Goal: Task Accomplishment & Management: Complete application form

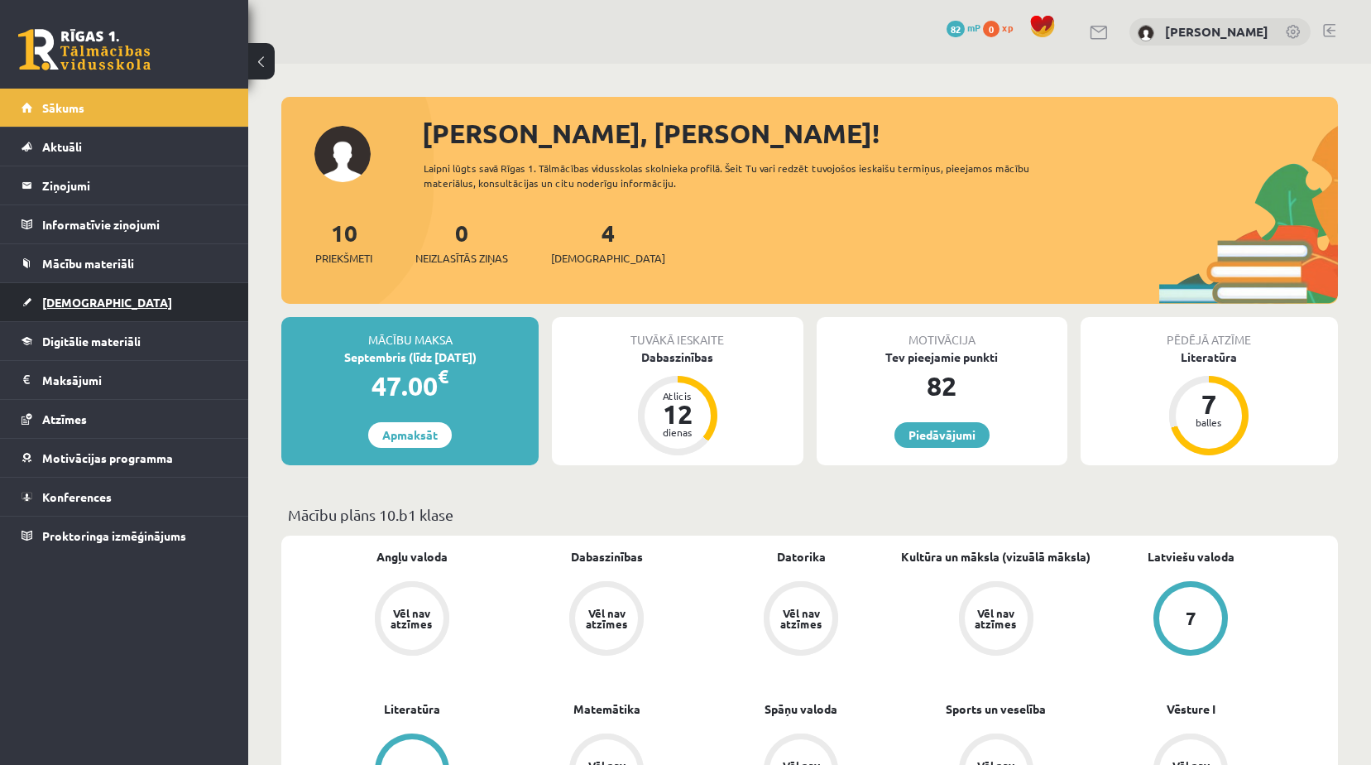
click at [95, 308] on link "[DEMOGRAPHIC_DATA]" at bounding box center [125, 302] width 206 height 38
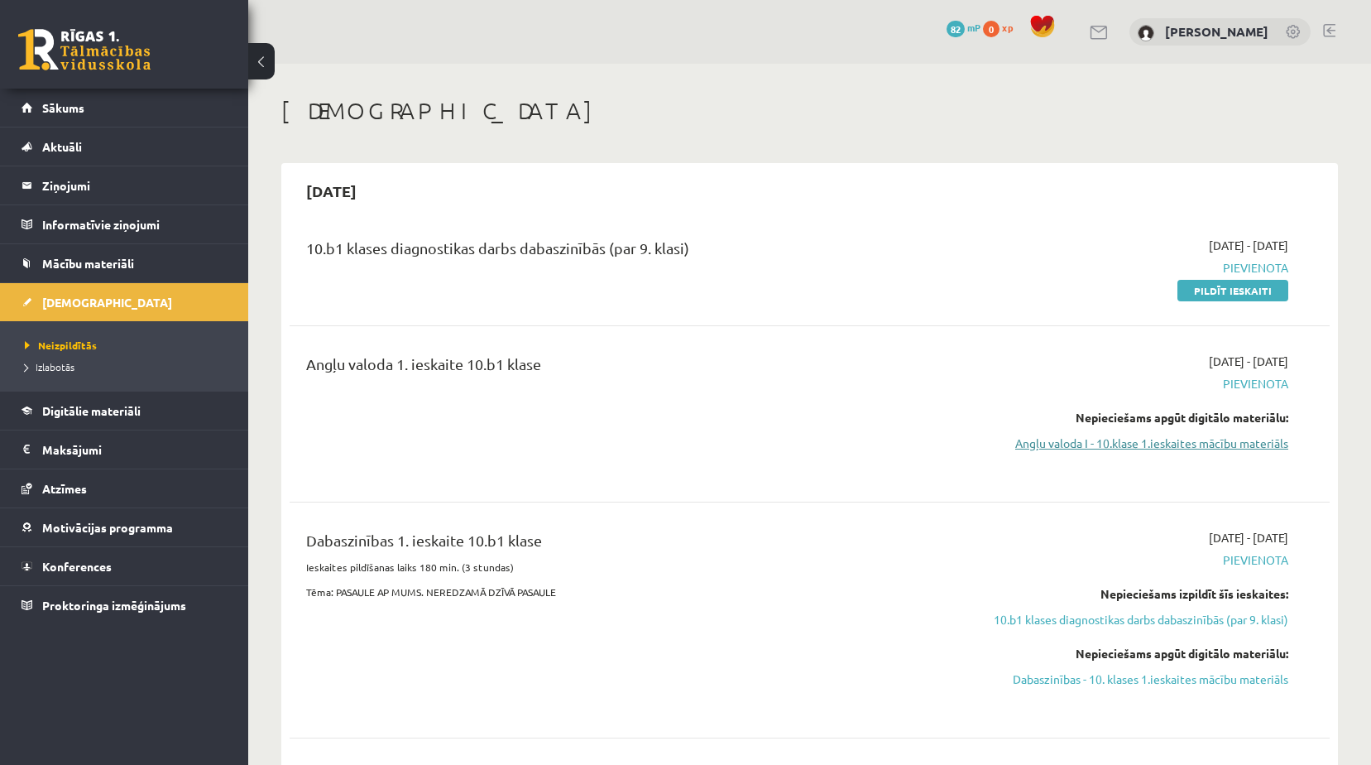
click at [1106, 449] on link "Angļu valoda I - 10.klase 1.ieskaites mācību materiāls" at bounding box center [1132, 442] width 311 height 17
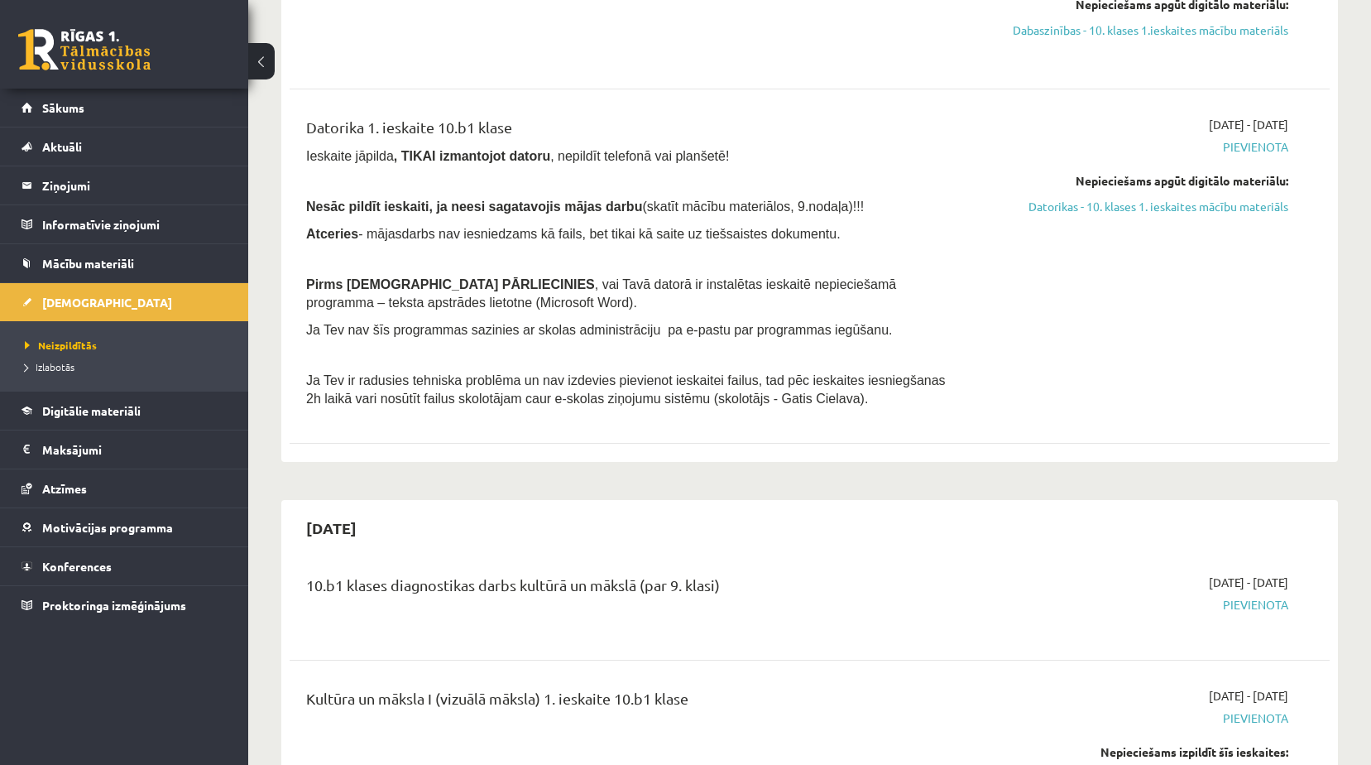
scroll to position [828, 0]
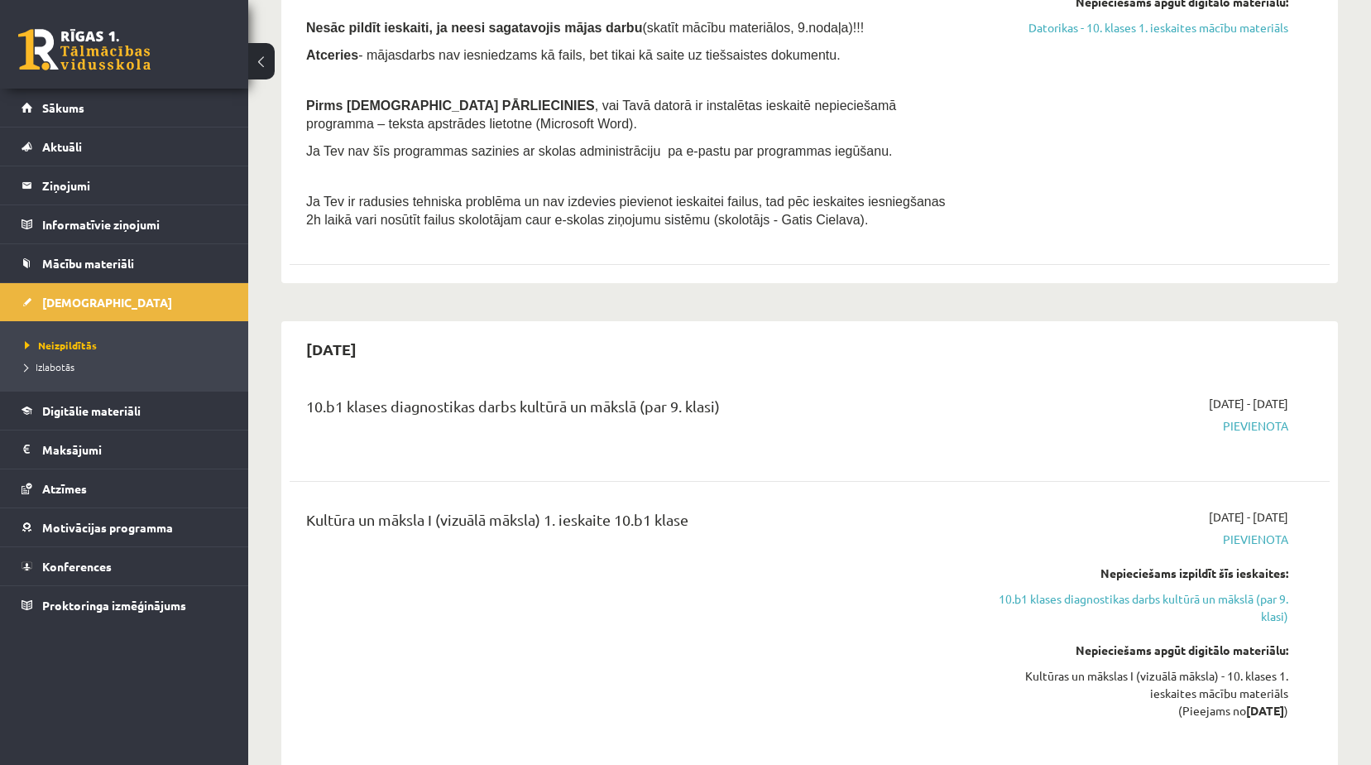
click at [607, 587] on div "Kultūra un māksla I (vizuālā māksla) 1. ieskaite 10.b1 klase" at bounding box center [629, 625] width 671 height 234
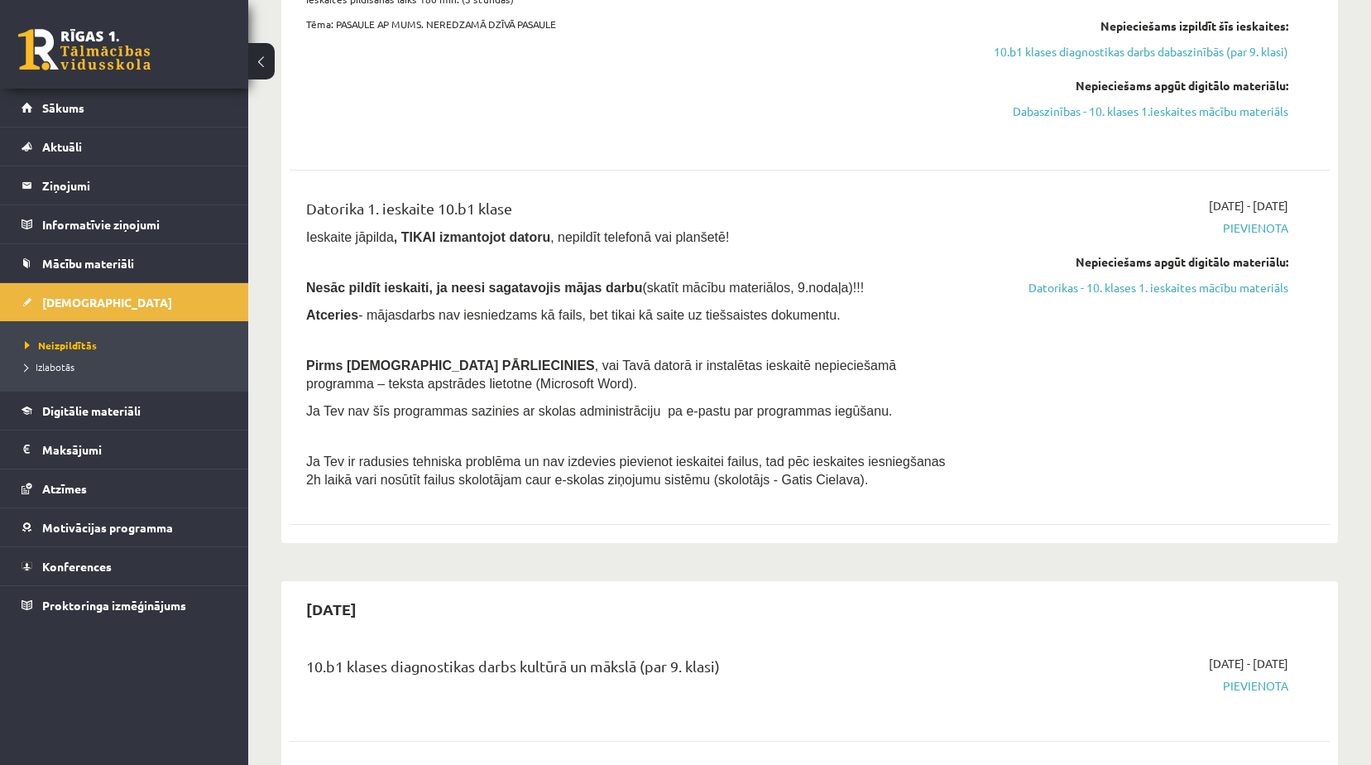
scroll to position [414, 0]
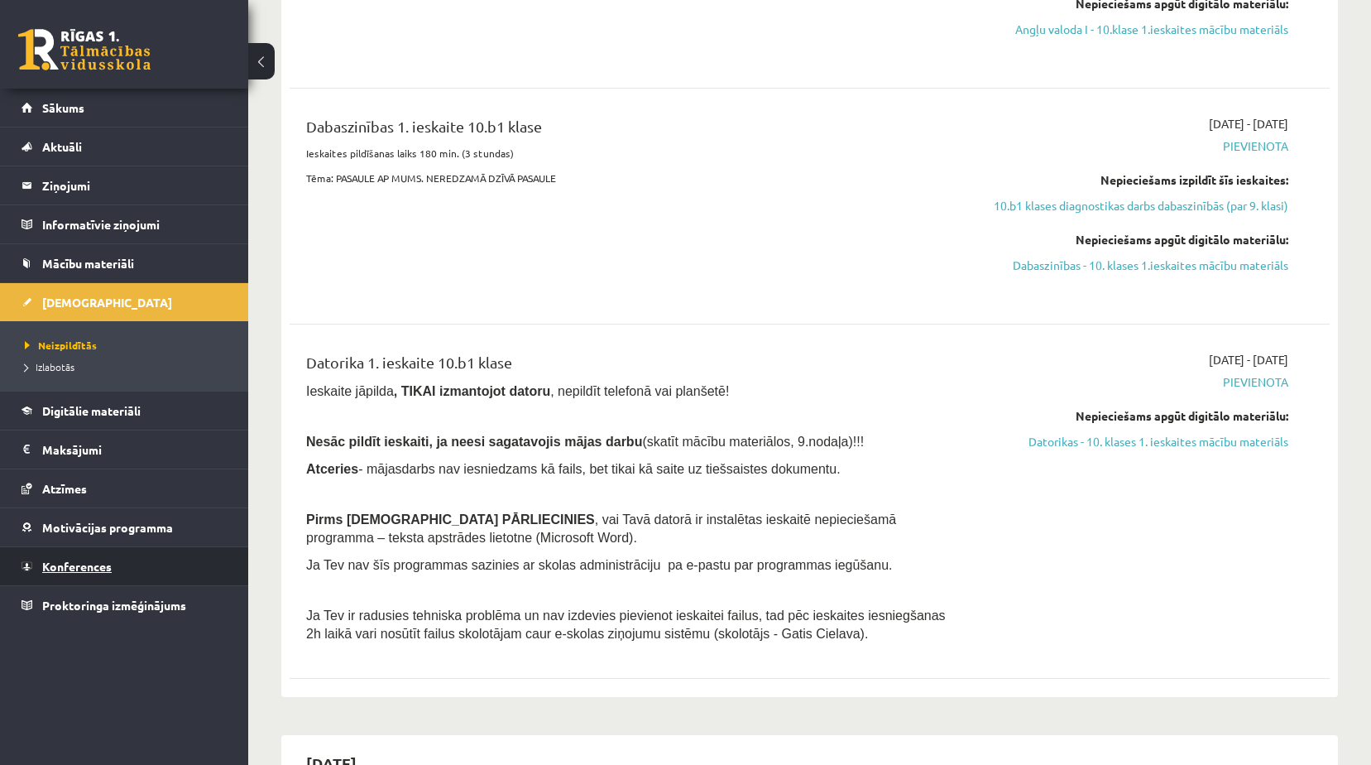
click at [88, 560] on span "Konferences" at bounding box center [77, 566] width 70 height 15
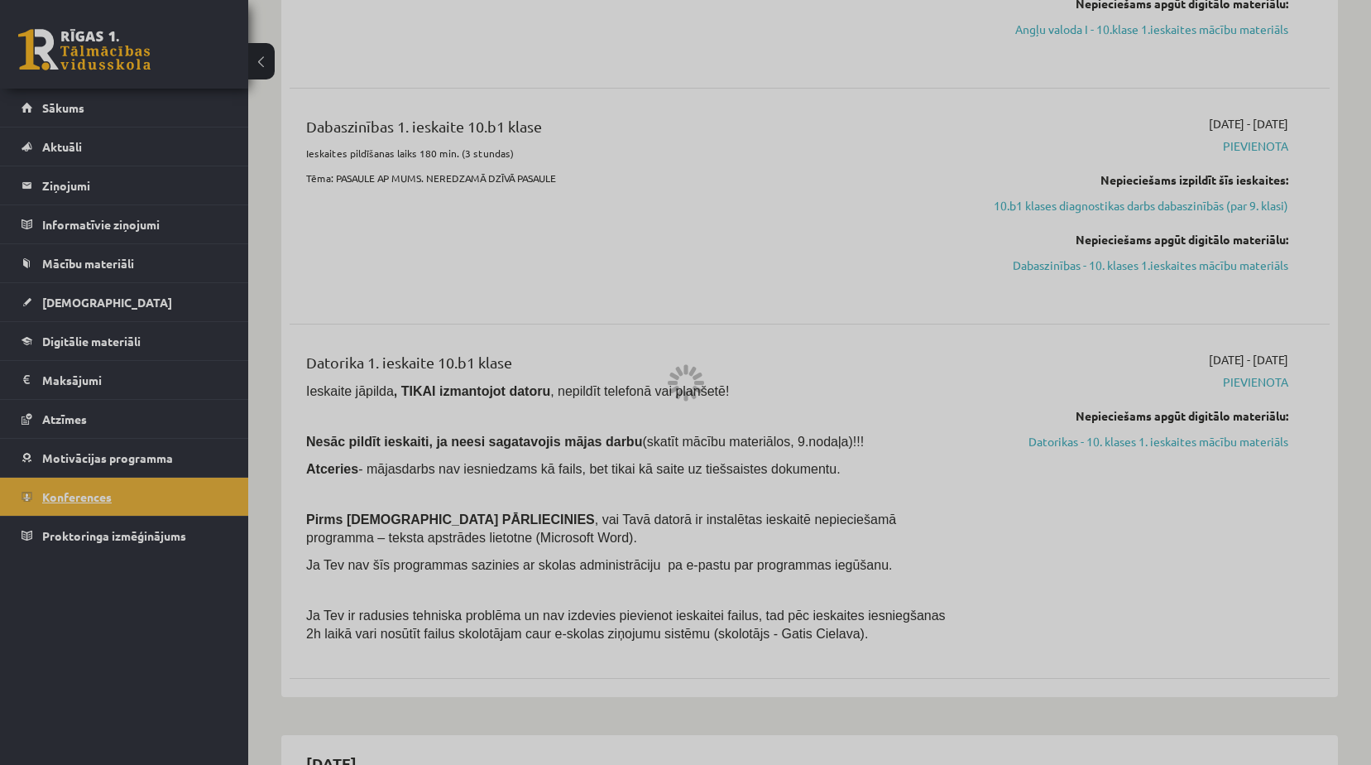
scroll to position [26, 0]
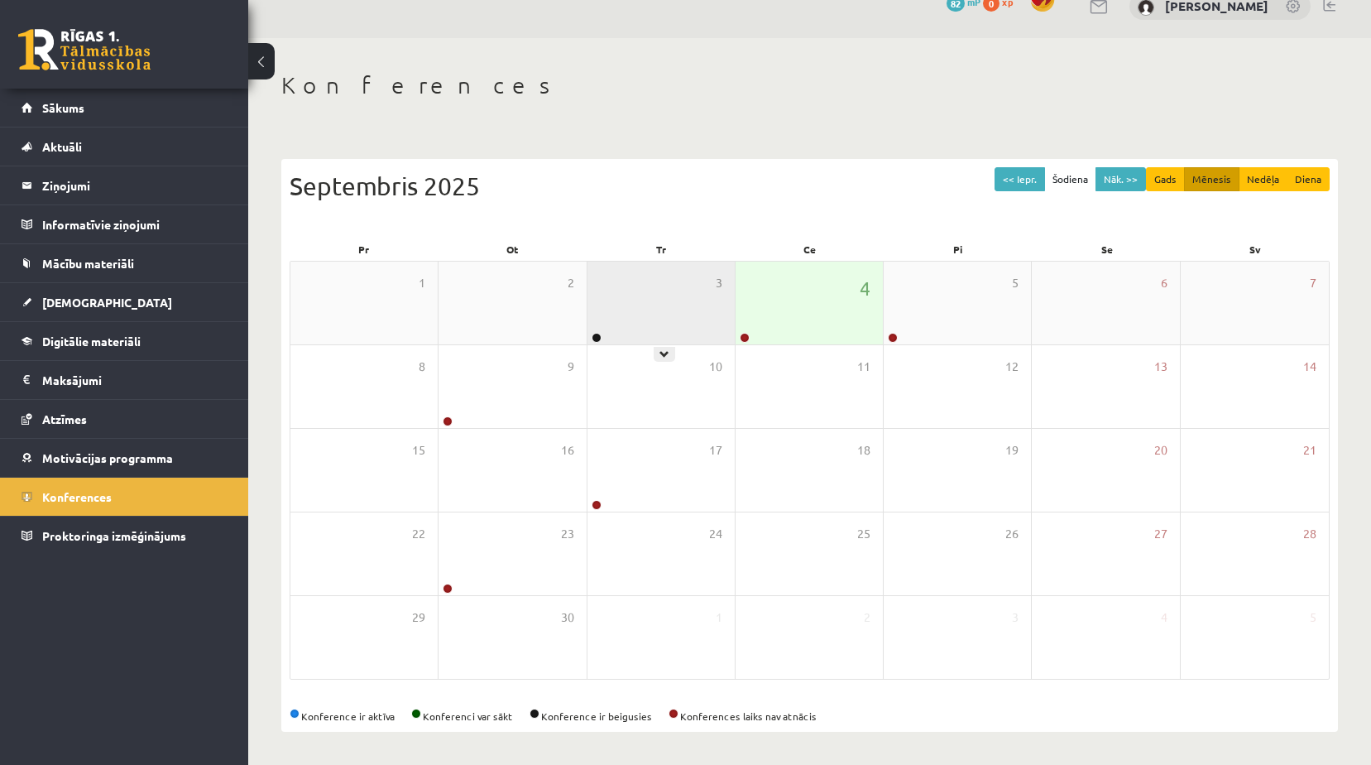
click at [596, 289] on div "3" at bounding box center [661, 302] width 147 height 83
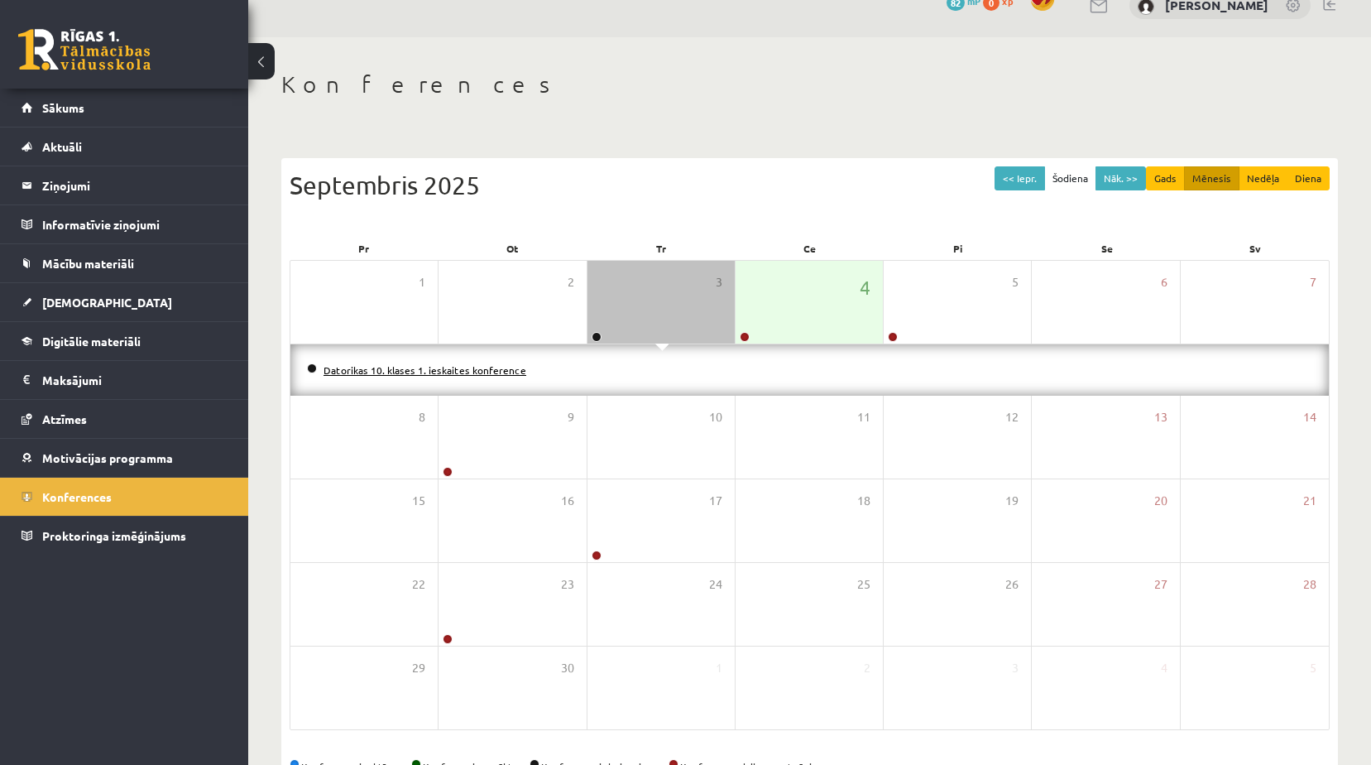
click at [477, 367] on link "Datorikas 10. klases 1. ieskaites konference" at bounding box center [425, 369] width 203 height 13
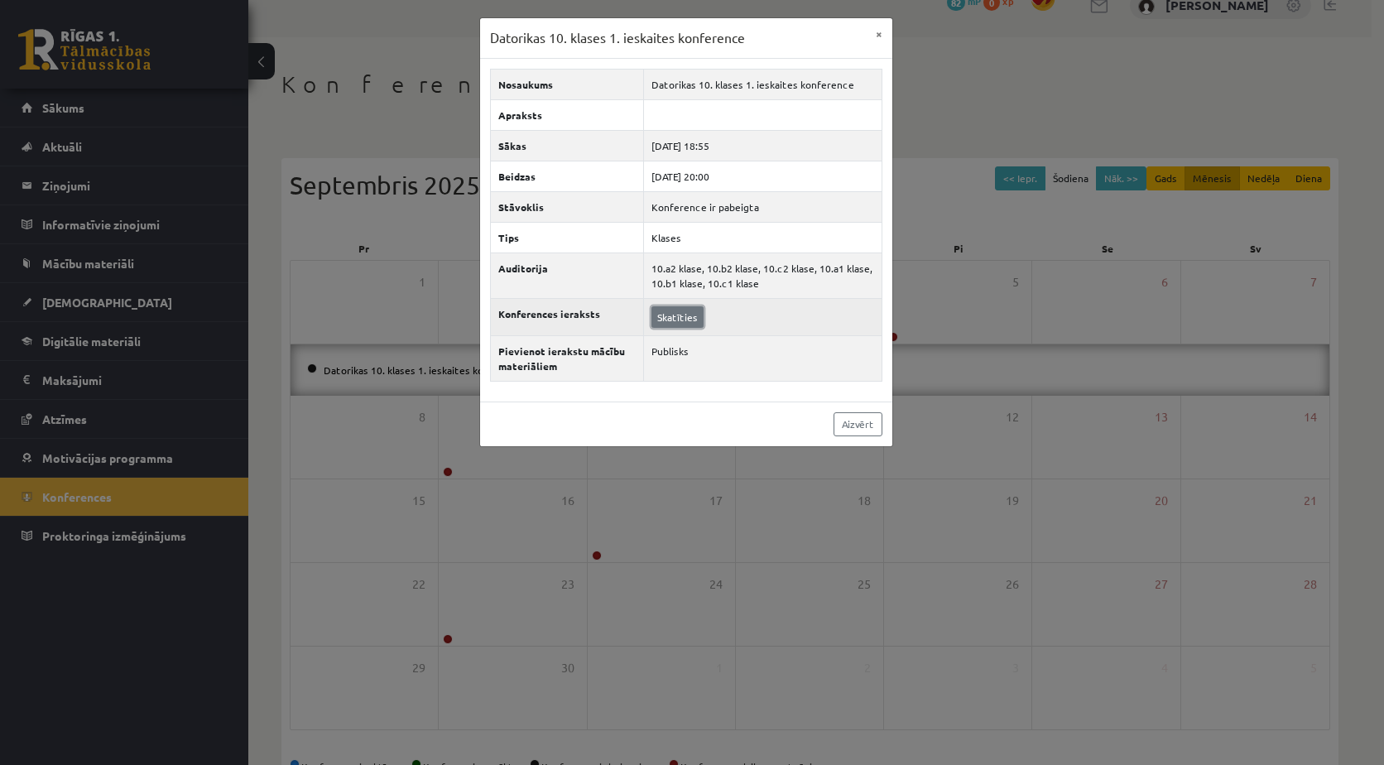
click at [677, 325] on link "Skatīties" at bounding box center [677, 317] width 52 height 22
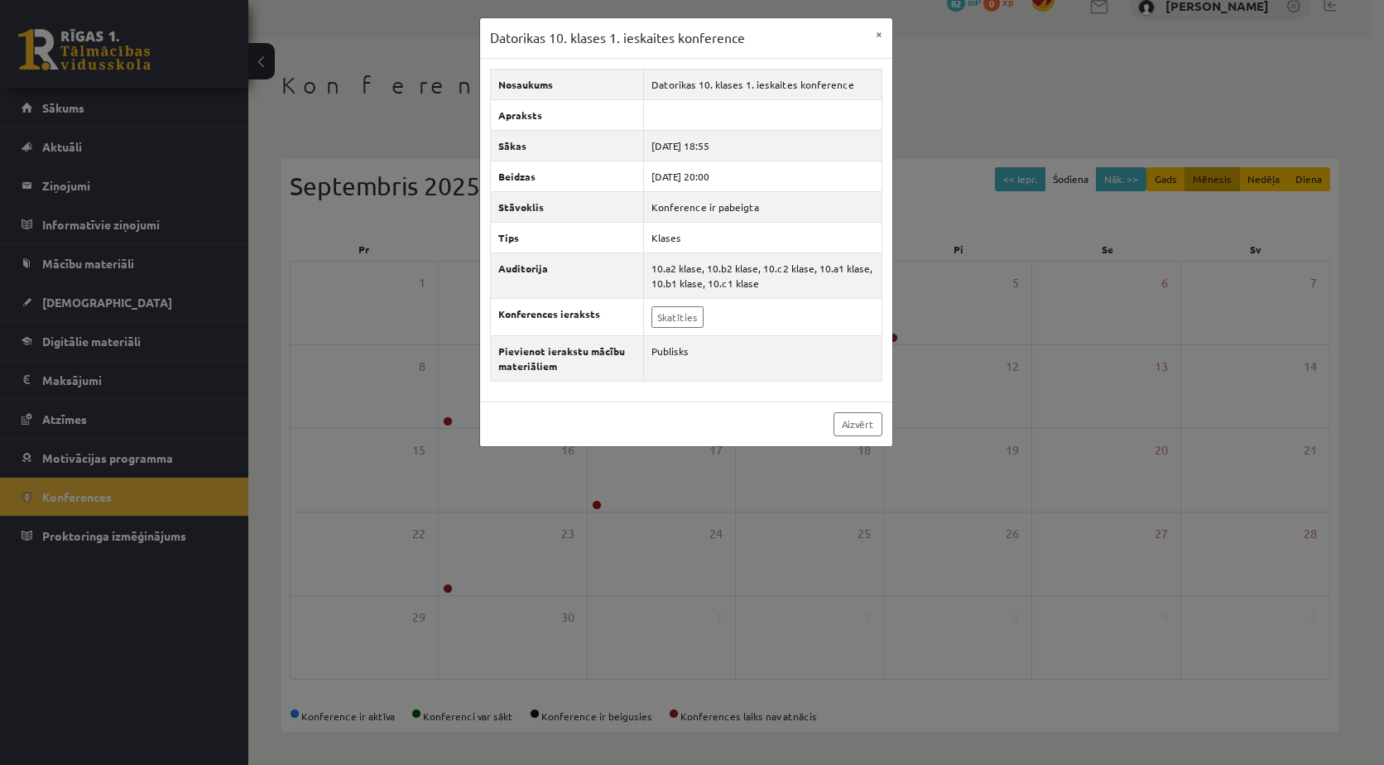
click at [367, 131] on div "Datorikas 10. klases 1. ieskaites konference × Nosaukums Datorikas 10. klases 1…" at bounding box center [692, 382] width 1384 height 765
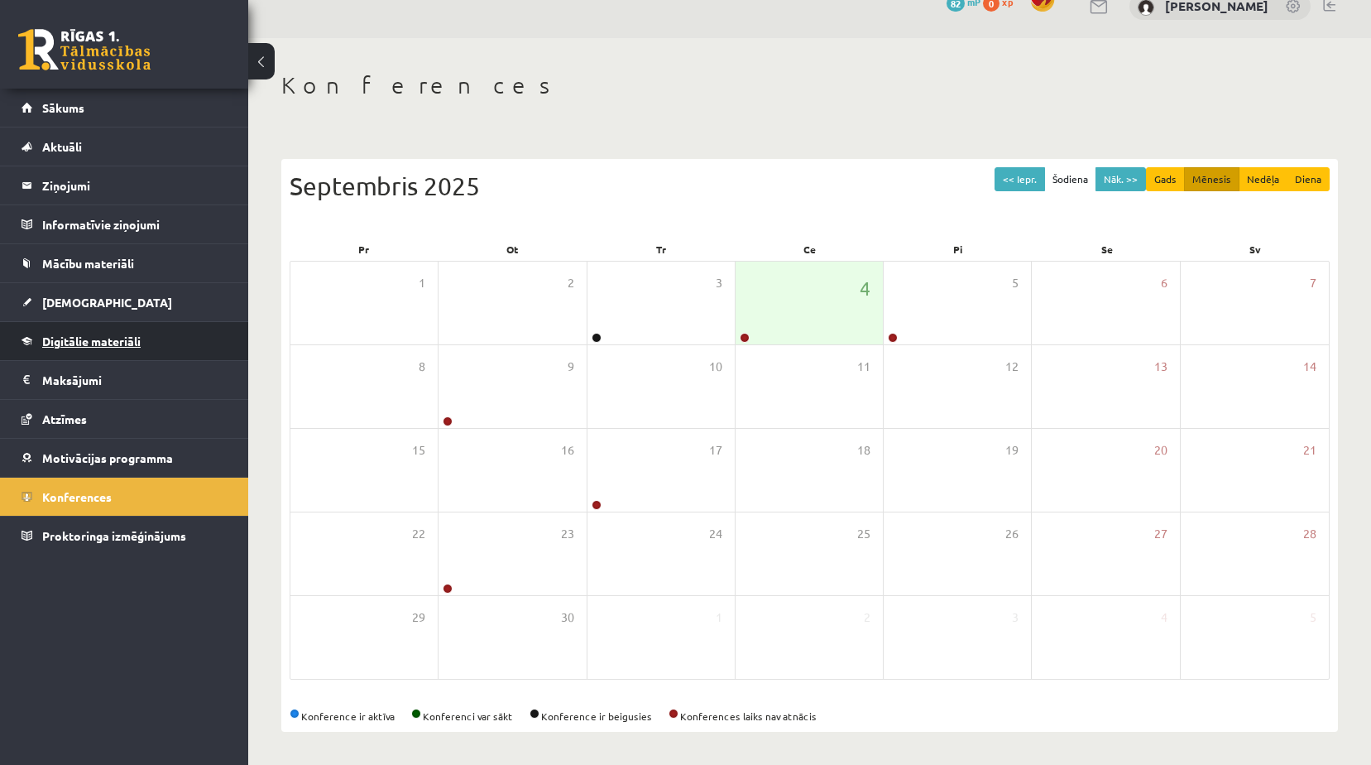
click at [123, 348] on link "Digitālie materiāli" at bounding box center [125, 341] width 206 height 38
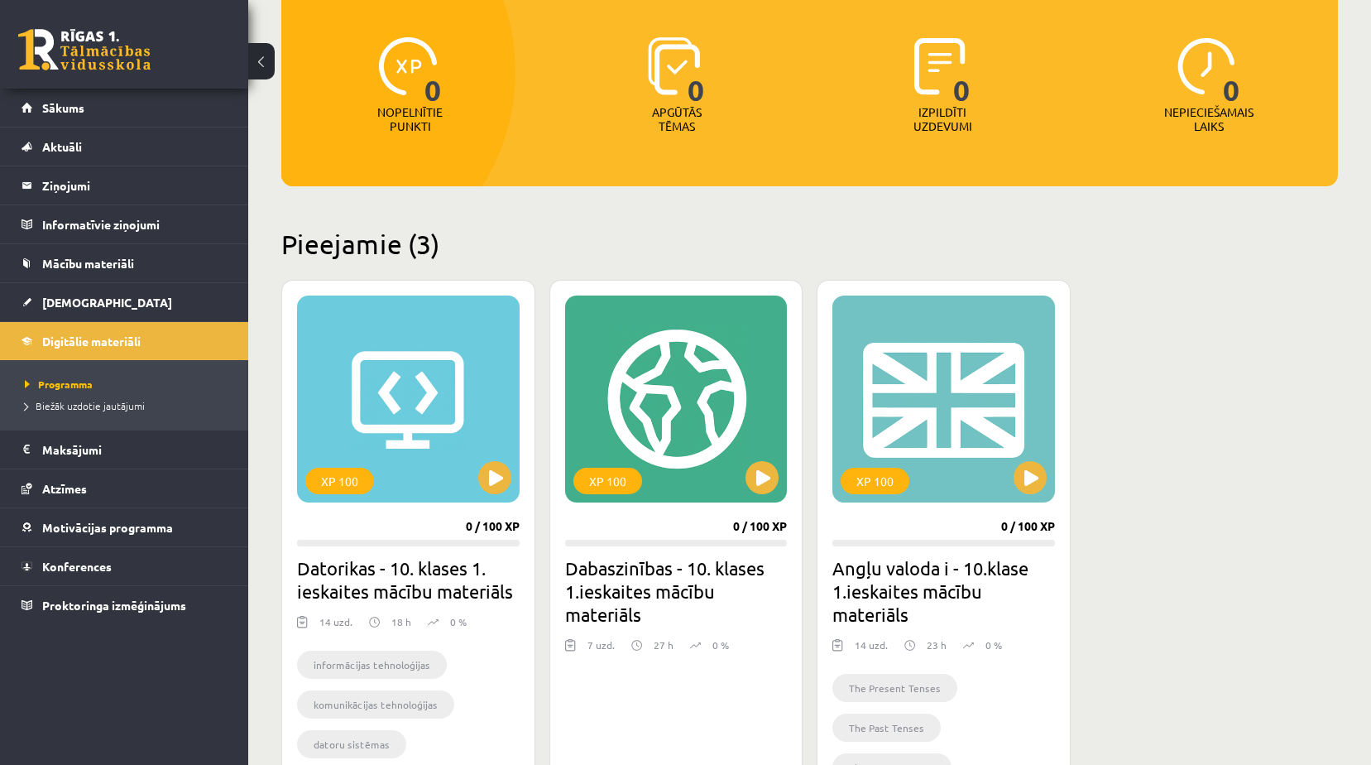
scroll to position [367, 0]
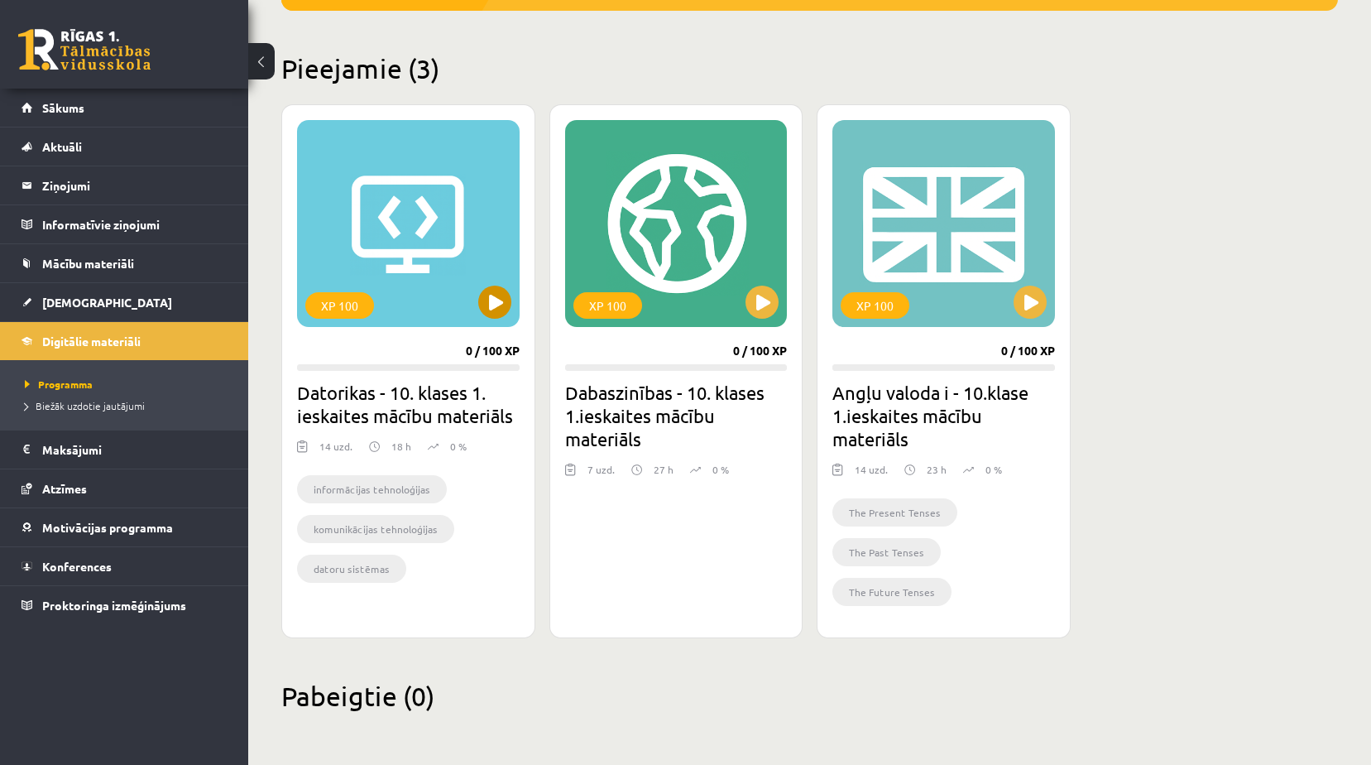
click at [387, 214] on div "XP 100" at bounding box center [408, 223] width 223 height 207
click at [370, 288] on div "XP 100" at bounding box center [408, 223] width 223 height 207
click at [417, 473] on div "informācijas tehnoloģijas komunikācijas tehnoloģijas datoru sistēmas informācij…" at bounding box center [408, 531] width 223 height 136
click at [449, 612] on div "XP 100 0 / 100 XP Datorikas - 10. klases 1. ieskaites mācību materiāls 14 uzd. …" at bounding box center [408, 371] width 254 height 534
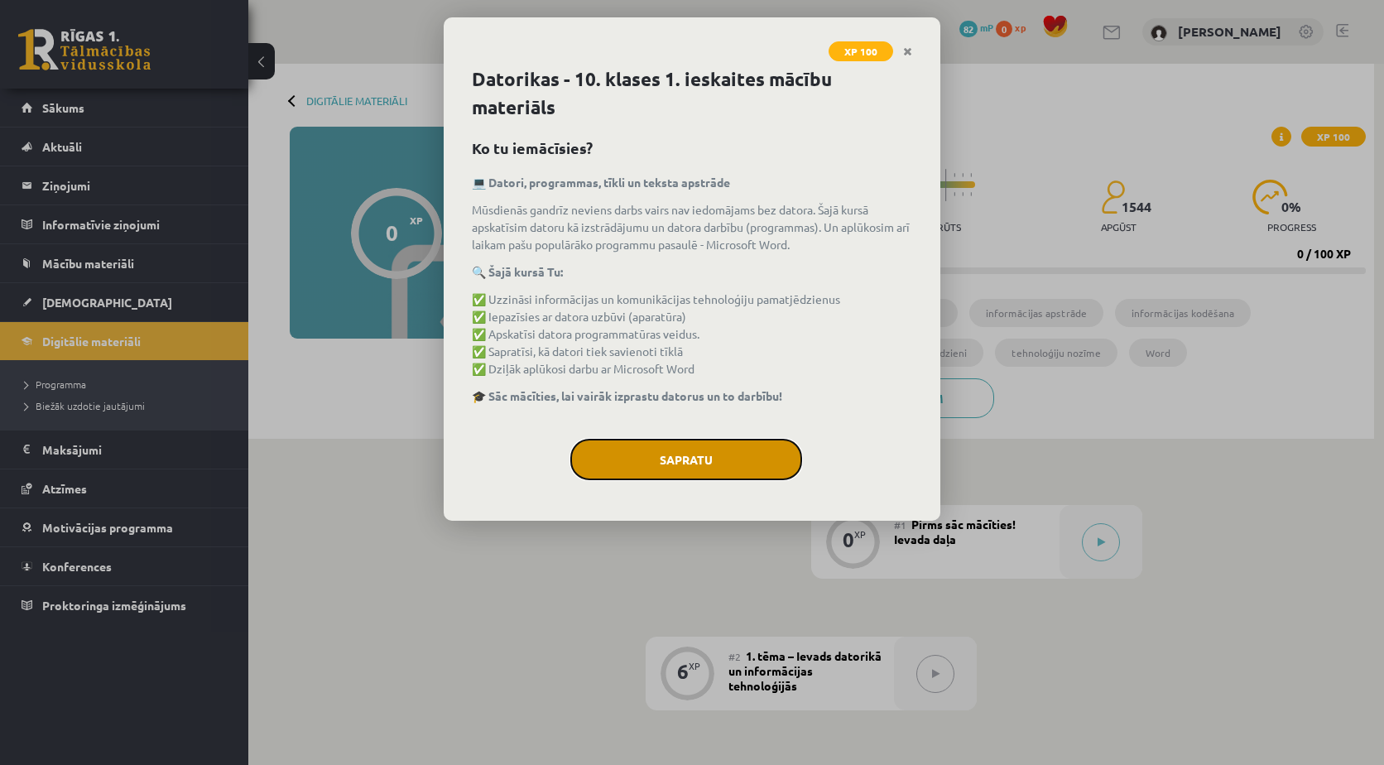
click at [743, 453] on button "Sapratu" at bounding box center [686, 459] width 232 height 41
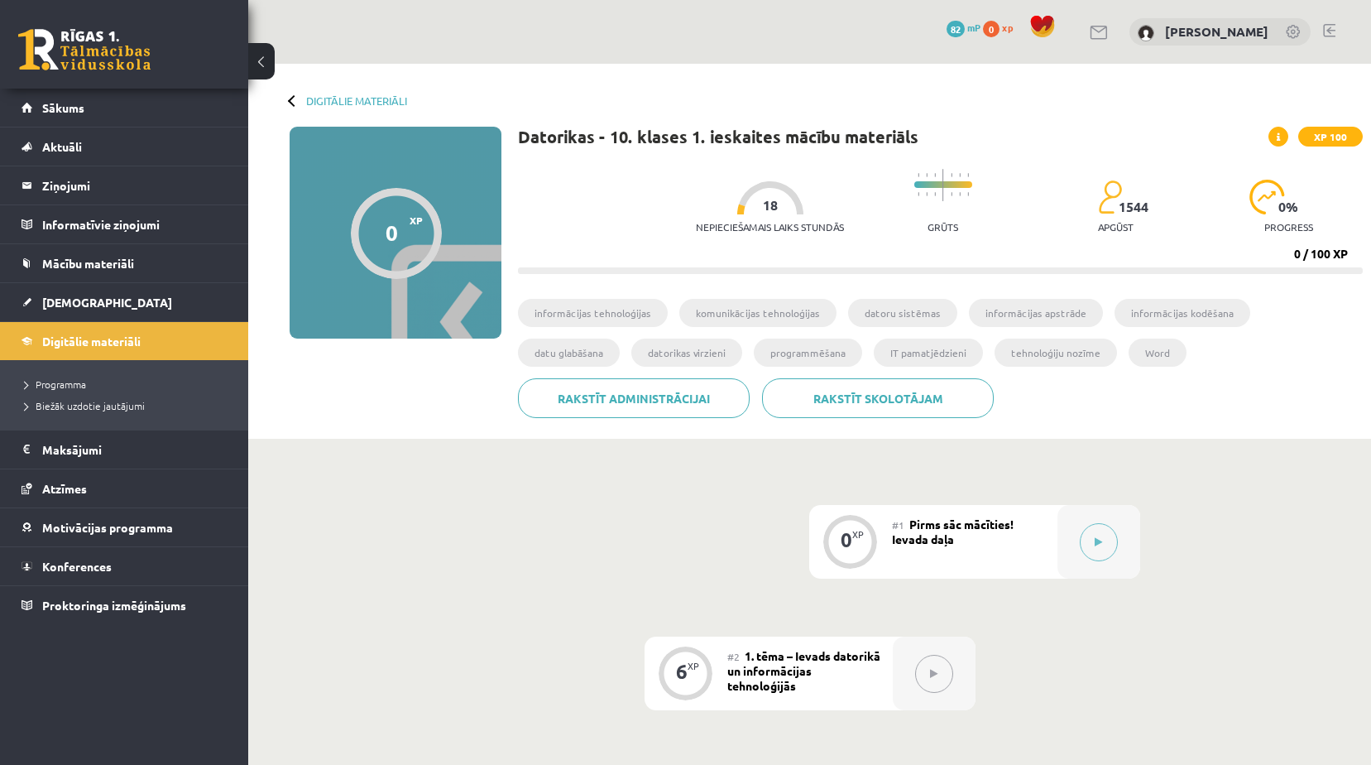
click at [763, 207] on span "18" at bounding box center [770, 205] width 15 height 15
click at [767, 207] on div at bounding box center [770, 197] width 66 height 33
click at [83, 329] on link "Digitālie materiāli" at bounding box center [125, 341] width 206 height 38
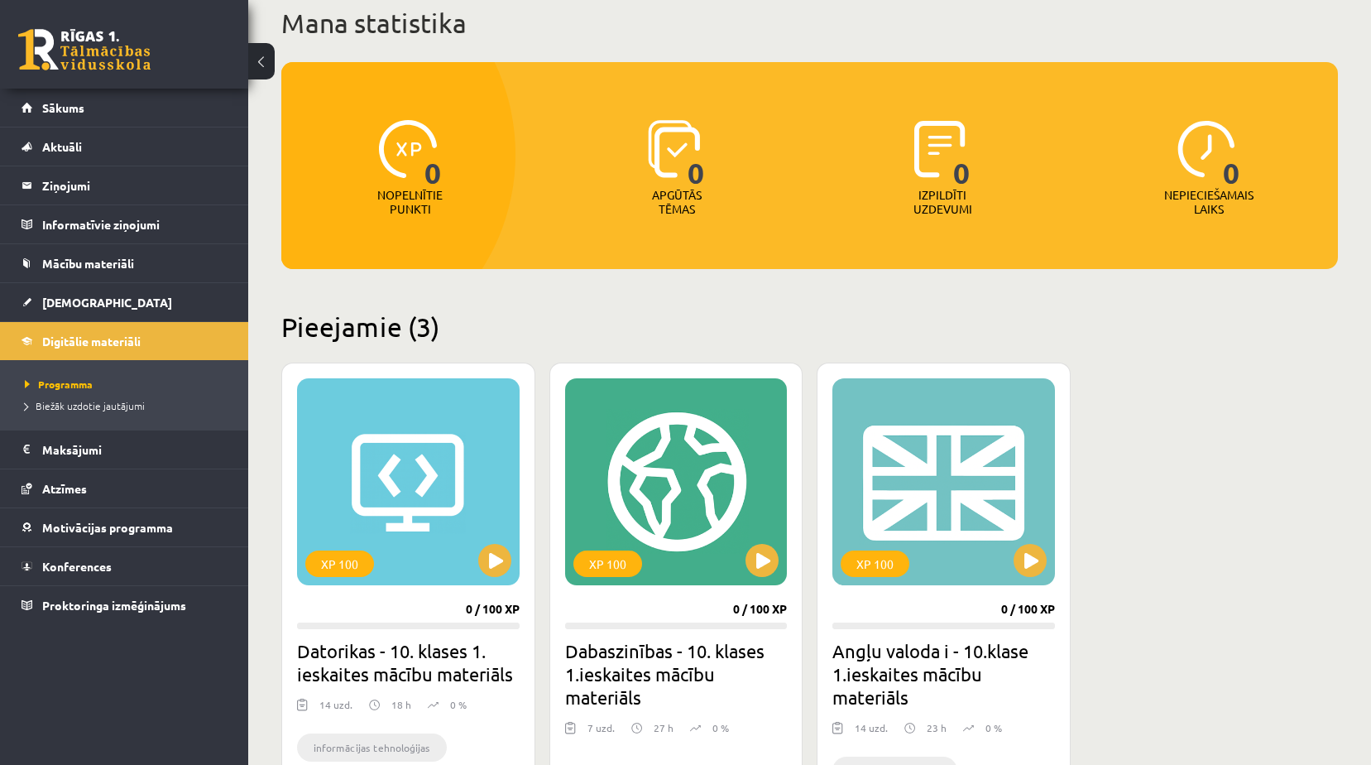
scroll to position [331, 0]
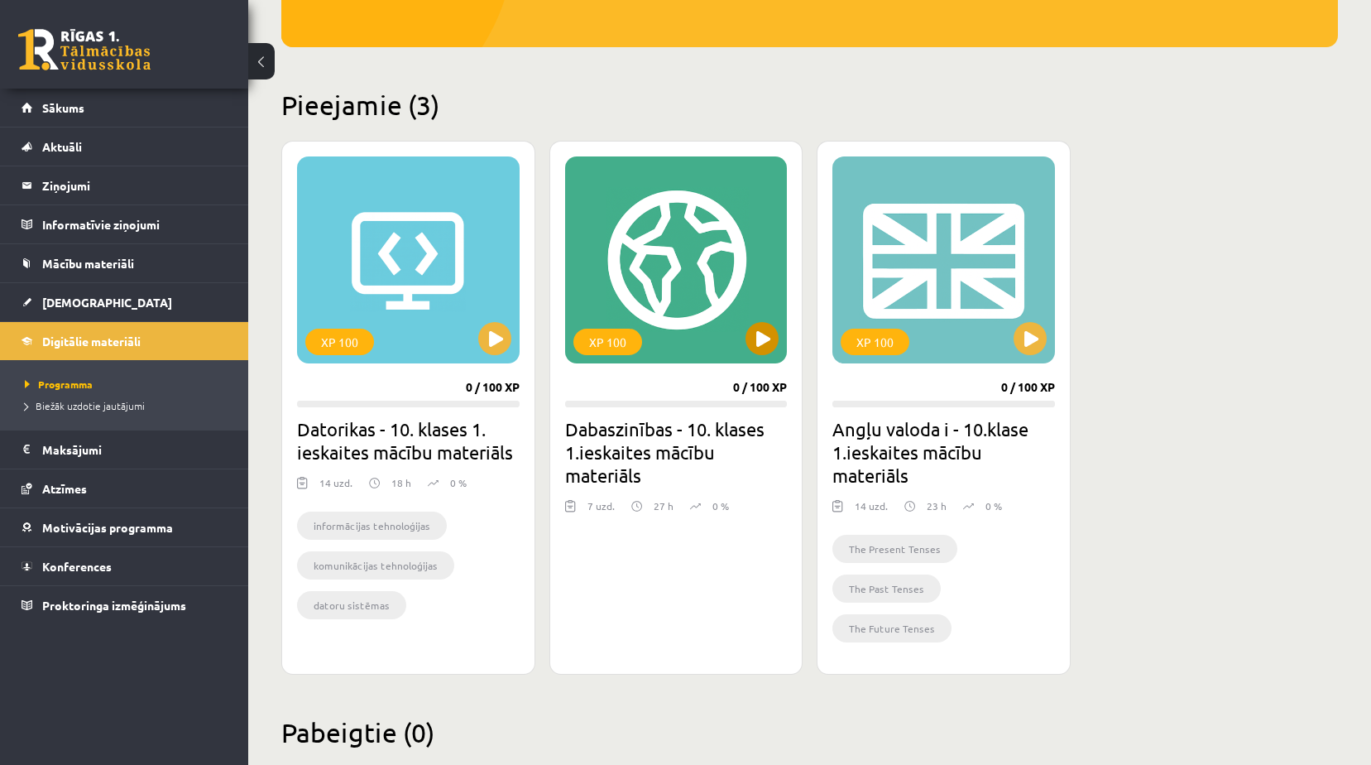
click at [716, 294] on div "XP 100" at bounding box center [676, 259] width 223 height 207
click at [660, 224] on div "XP 100" at bounding box center [676, 259] width 223 height 207
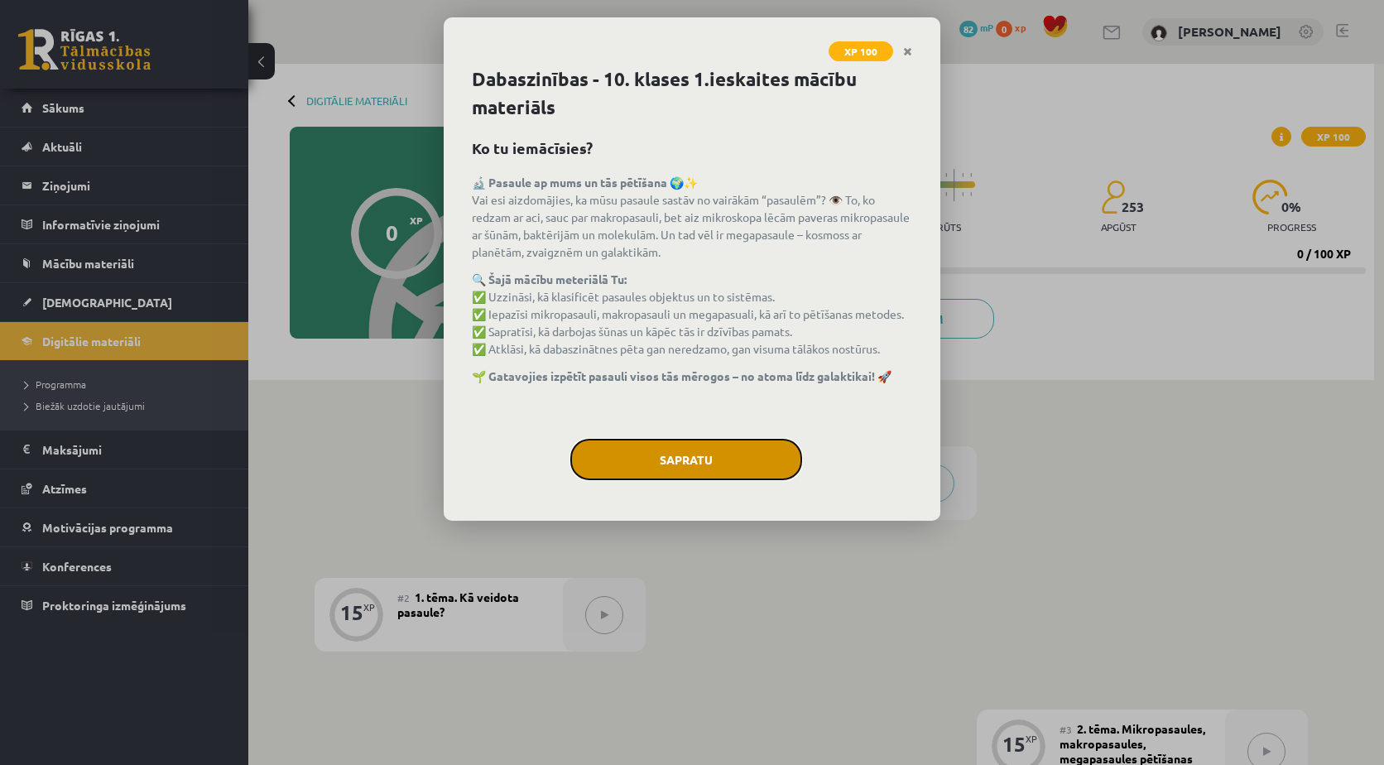
click at [710, 456] on button "Sapratu" at bounding box center [686, 459] width 232 height 41
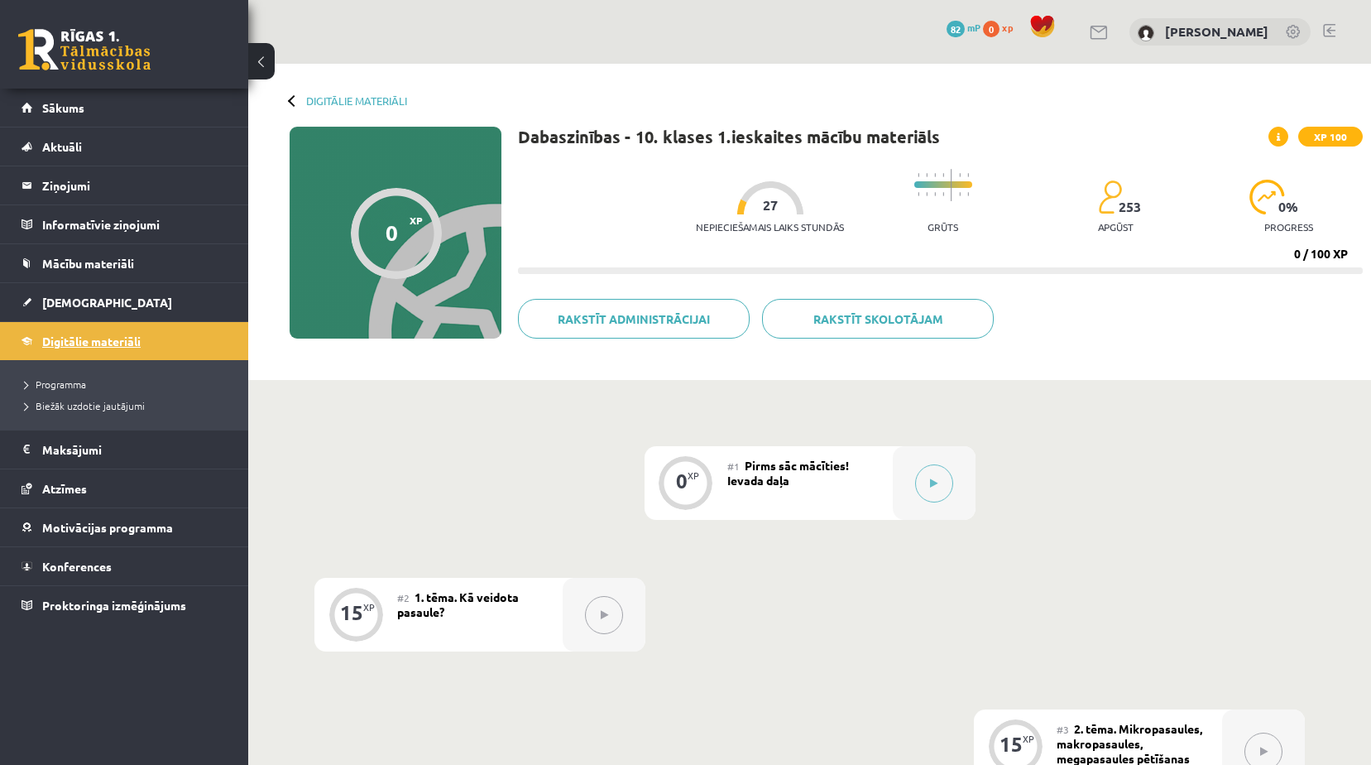
click at [106, 342] on span "Digitālie materiāli" at bounding box center [91, 340] width 98 height 15
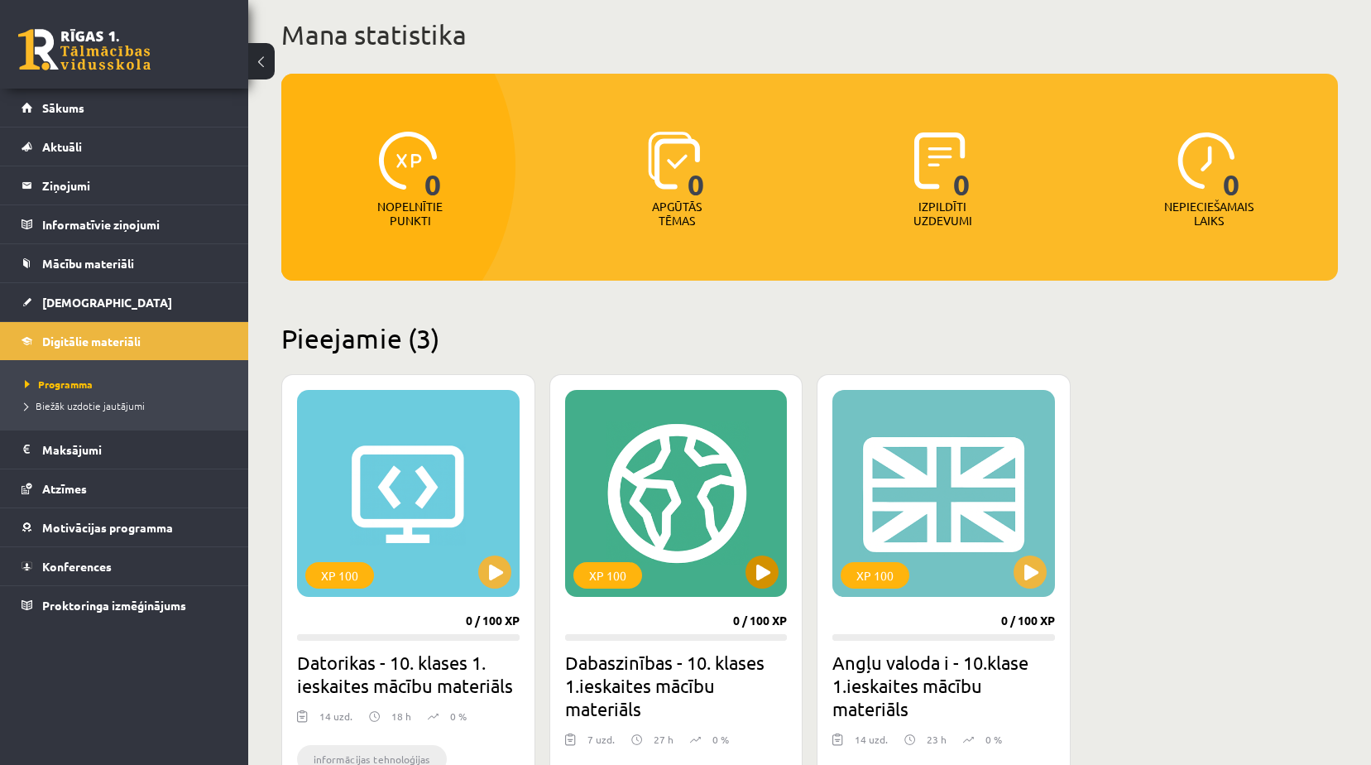
scroll to position [166, 0]
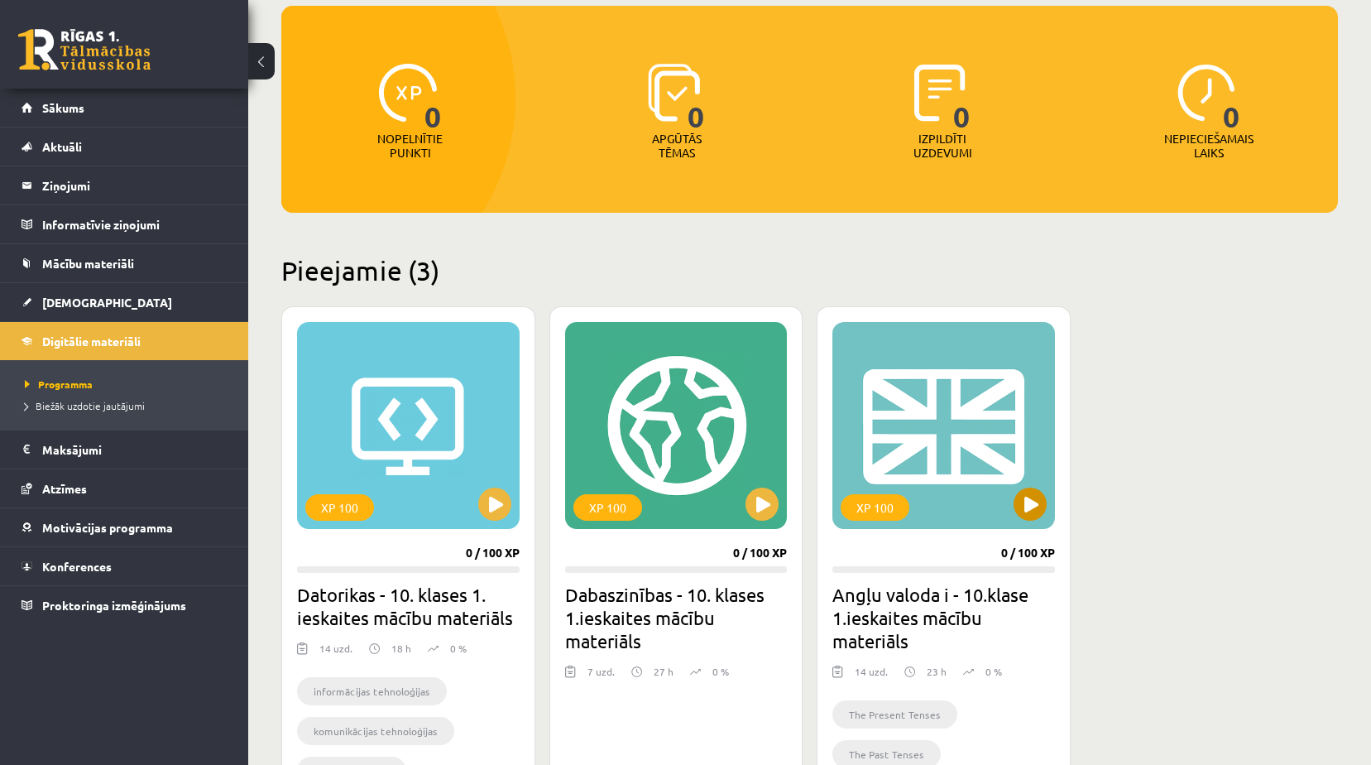
click at [933, 382] on div "XP 100" at bounding box center [943, 425] width 223 height 207
click at [933, 439] on div "XP 100" at bounding box center [943, 425] width 223 height 207
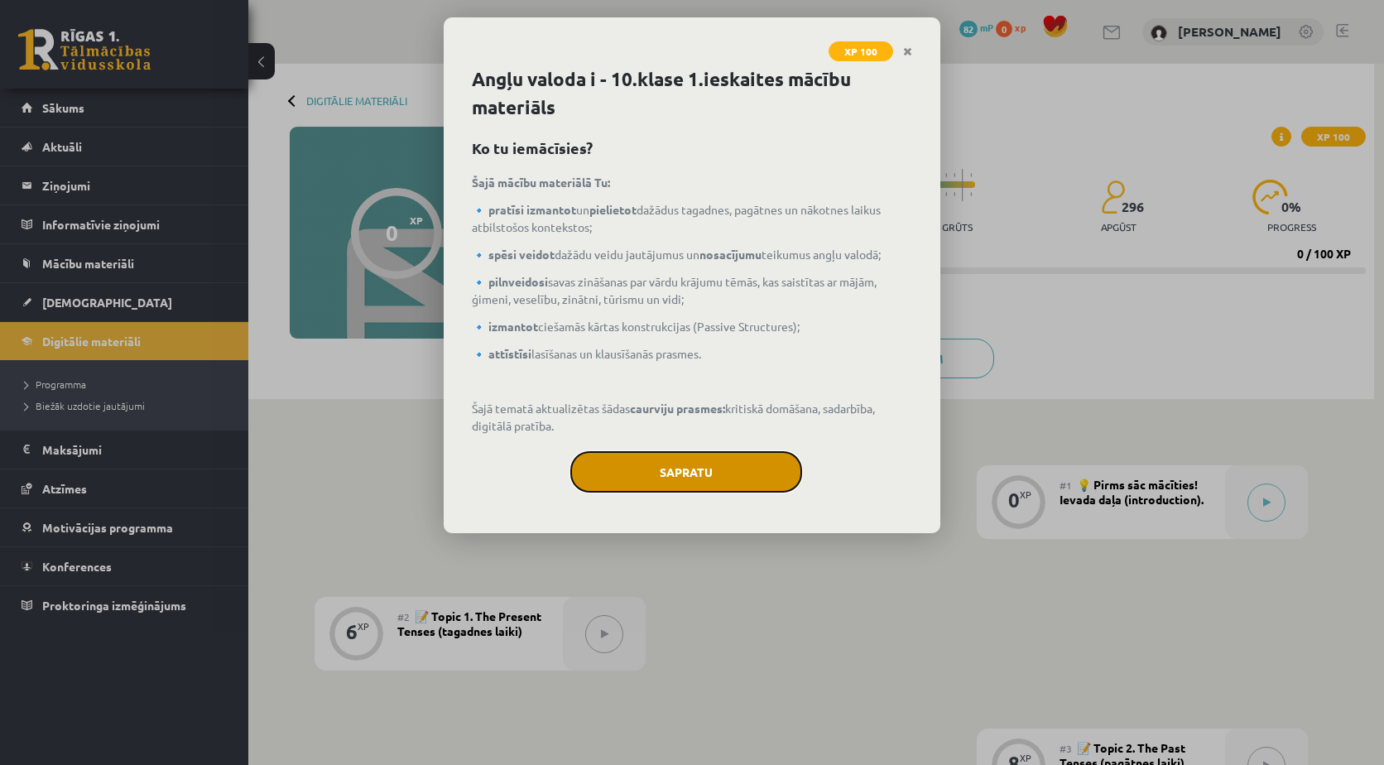
click at [726, 468] on button "Sapratu" at bounding box center [686, 471] width 232 height 41
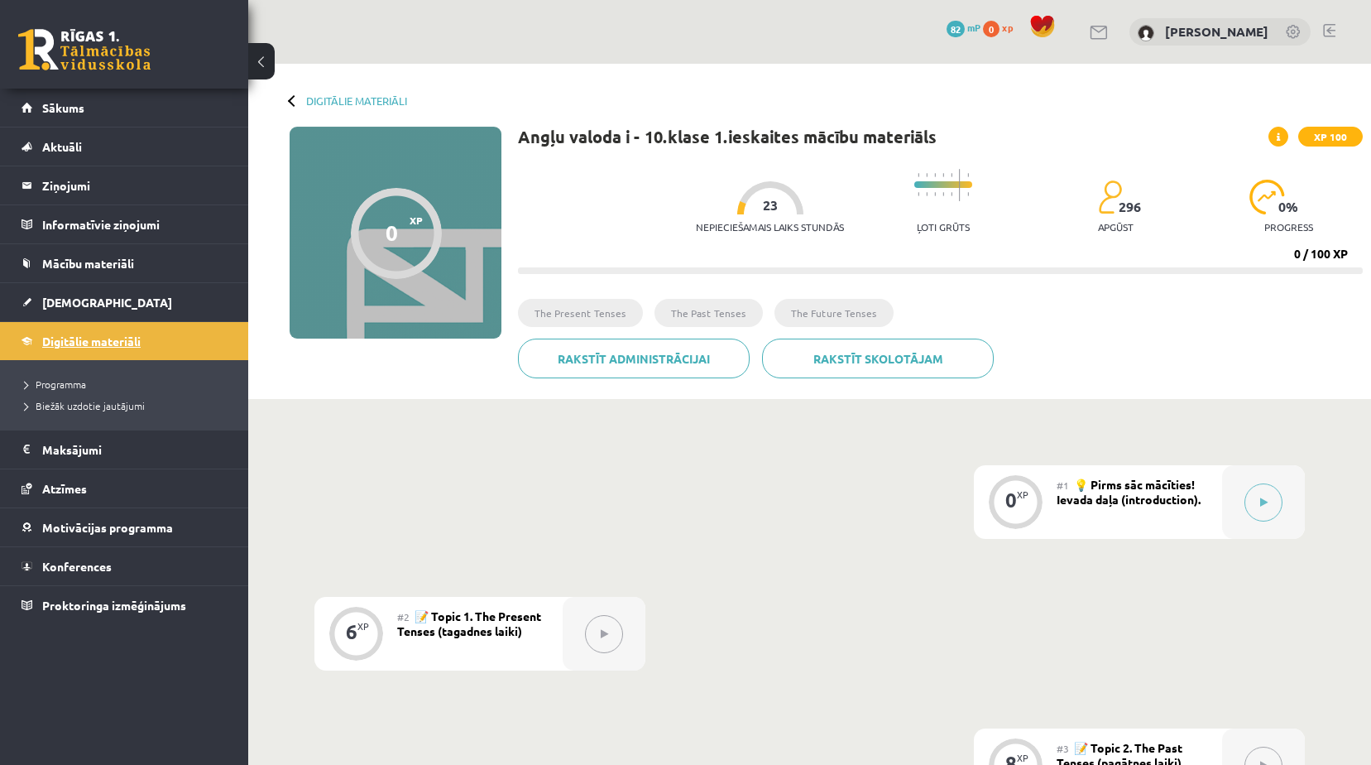
click at [154, 335] on link "Digitālie materiāli" at bounding box center [125, 341] width 206 height 38
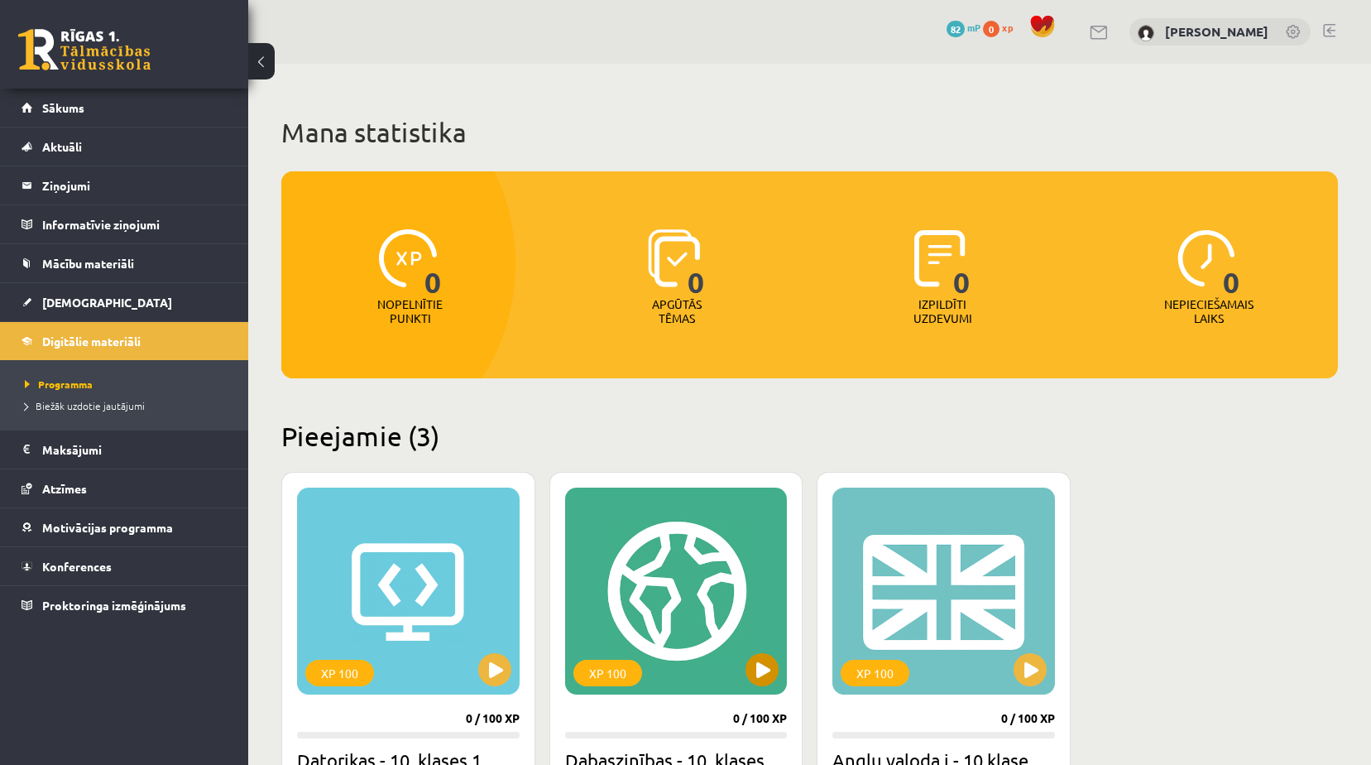
click at [688, 557] on div "XP 100" at bounding box center [676, 590] width 223 height 207
click at [688, 567] on div "XP 100" at bounding box center [676, 590] width 223 height 207
click at [338, 602] on div "XP 100" at bounding box center [408, 590] width 223 height 207
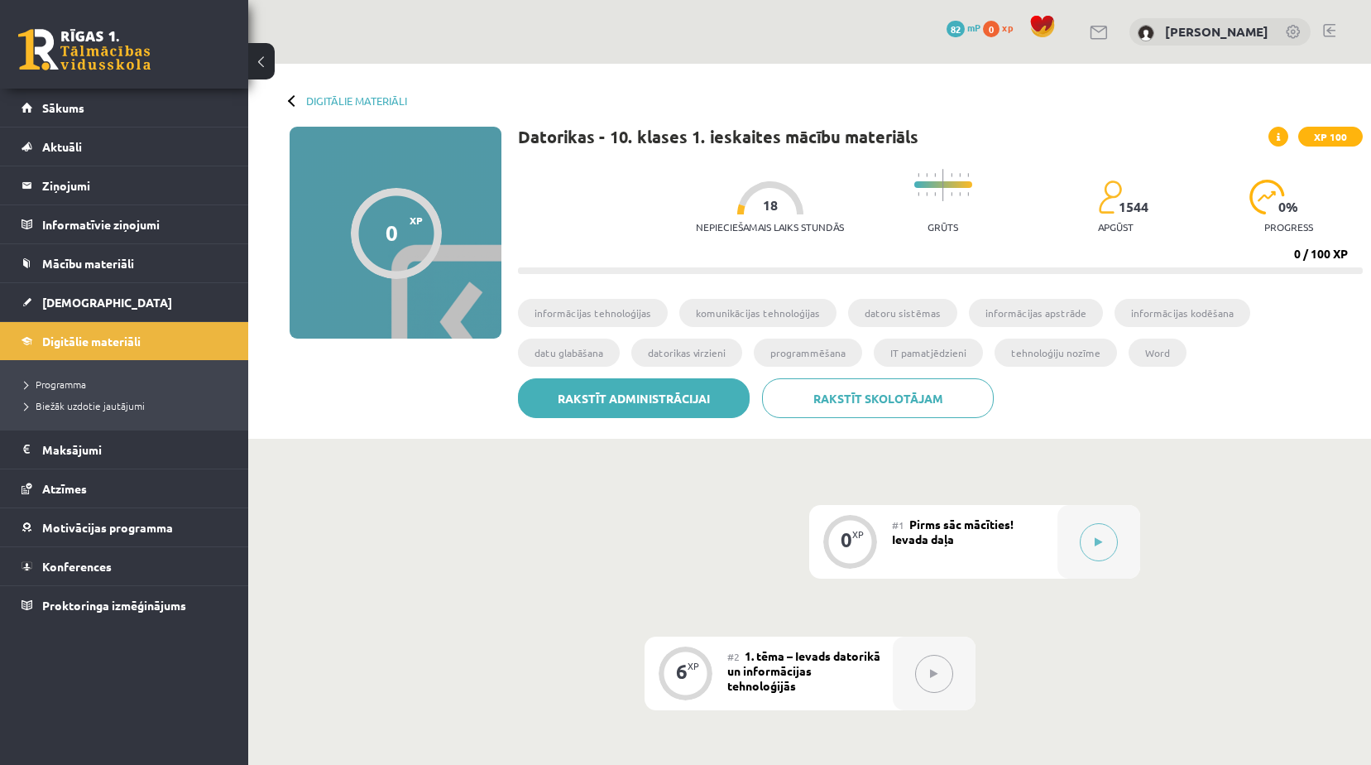
click at [688, 405] on link "Rakstīt administrācijai" at bounding box center [634, 398] width 232 height 40
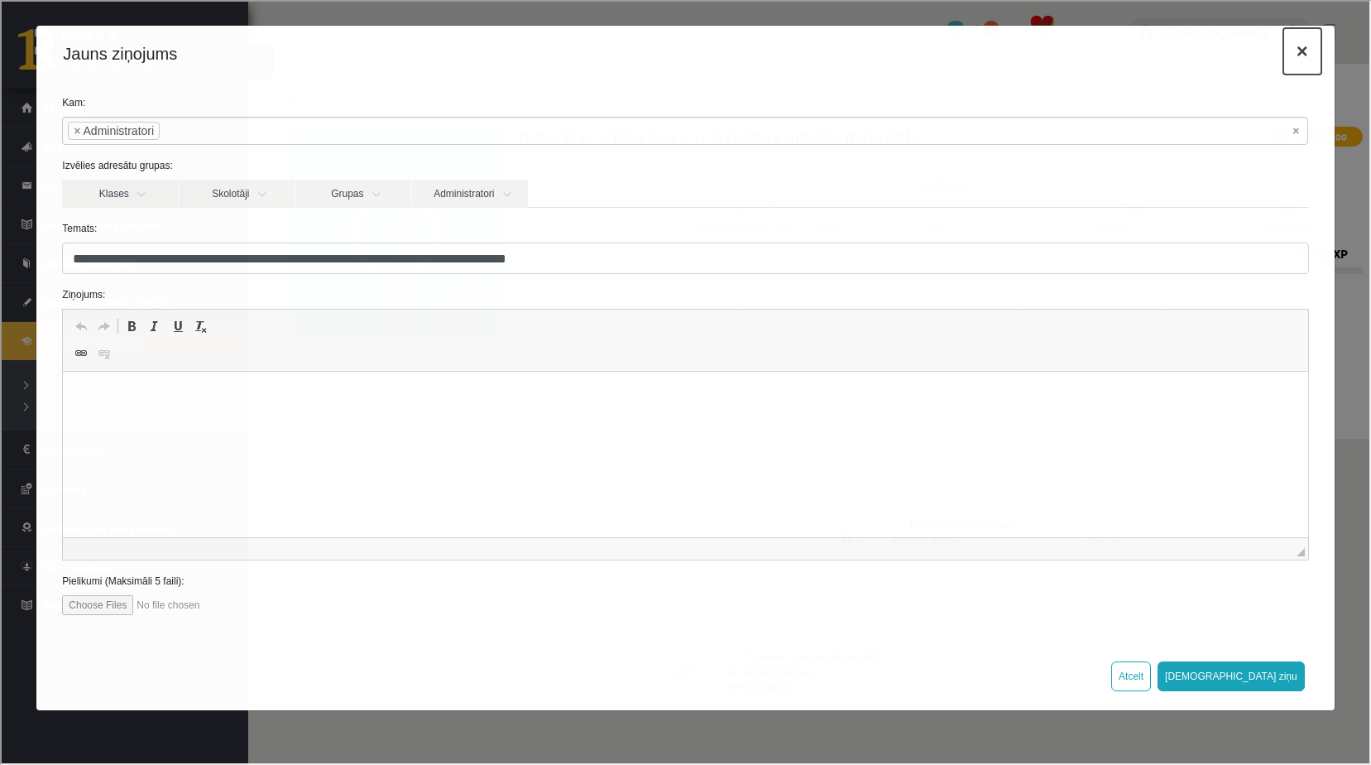
click at [1300, 55] on button "×" at bounding box center [1301, 49] width 38 height 46
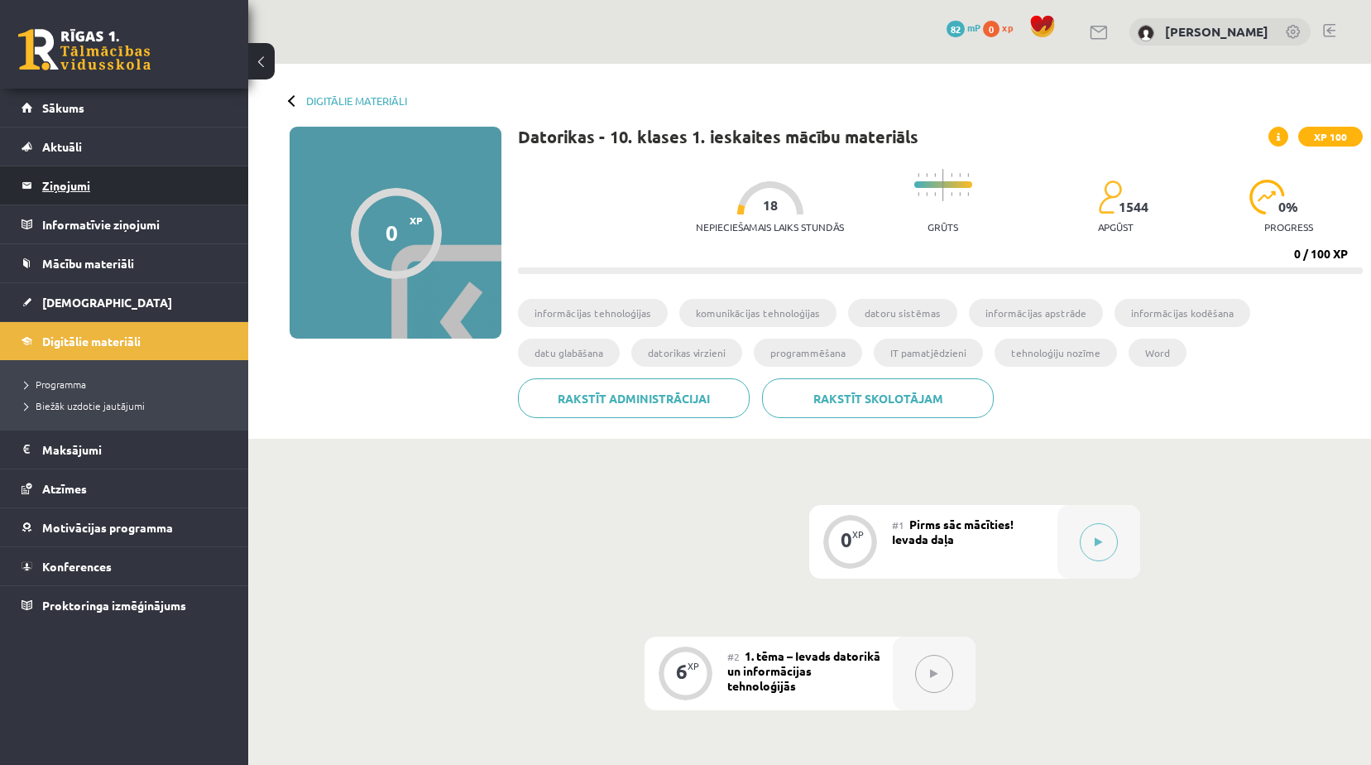
click at [62, 193] on legend "Ziņojumi 0" at bounding box center [134, 185] width 185 height 38
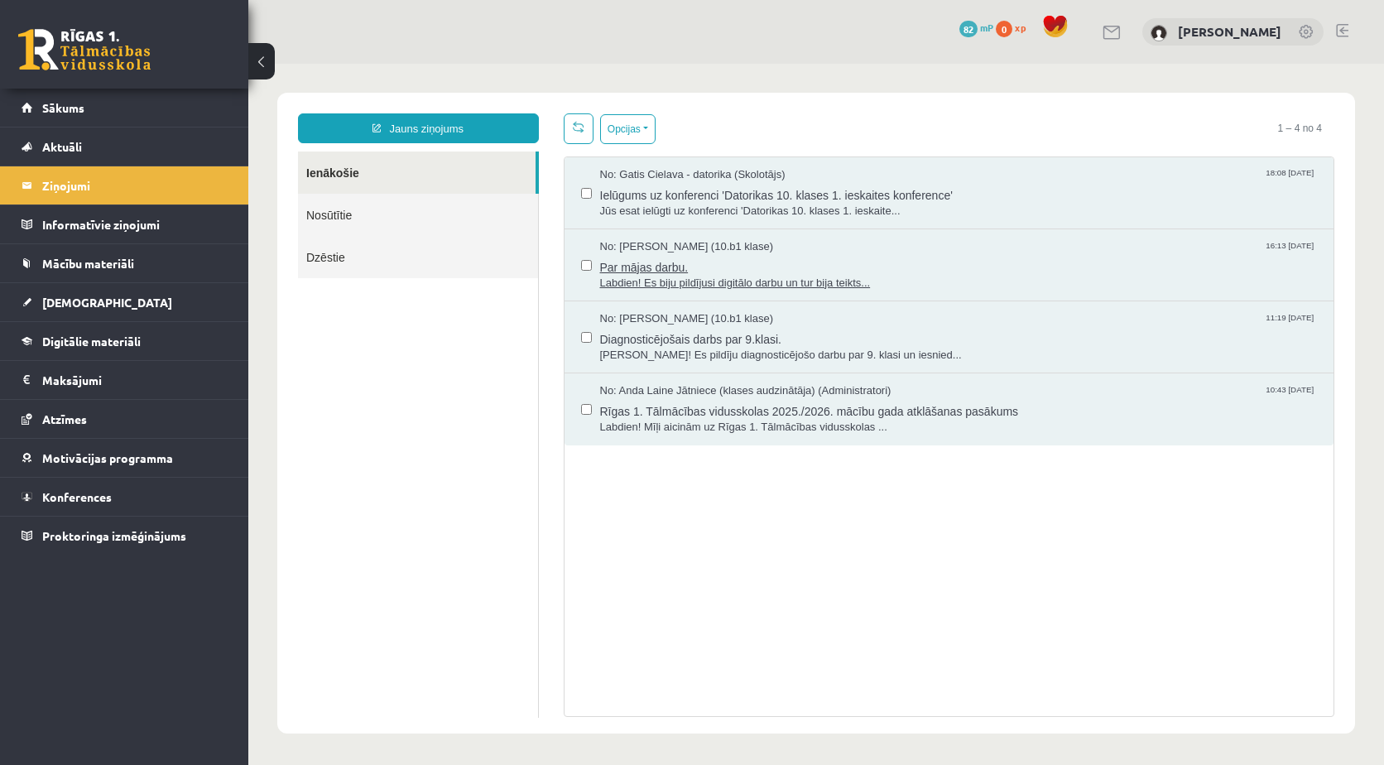
click at [690, 282] on span "Labdien! Es biju pildījusi digitālo darbu un tur bija teikts..." at bounding box center [958, 284] width 717 height 16
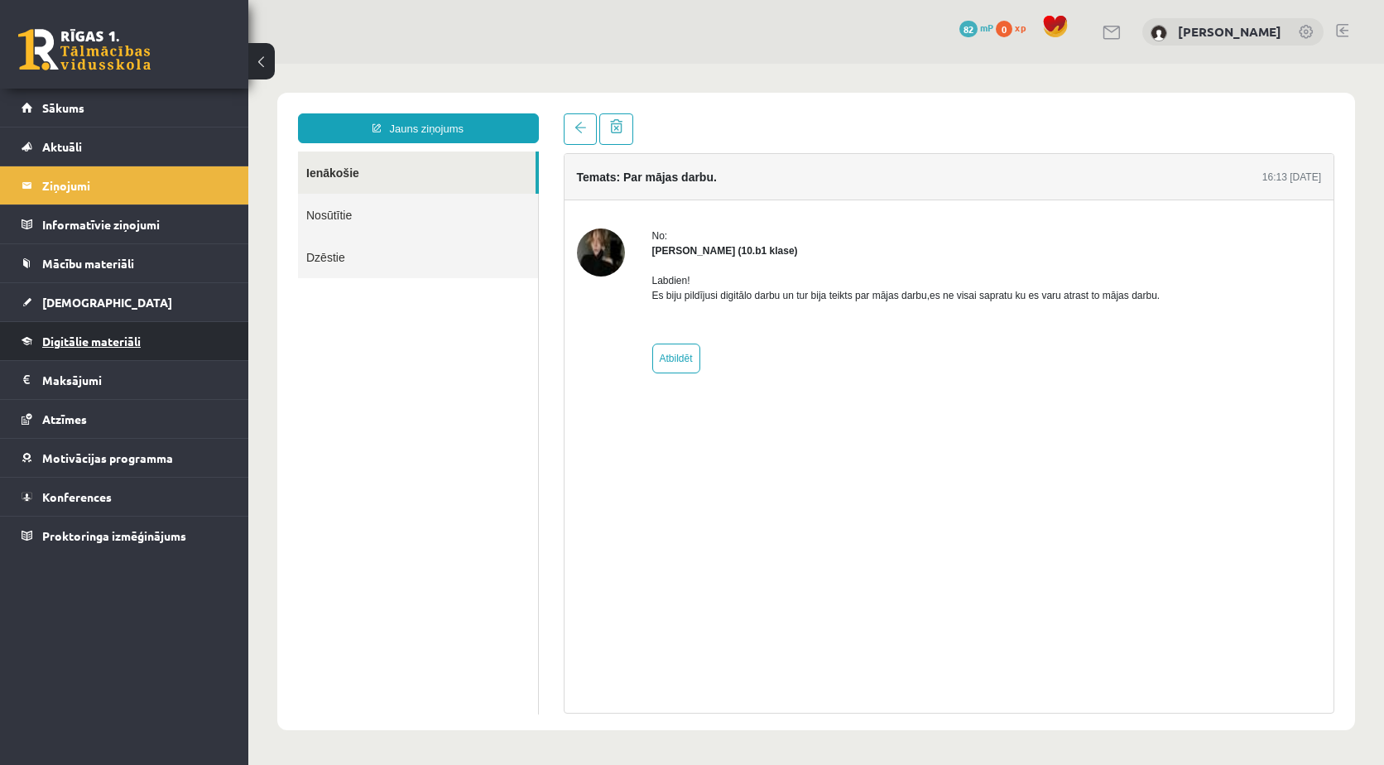
click at [123, 346] on span "Digitālie materiāli" at bounding box center [91, 340] width 98 height 15
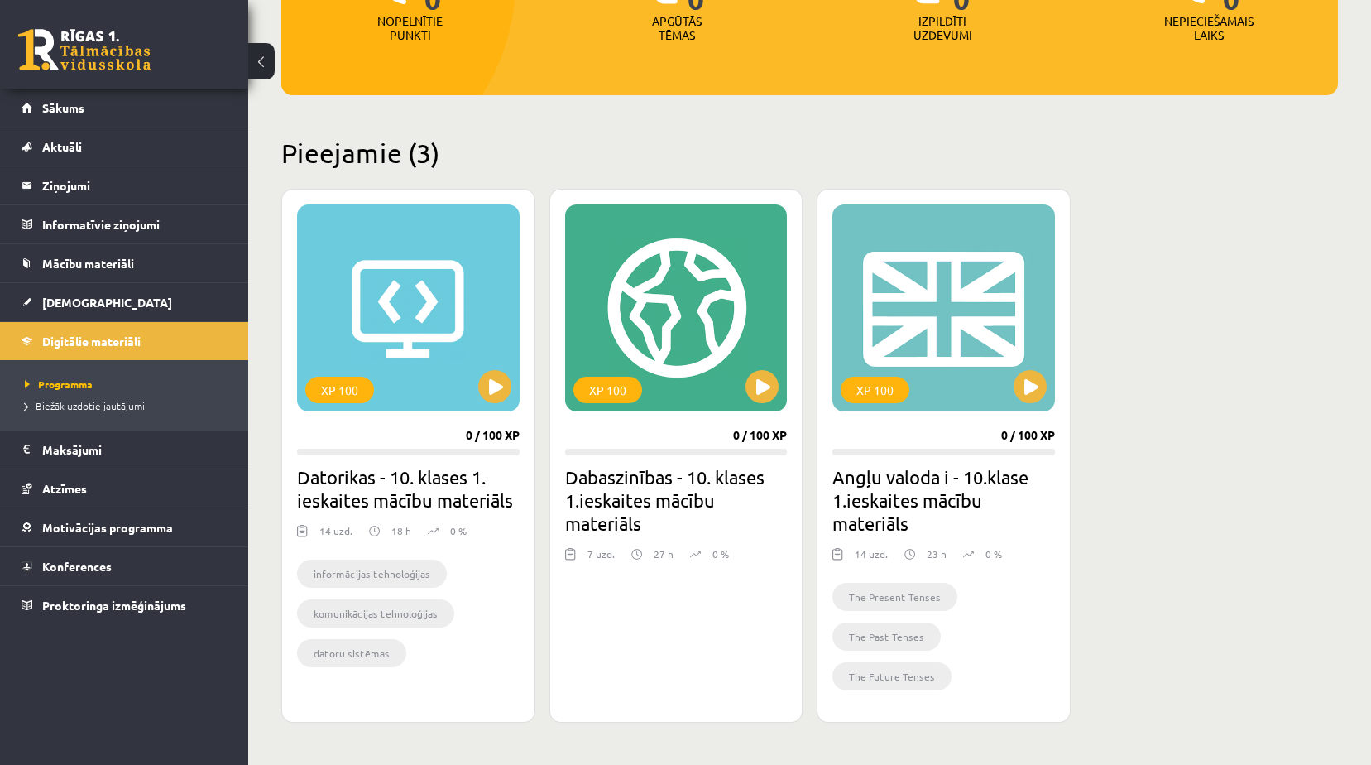
scroll to position [119, 0]
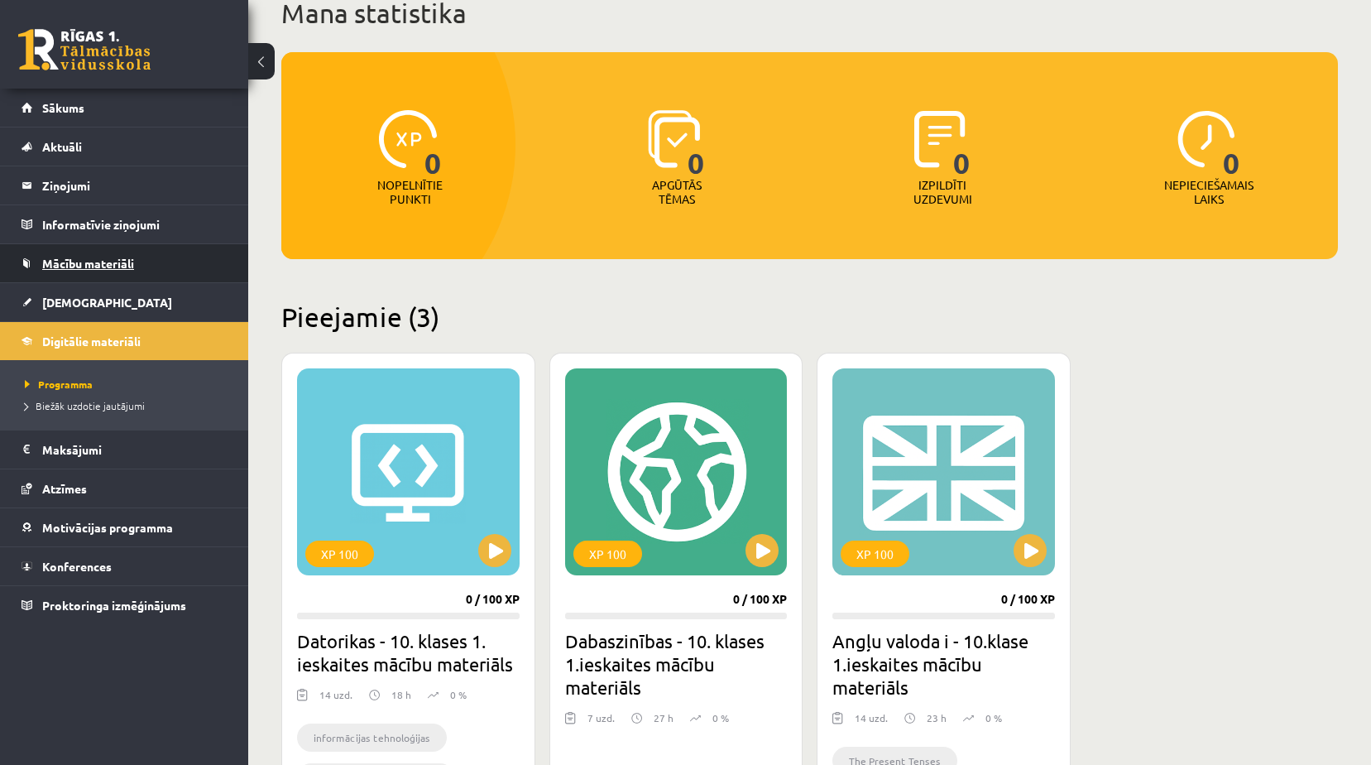
click at [89, 262] on span "Mācību materiāli" at bounding box center [88, 263] width 92 height 15
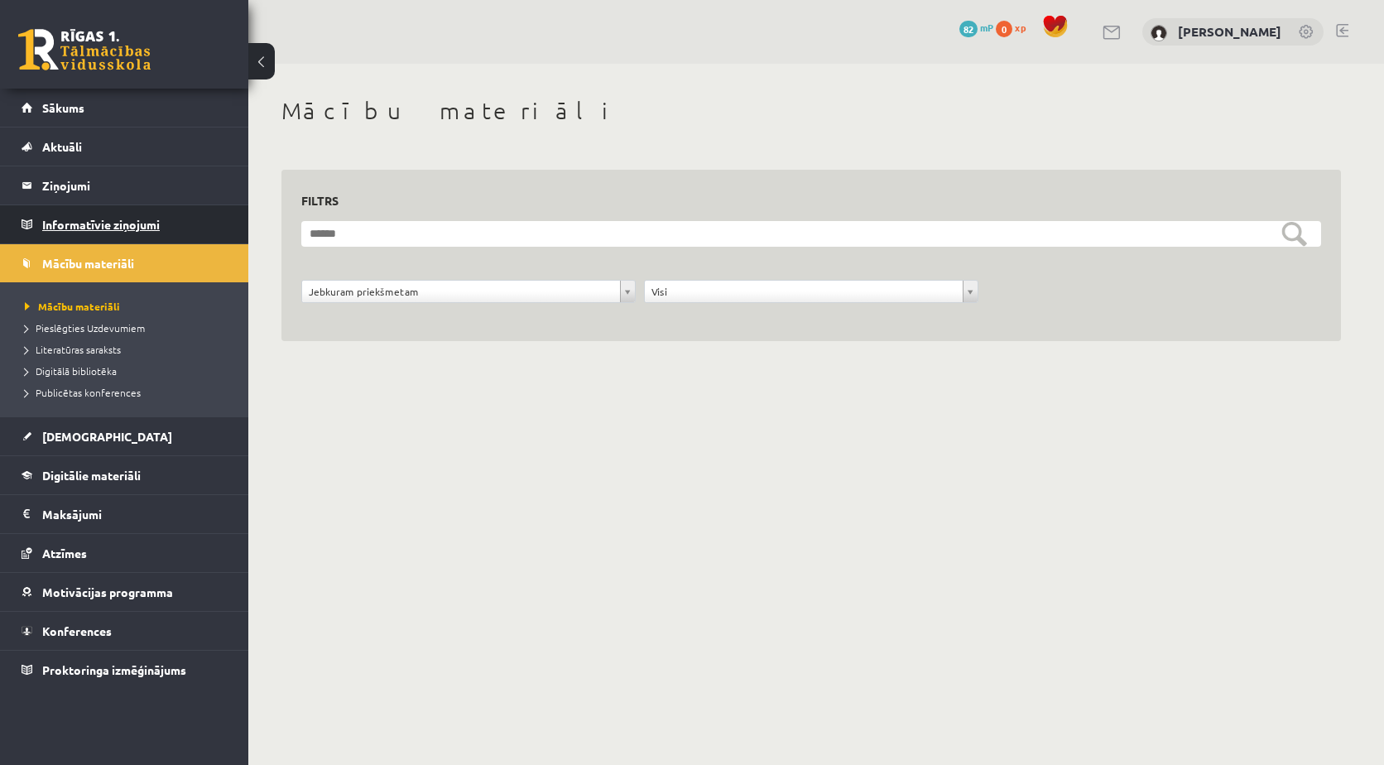
click at [102, 233] on legend "Informatīvie ziņojumi 0" at bounding box center [134, 224] width 185 height 38
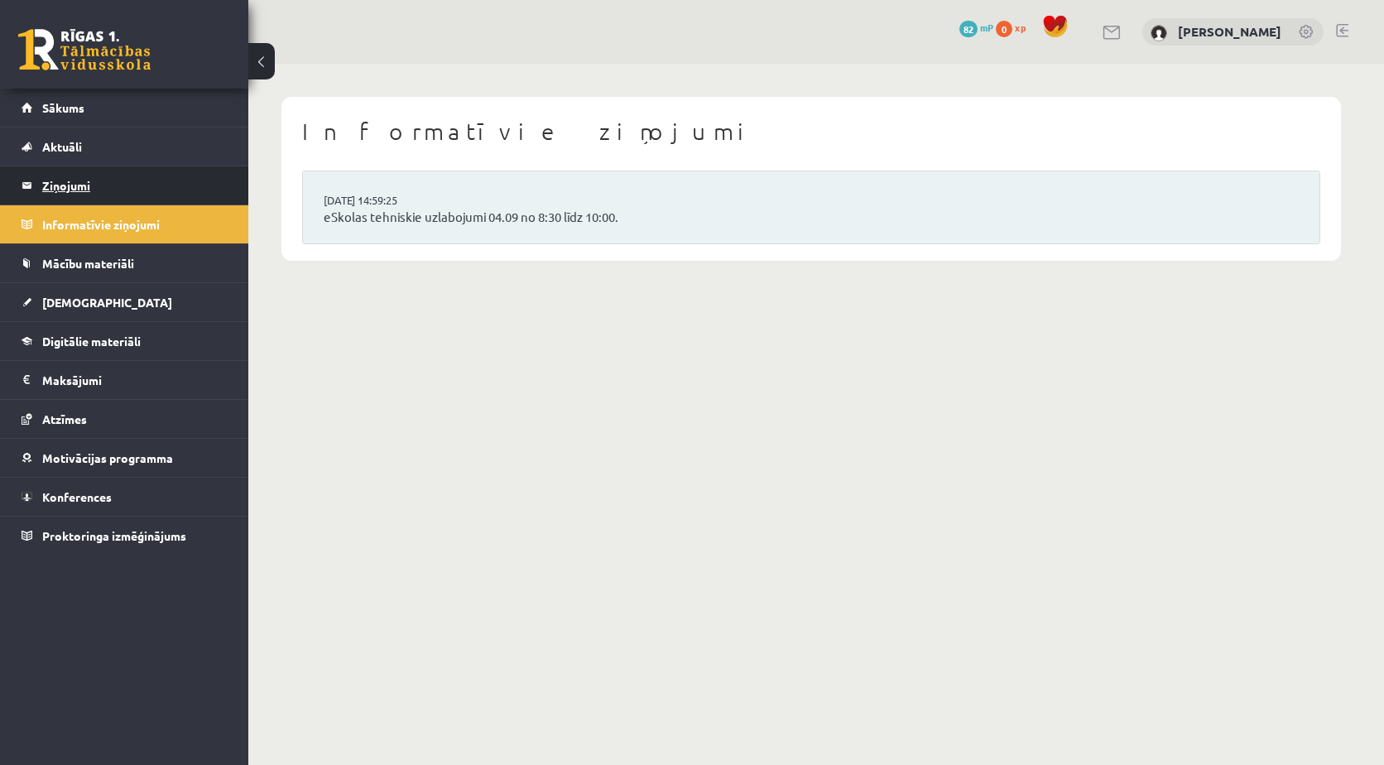
click at [80, 188] on legend "Ziņojumi 0" at bounding box center [134, 185] width 185 height 38
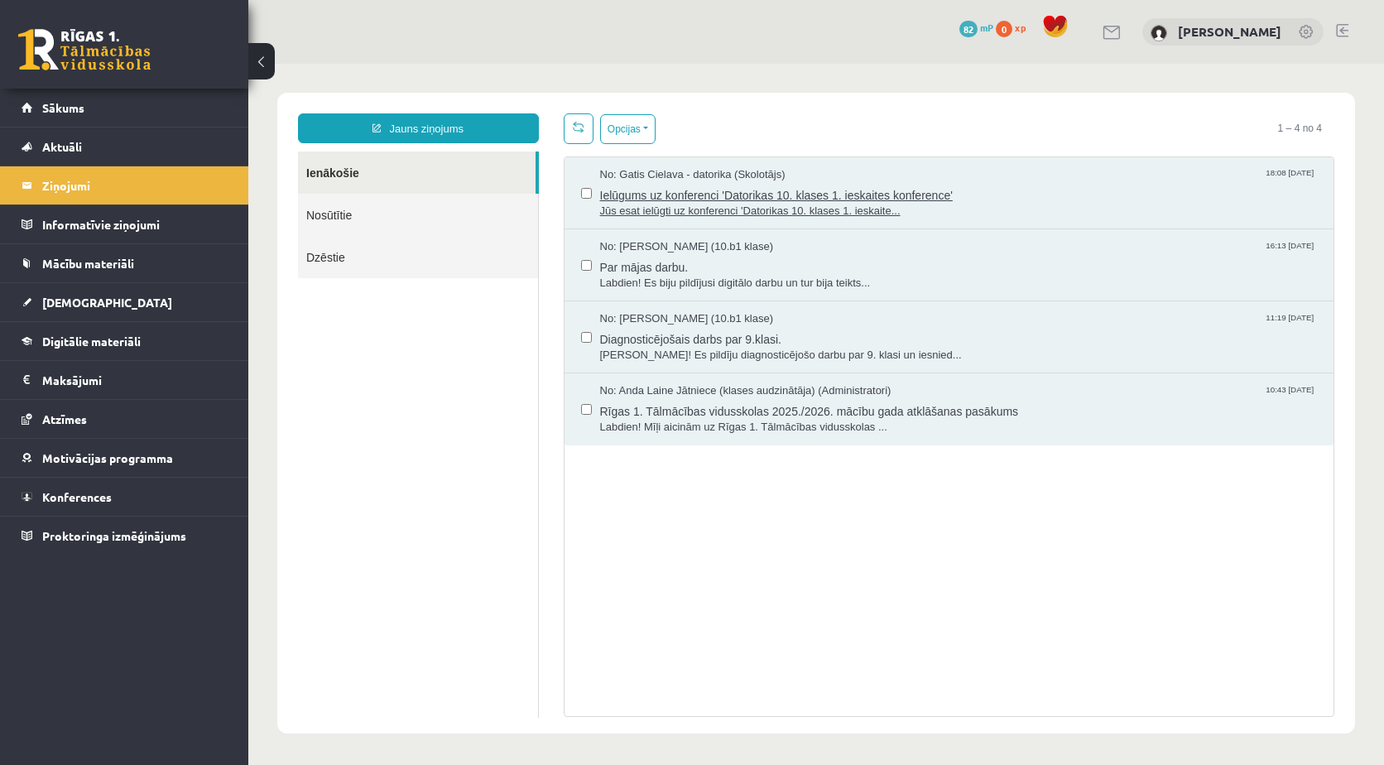
click at [751, 200] on span "Ielūgums uz konferenci 'Datorikas 10. klases 1. ieskaites konference'" at bounding box center [958, 193] width 717 height 21
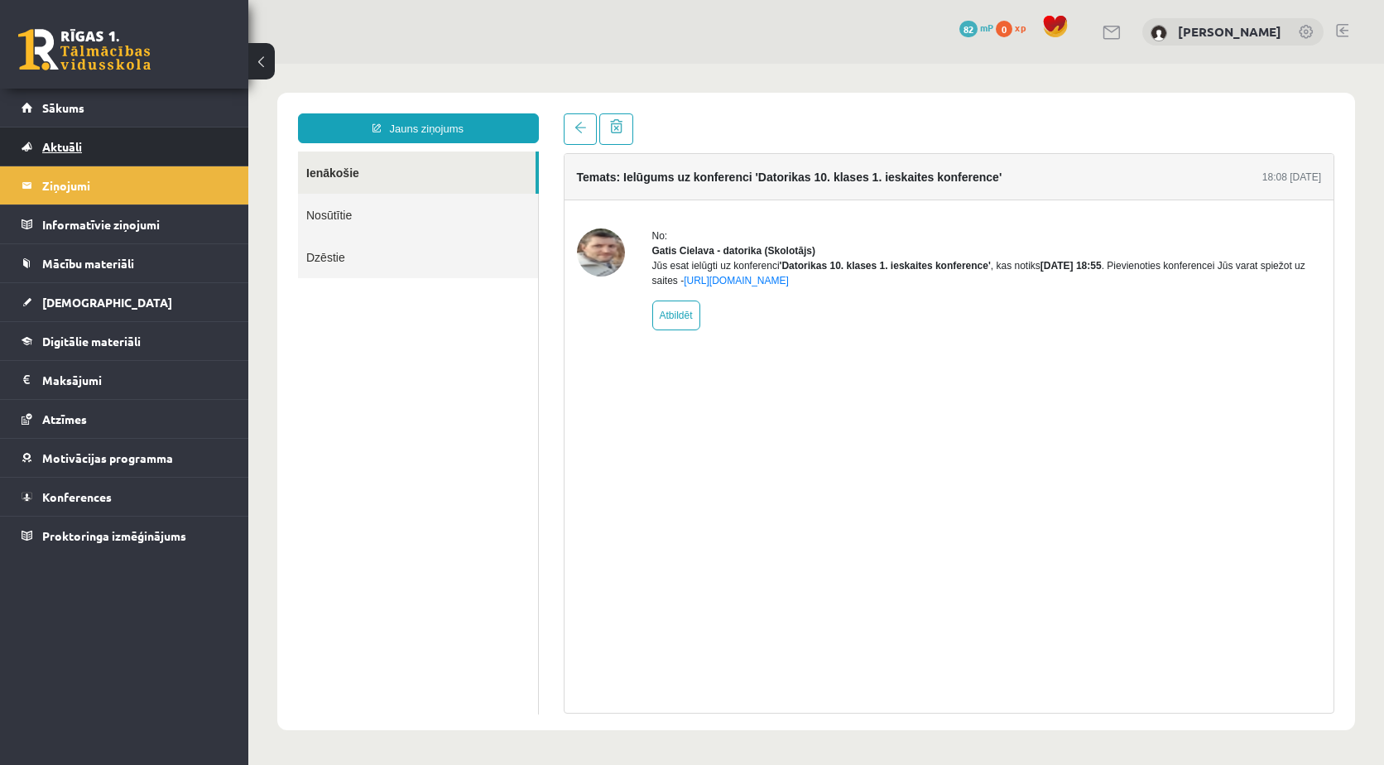
click at [113, 145] on link "Aktuāli" at bounding box center [125, 146] width 206 height 38
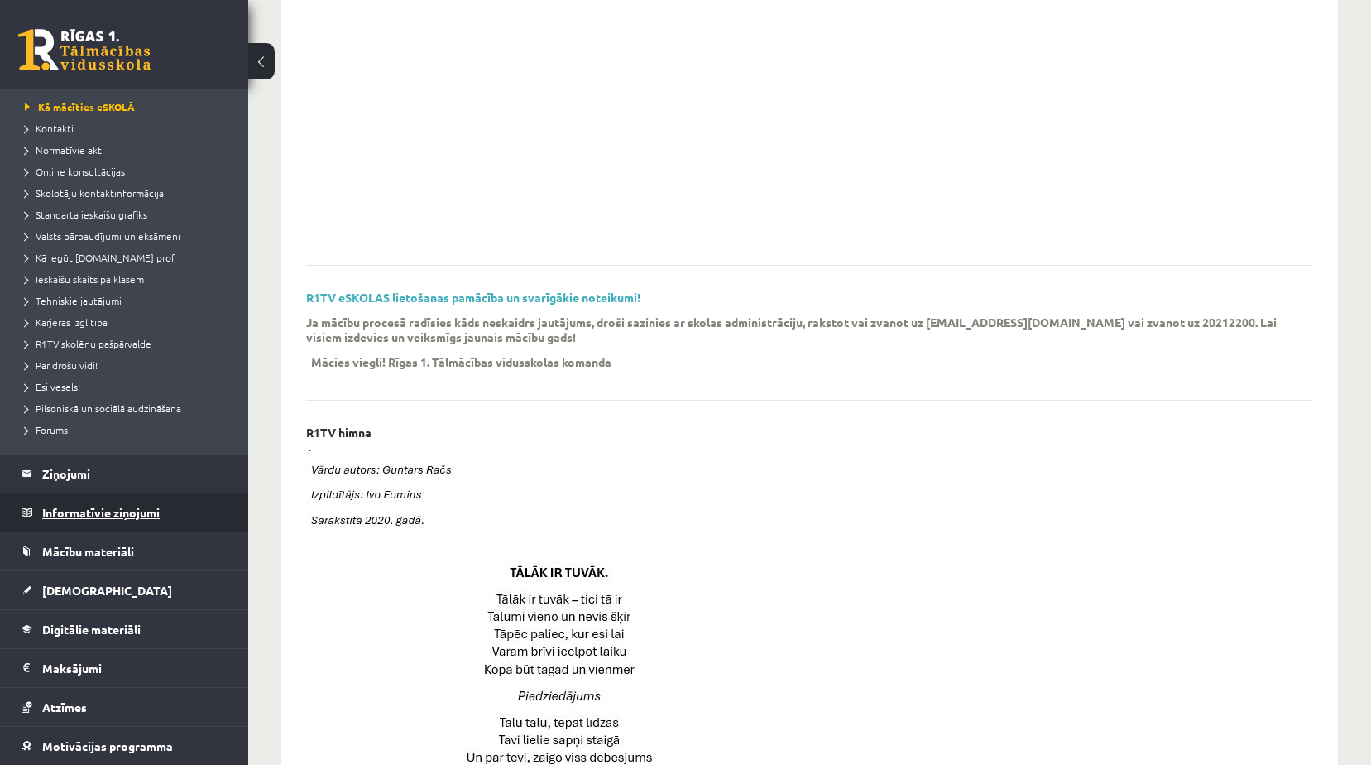
scroll to position [161, 0]
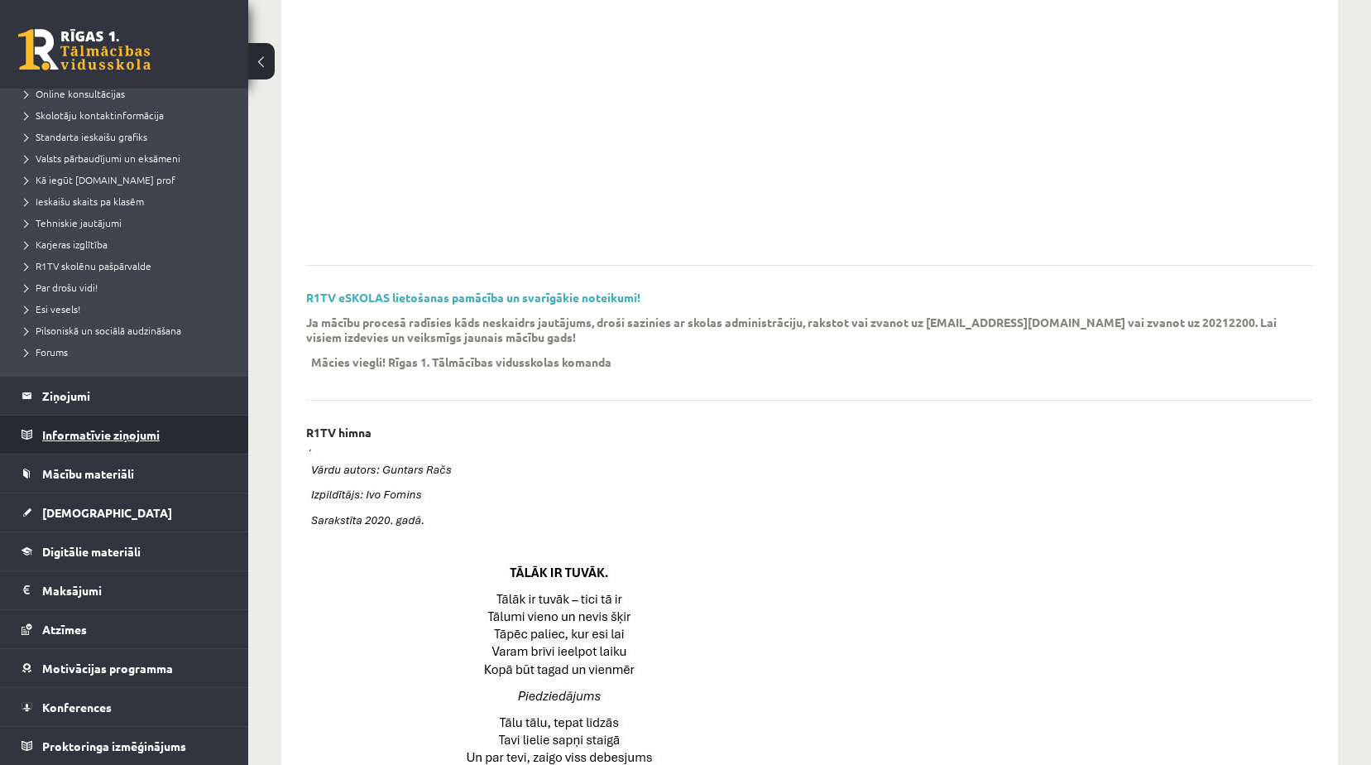
click at [89, 441] on legend "Informatīvie ziņojumi 0" at bounding box center [134, 434] width 185 height 38
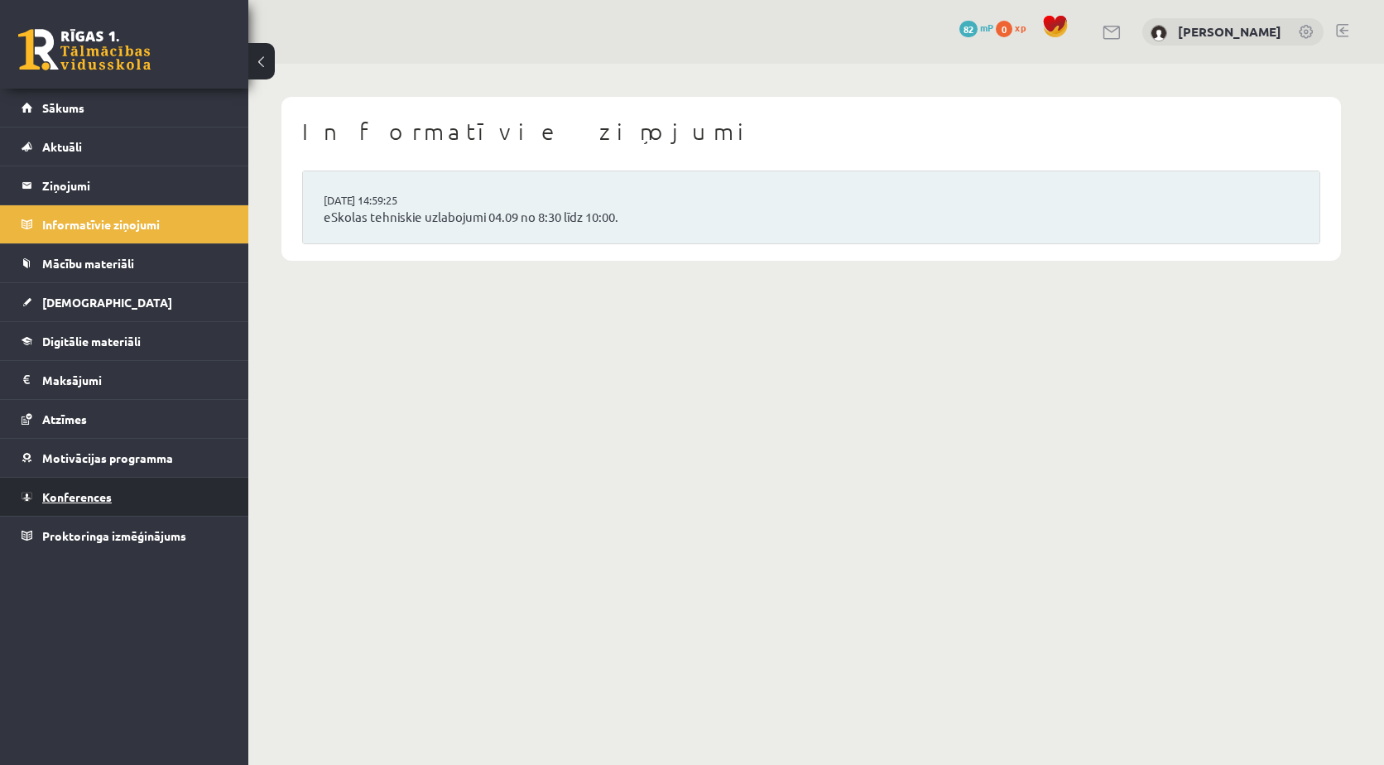
click at [65, 492] on span "Konferences" at bounding box center [77, 496] width 70 height 15
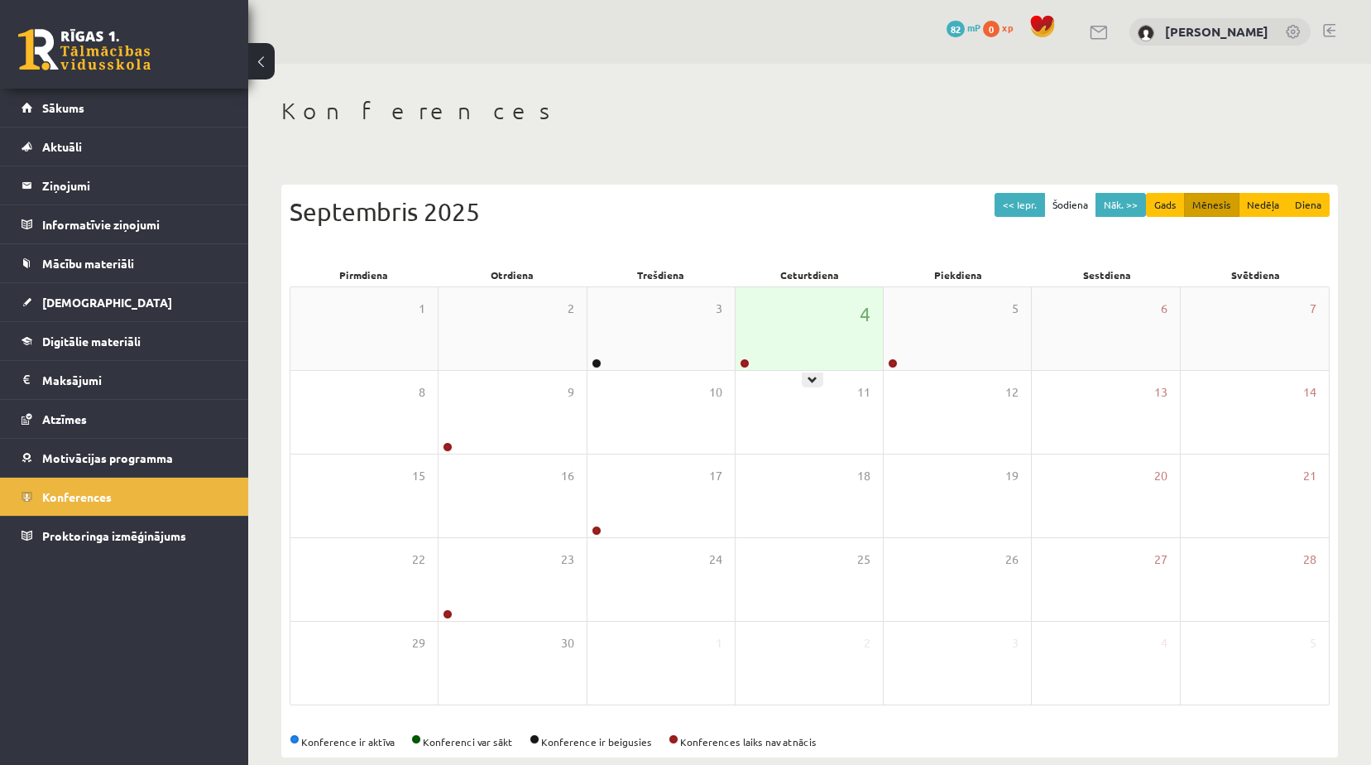
click at [767, 318] on div "4" at bounding box center [809, 328] width 147 height 83
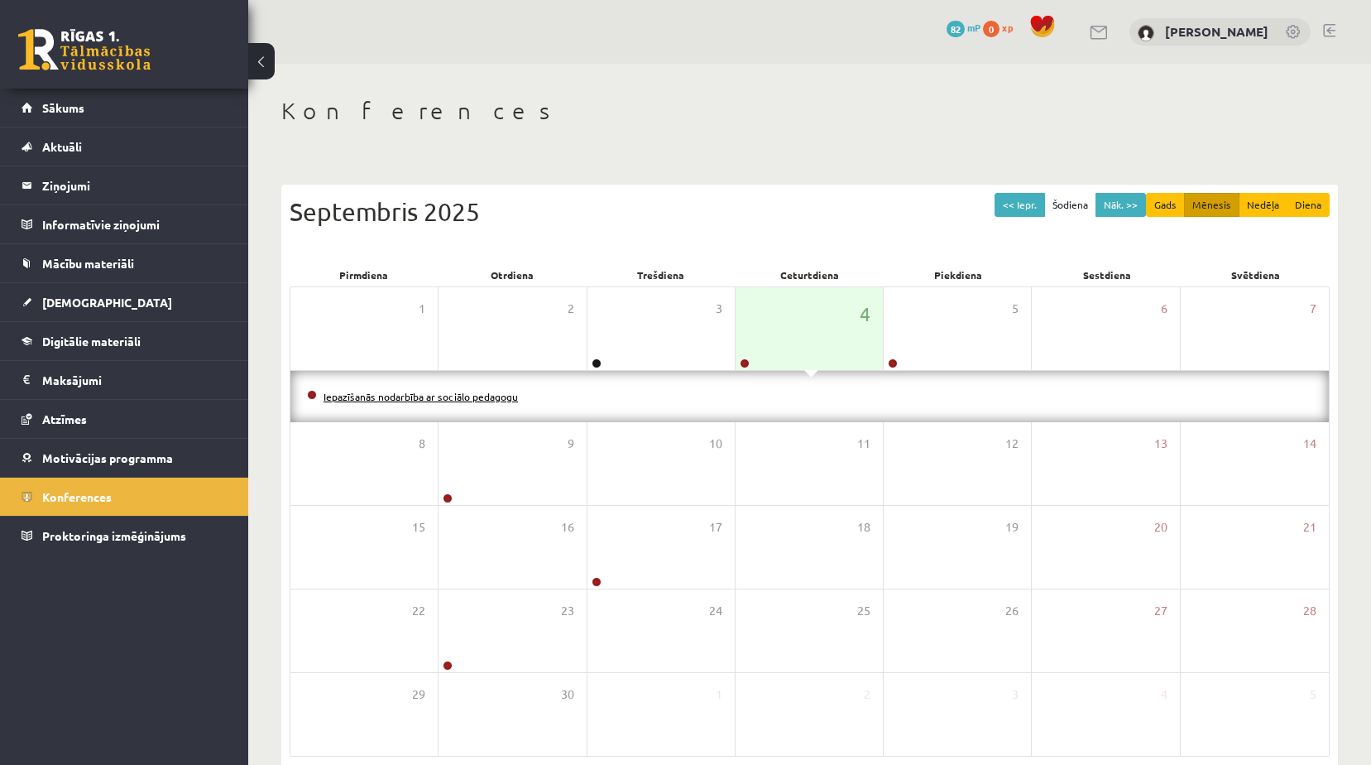
click at [467, 392] on link "Iepazīšanās nodarbība ar sociālo pedagogu" at bounding box center [421, 396] width 194 height 13
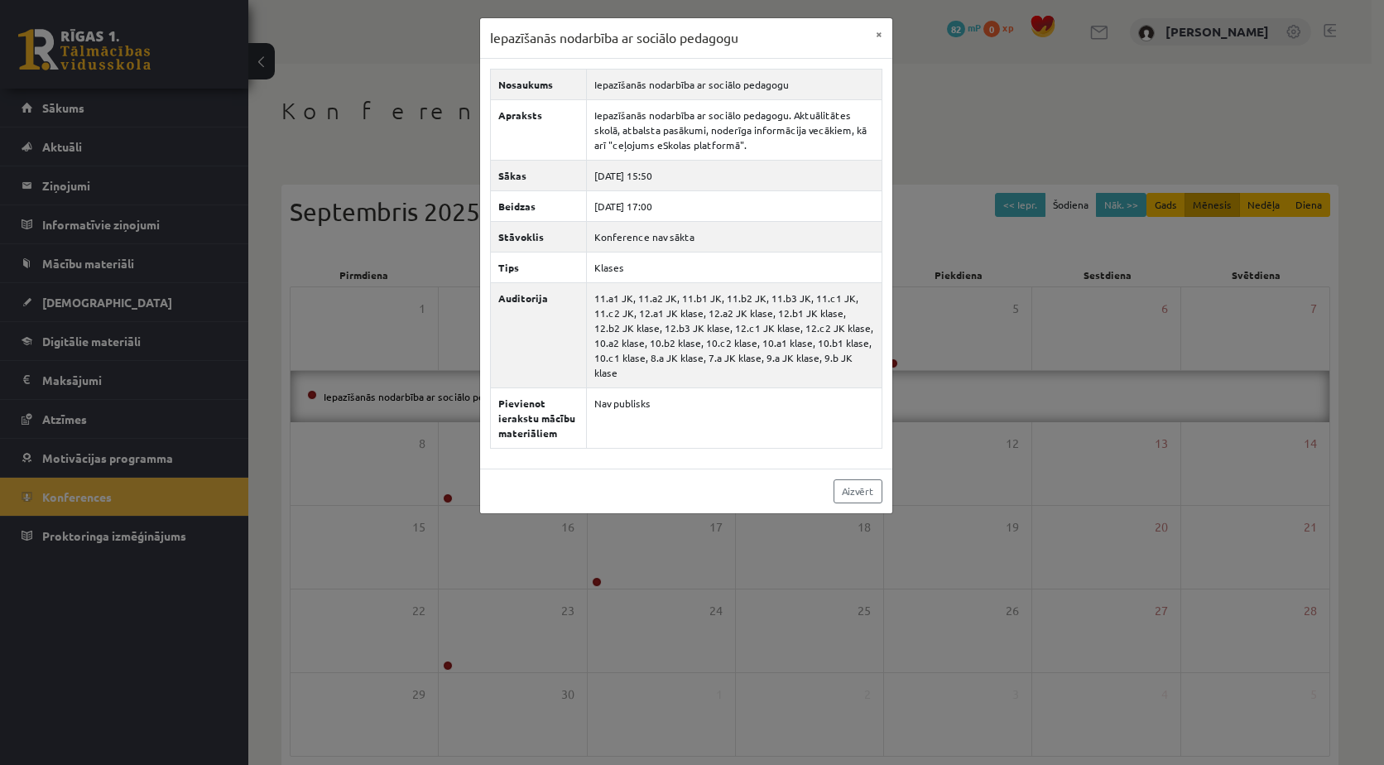
click at [995, 76] on div "Iepazīšanās nodarbība ar sociālo pedagogu × Nosaukums Iepazīšanās nodarbība ar …" at bounding box center [692, 382] width 1384 height 765
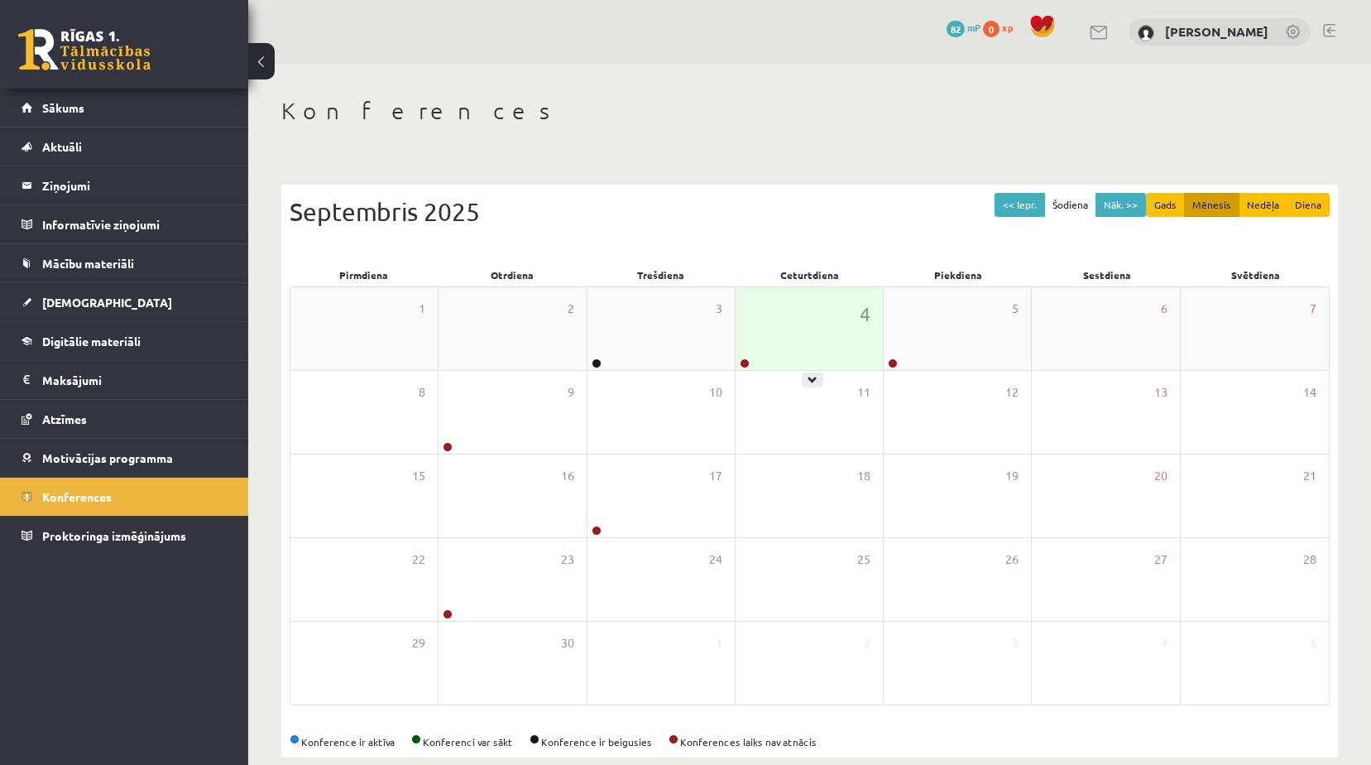
click at [817, 303] on div "4" at bounding box center [809, 328] width 147 height 83
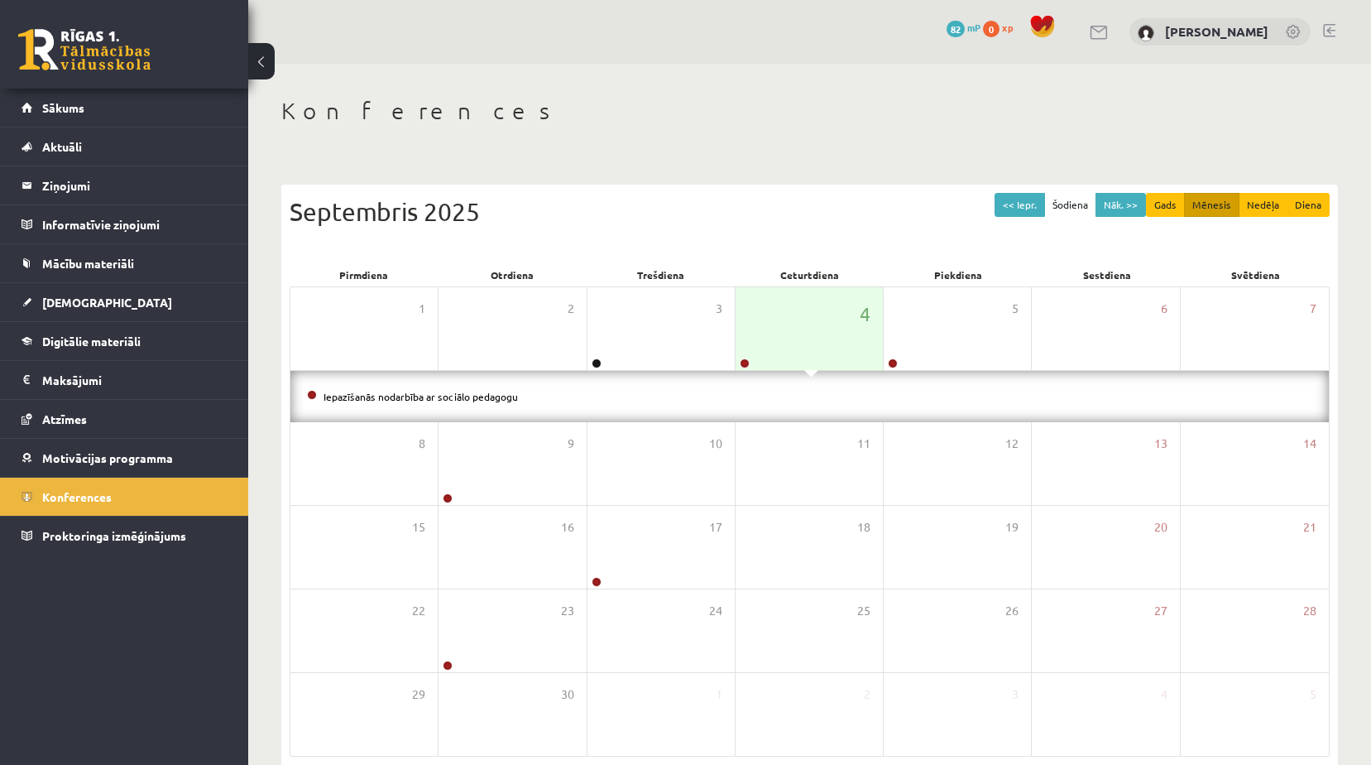
click at [423, 405] on div "Iepazīšanās nodarbība ar sociālo pedagogu" at bounding box center [809, 396] width 1039 height 51
click at [423, 404] on li "Iepazīšanās nodarbība ar sociālo pedagogu" at bounding box center [809, 396] width 1005 height 18
click at [424, 401] on li "Iepazīšanās nodarbība ar sociālo pedagogu" at bounding box center [809, 396] width 1005 height 18
click at [431, 395] on link "Iepazīšanās nodarbība ar sociālo pedagogu" at bounding box center [421, 396] width 194 height 13
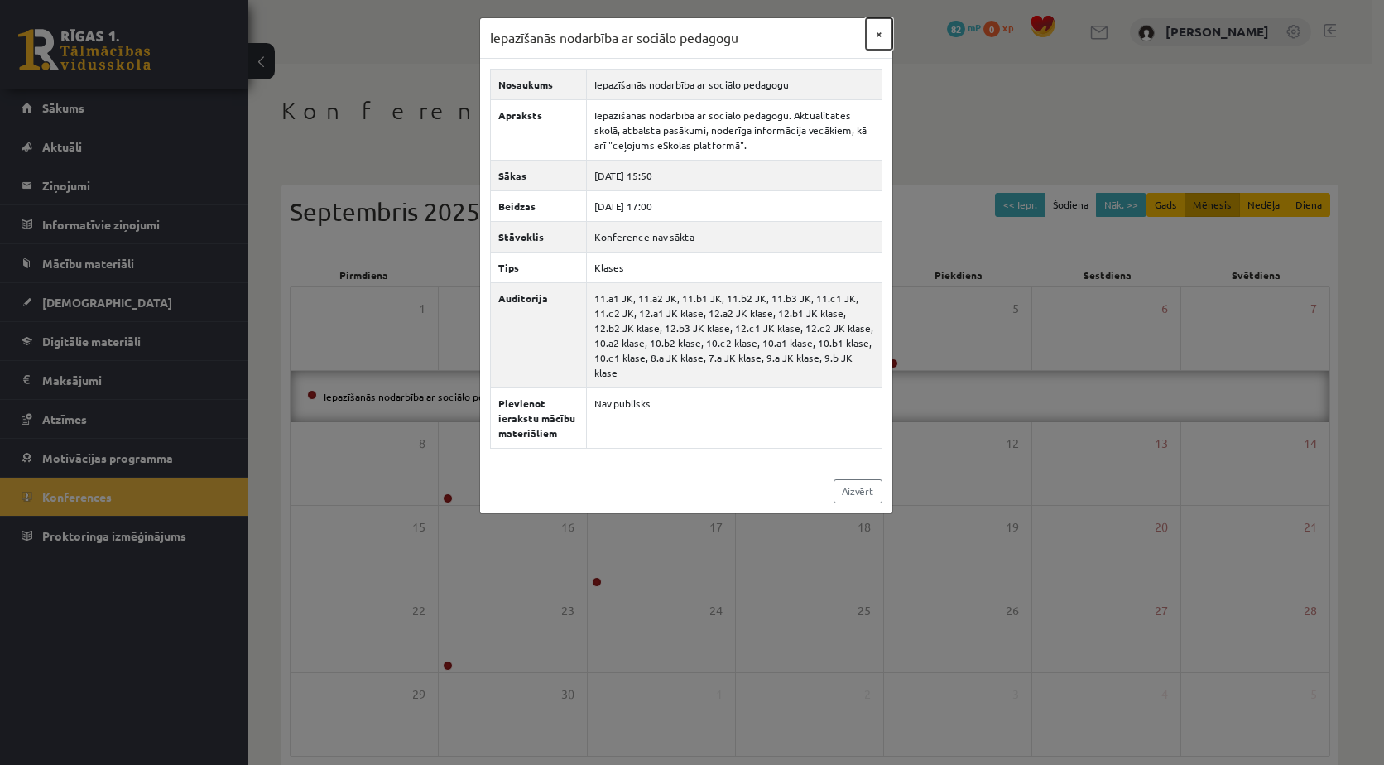
click at [879, 31] on button "×" at bounding box center [879, 33] width 26 height 31
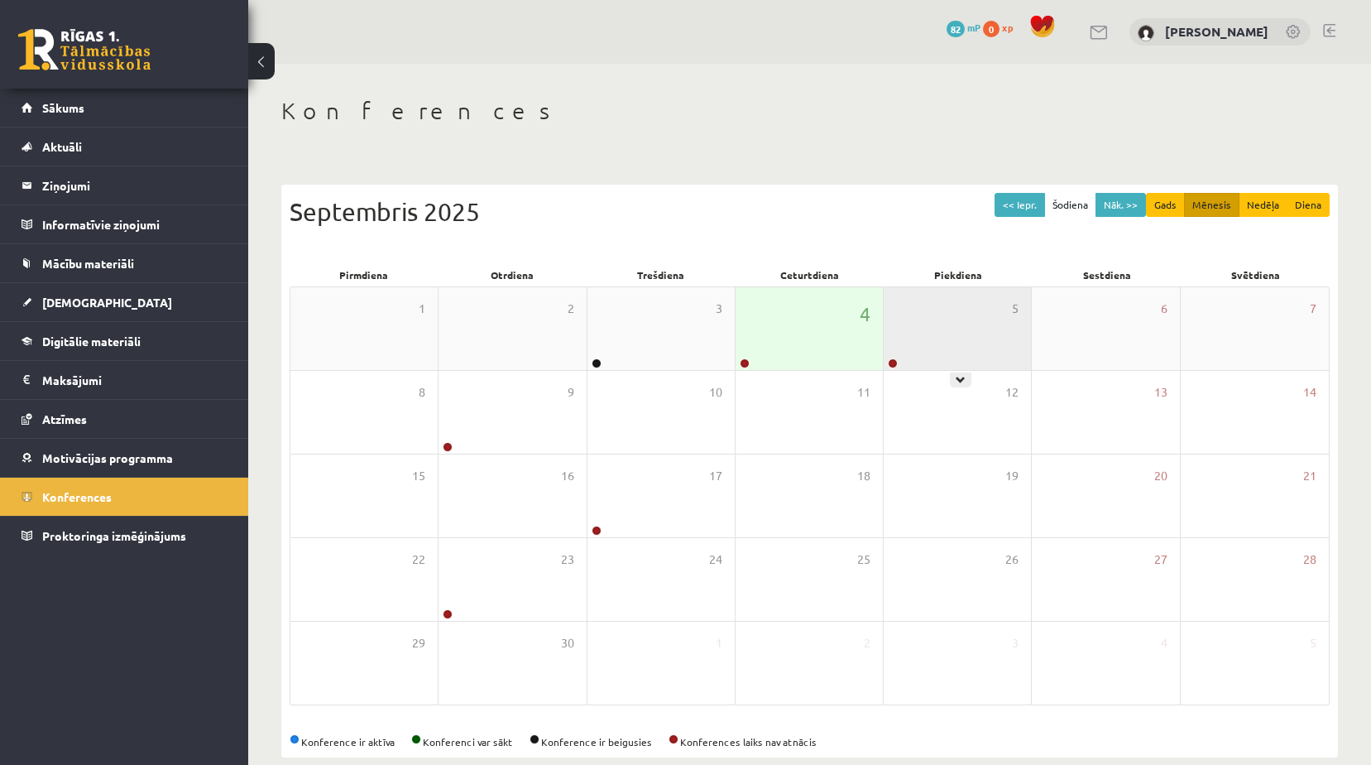
click at [984, 320] on div "5" at bounding box center [957, 328] width 147 height 83
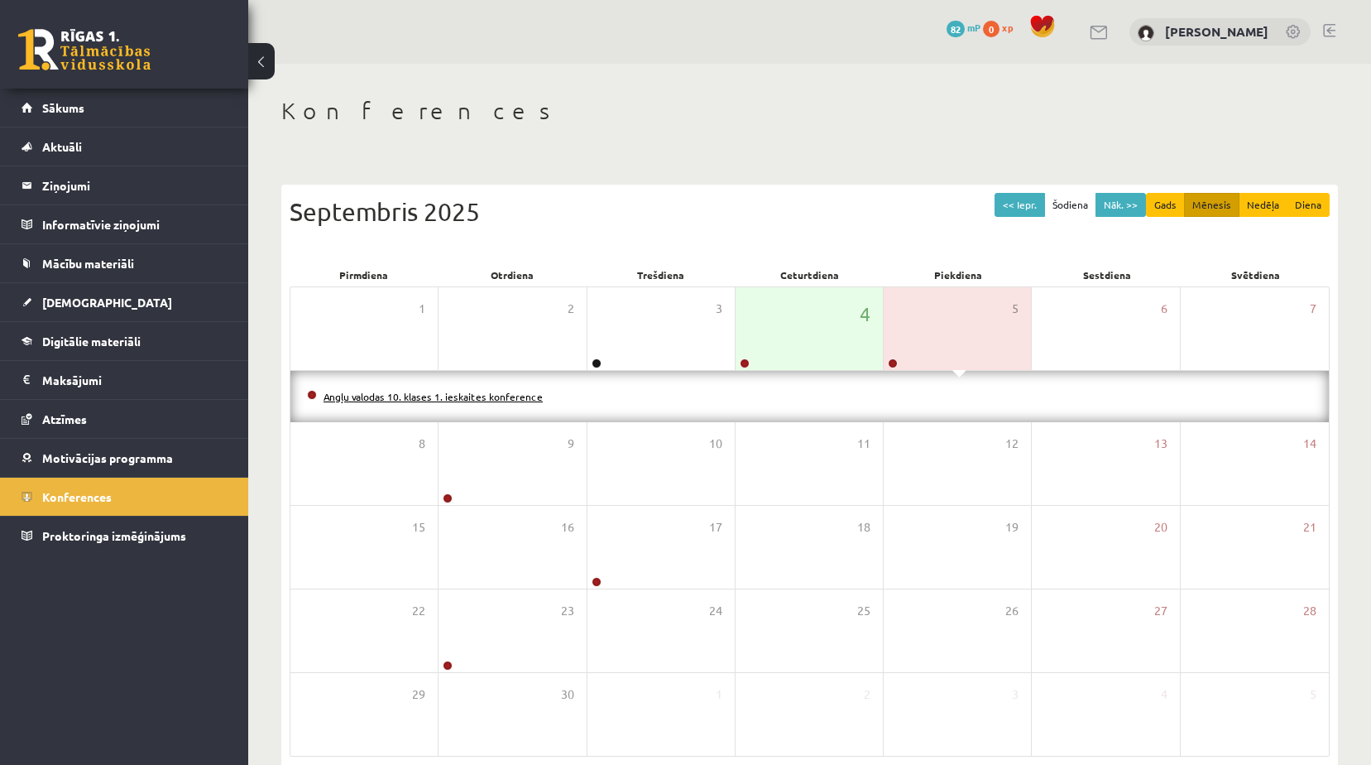
click at [445, 400] on link "Angļu valodas 10. klases 1. ieskaites konference" at bounding box center [433, 396] width 219 height 13
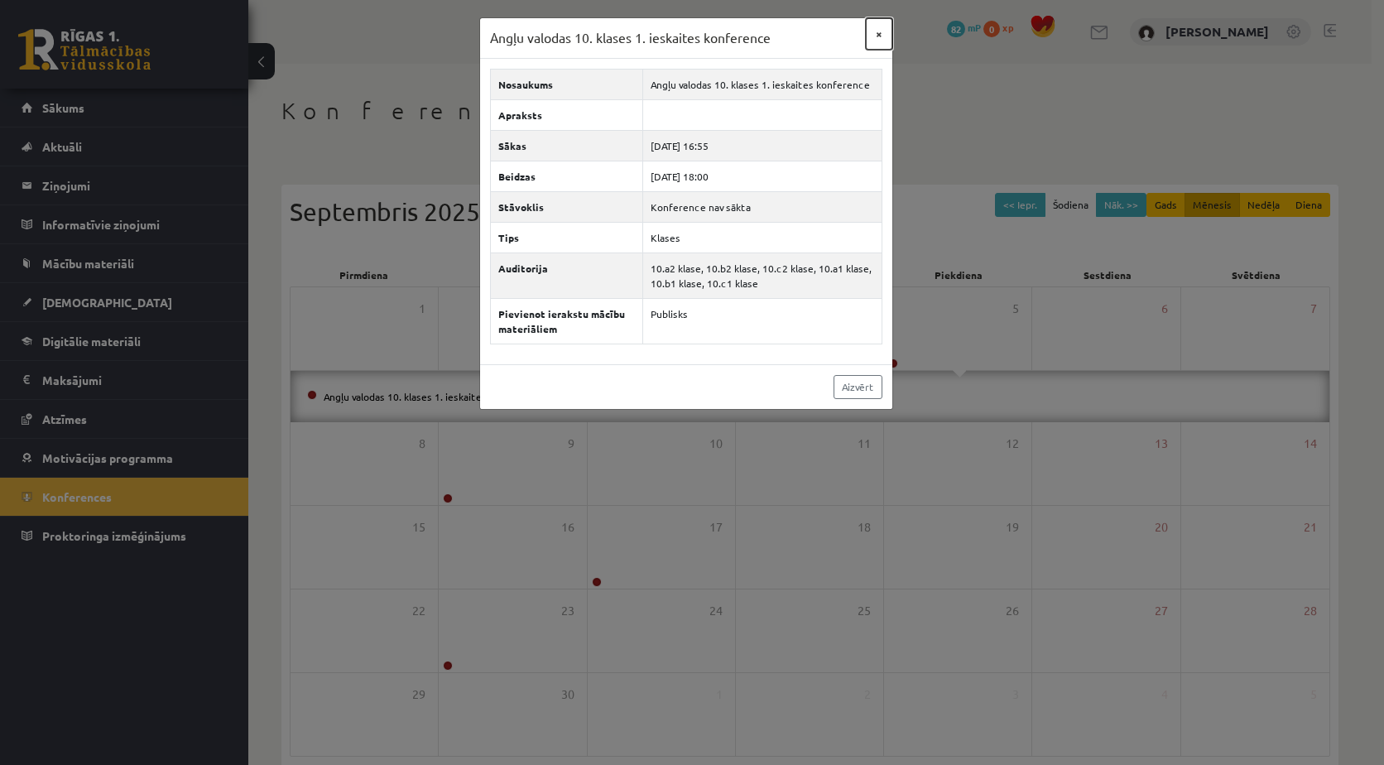
click at [877, 31] on button "×" at bounding box center [879, 33] width 26 height 31
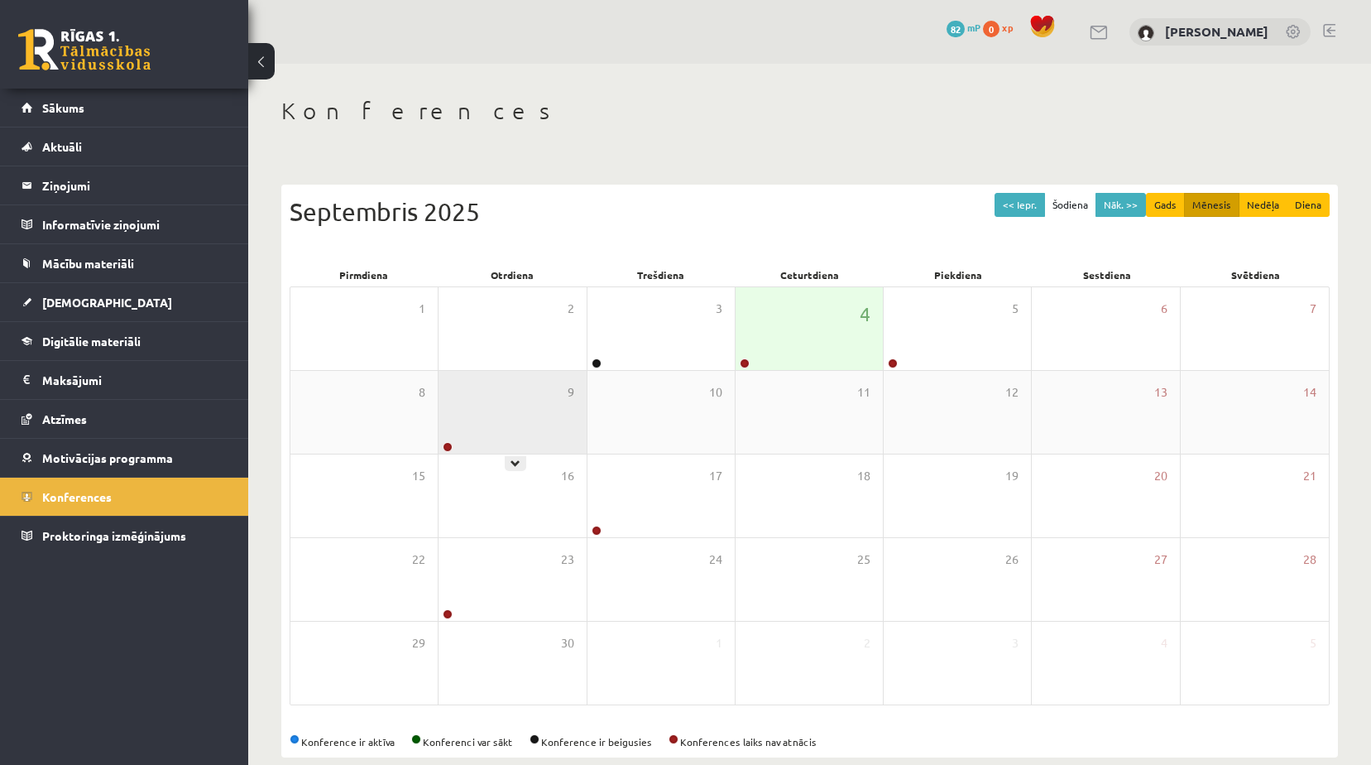
click at [508, 429] on div "9" at bounding box center [512, 412] width 147 height 83
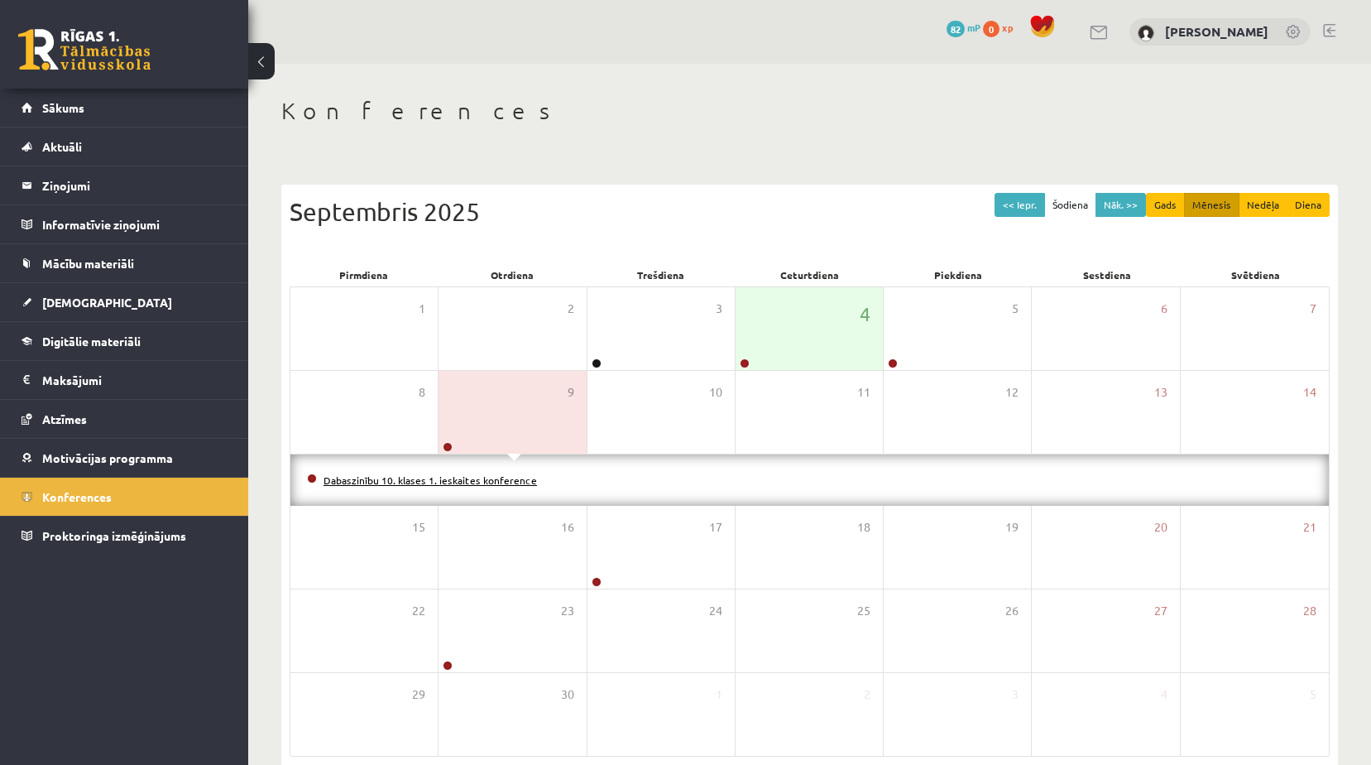
click at [490, 478] on link "Dabaszinību 10. klases 1. ieskaites konference" at bounding box center [430, 479] width 213 height 13
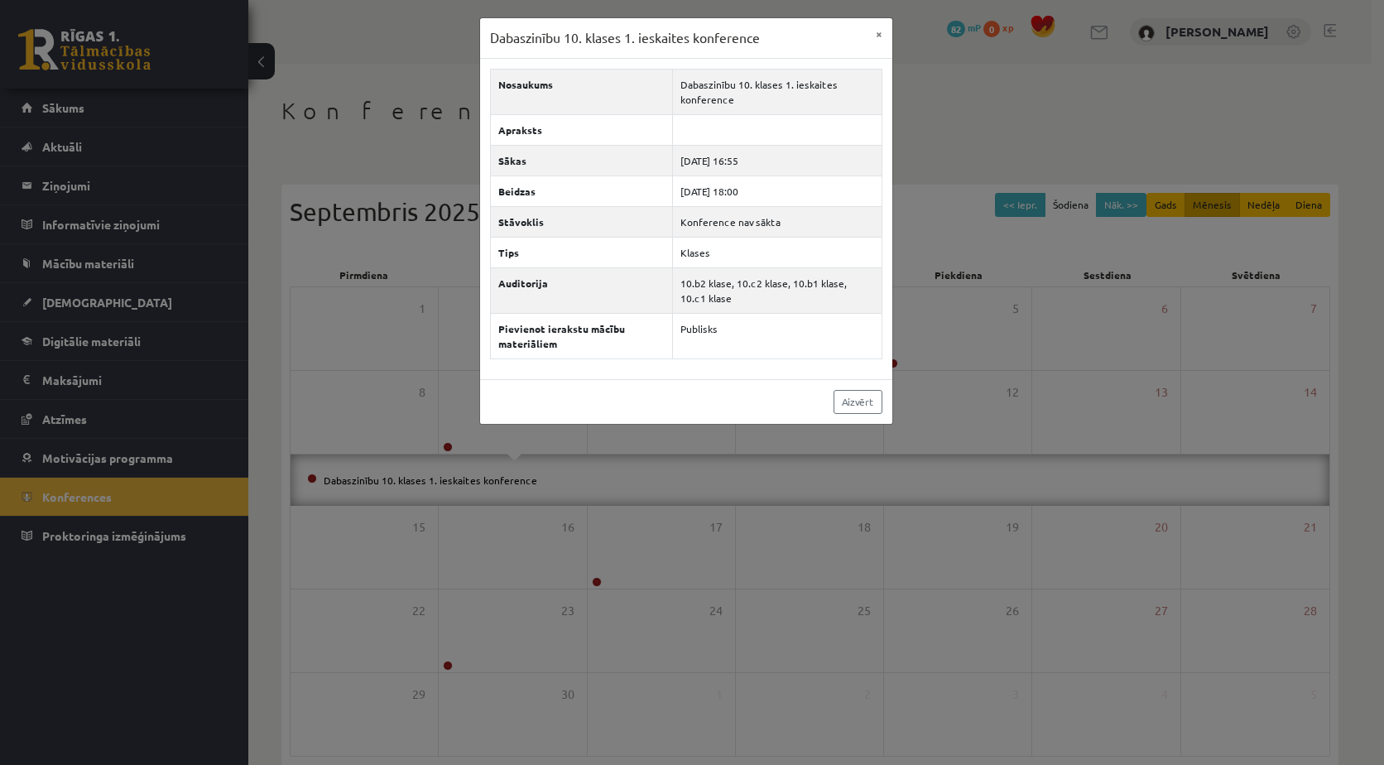
click at [1042, 314] on div "Dabaszinību 10. klases 1. ieskaites konference × Nosaukums Dabaszinību 10. klas…" at bounding box center [692, 382] width 1384 height 765
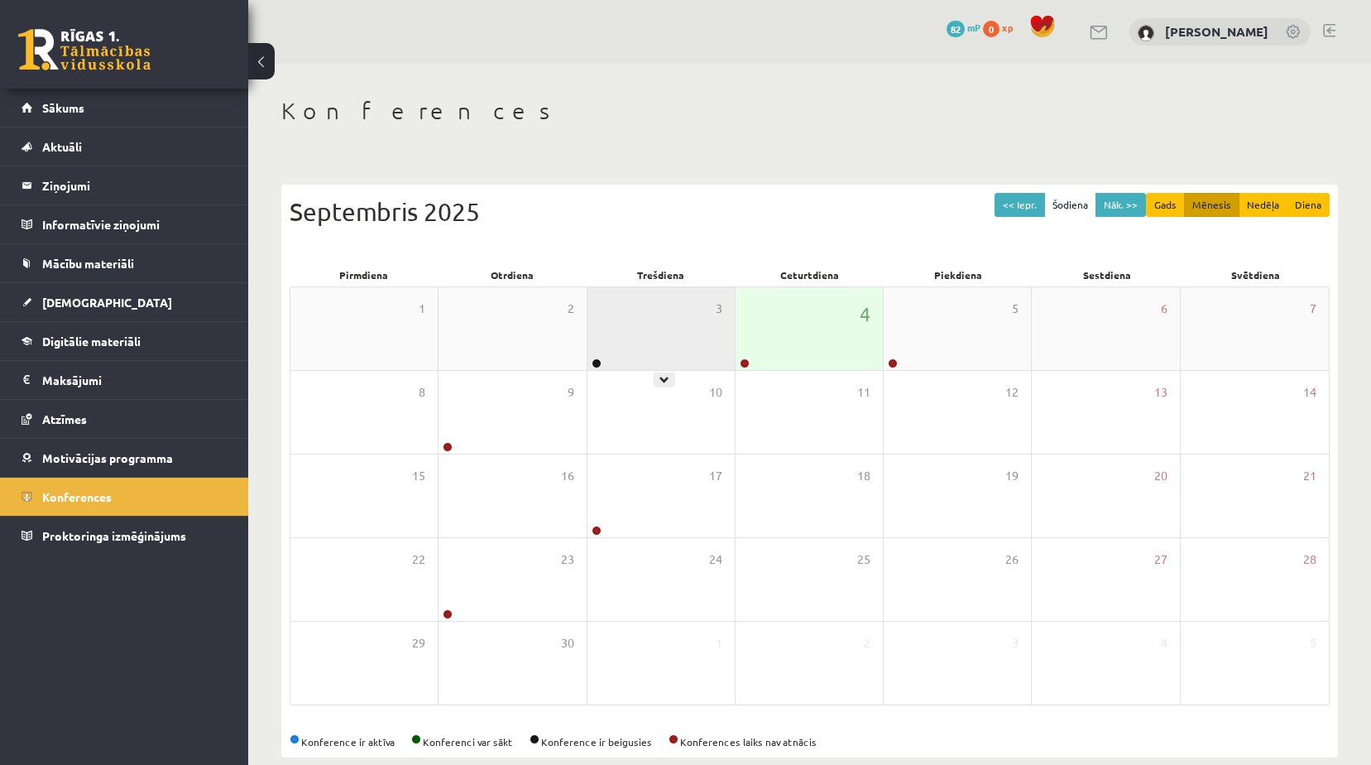
scroll to position [26, 0]
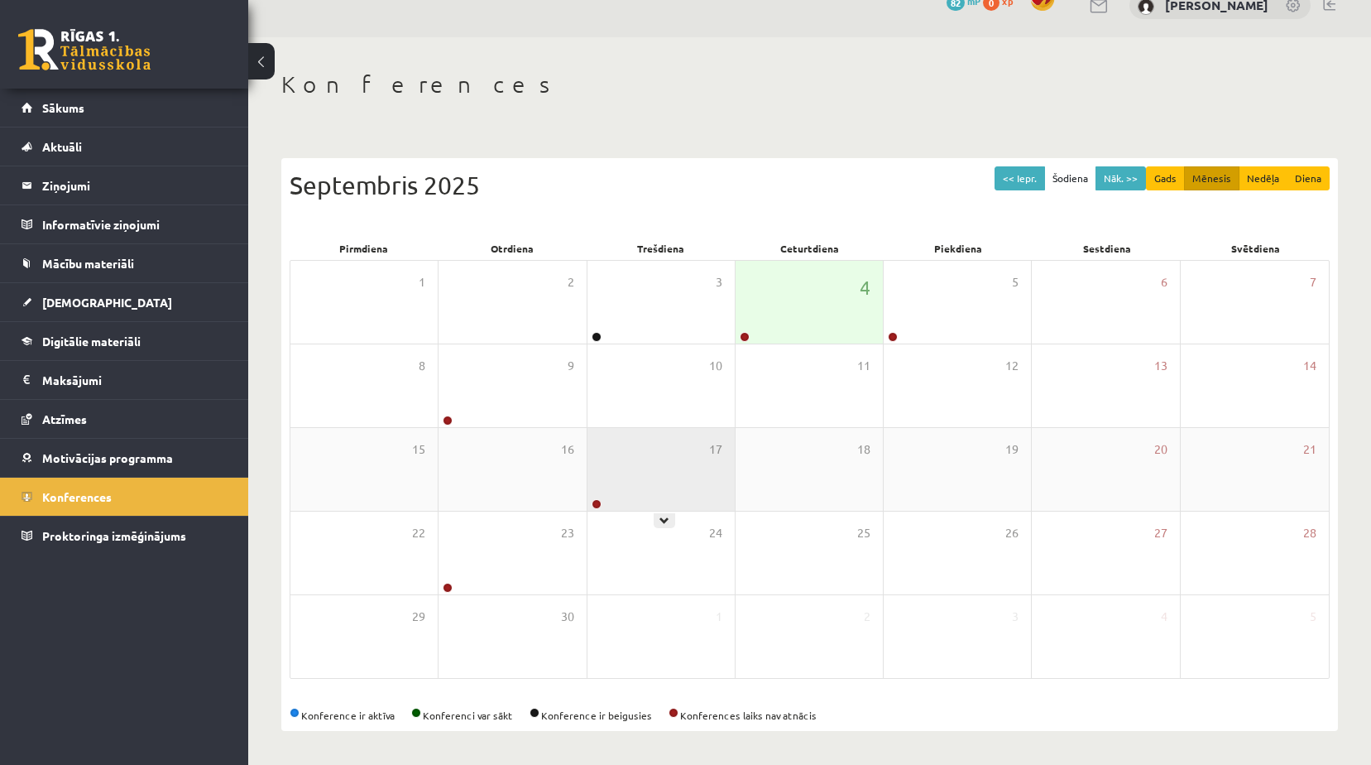
click at [635, 487] on div "17" at bounding box center [661, 469] width 147 height 83
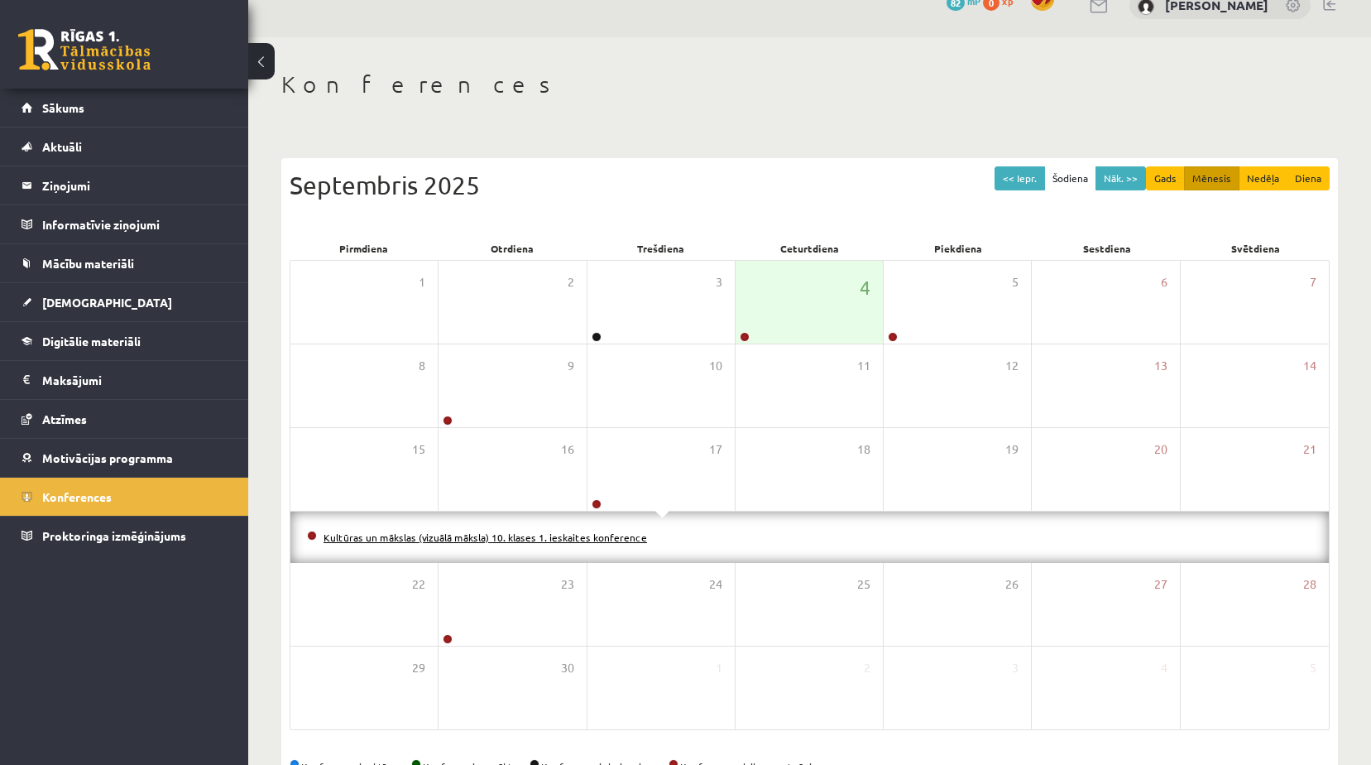
click at [567, 532] on li "Kultūras un mākslas (vizuālā māksla) 10. klases 1. ieskaites konference" at bounding box center [809, 537] width 1005 height 18
click at [565, 540] on link "Kultūras un mākslas (vizuālā māksla) 10. klases 1. ieskaites konference" at bounding box center [486, 536] width 324 height 13
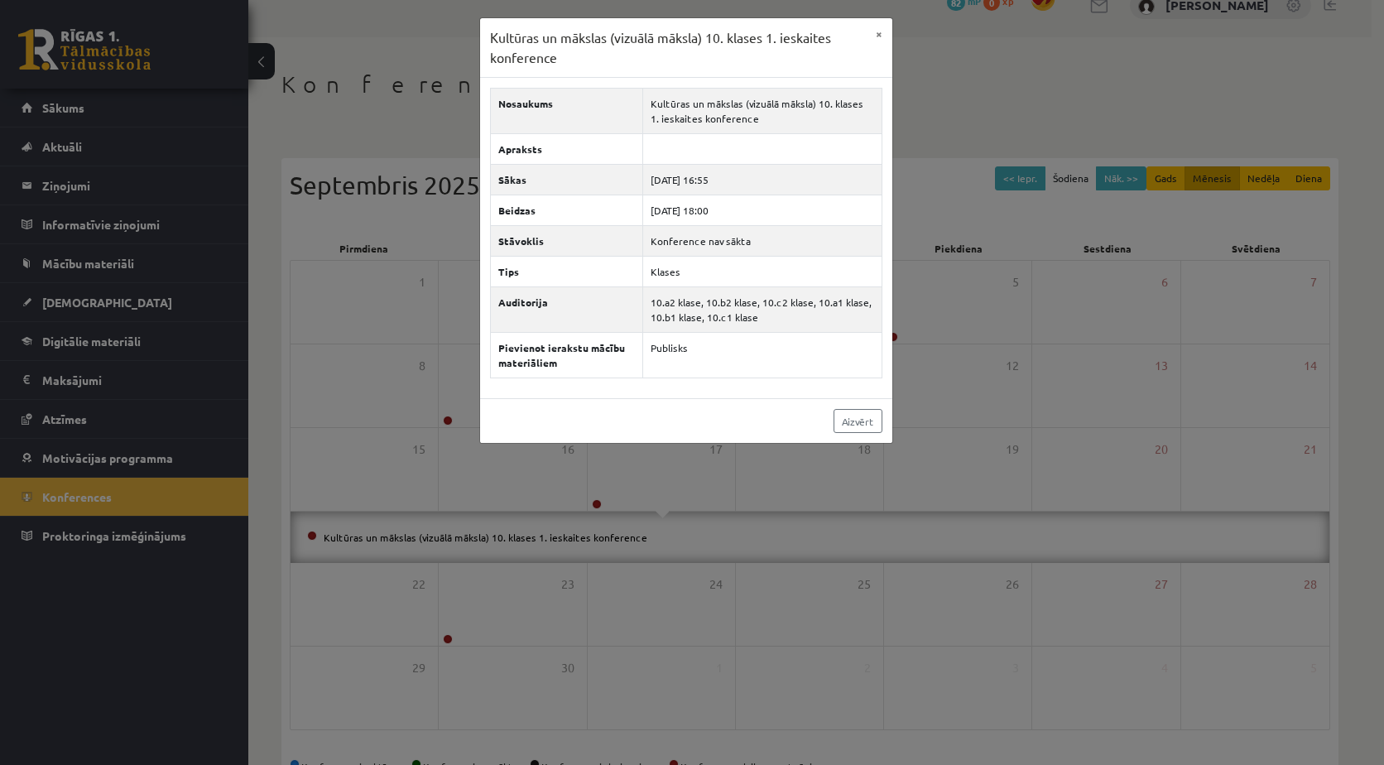
click at [1144, 313] on div "Kultūras un mākslas (vizuālā māksla) 10. klases 1. ieskaites konference × Nosau…" at bounding box center [692, 382] width 1384 height 765
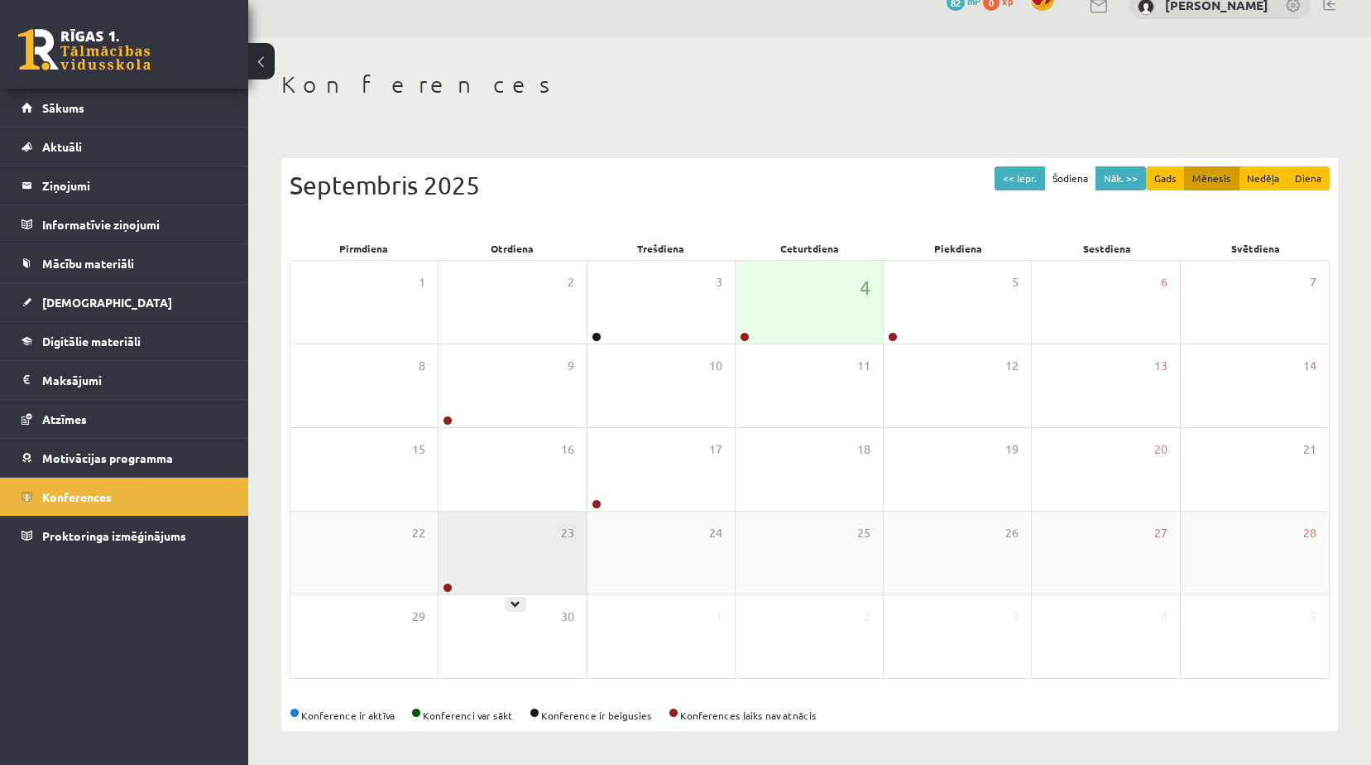
click at [503, 567] on div "23" at bounding box center [512, 552] width 147 height 83
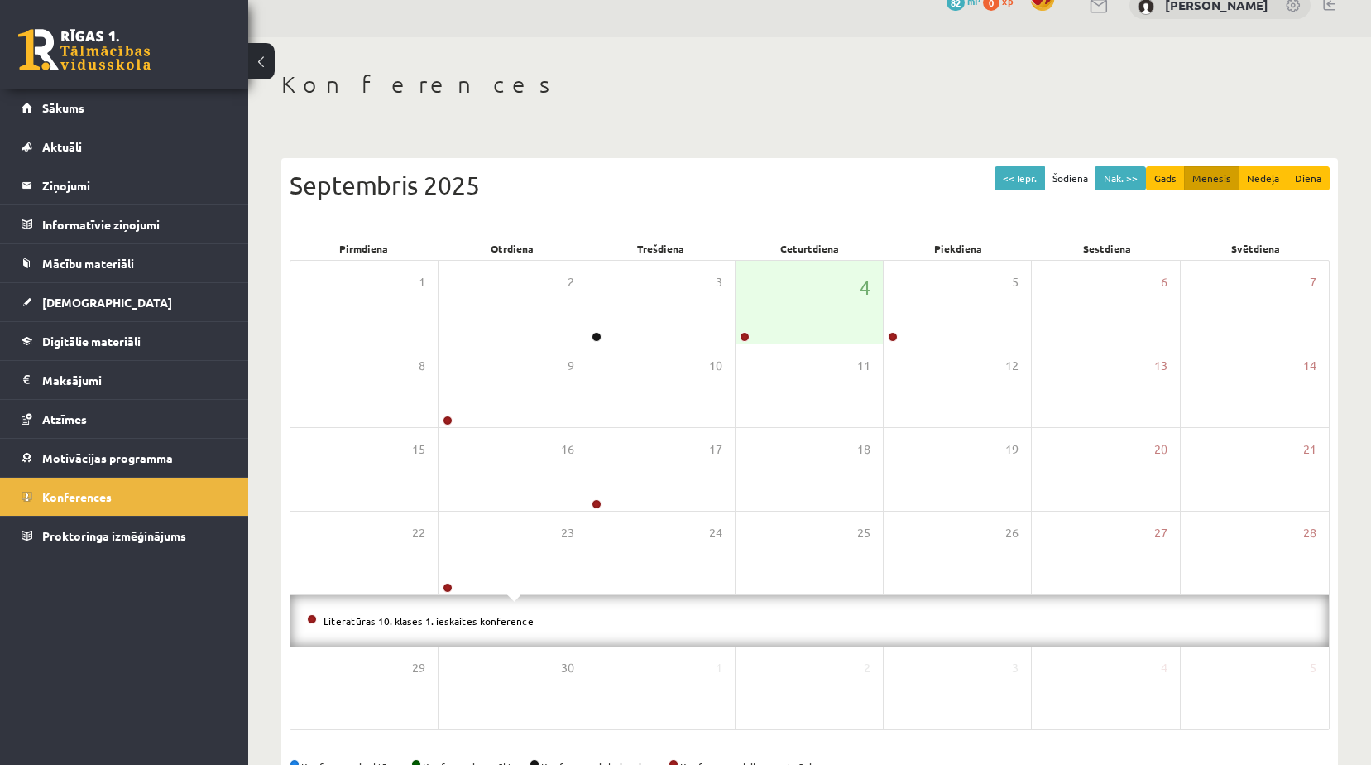
click at [493, 636] on div "Literatūras 10. klases 1. ieskaites konference" at bounding box center [809, 620] width 1039 height 51
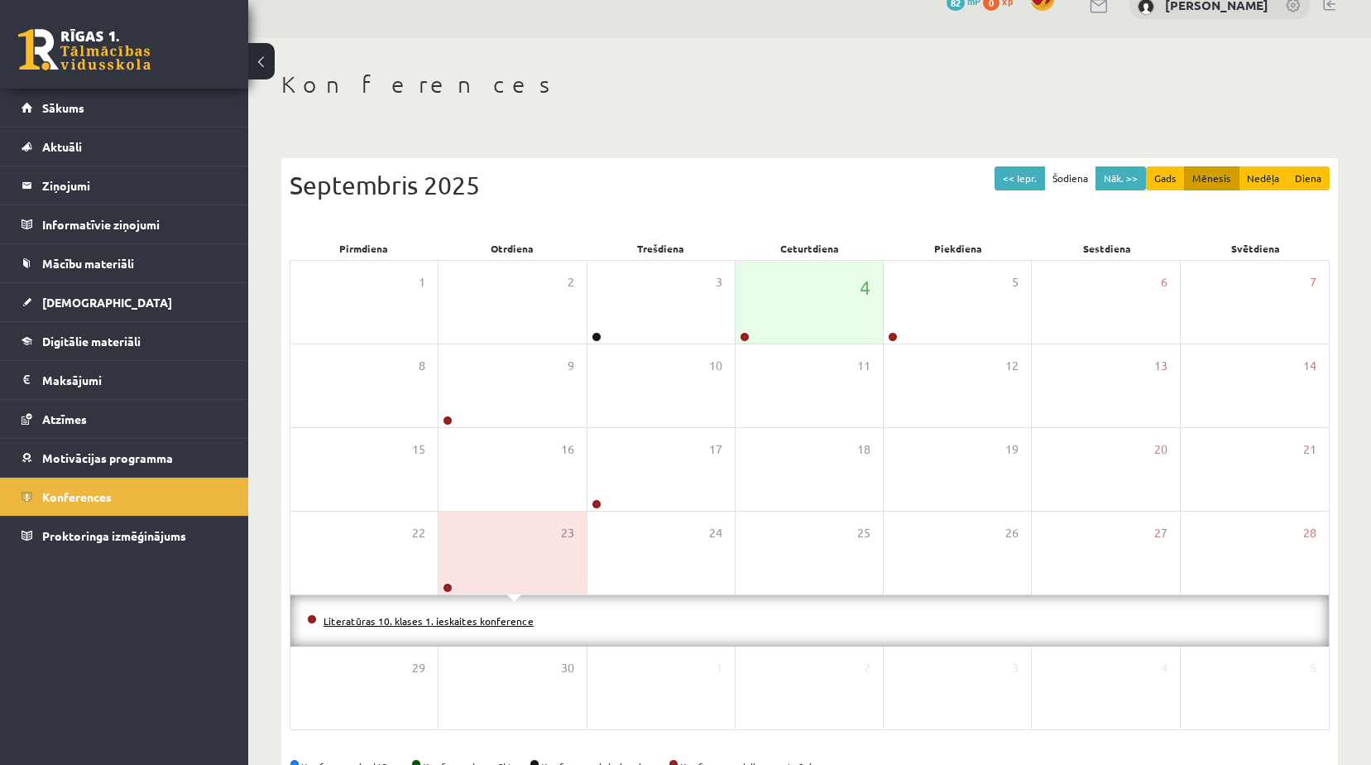
click at [501, 622] on link "Literatūras 10. klases 1. ieskaites konference" at bounding box center [429, 620] width 210 height 13
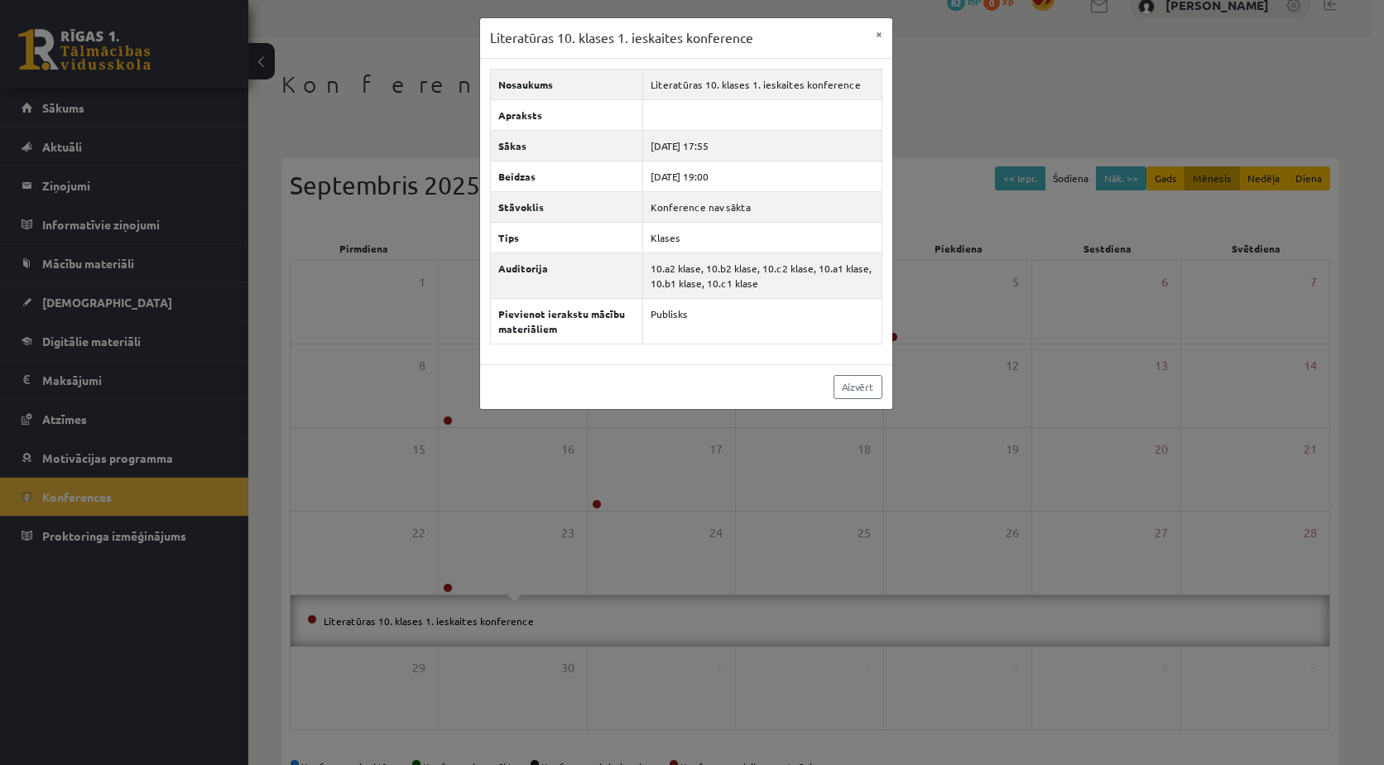
click at [1058, 430] on div "Literatūras 10. klases 1. ieskaites konference × Nosaukums Literatūras 10. klas…" at bounding box center [692, 382] width 1384 height 765
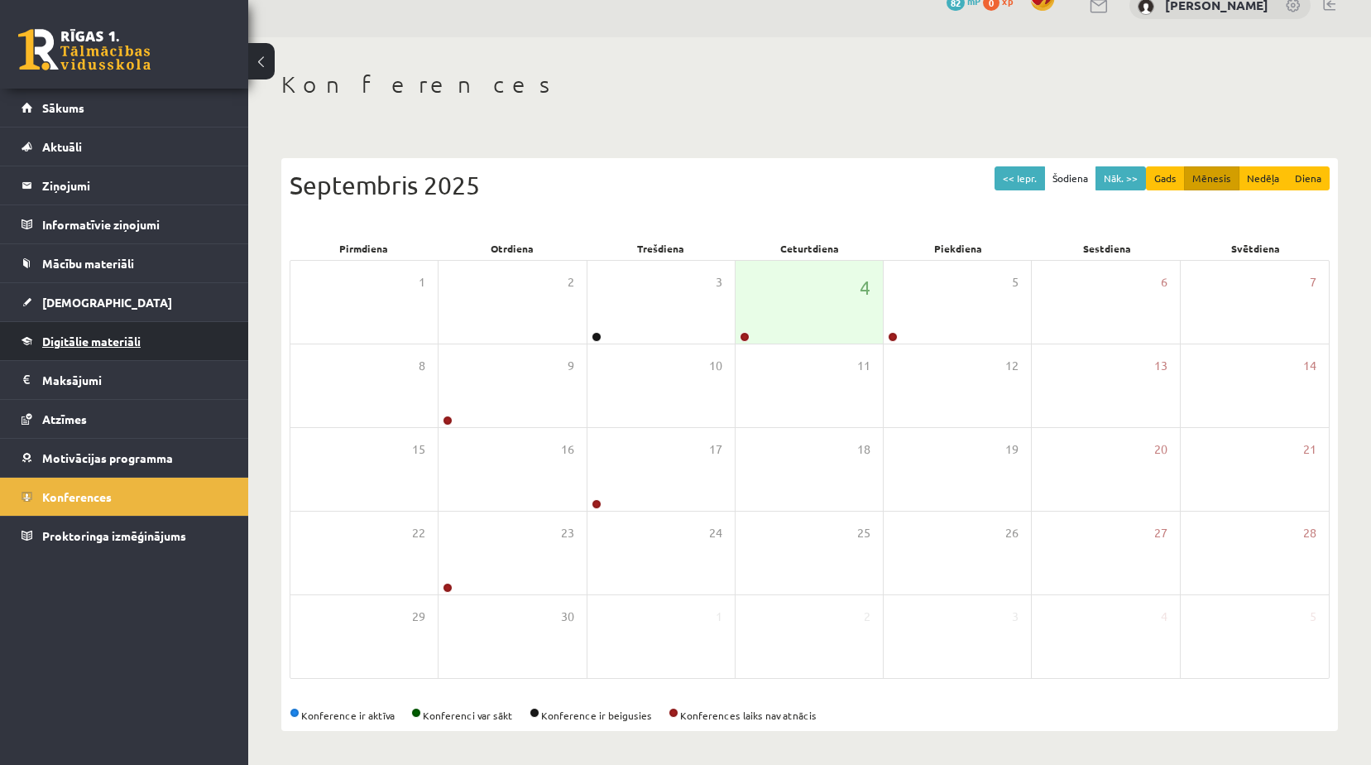
click at [77, 337] on span "Digitālie materiāli" at bounding box center [91, 340] width 98 height 15
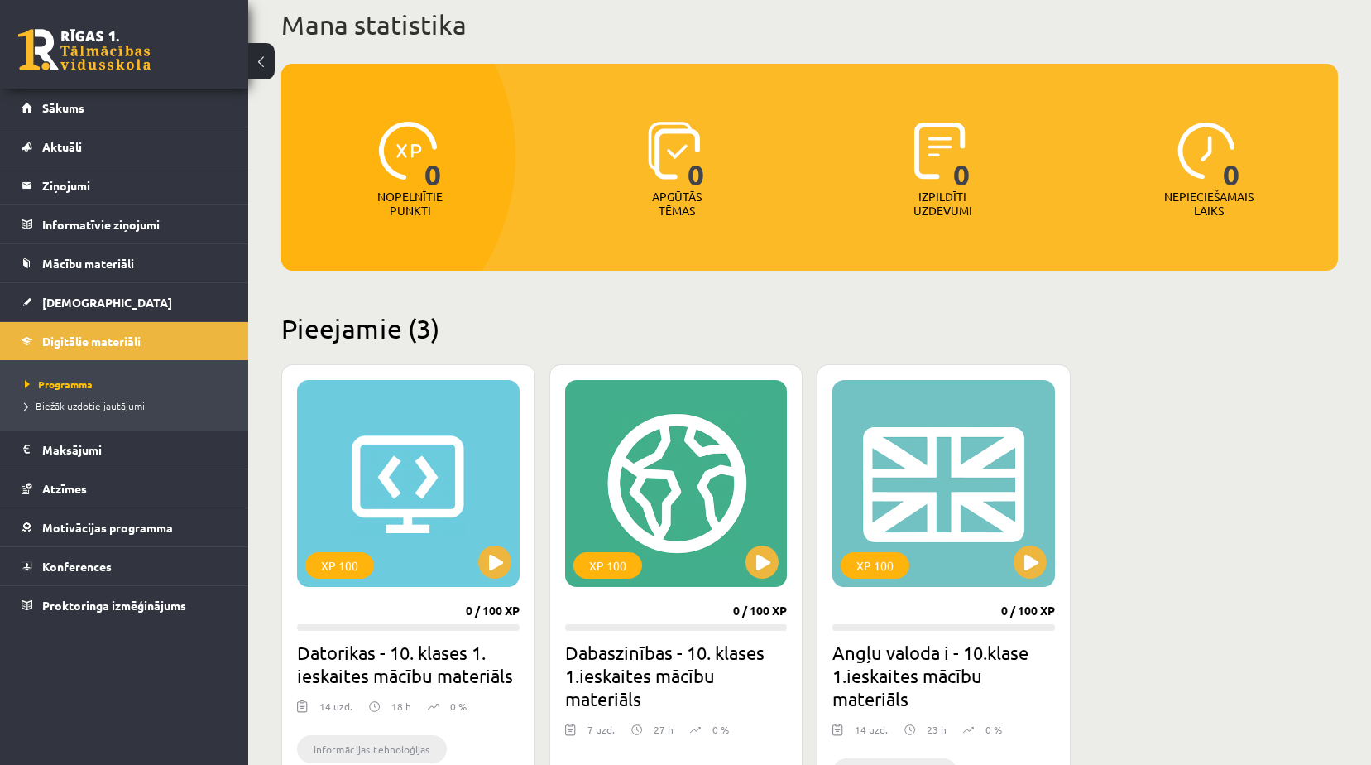
scroll to position [275, 0]
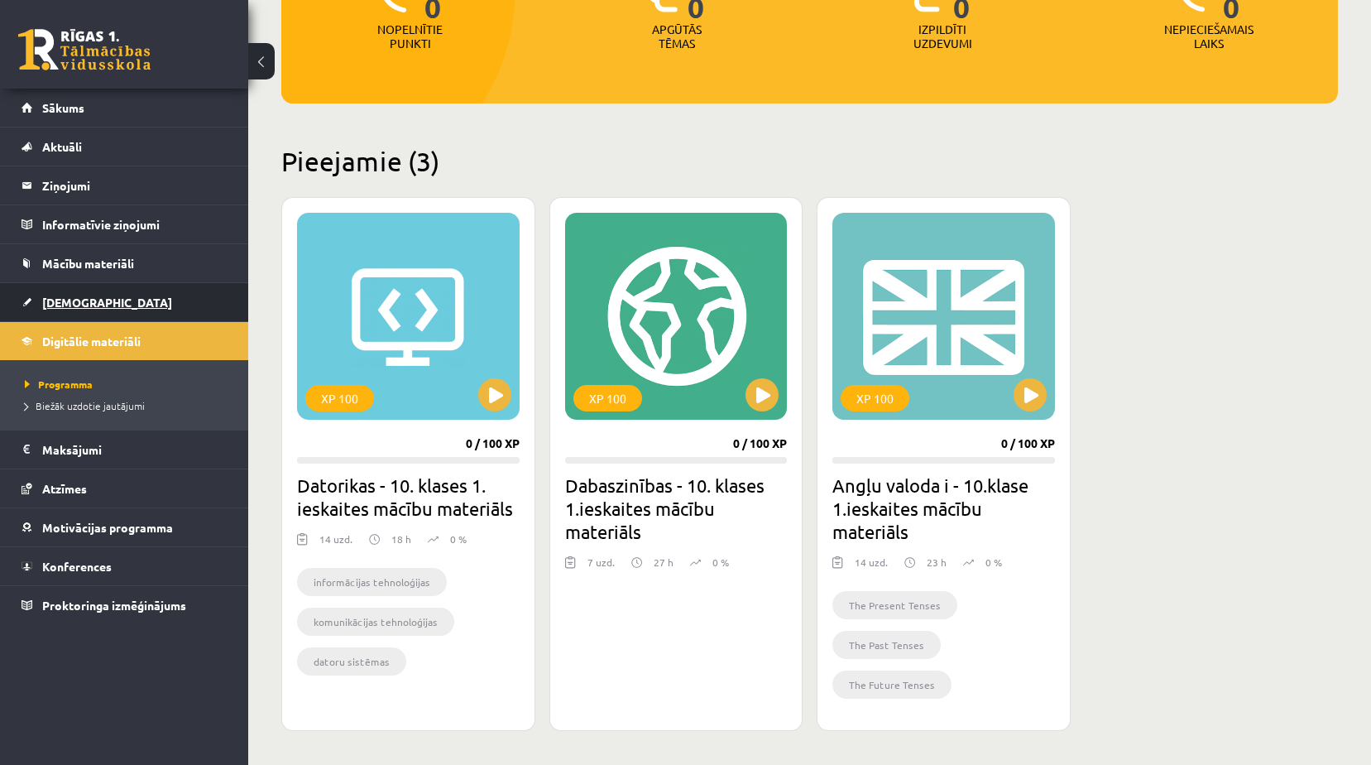
click at [57, 298] on span "[DEMOGRAPHIC_DATA]" at bounding box center [107, 302] width 130 height 15
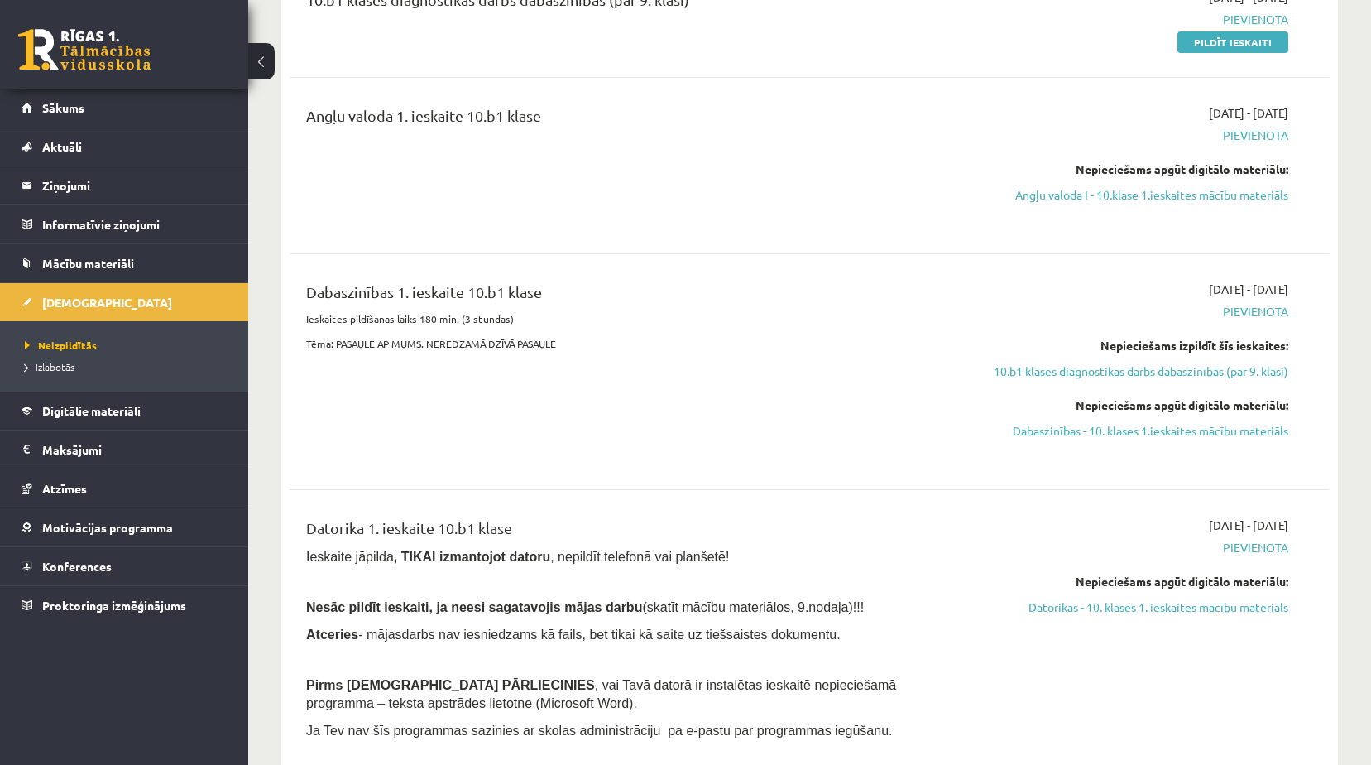
scroll to position [83, 0]
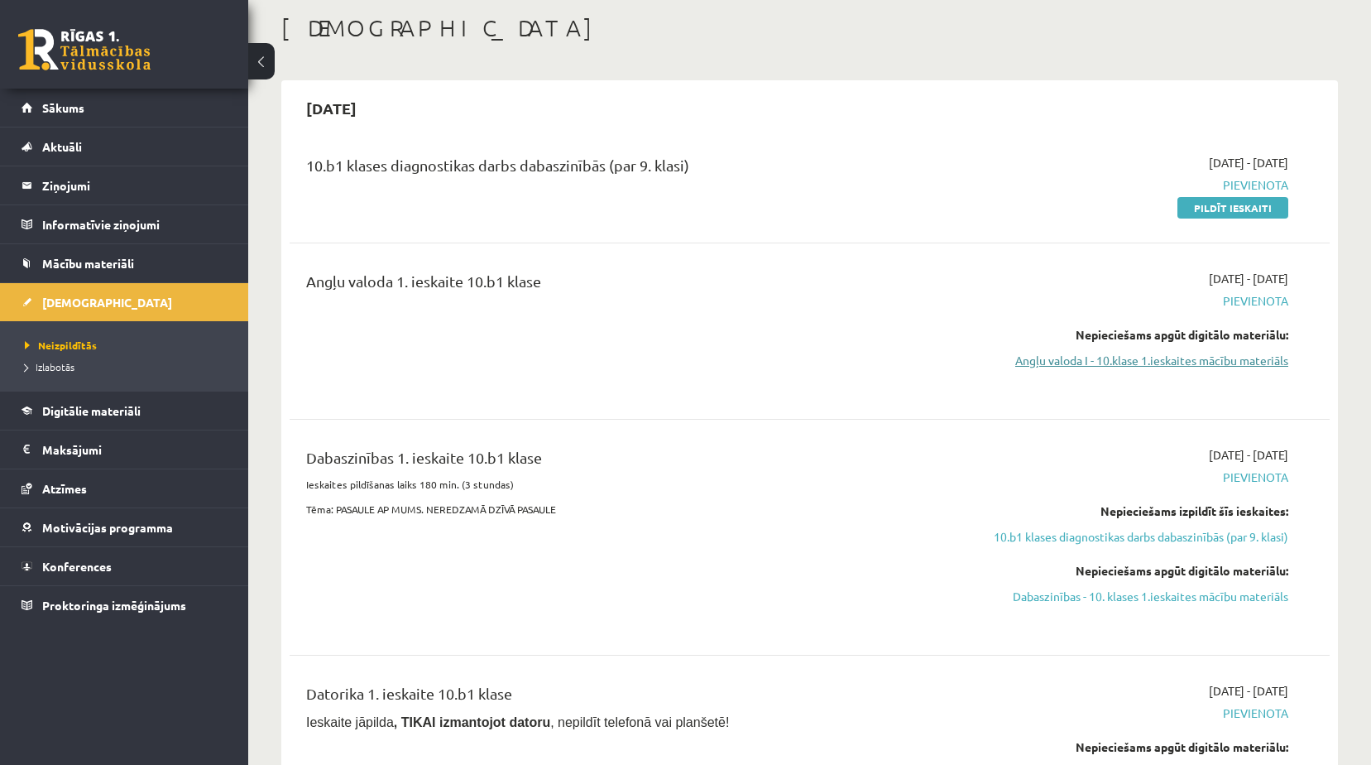
click at [1235, 360] on link "Angļu valoda I - 10.klase 1.ieskaites mācību materiāls" at bounding box center [1132, 360] width 311 height 17
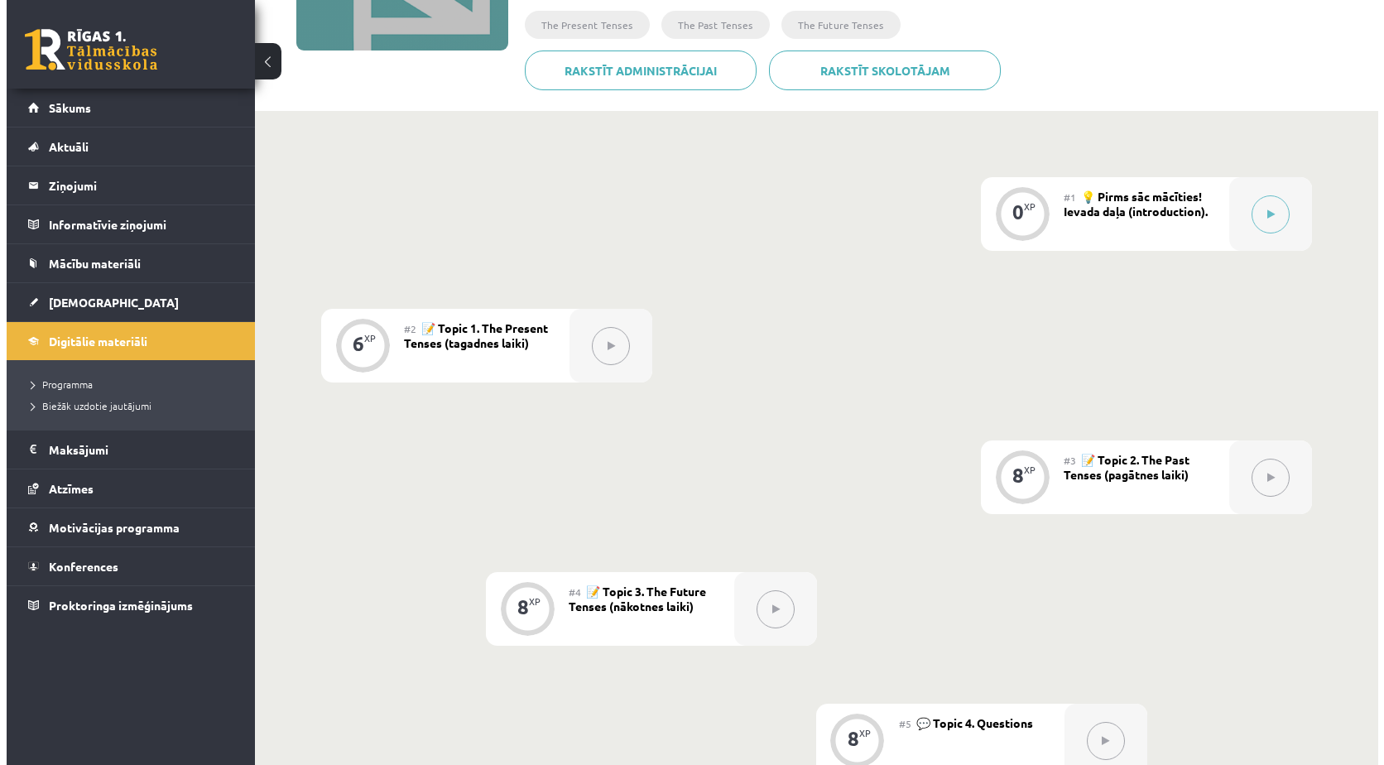
scroll to position [202, 0]
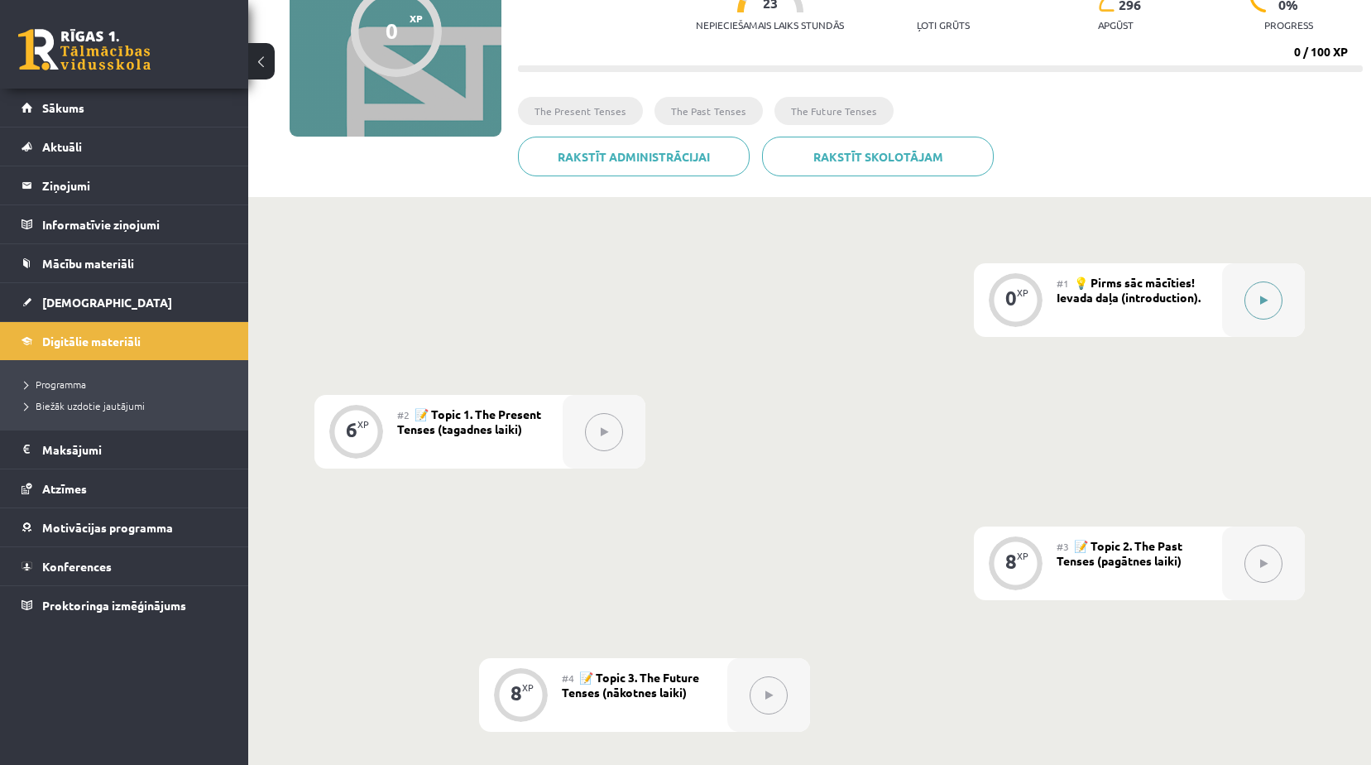
click at [1272, 311] on button at bounding box center [1264, 300] width 38 height 38
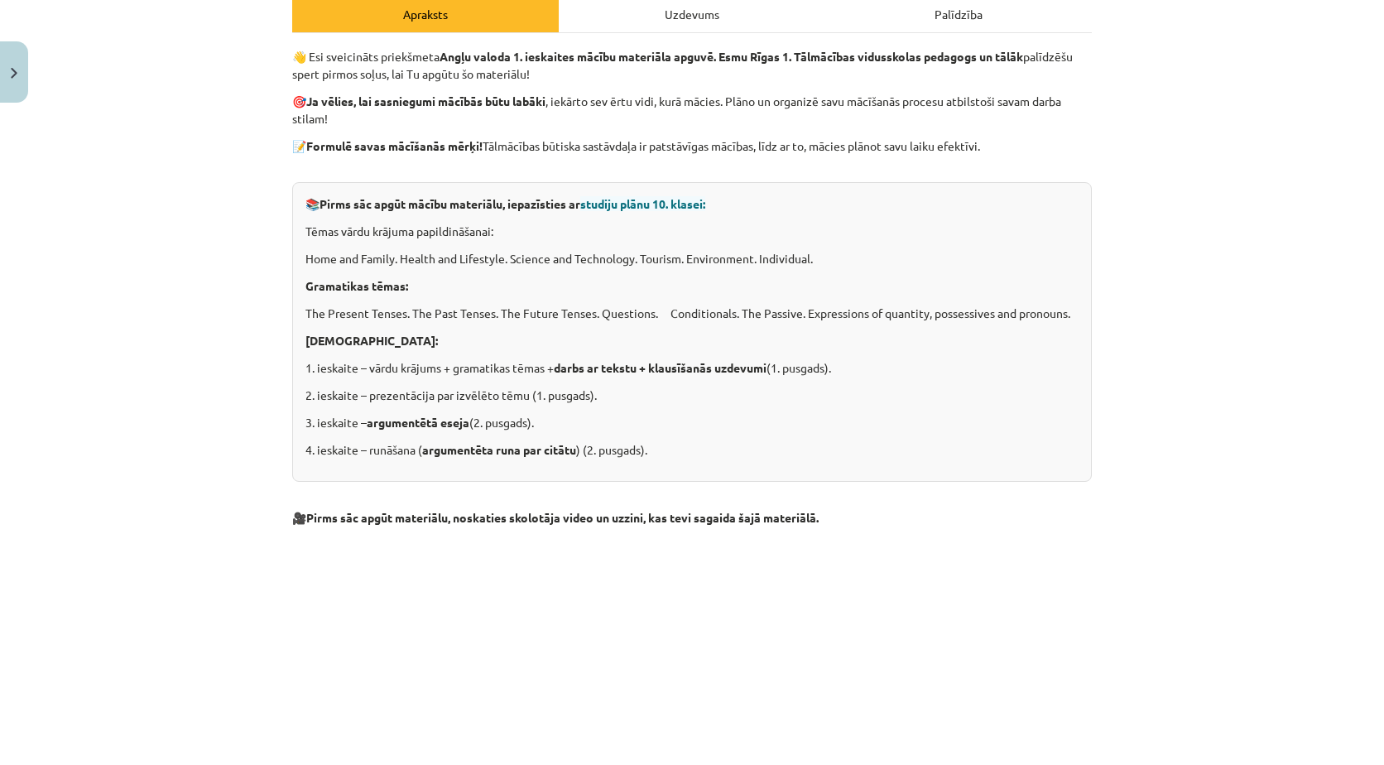
scroll to position [83, 0]
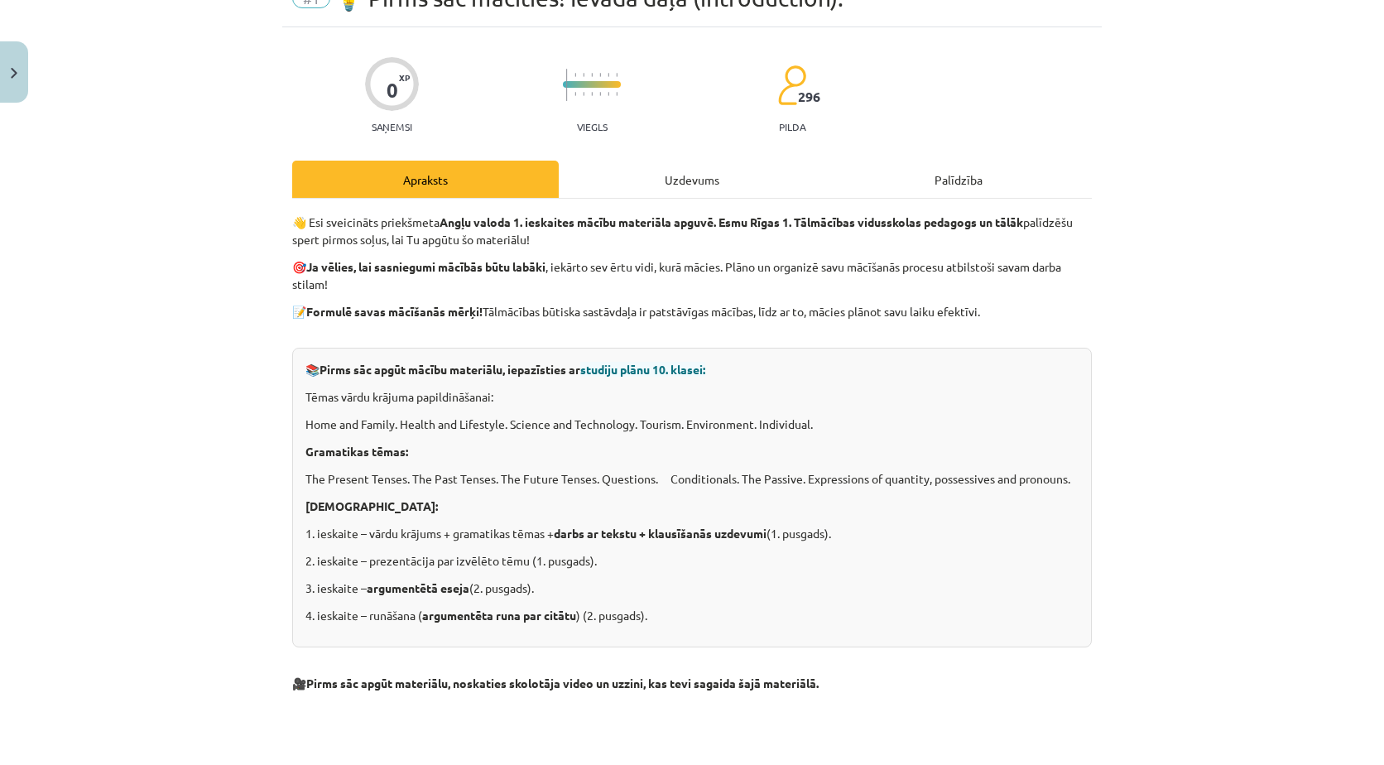
click at [703, 175] on div "Uzdevums" at bounding box center [692, 179] width 266 height 37
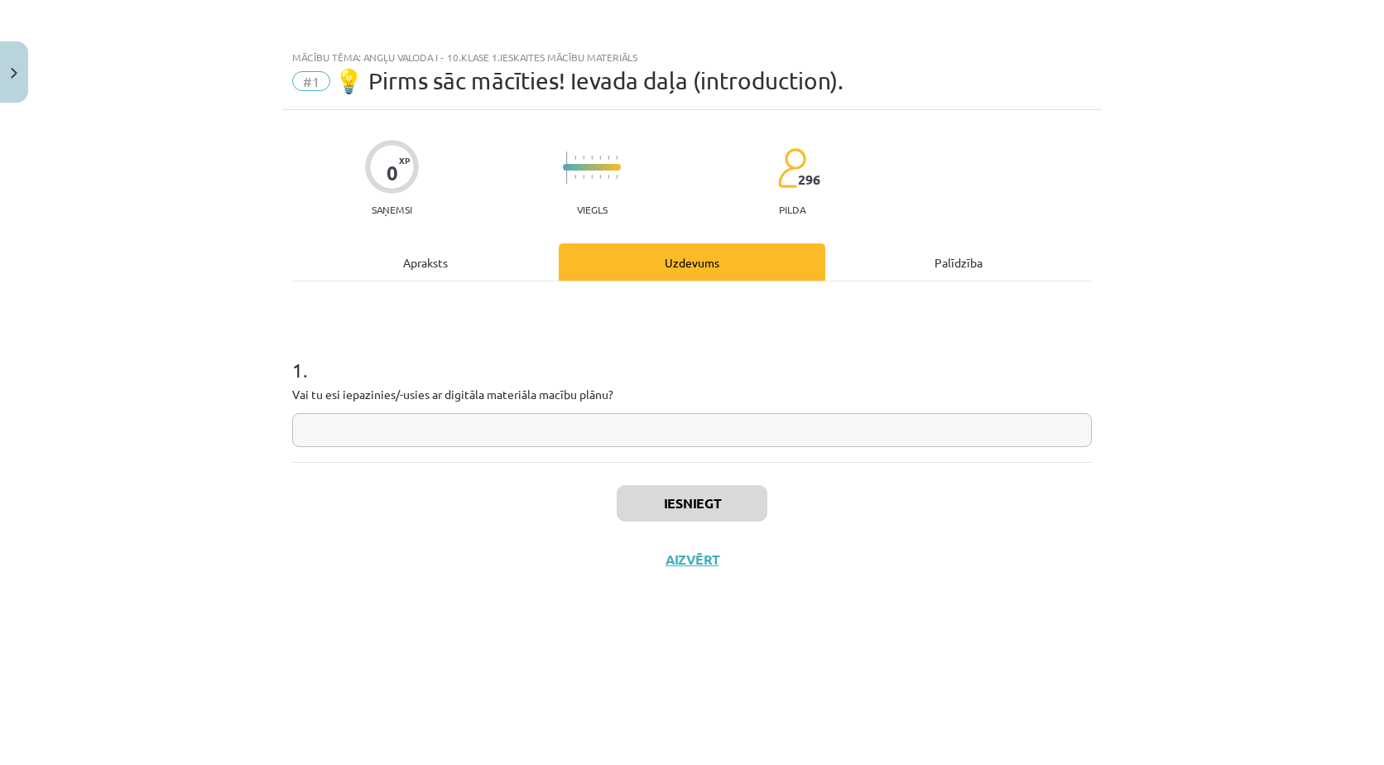
click at [940, 268] on div "Palīdzība" at bounding box center [958, 261] width 266 height 37
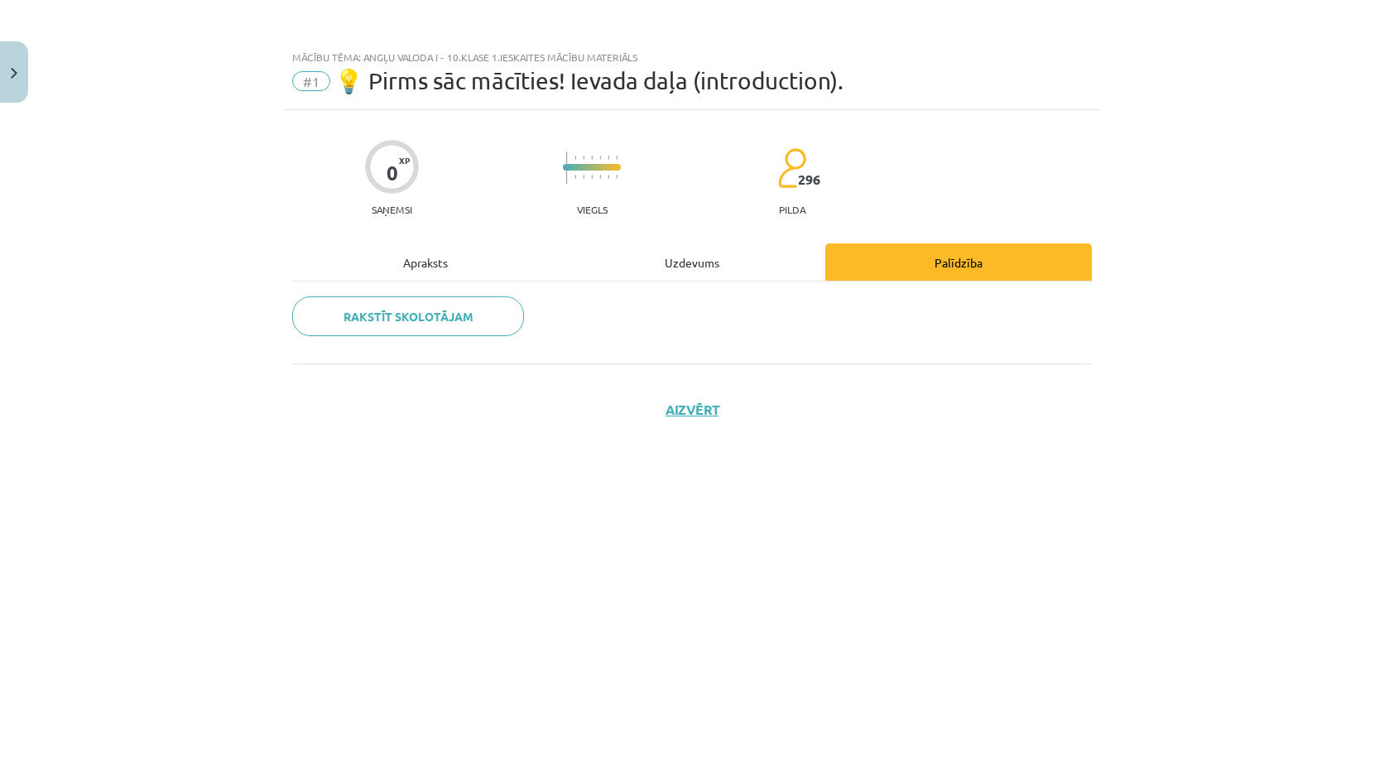
click at [453, 263] on div "Apraksts" at bounding box center [425, 261] width 266 height 37
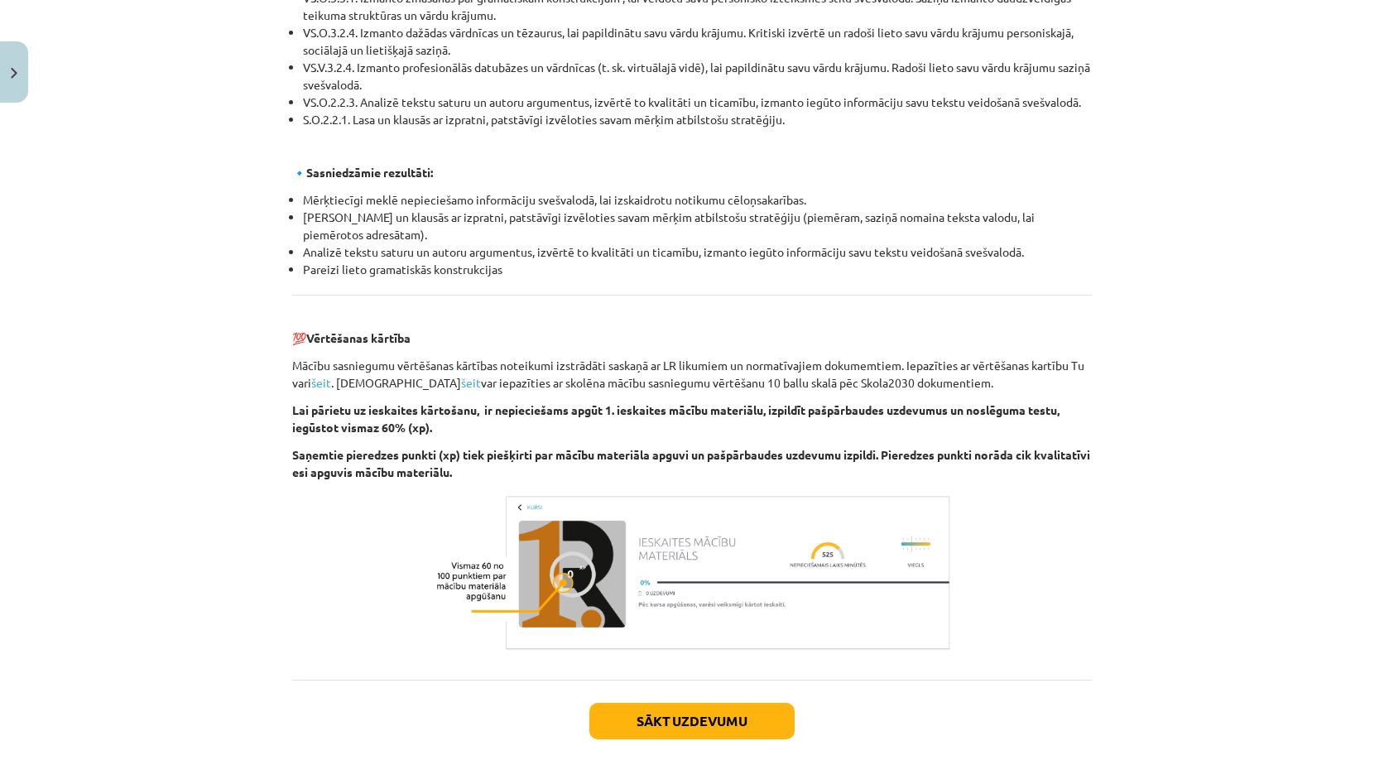
scroll to position [1725, 0]
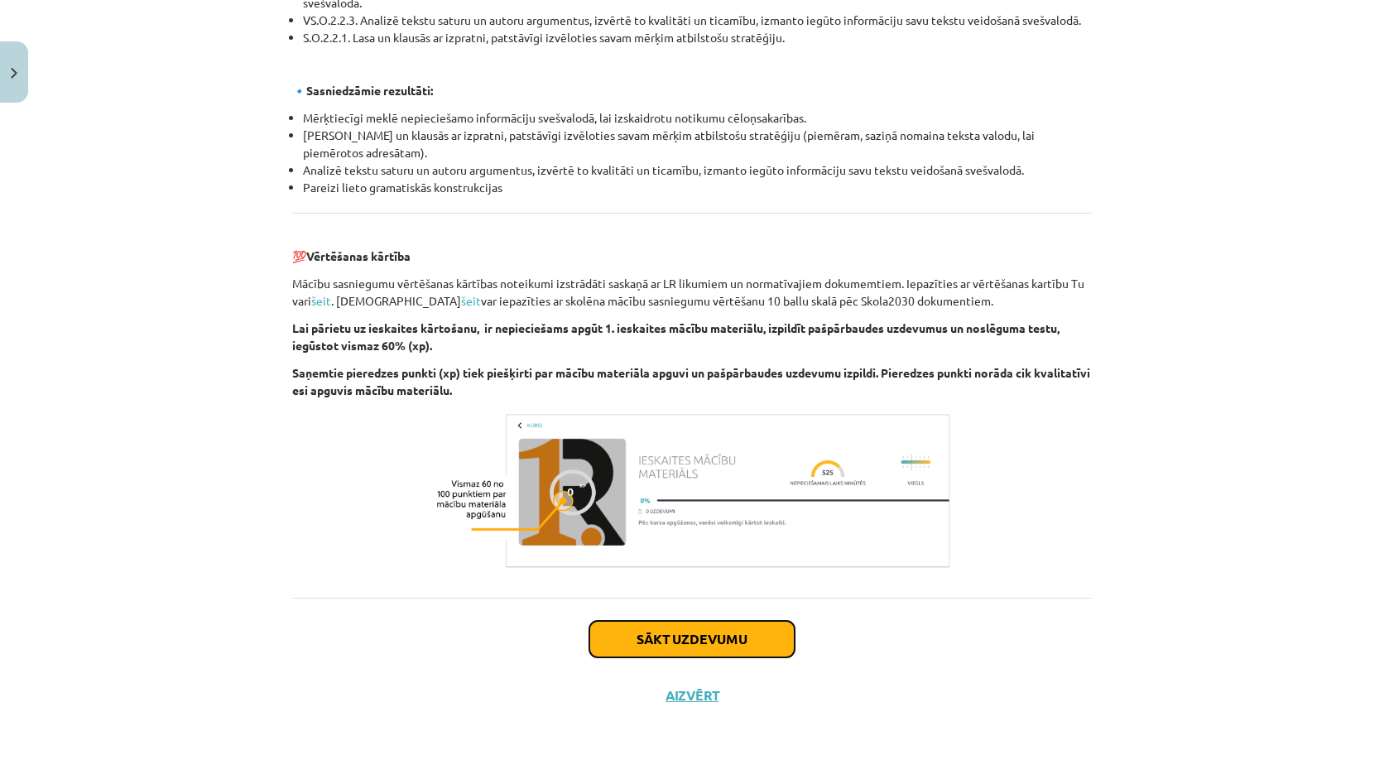
click at [712, 646] on button "Sākt uzdevumu" at bounding box center [691, 639] width 205 height 36
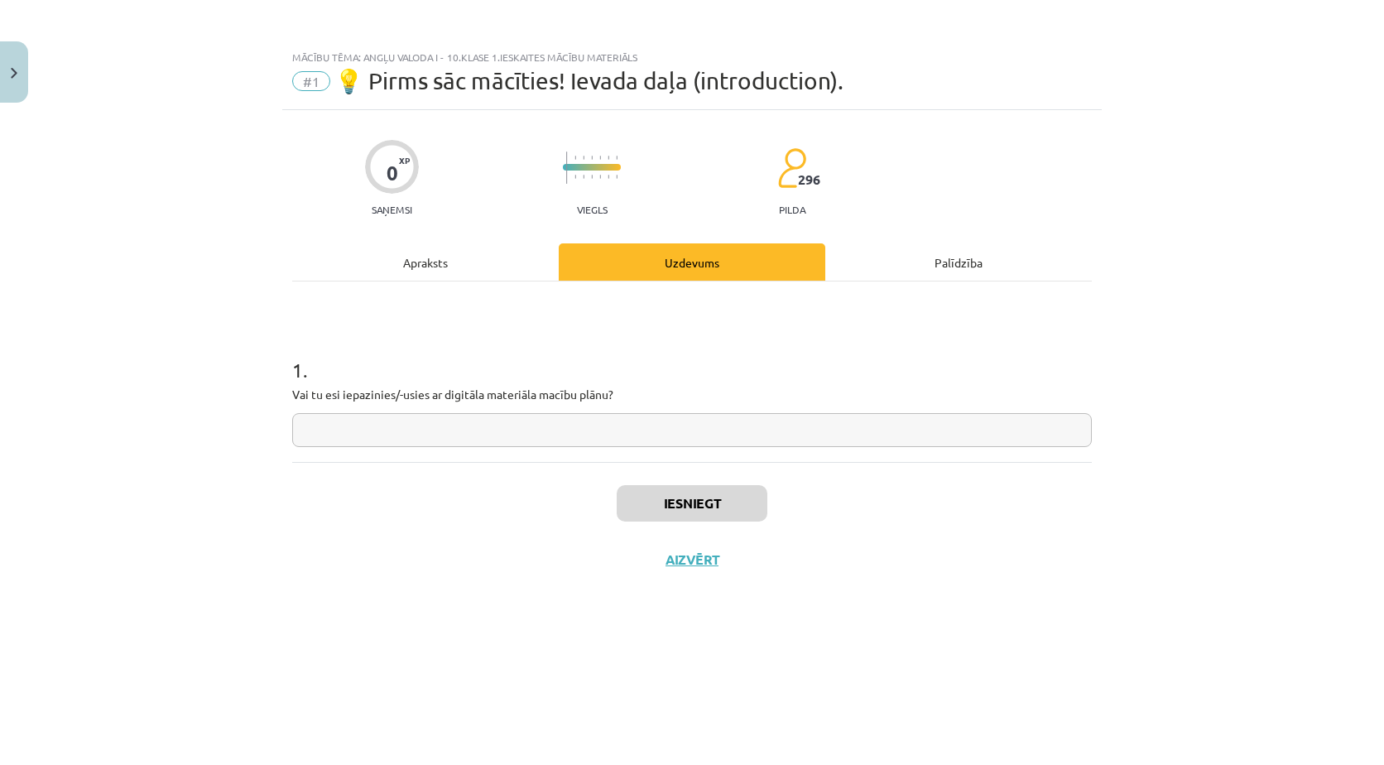
click at [489, 430] on input "text" at bounding box center [691, 430] width 799 height 34
type input "**********"
click at [517, 507] on div "Iesniegt Aizvērt" at bounding box center [691, 520] width 799 height 116
click at [684, 494] on button "Iesniegt" at bounding box center [691, 503] width 151 height 36
click at [727, 509] on button "Iesniegt" at bounding box center [691, 503] width 151 height 36
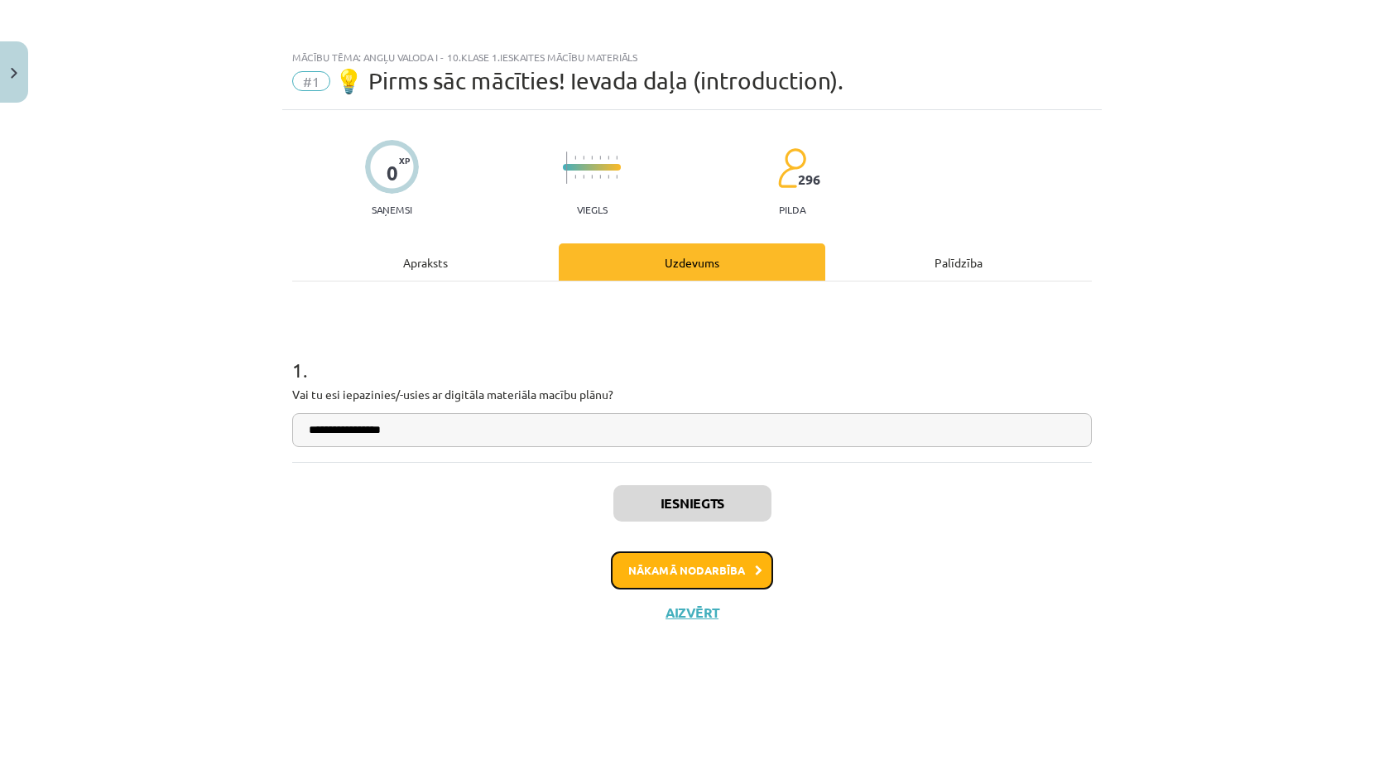
click at [709, 577] on button "Nākamā nodarbība" at bounding box center [692, 570] width 162 height 38
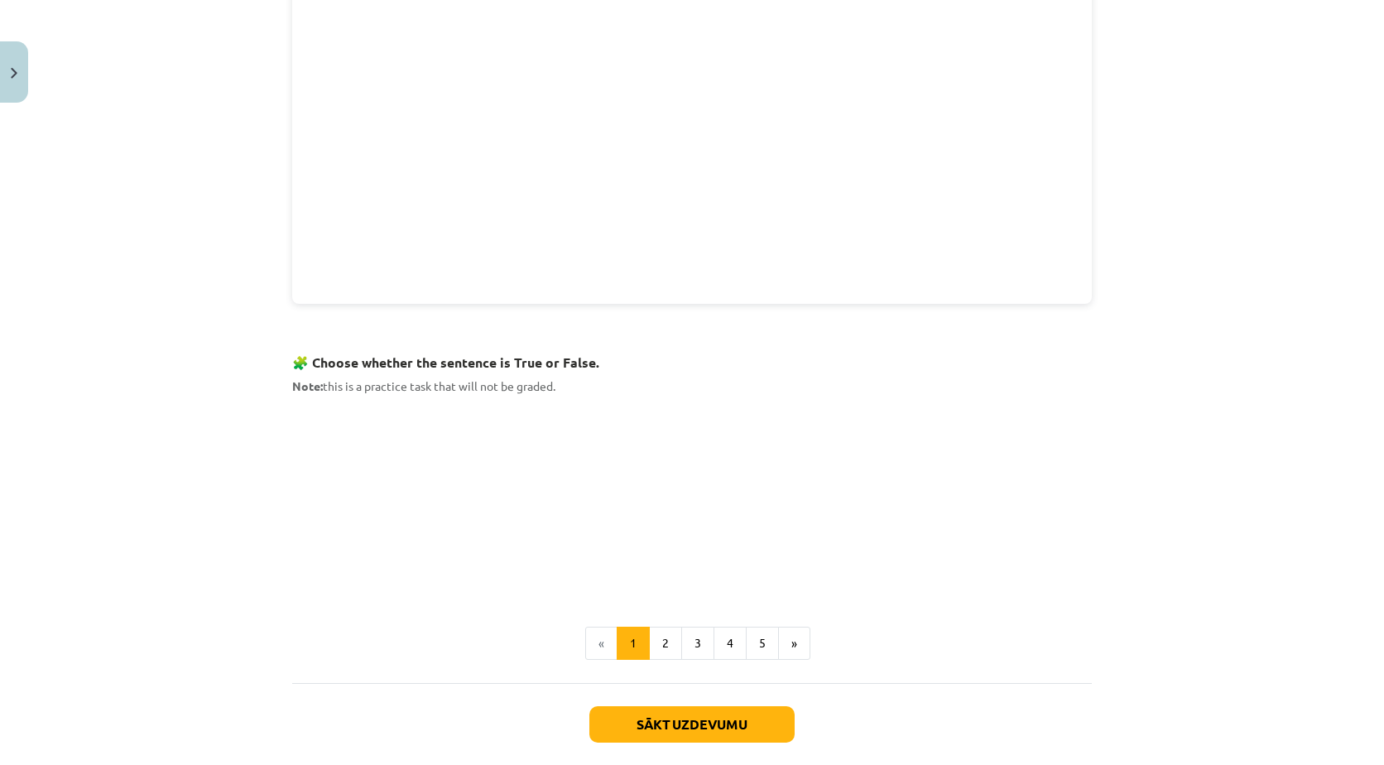
scroll to position [860, 0]
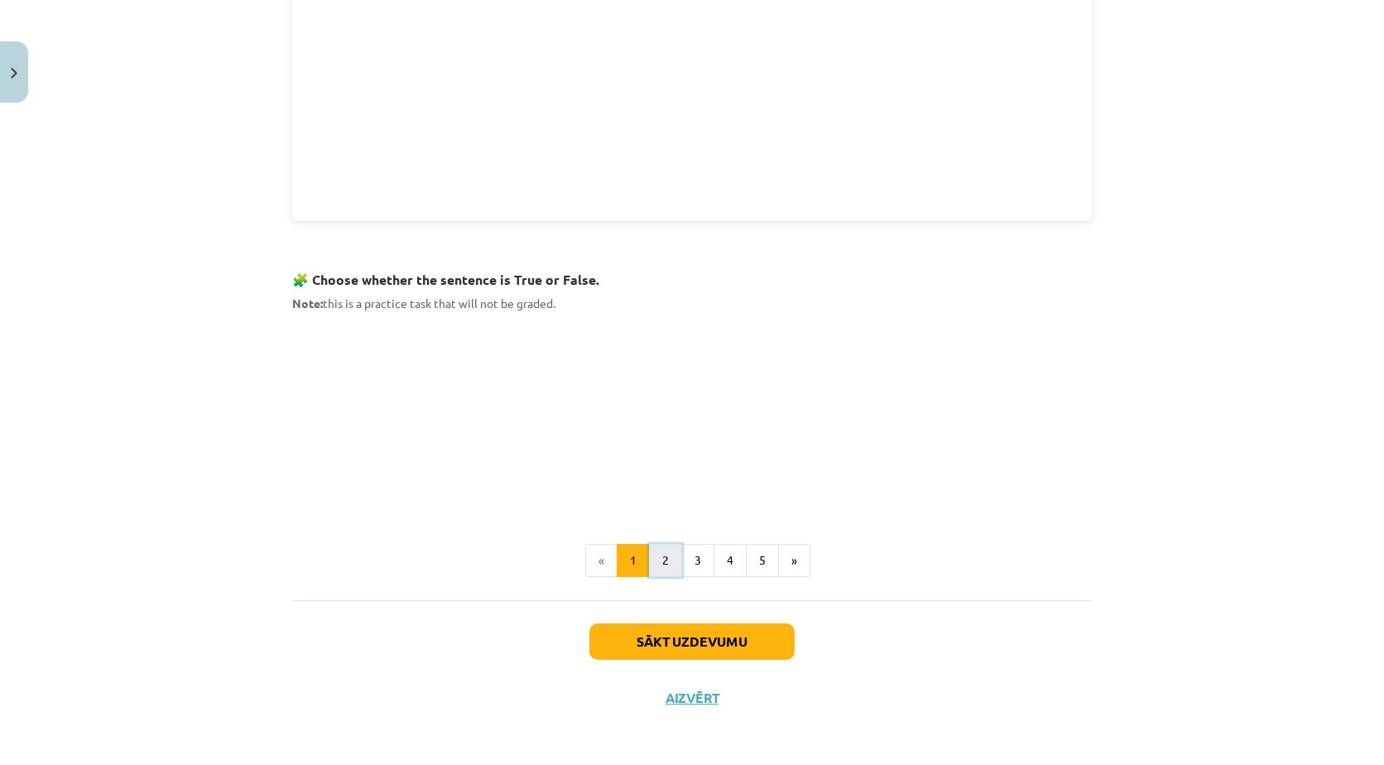
click at [655, 560] on button "2" at bounding box center [665, 560] width 33 height 33
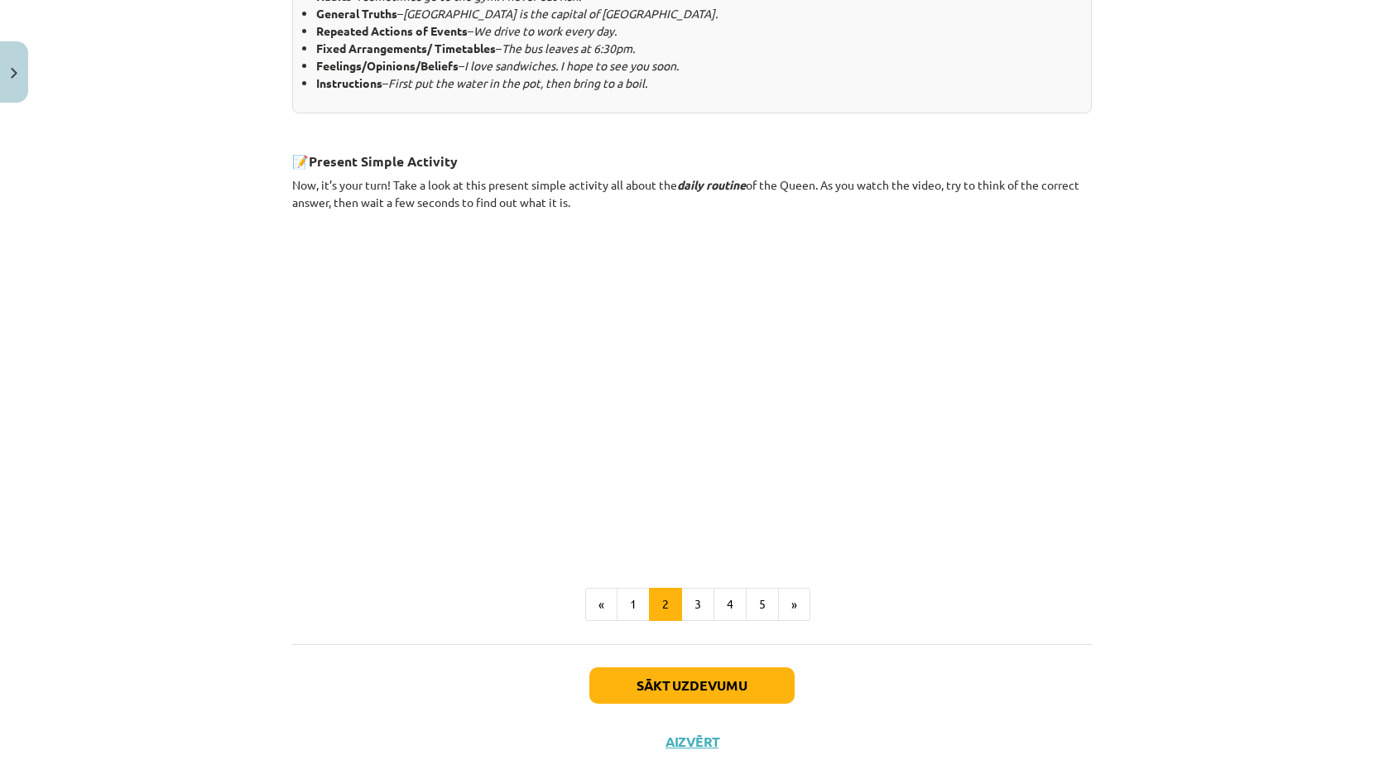
scroll to position [784, 0]
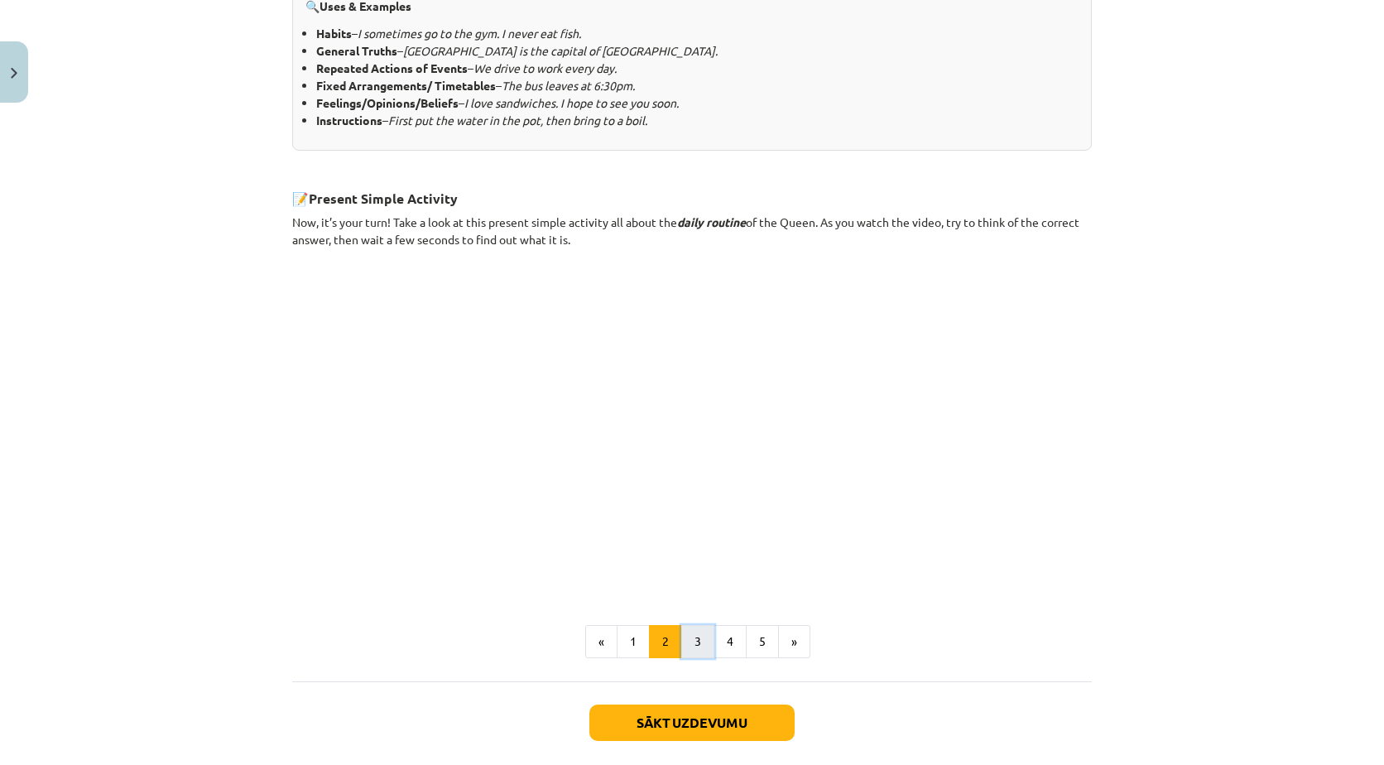
click at [696, 645] on button "3" at bounding box center [697, 641] width 33 height 33
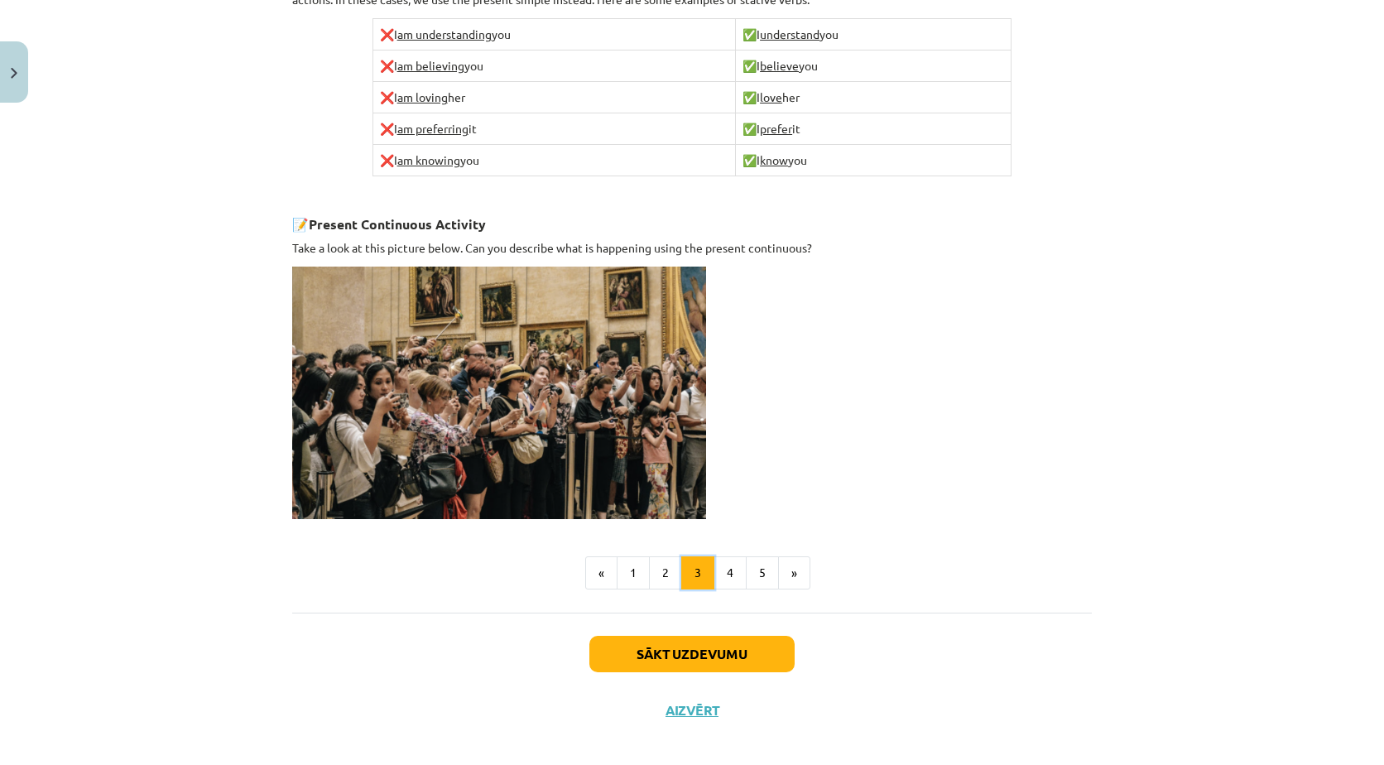
scroll to position [993, 0]
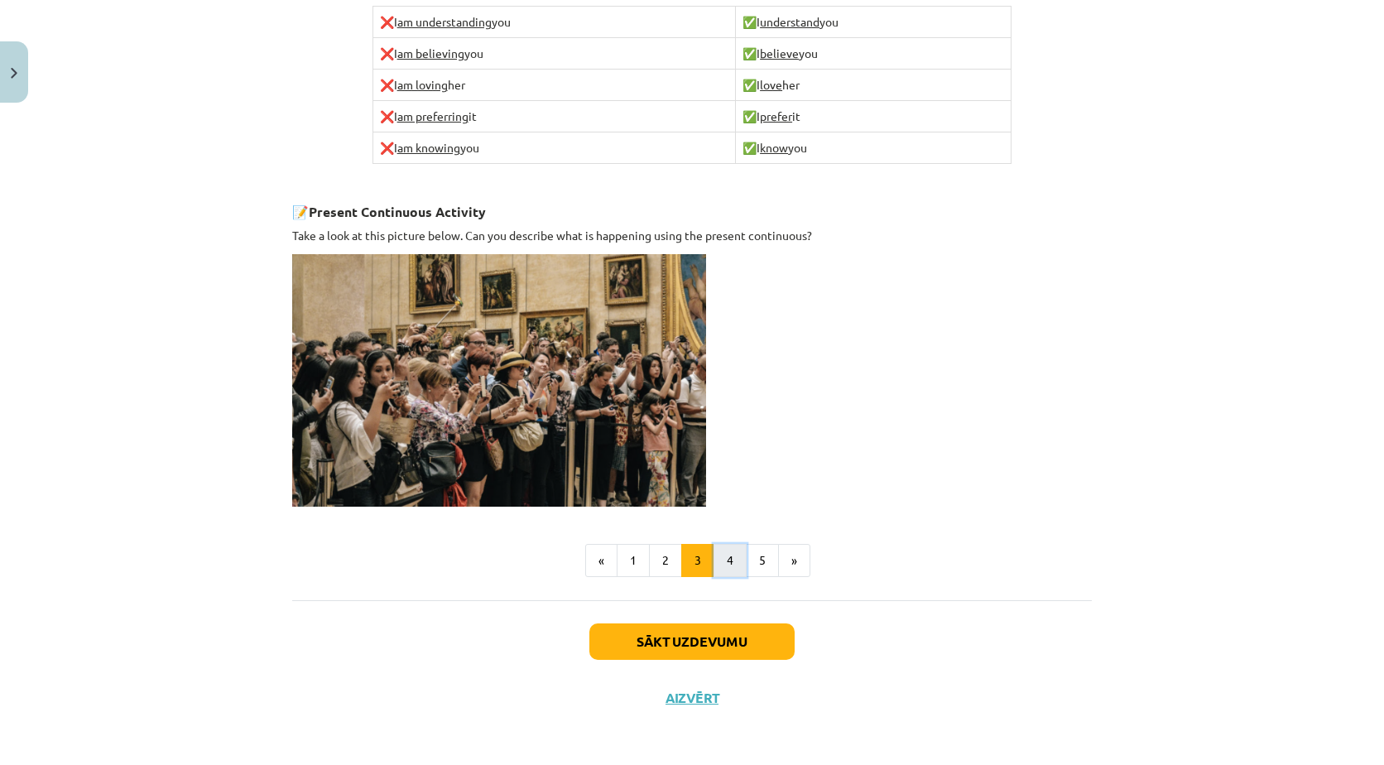
click at [730, 548] on button "4" at bounding box center [729, 560] width 33 height 33
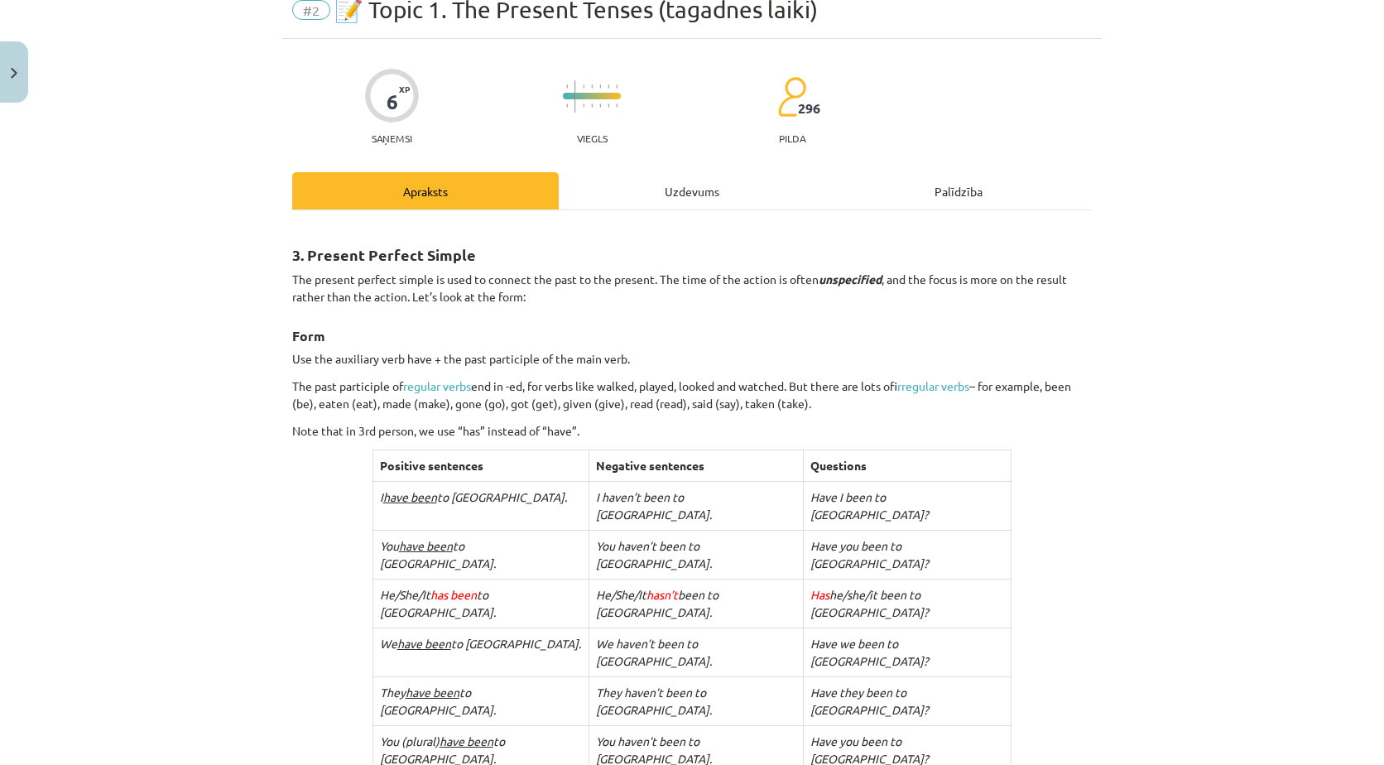
scroll to position [70, 0]
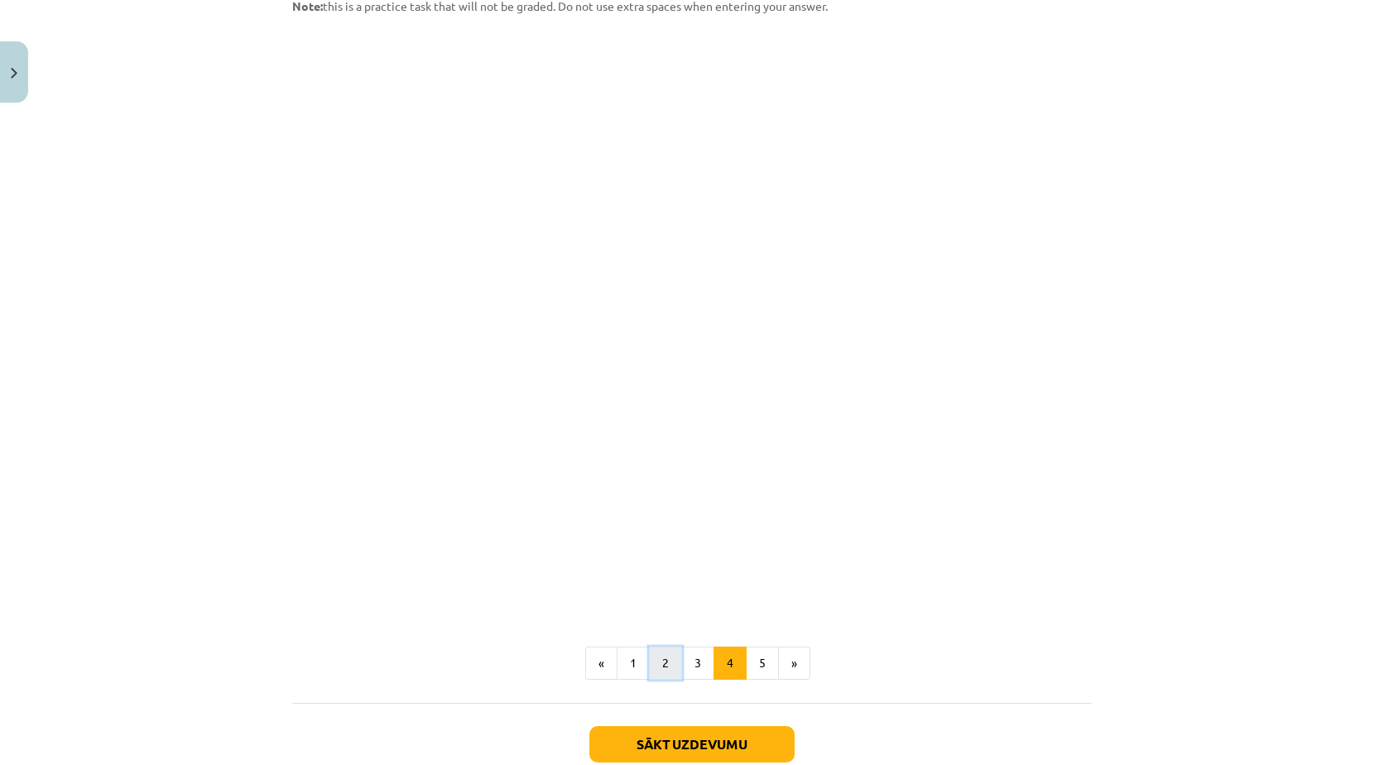
click at [660, 646] on button "2" at bounding box center [665, 662] width 33 height 33
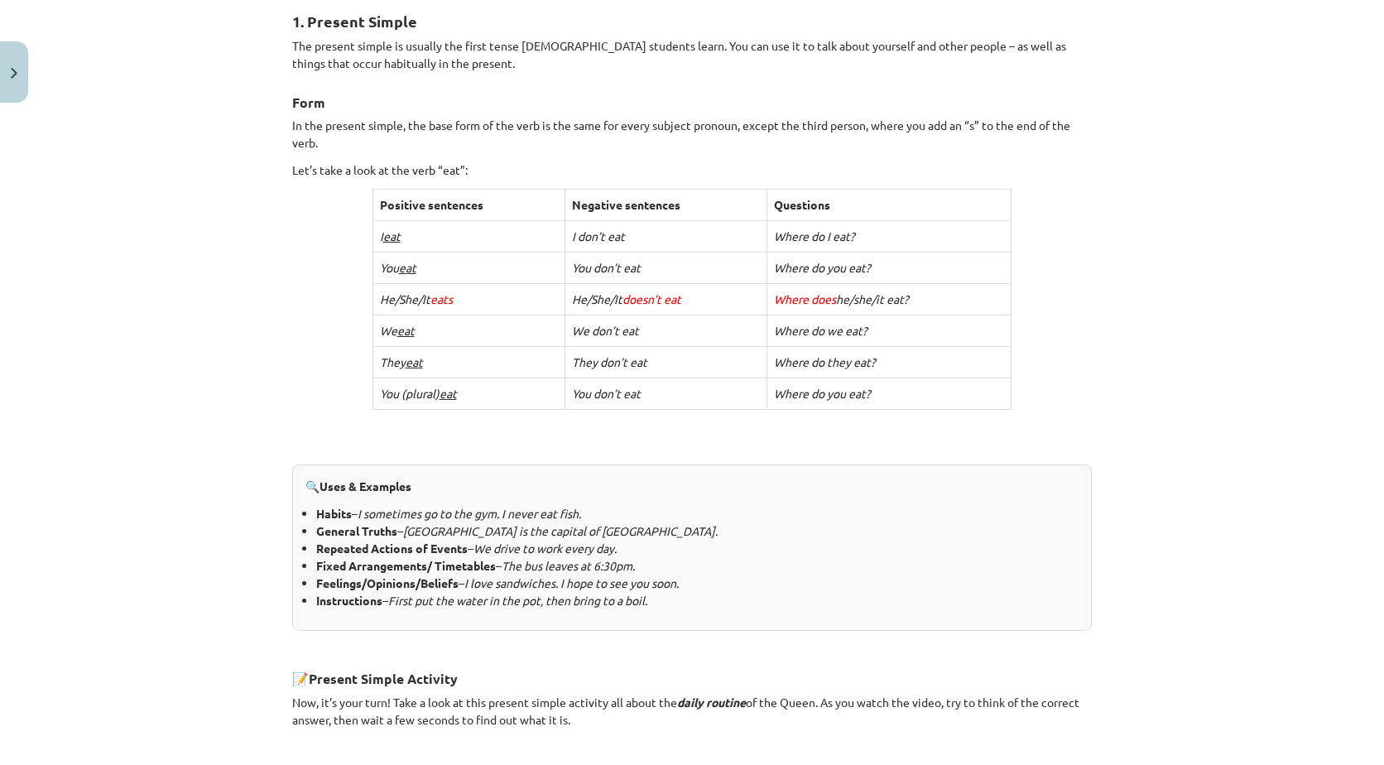
scroll to position [0, 0]
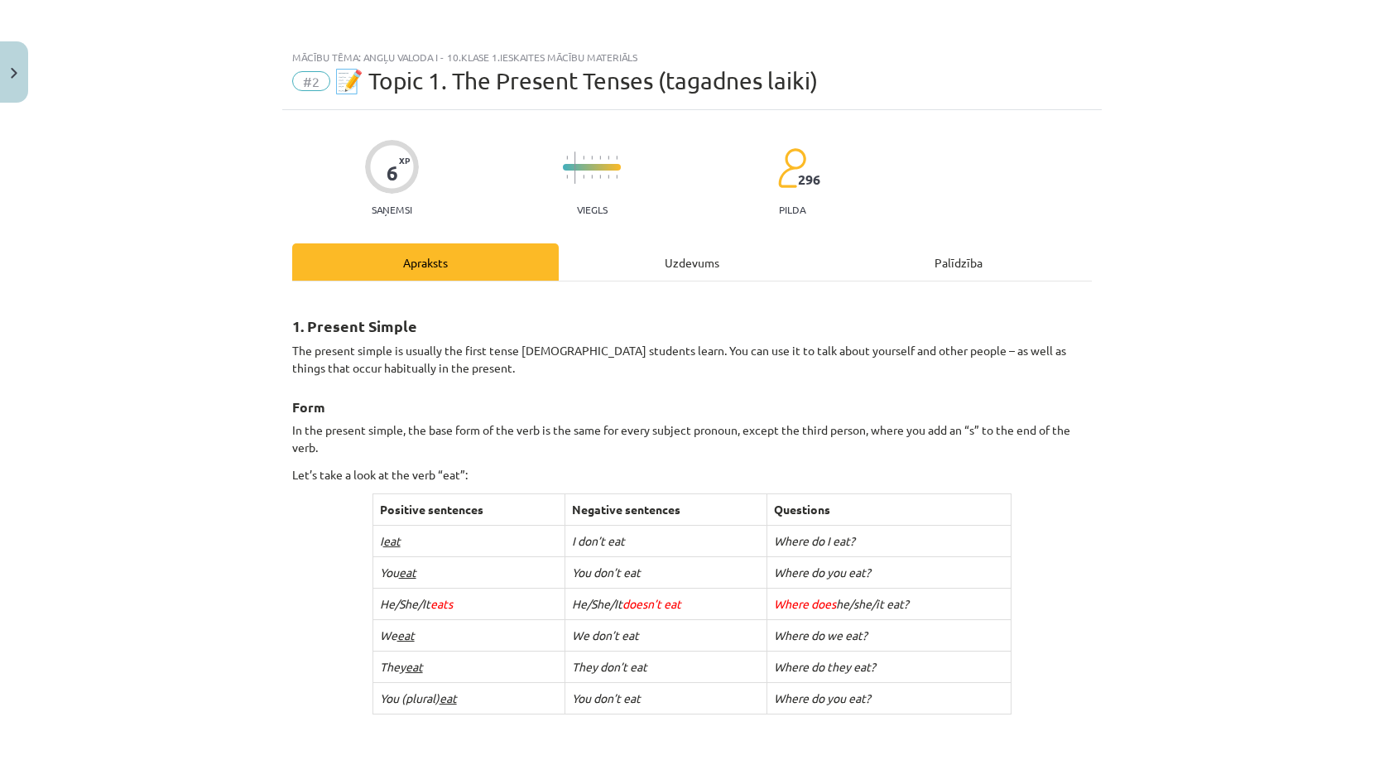
click at [676, 258] on div "Uzdevums" at bounding box center [692, 261] width 266 height 37
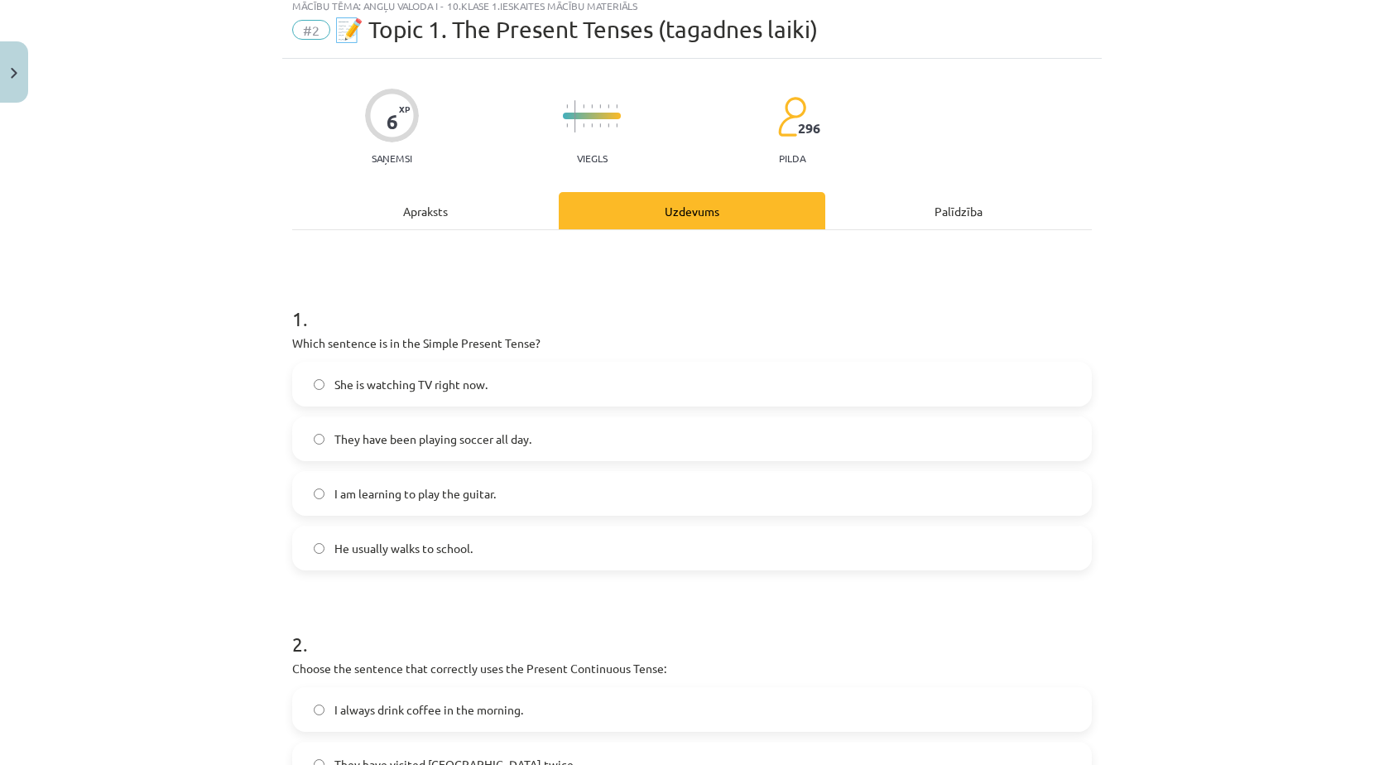
scroll to position [166, 0]
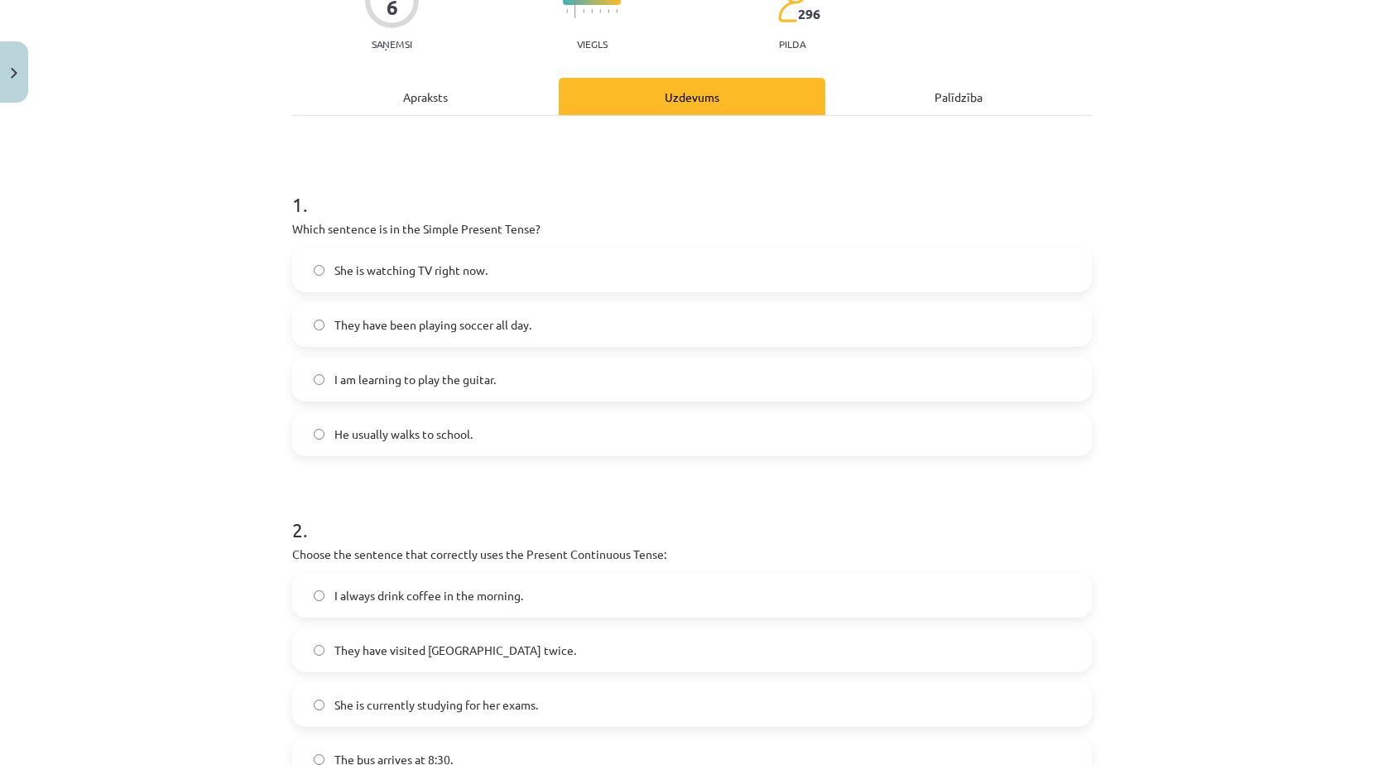
click at [399, 96] on div "Apraksts" at bounding box center [425, 96] width 266 height 37
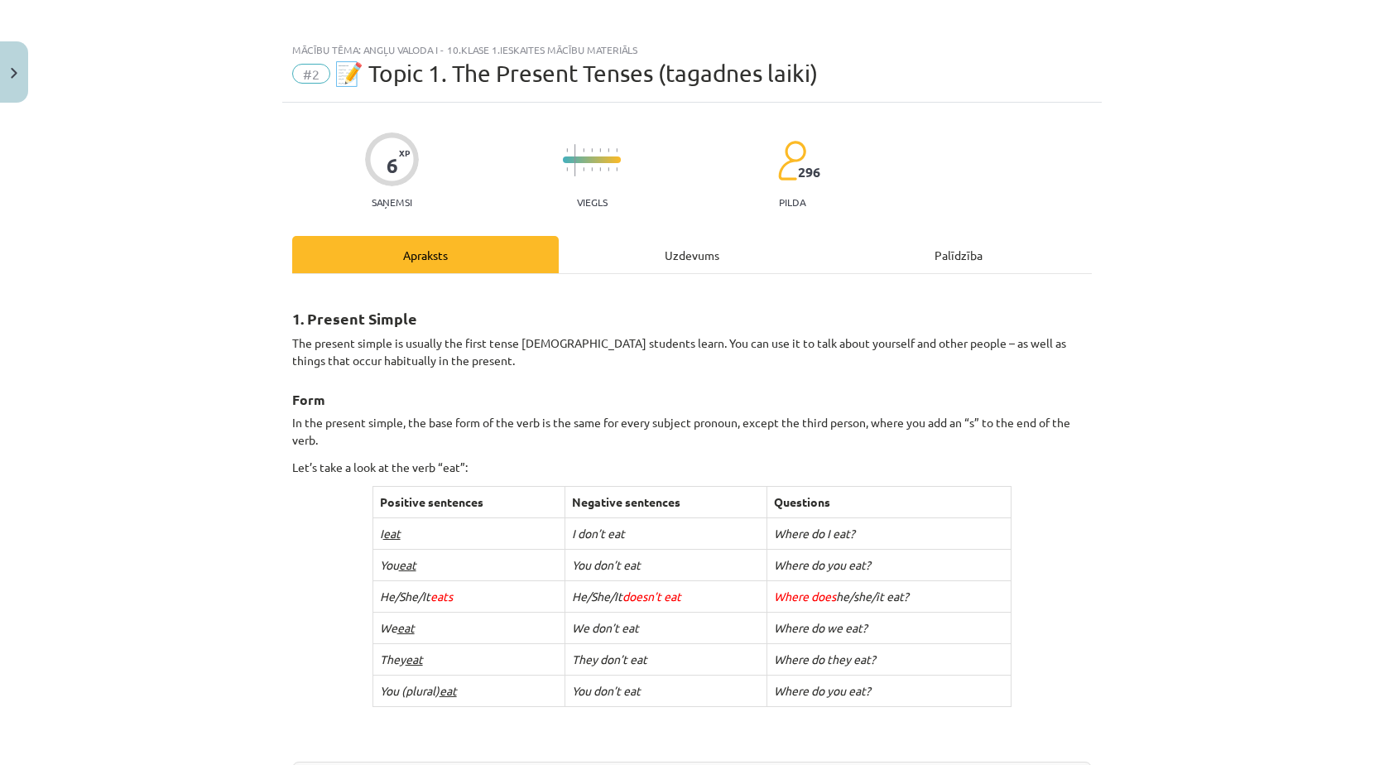
scroll to position [0, 0]
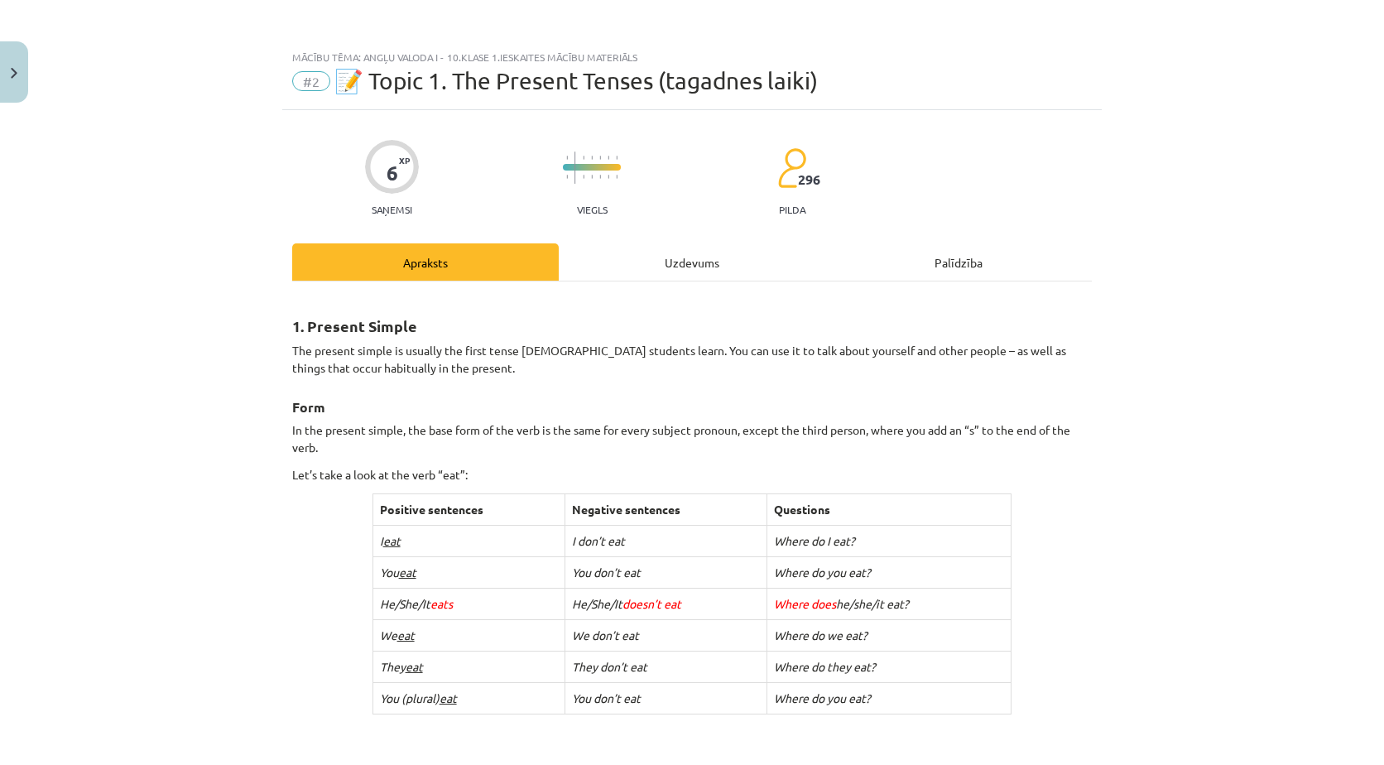
click at [669, 270] on div "Uzdevums" at bounding box center [692, 261] width 266 height 37
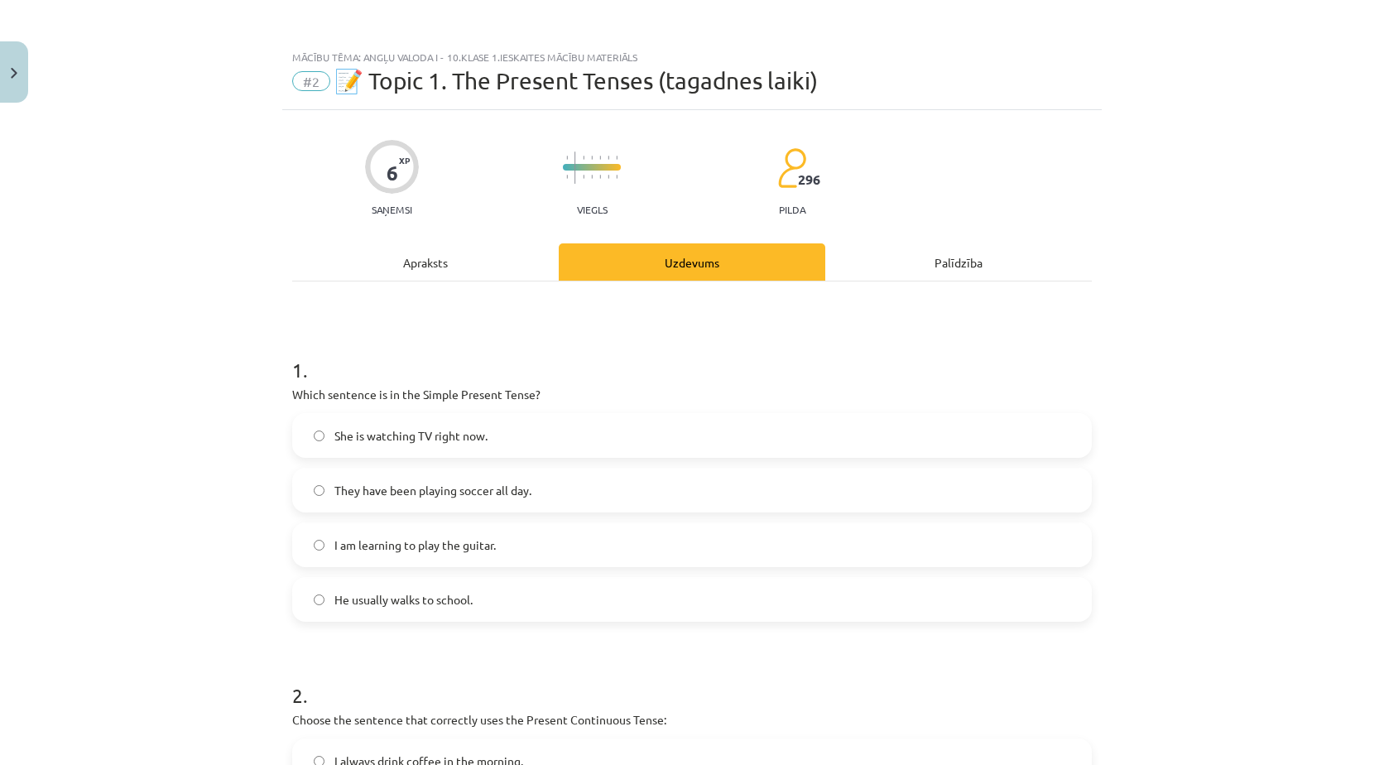
scroll to position [41, 0]
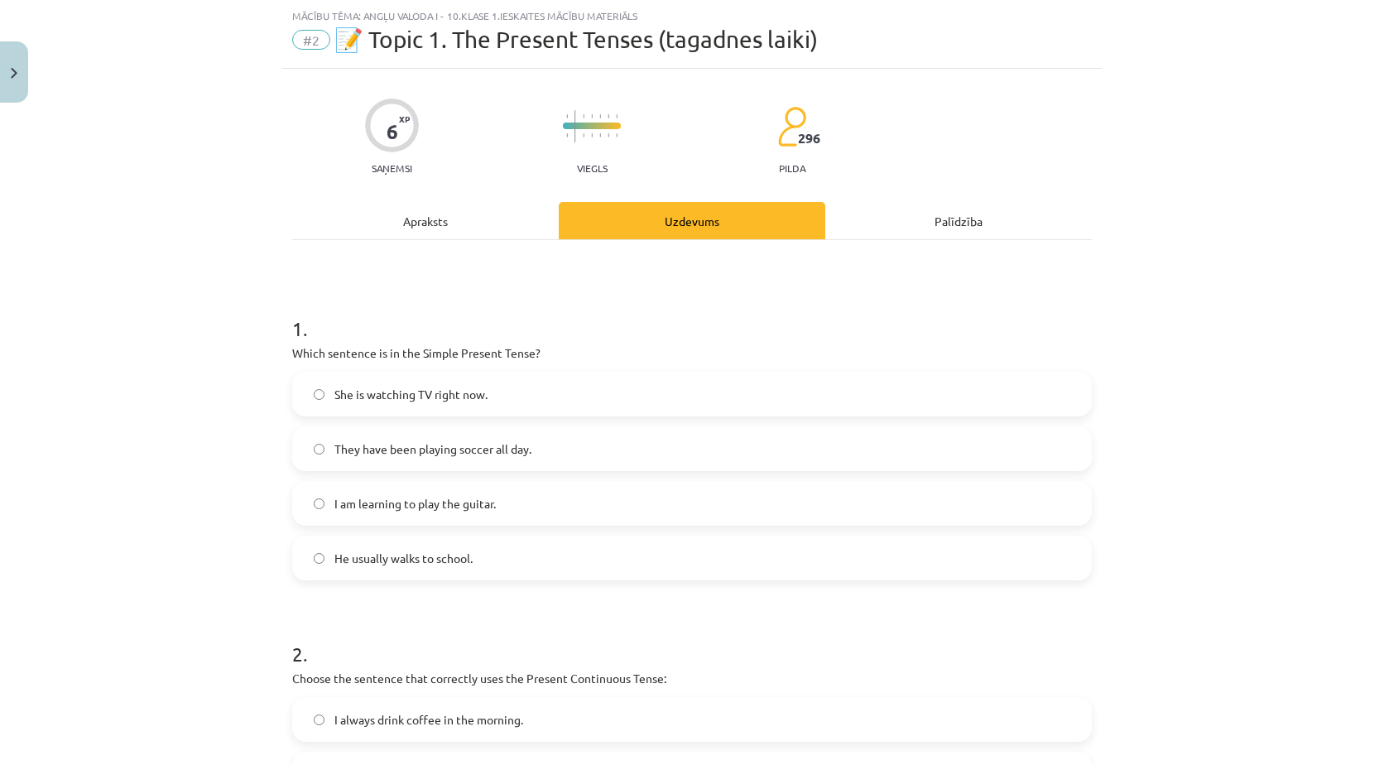
click at [415, 410] on label "She is watching TV right now." at bounding box center [692, 393] width 796 height 41
click at [430, 221] on div "Apraksts" at bounding box center [425, 220] width 266 height 37
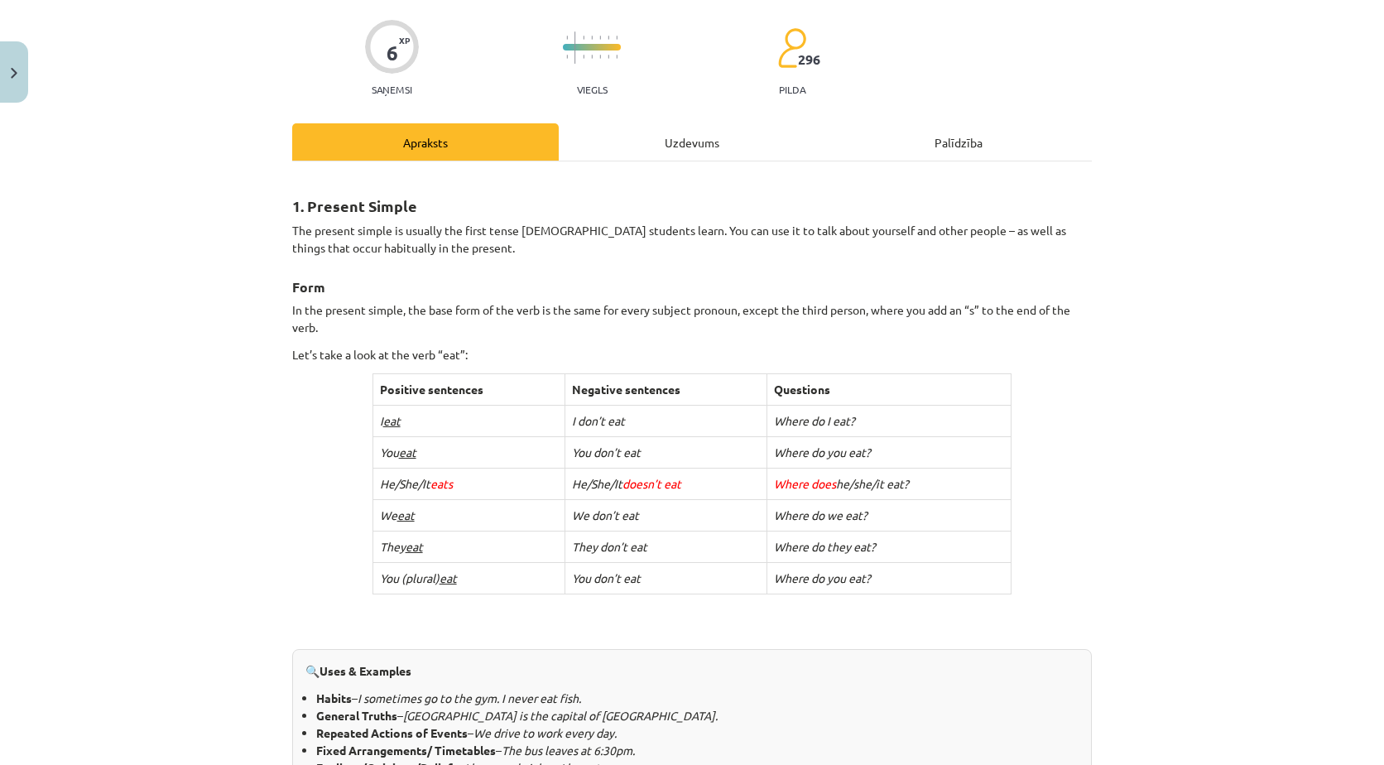
scroll to position [0, 0]
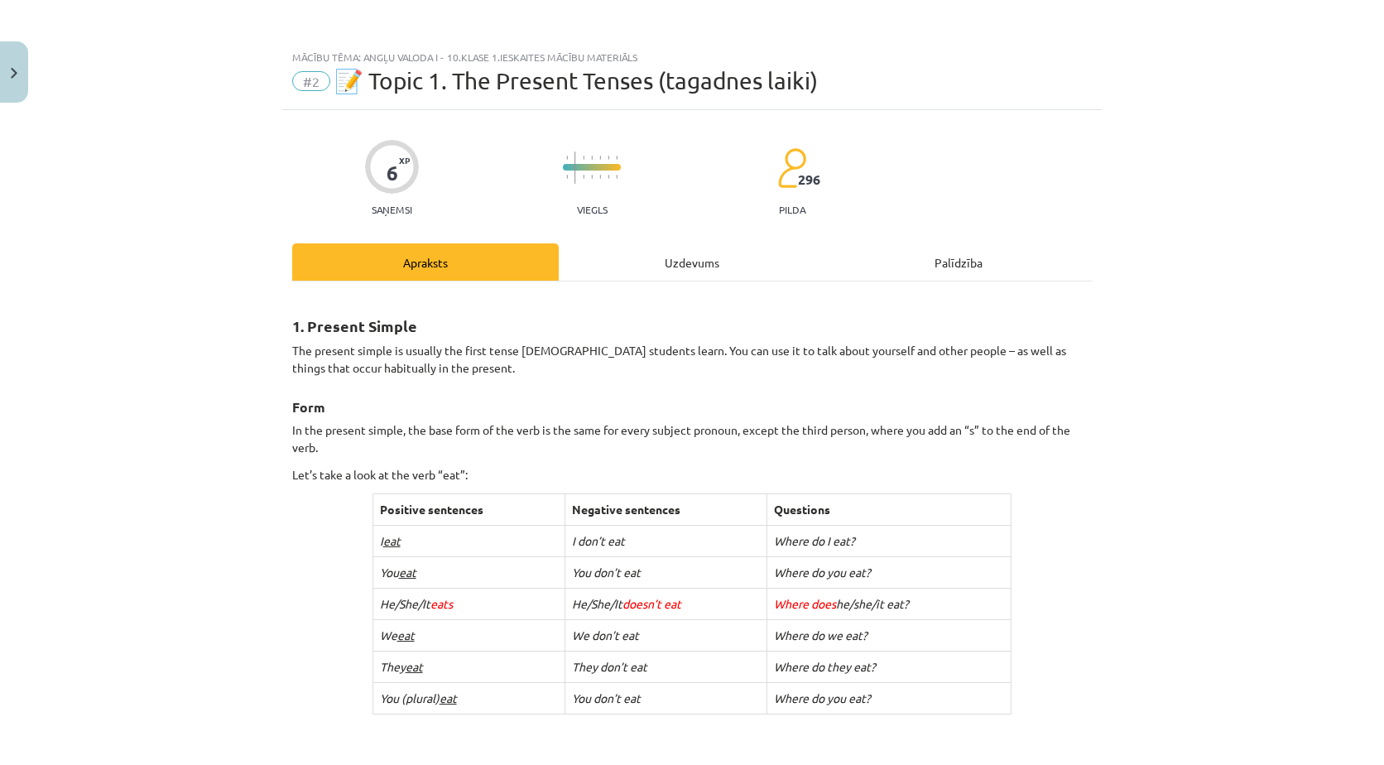
click at [643, 257] on div "Uzdevums" at bounding box center [692, 261] width 266 height 37
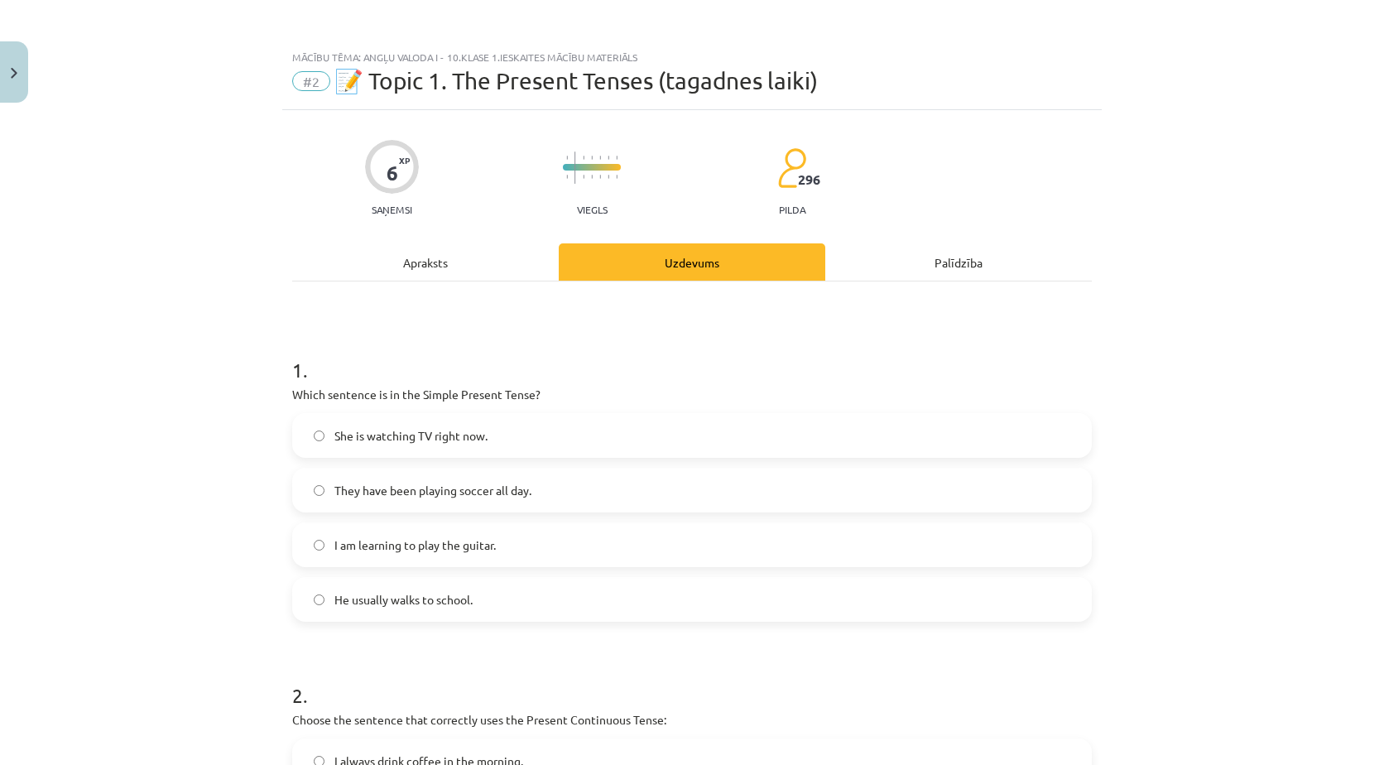
click at [461, 279] on div "Apraksts" at bounding box center [425, 261] width 266 height 37
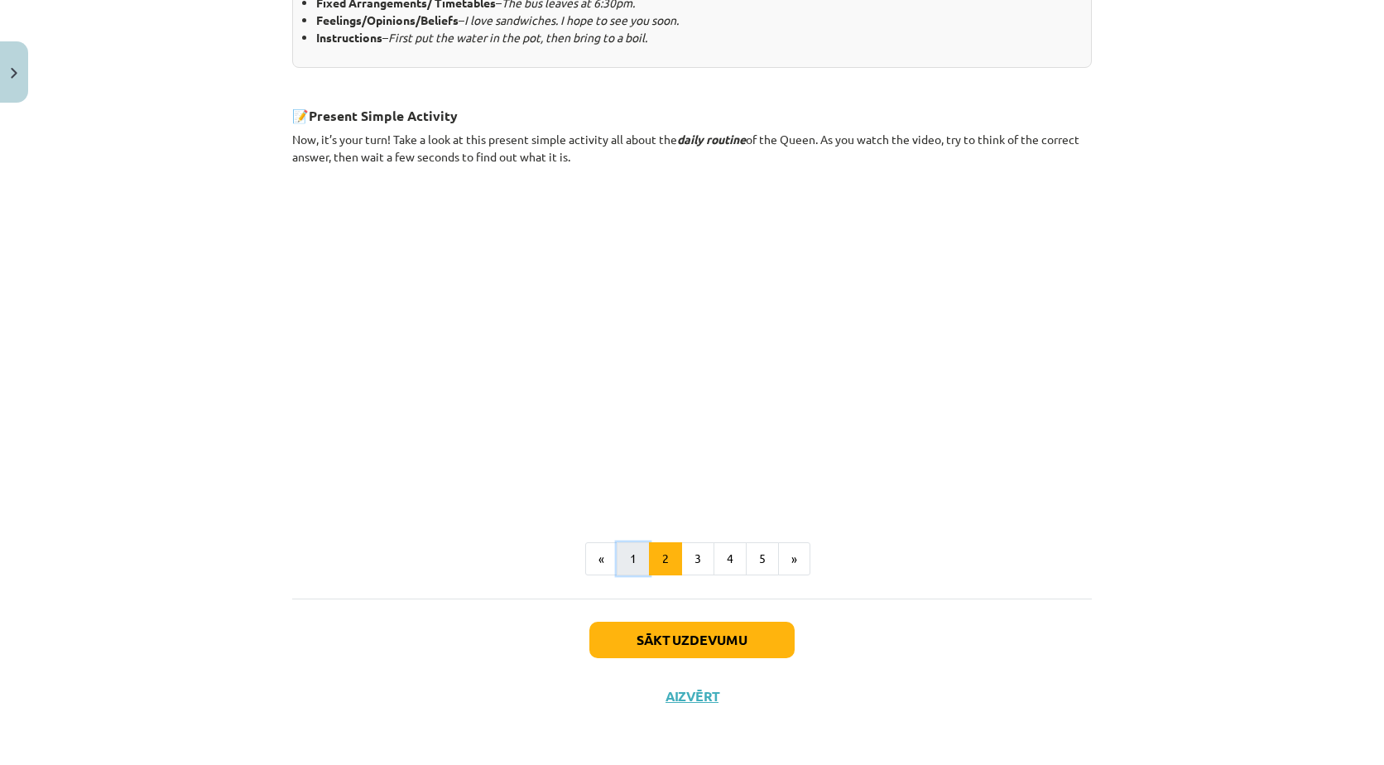
click at [617, 555] on button "1" at bounding box center [632, 558] width 33 height 33
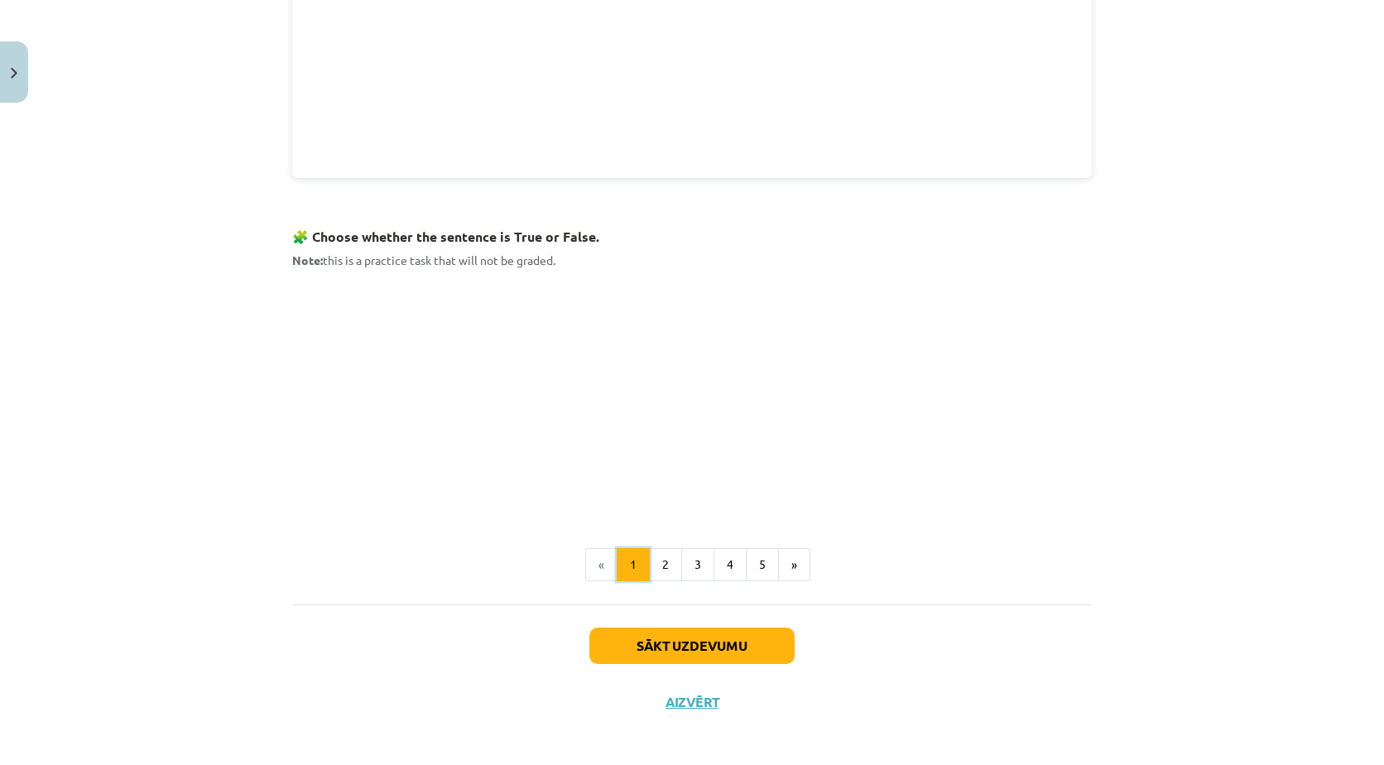
scroll to position [907, 0]
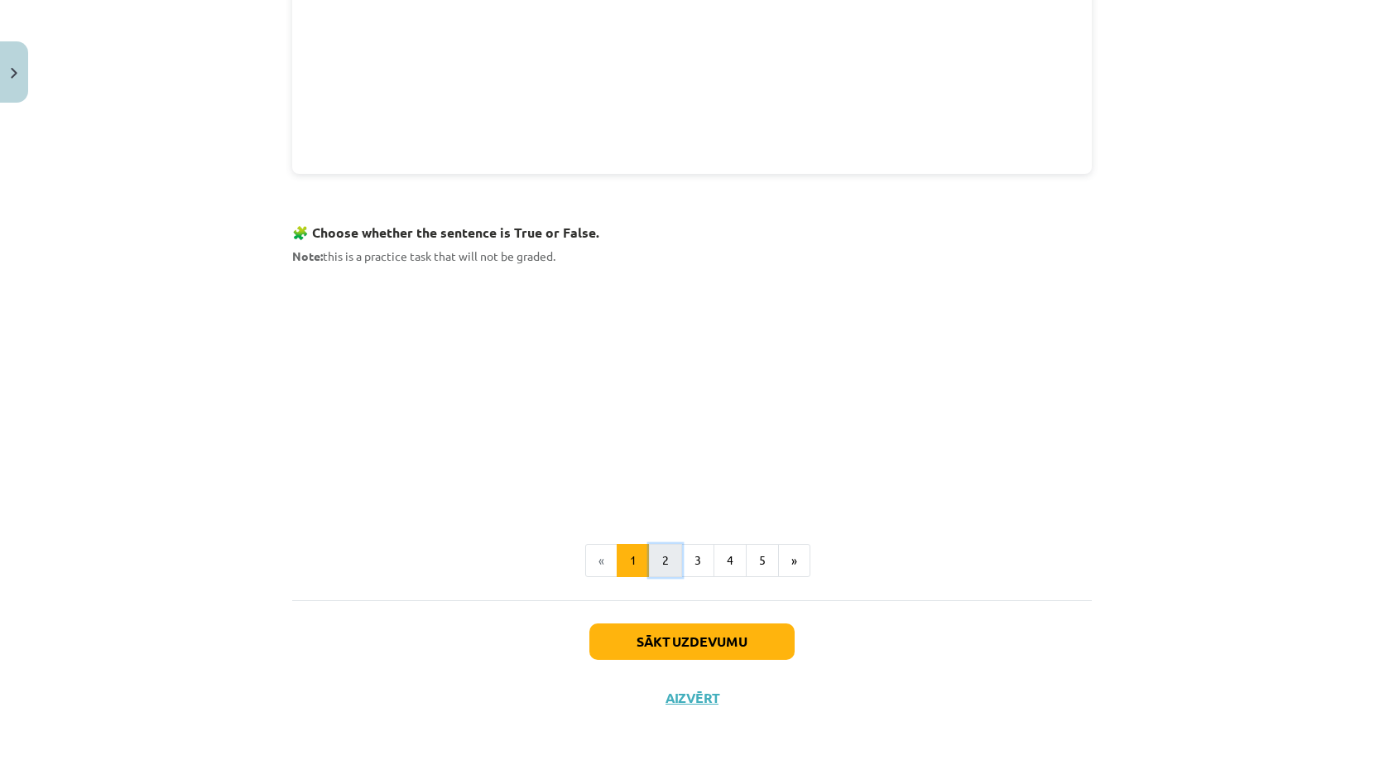
click at [669, 554] on button "2" at bounding box center [665, 560] width 33 height 33
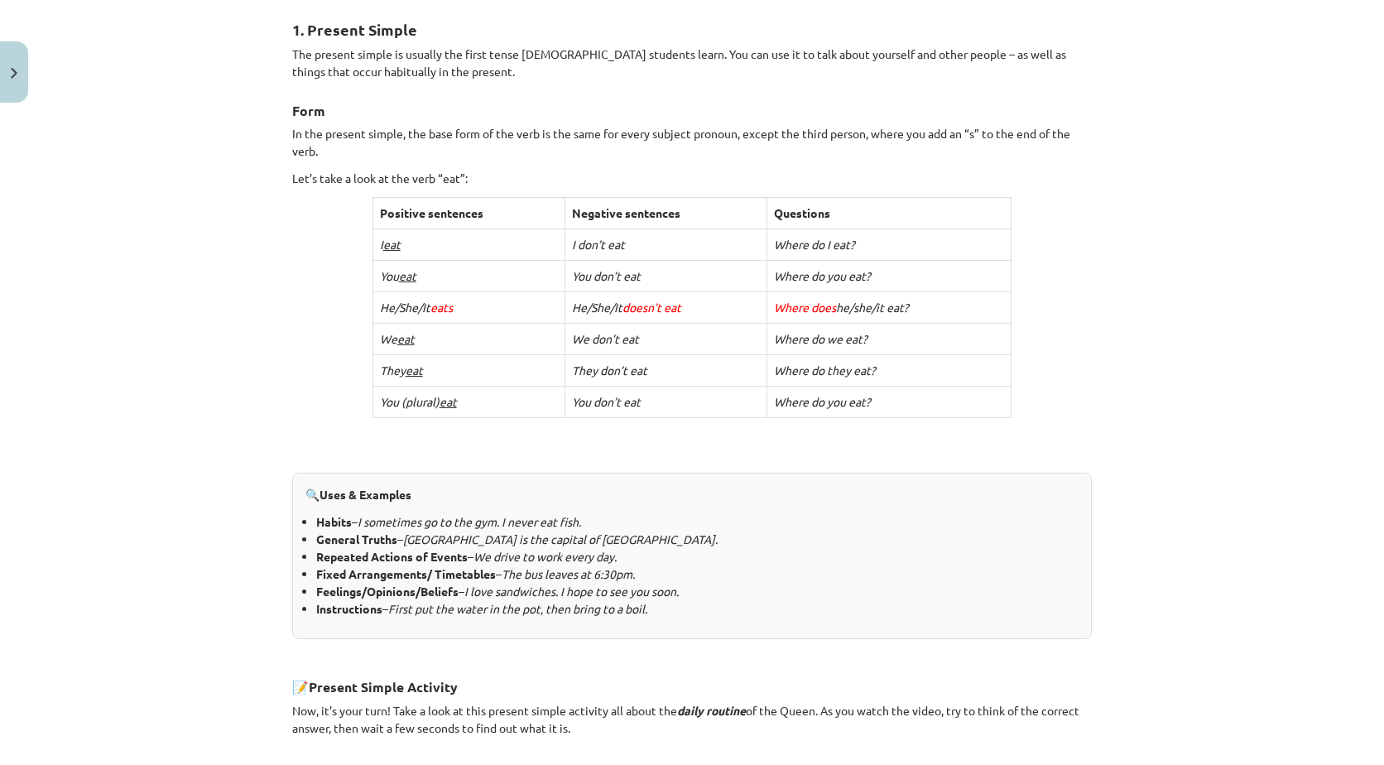
scroll to position [0, 0]
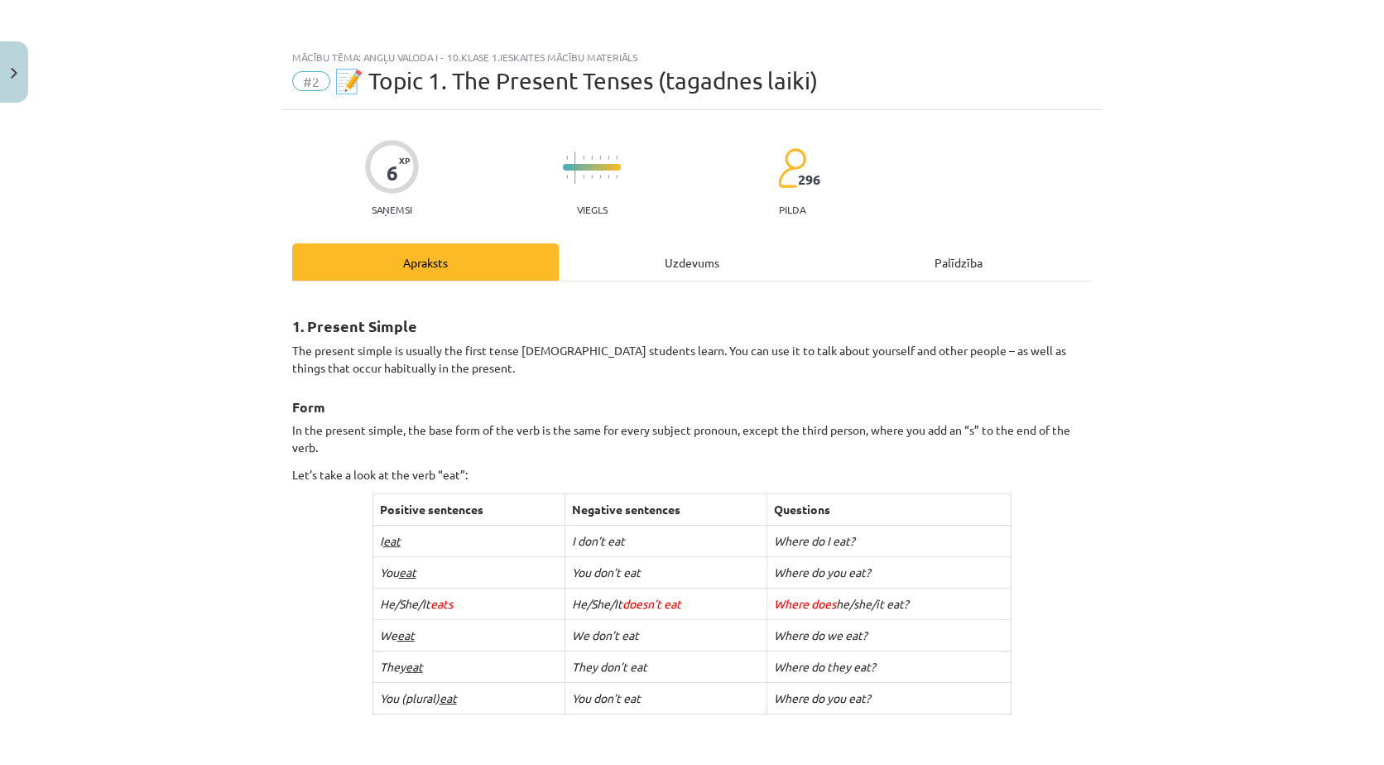
click at [696, 254] on div "Uzdevums" at bounding box center [692, 261] width 266 height 37
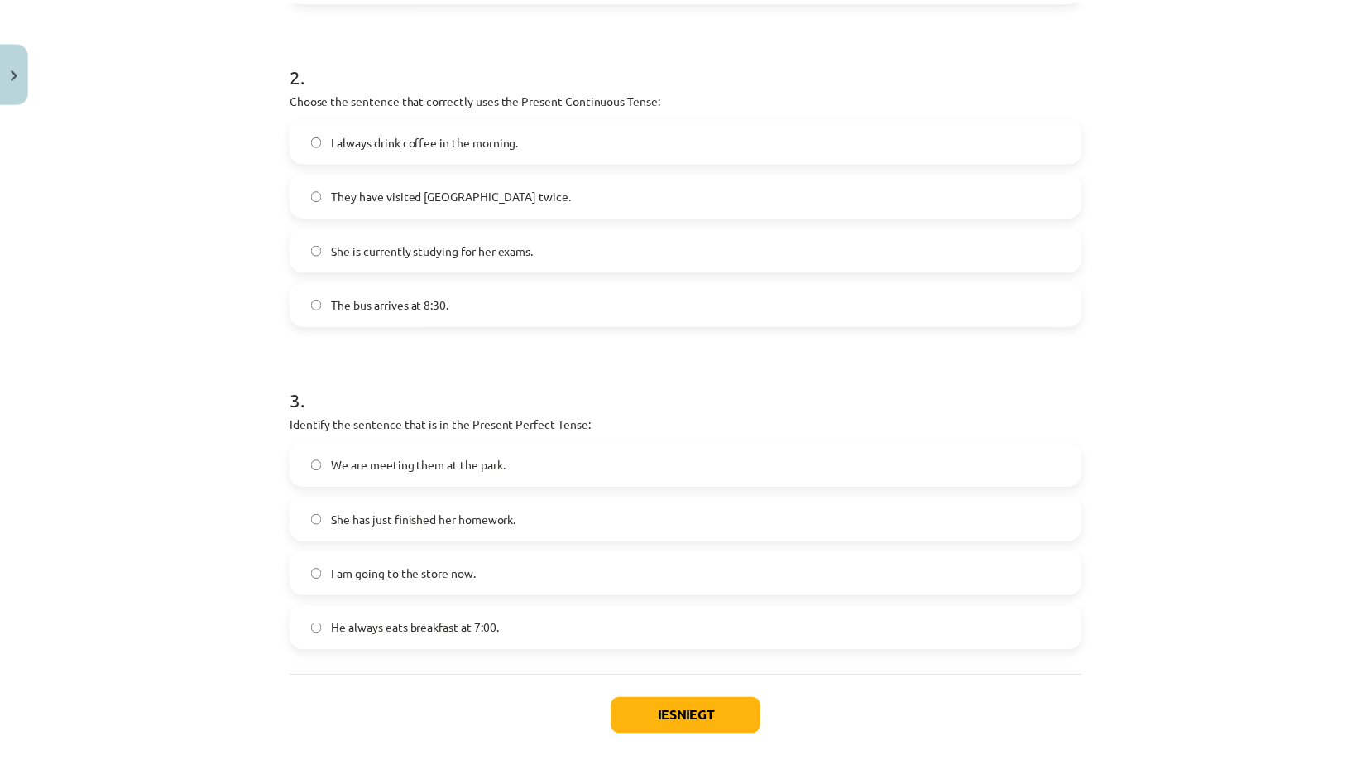
scroll to position [699, 0]
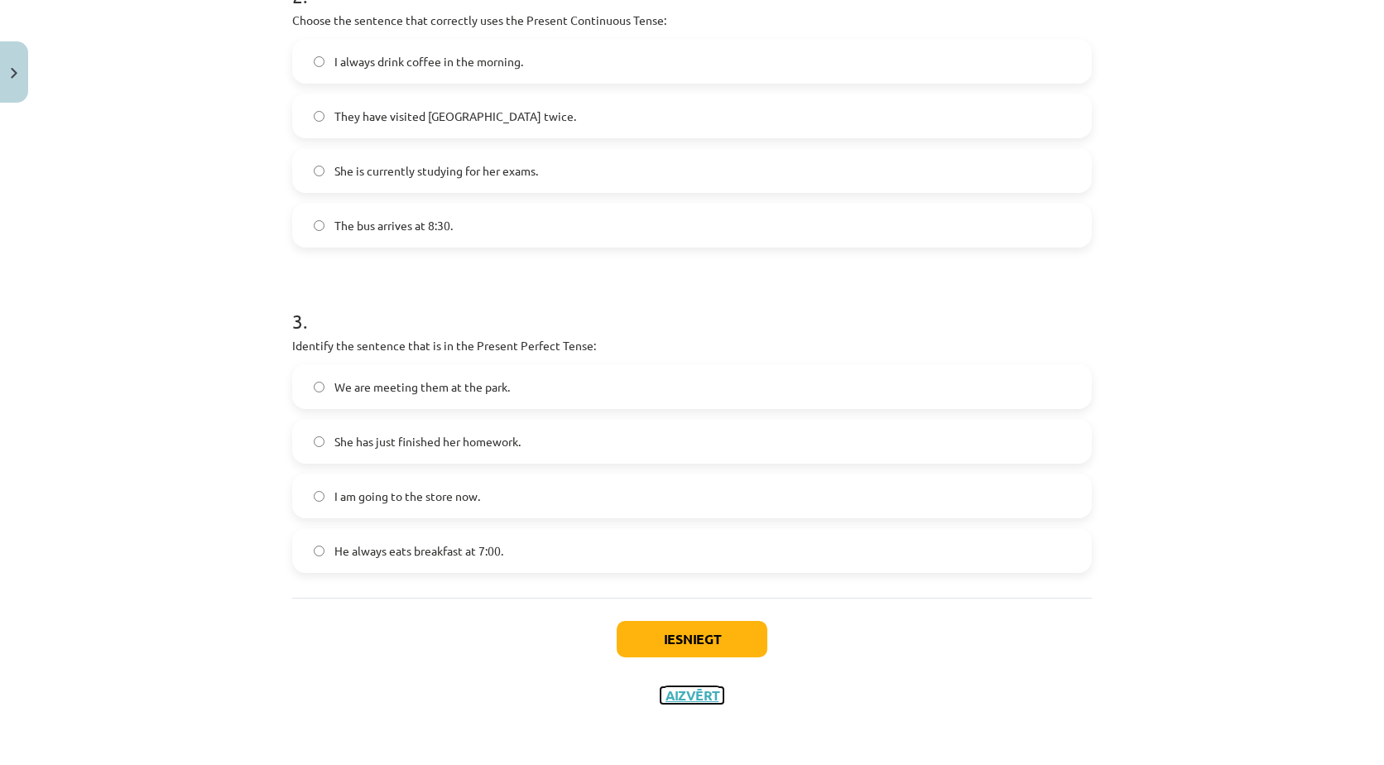
click at [672, 699] on button "Aizvērt" at bounding box center [691, 695] width 63 height 17
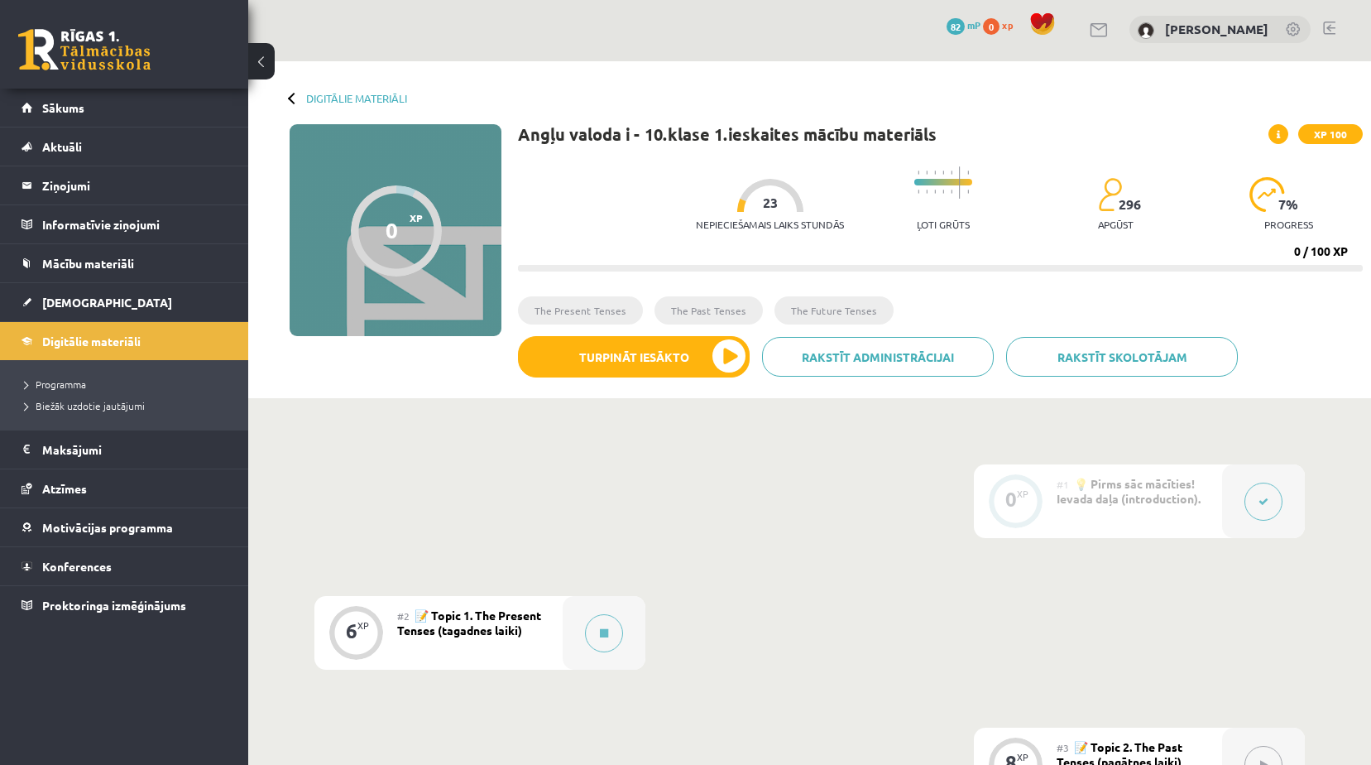
scroll to position [0, 0]
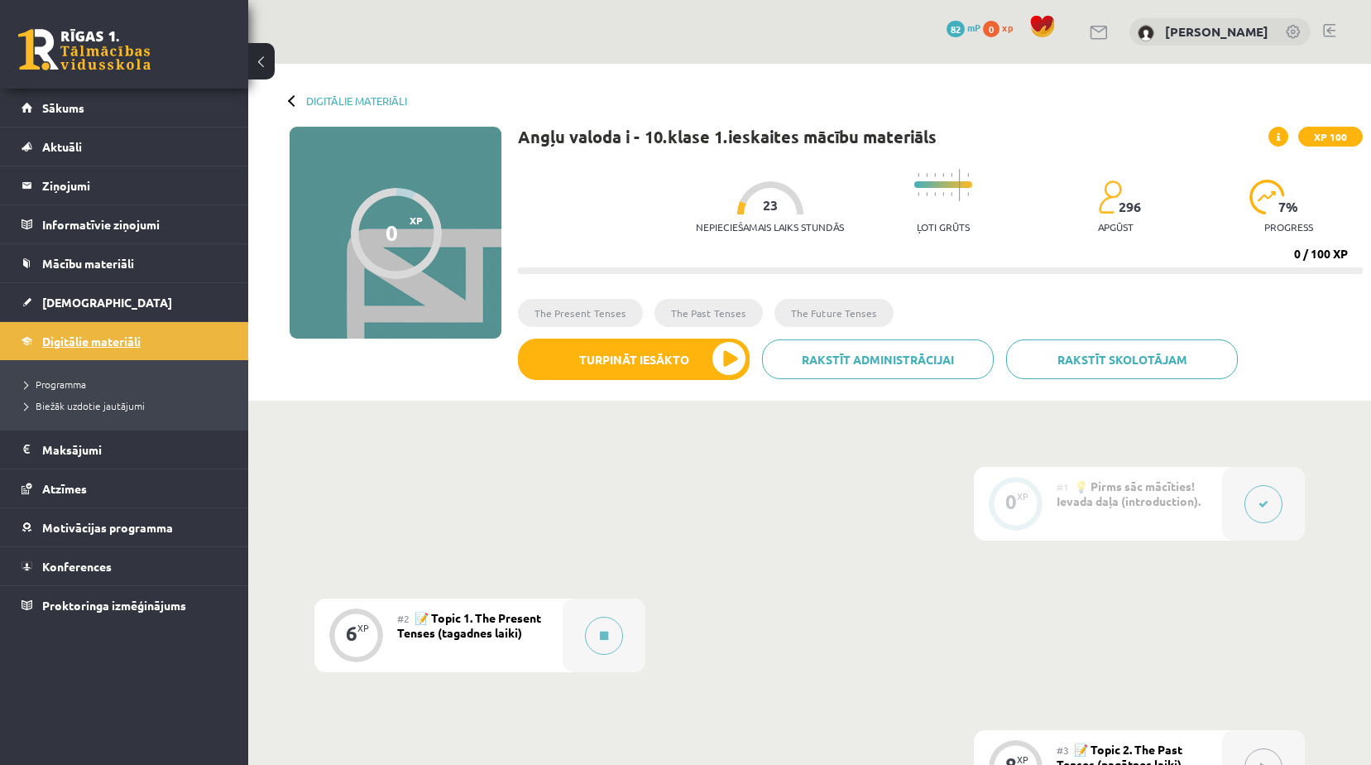
click at [100, 353] on link "Digitālie materiāli" at bounding box center [125, 341] width 206 height 38
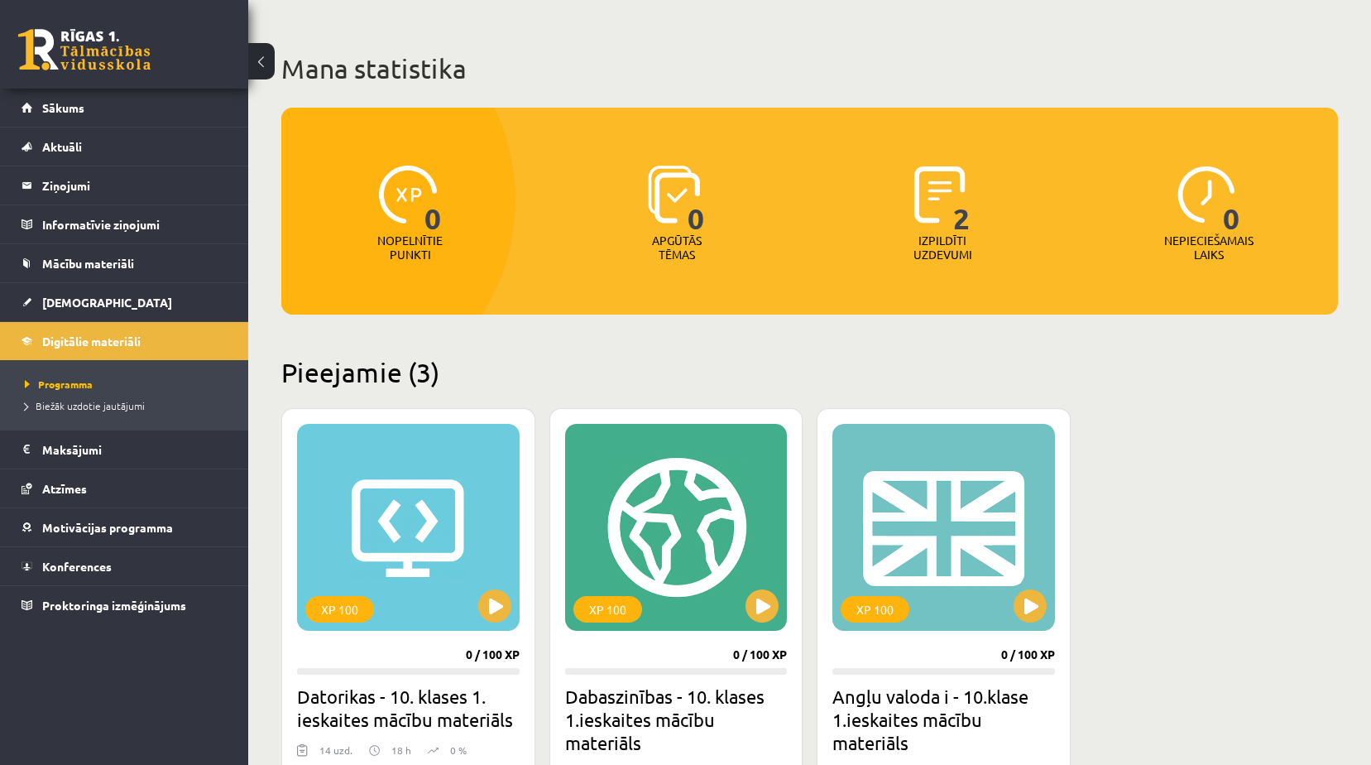
scroll to position [248, 0]
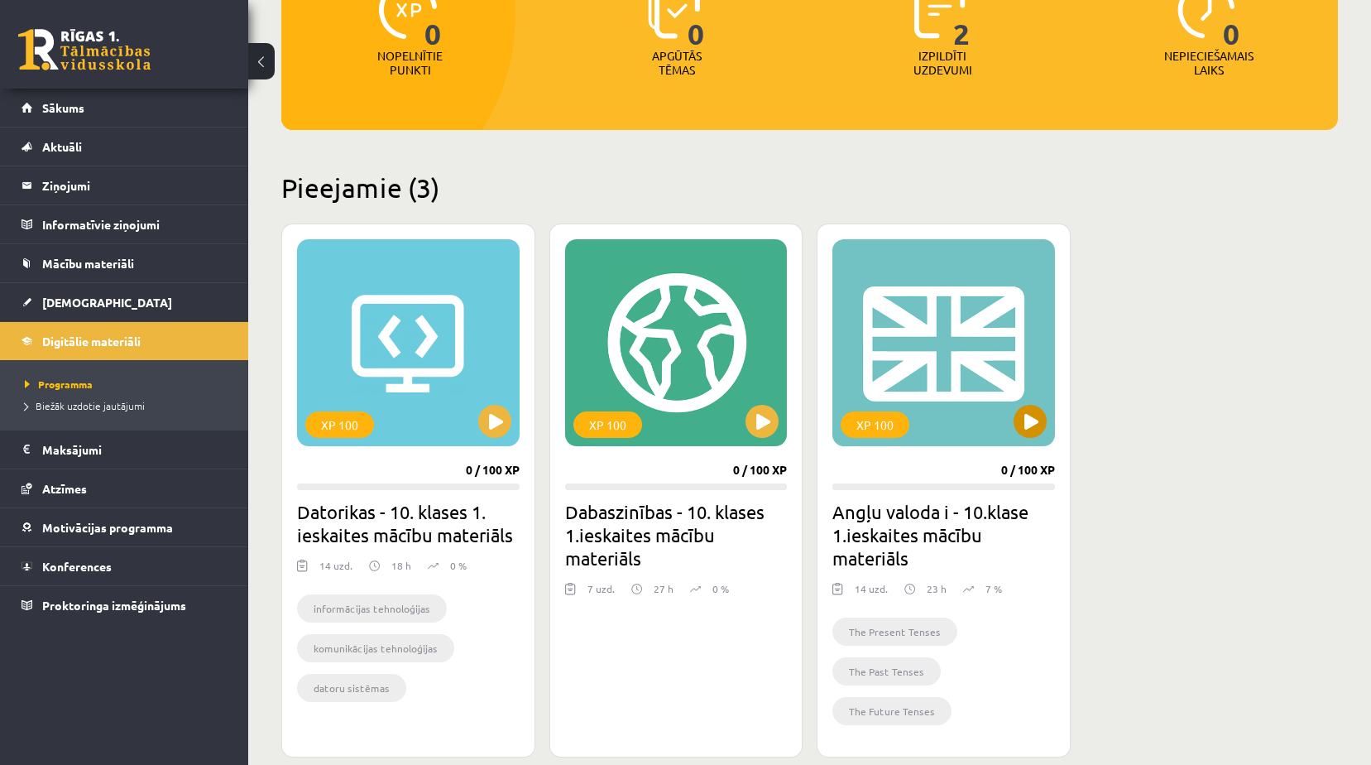
click at [954, 317] on div "XP 100" at bounding box center [943, 342] width 223 height 207
click at [944, 396] on div "XP 100" at bounding box center [943, 342] width 223 height 207
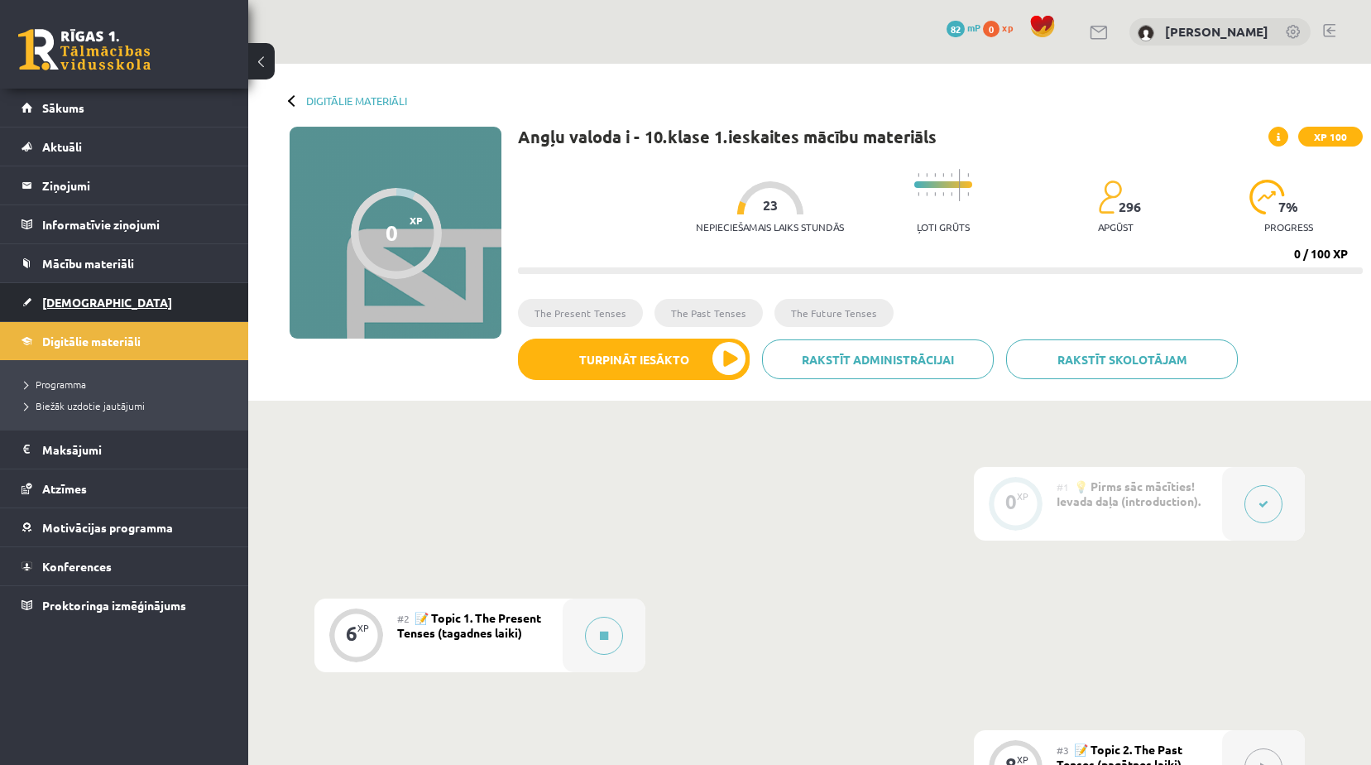
click at [97, 287] on link "[DEMOGRAPHIC_DATA]" at bounding box center [125, 302] width 206 height 38
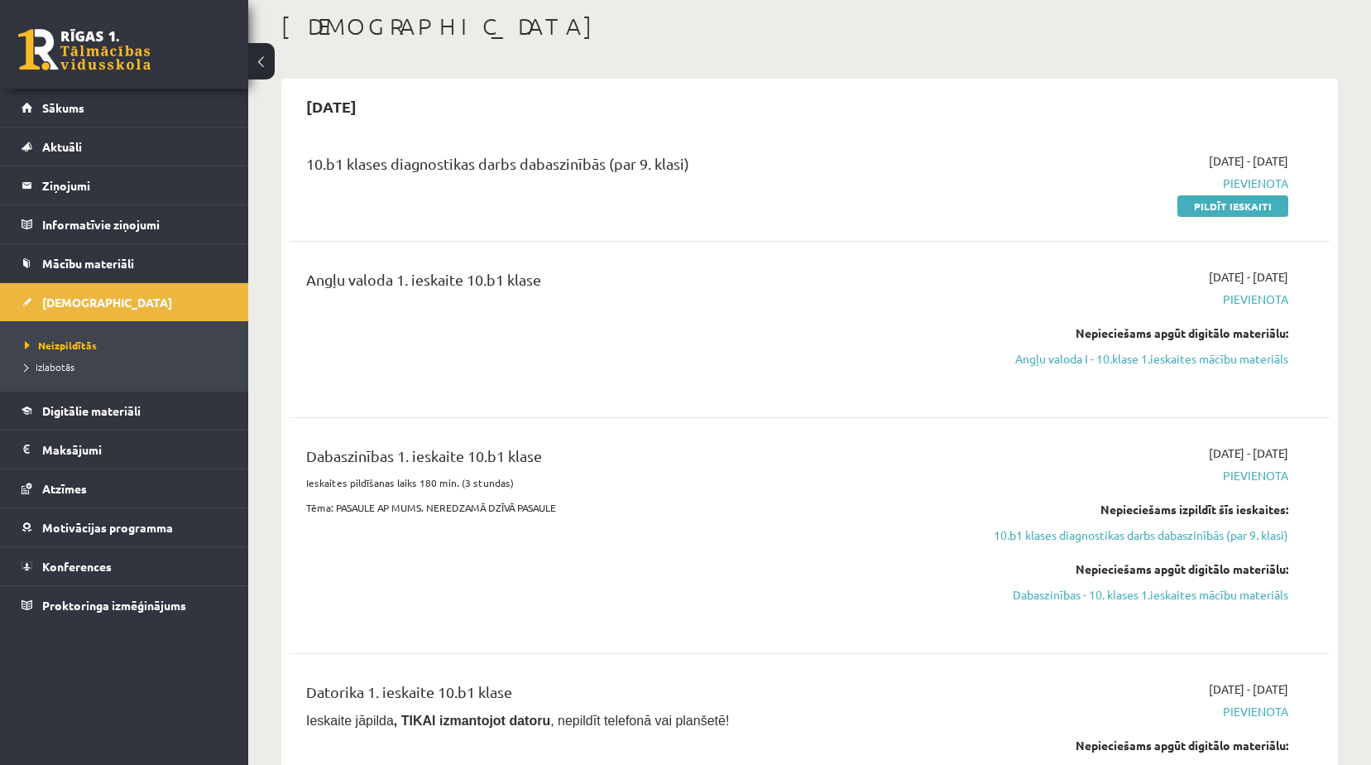
scroll to position [83, 0]
click at [1176, 311] on div "[DATE] - [DATE] [GEOGRAPHIC_DATA] Nepieciešams apgūt digitālo materiālu: Angļu …" at bounding box center [1133, 331] width 336 height 122
click at [1149, 311] on div "[DATE] - [DATE] [GEOGRAPHIC_DATA] Nepieciešams apgūt digitālo materiālu: Angļu …" at bounding box center [1133, 331] width 336 height 122
click at [1128, 311] on div "2025-09-01 - 2025-09-15 Pievienota Nepieciešams apgūt digitālo materiālu: Angļu…" at bounding box center [1133, 331] width 336 height 122
click at [1075, 311] on div "2025-09-01 - 2025-09-15 Pievienota Nepieciešams apgūt digitālo materiālu: Angļu…" at bounding box center [1133, 331] width 336 height 122
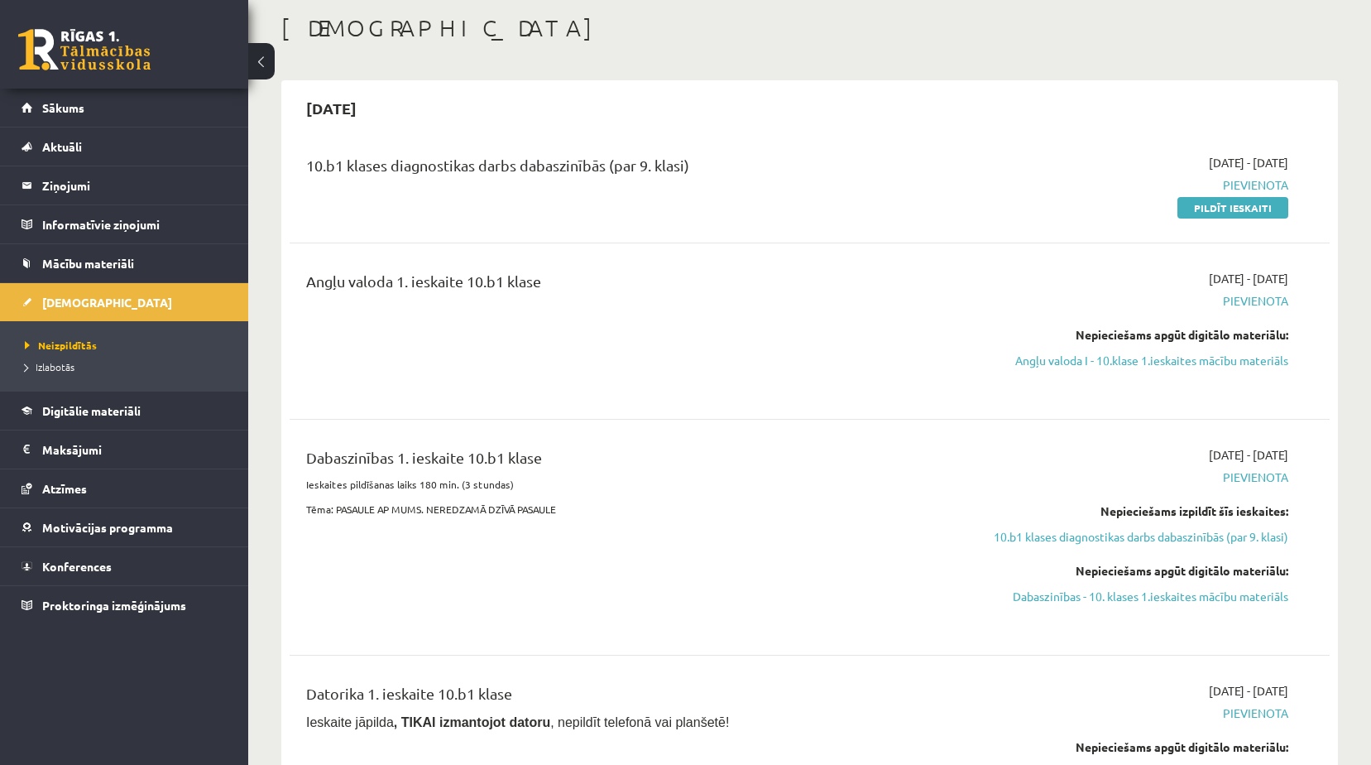
click at [463, 283] on div "Angļu valoda 1. ieskaite 10.b1 klase" at bounding box center [629, 285] width 646 height 31
drag, startPoint x: 1222, startPoint y: 204, endPoint x: 769, endPoint y: 71, distance: 472.6
click at [1222, 204] on link "Pildīt ieskaiti" at bounding box center [1233, 208] width 111 height 22
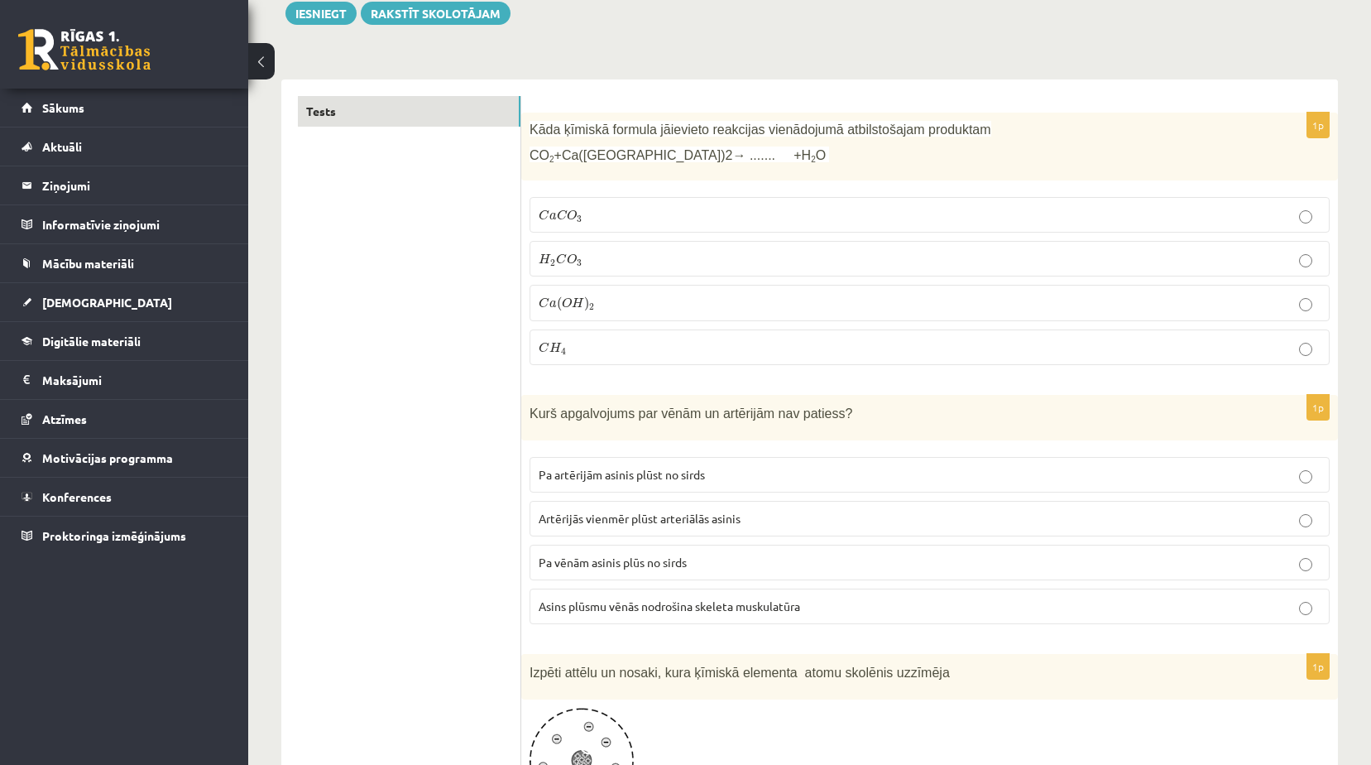
scroll to position [497, 0]
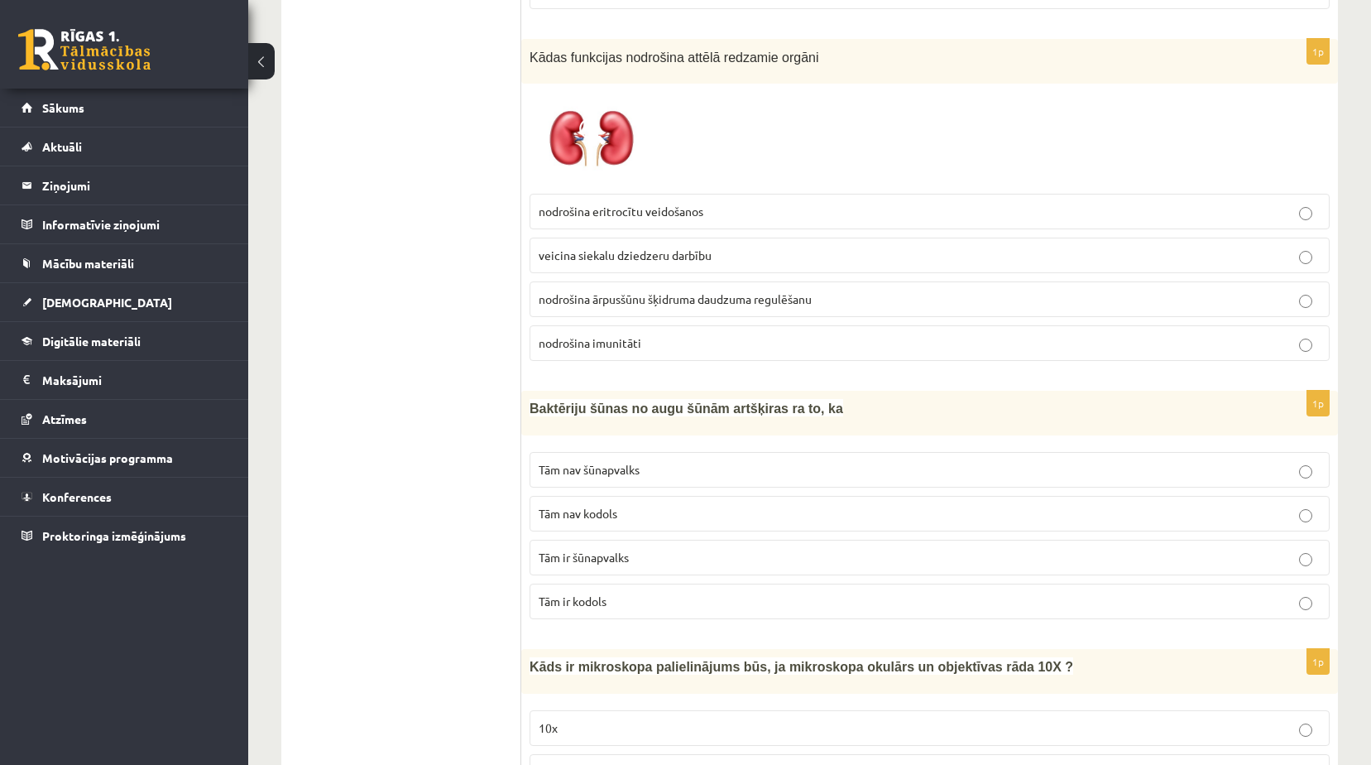
click at [725, 334] on p "nodrošina imunitāti" at bounding box center [930, 342] width 782 height 17
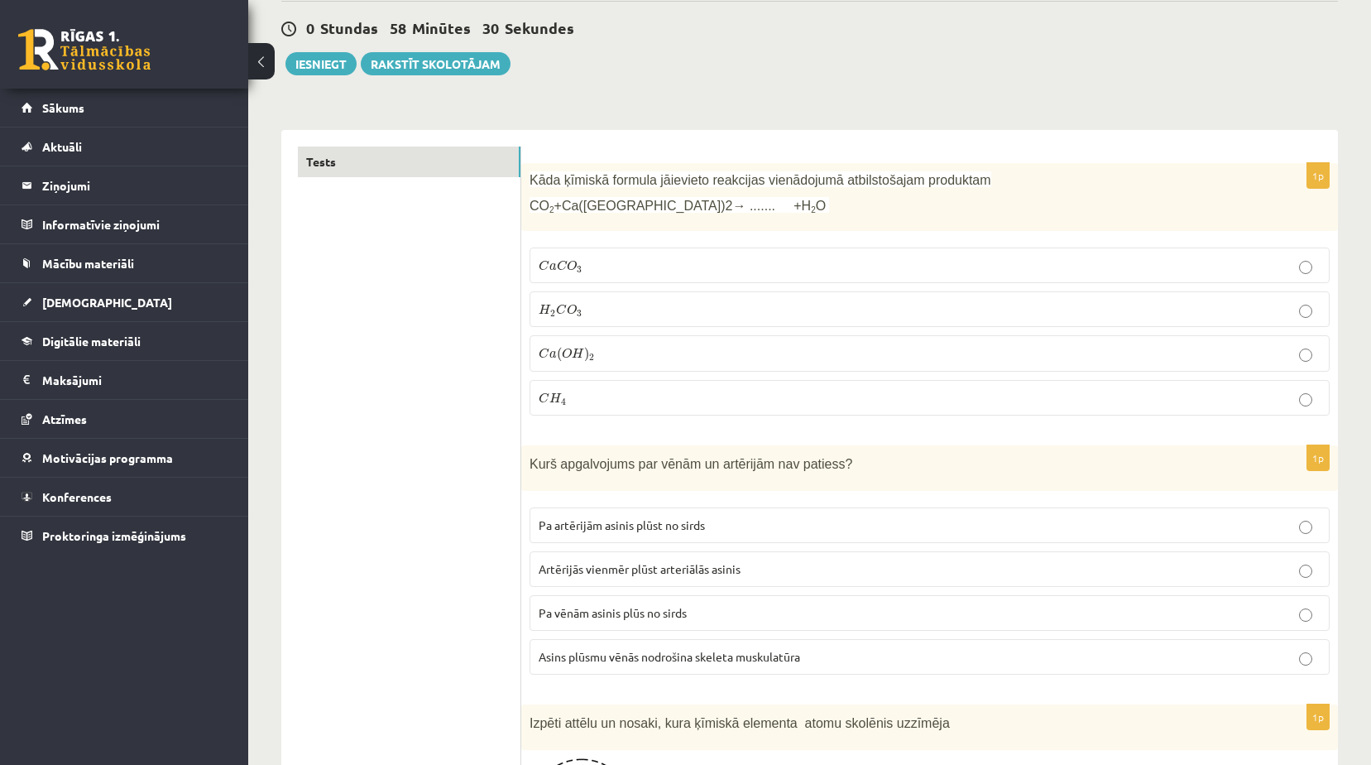
scroll to position [0, 0]
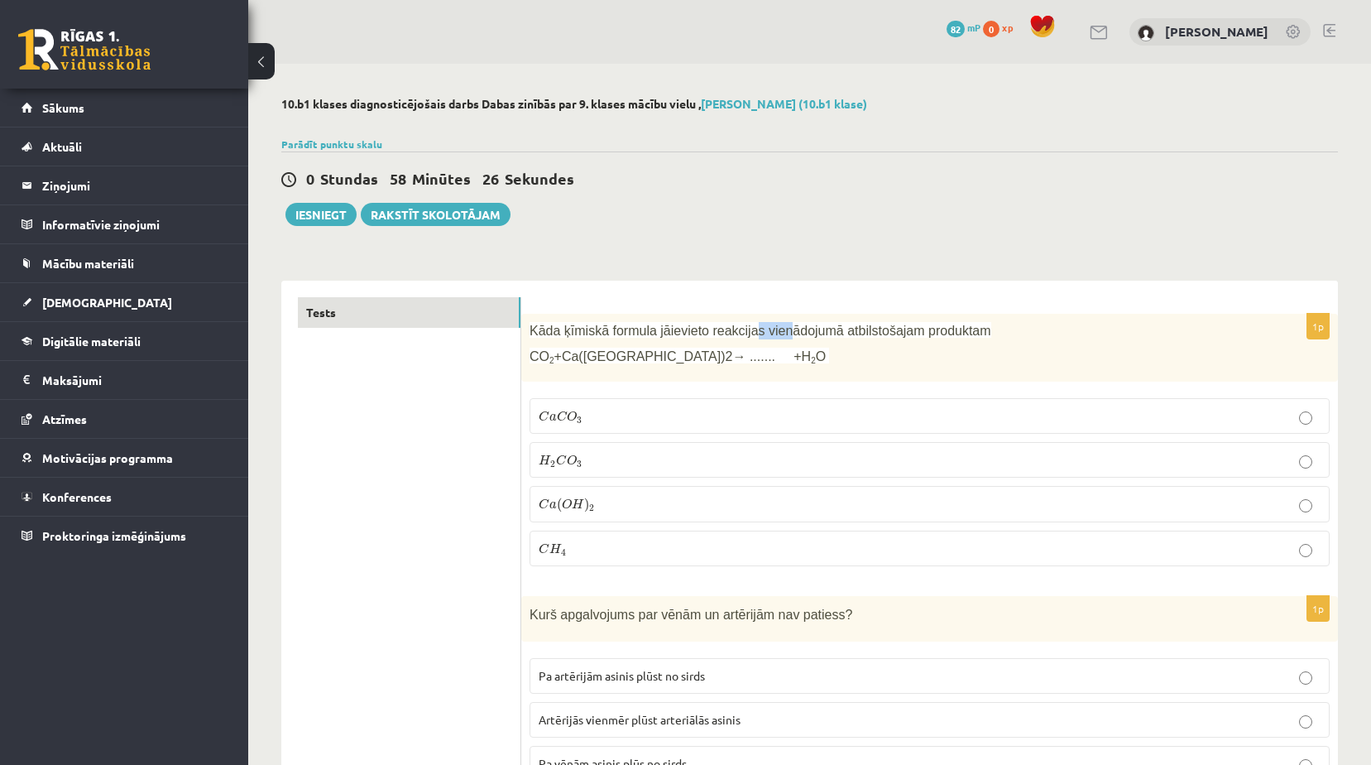
drag, startPoint x: 739, startPoint y: 330, endPoint x: 769, endPoint y: 329, distance: 29.8
click at [769, 329] on span "Kāda ķīmiskā formula jāievieto reakcijas vienādojumā atbilstošajam produktam" at bounding box center [761, 331] width 462 height 14
click at [764, 362] on p "CO 2 +Ca(OH)2→ ....... +H 2 O" at bounding box center [888, 356] width 717 height 17
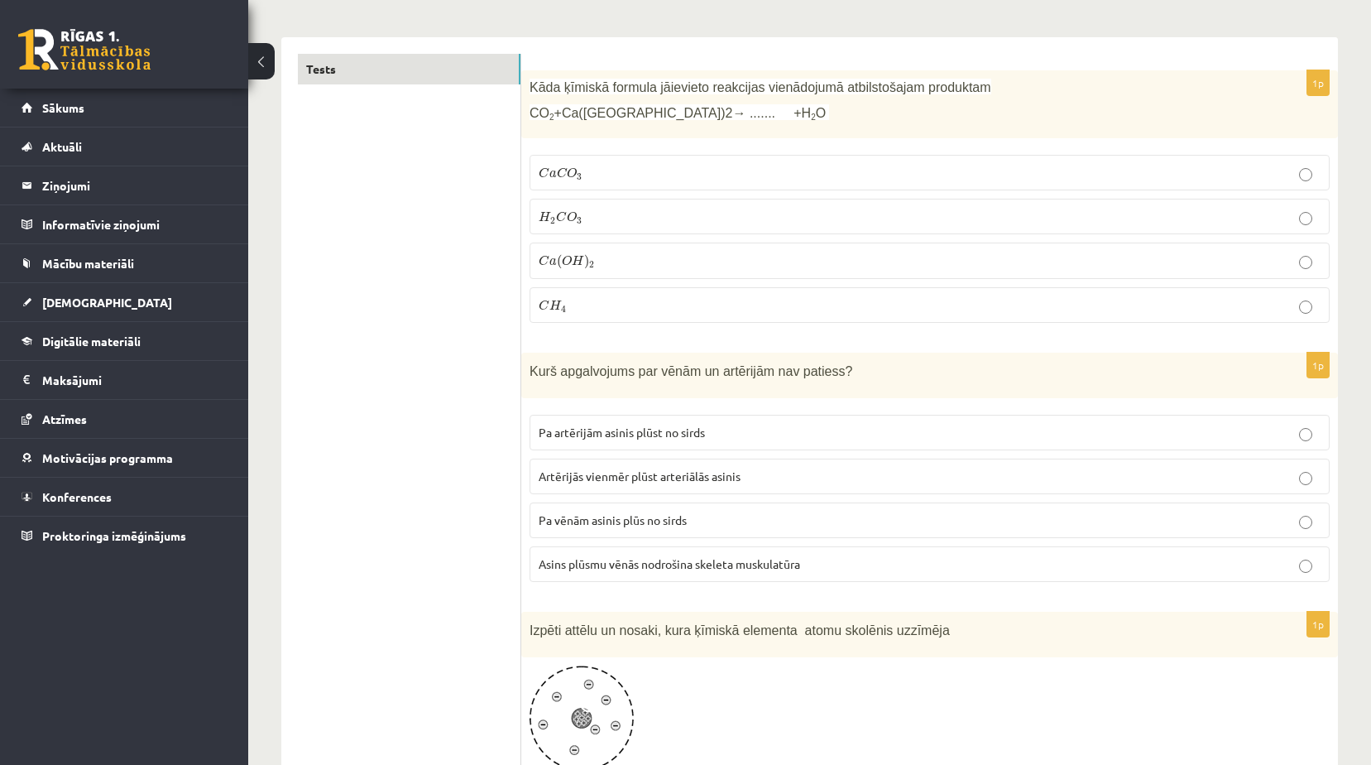
scroll to position [248, 0]
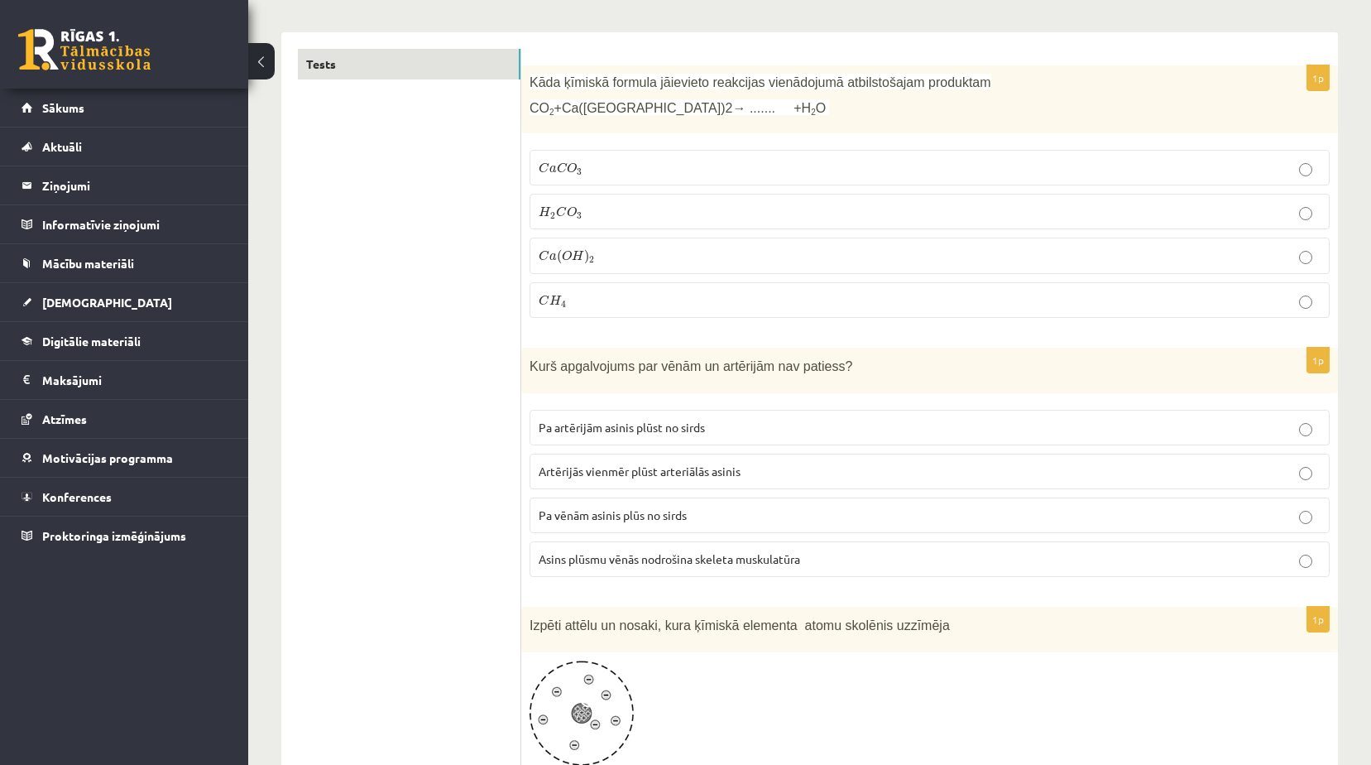
click at [636, 154] on label "C a C O 3 C a C O 3" at bounding box center [930, 168] width 800 height 36
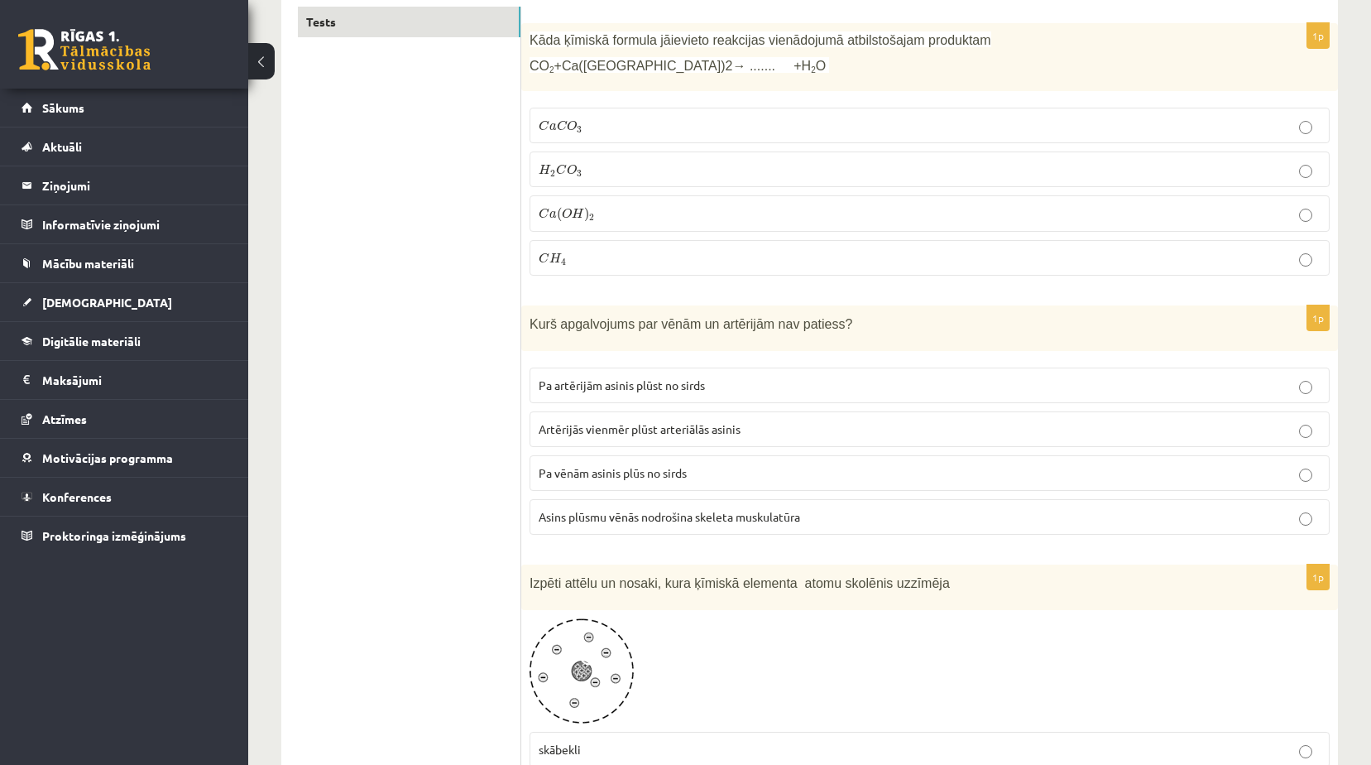
scroll to position [331, 0]
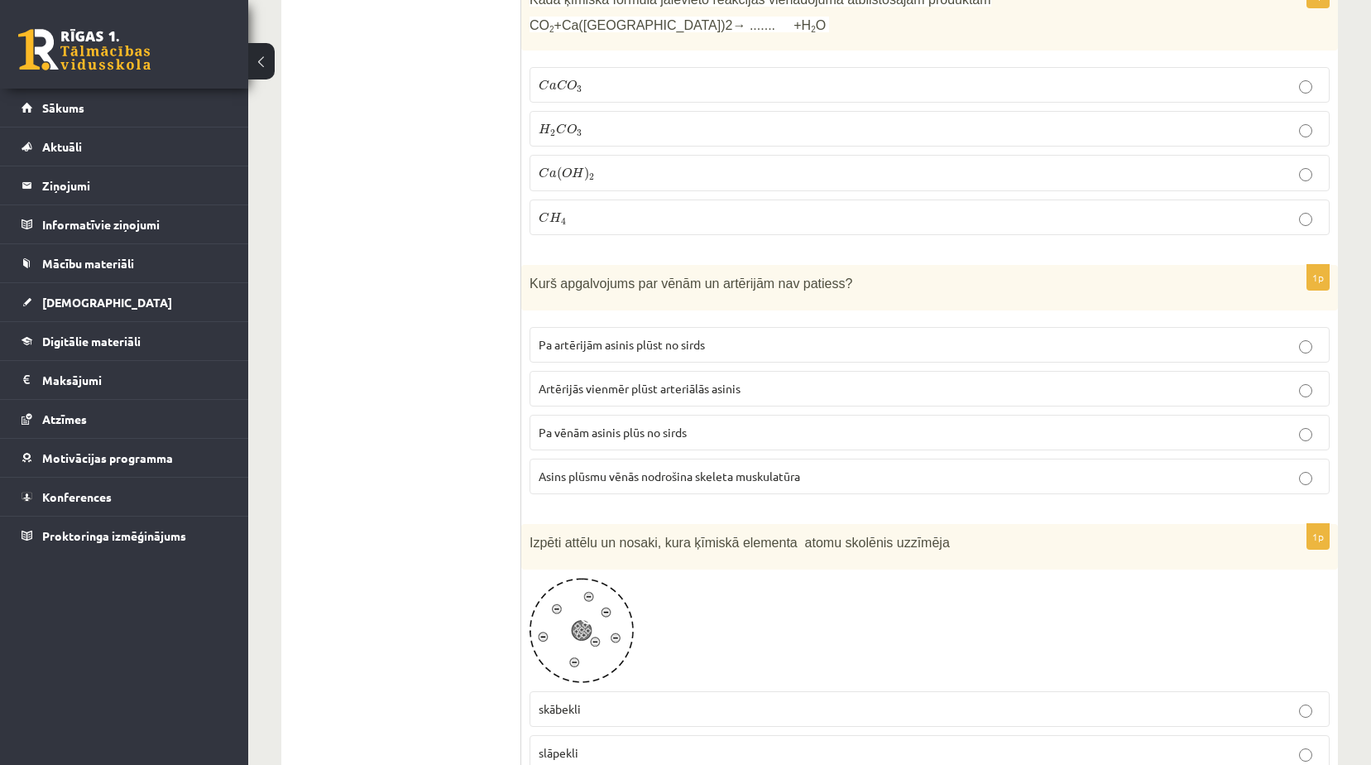
click at [664, 339] on span "Pa artērijām asinis plūst no sirds" at bounding box center [622, 344] width 166 height 15
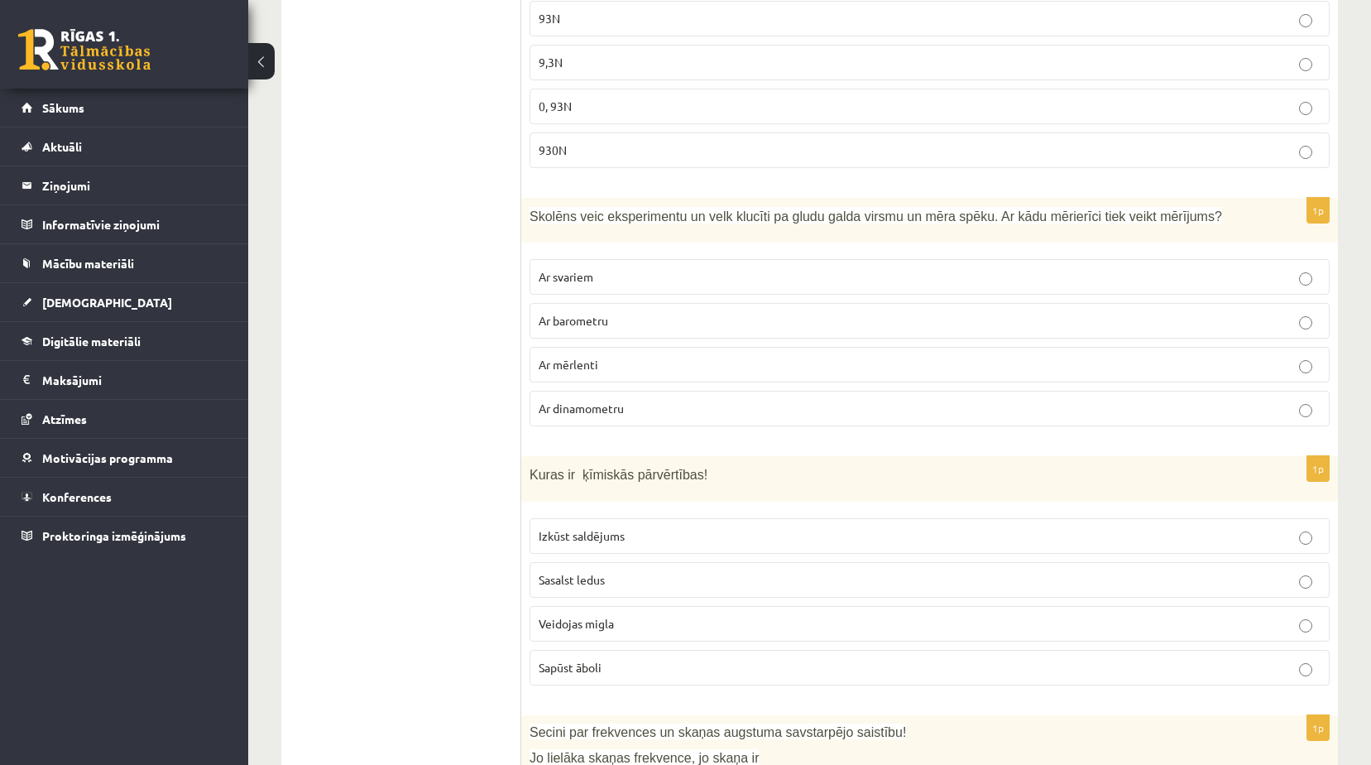
scroll to position [3062, 0]
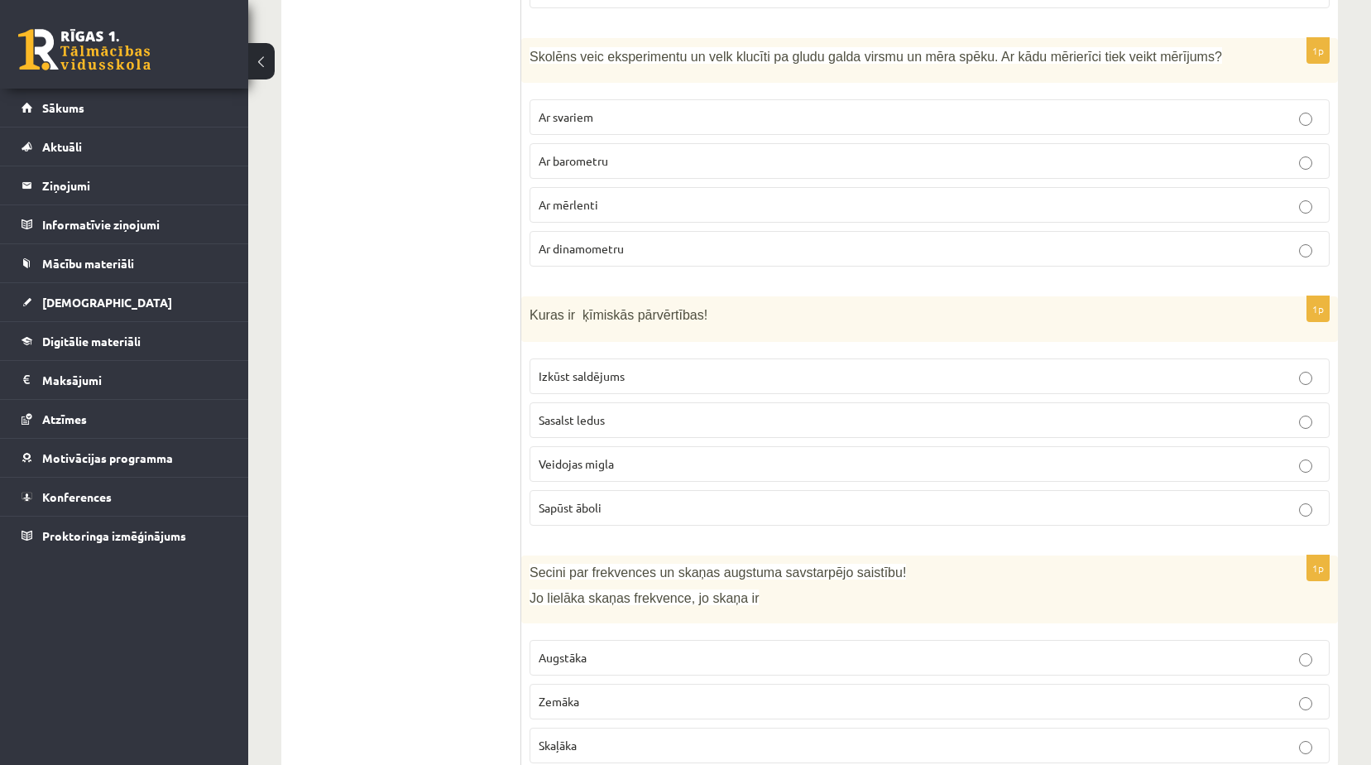
click at [621, 499] on p "Sapūst āboli" at bounding box center [930, 507] width 782 height 17
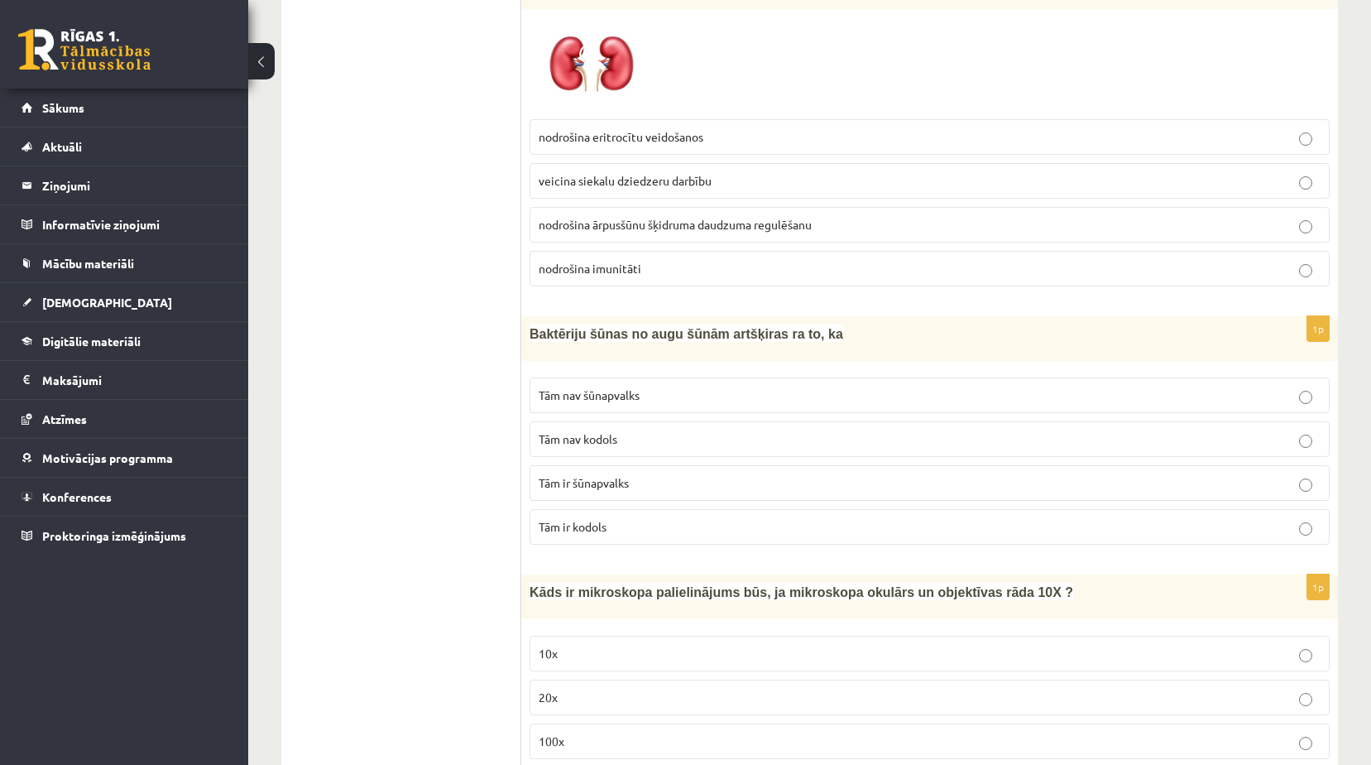
scroll to position [4138, 0]
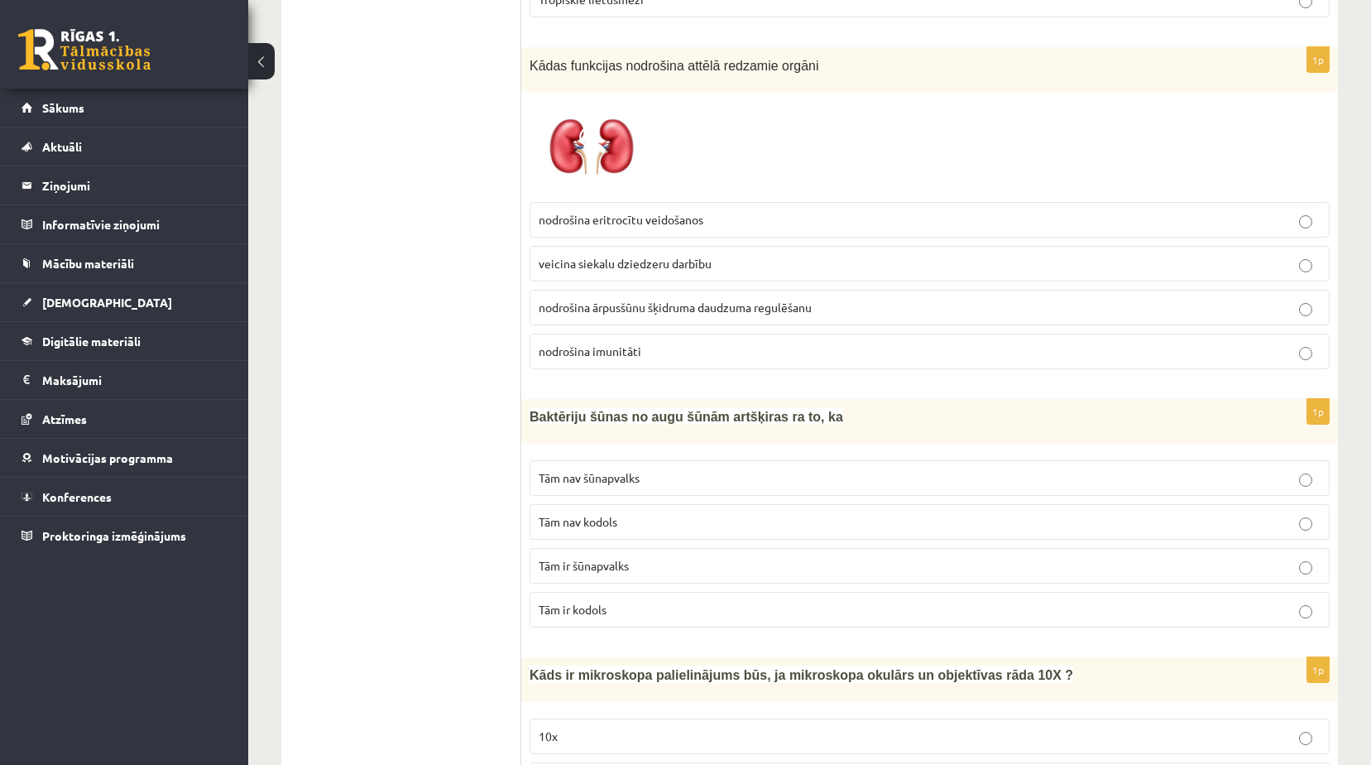
click at [743, 300] on span "nodrošina ārpusšūnu šķidruma daudzuma regulēšanu" at bounding box center [675, 307] width 273 height 15
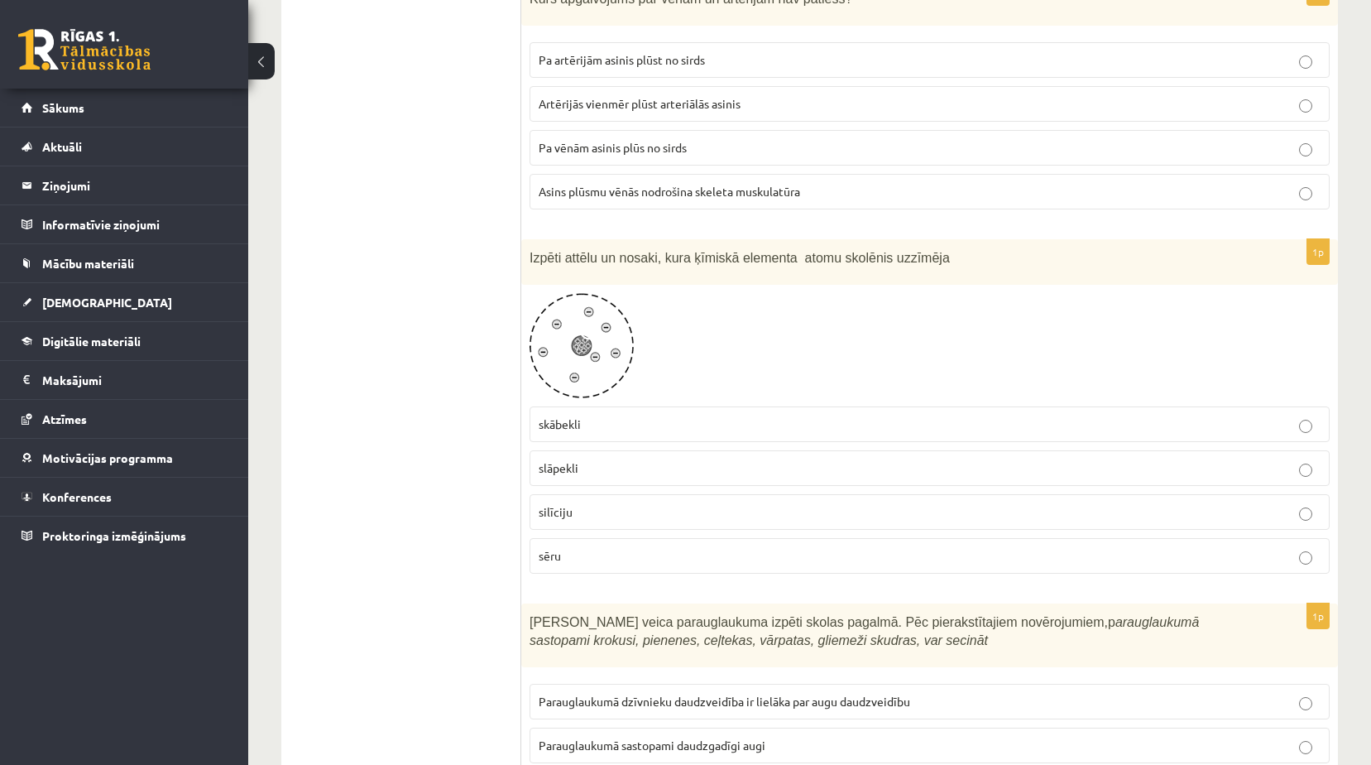
scroll to position [828, 0]
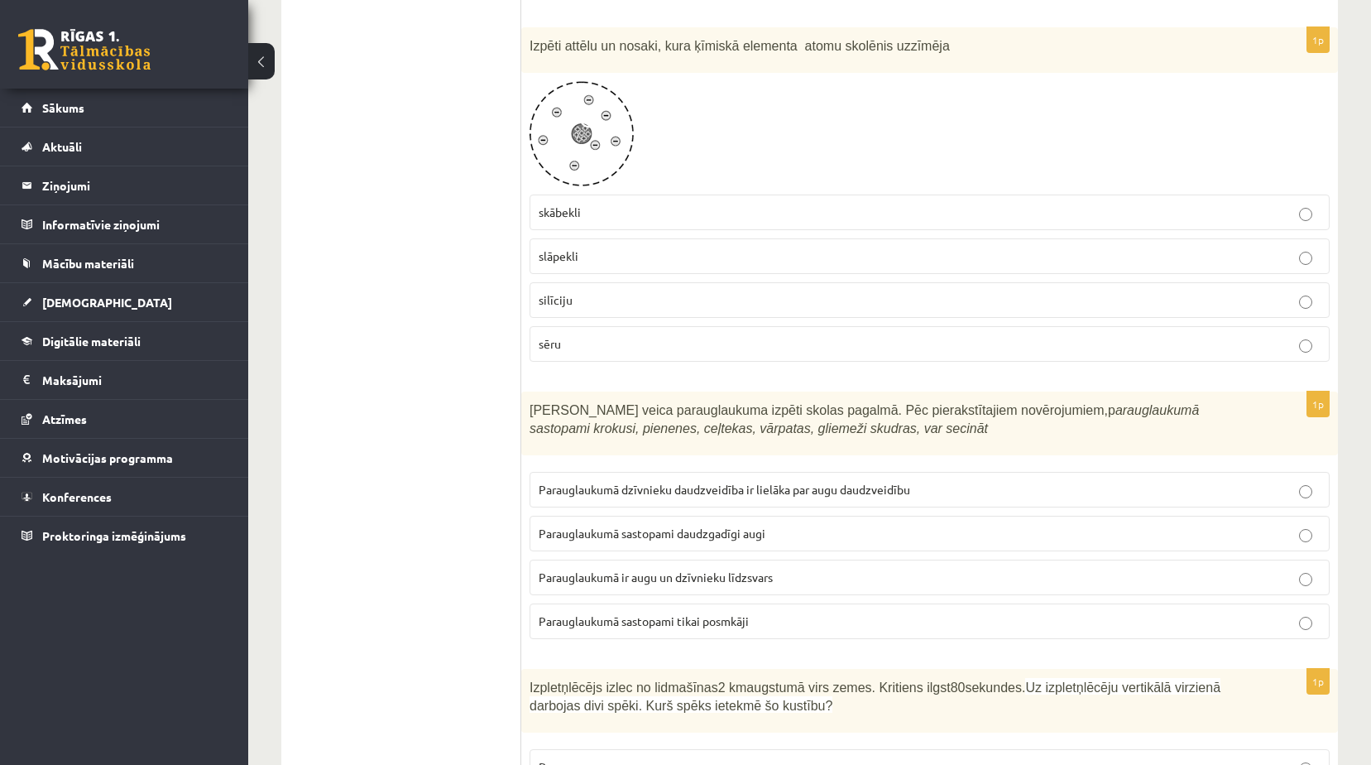
click at [599, 222] on label "skābekli" at bounding box center [930, 212] width 800 height 36
click at [745, 256] on p "slāpekli" at bounding box center [930, 255] width 782 height 17
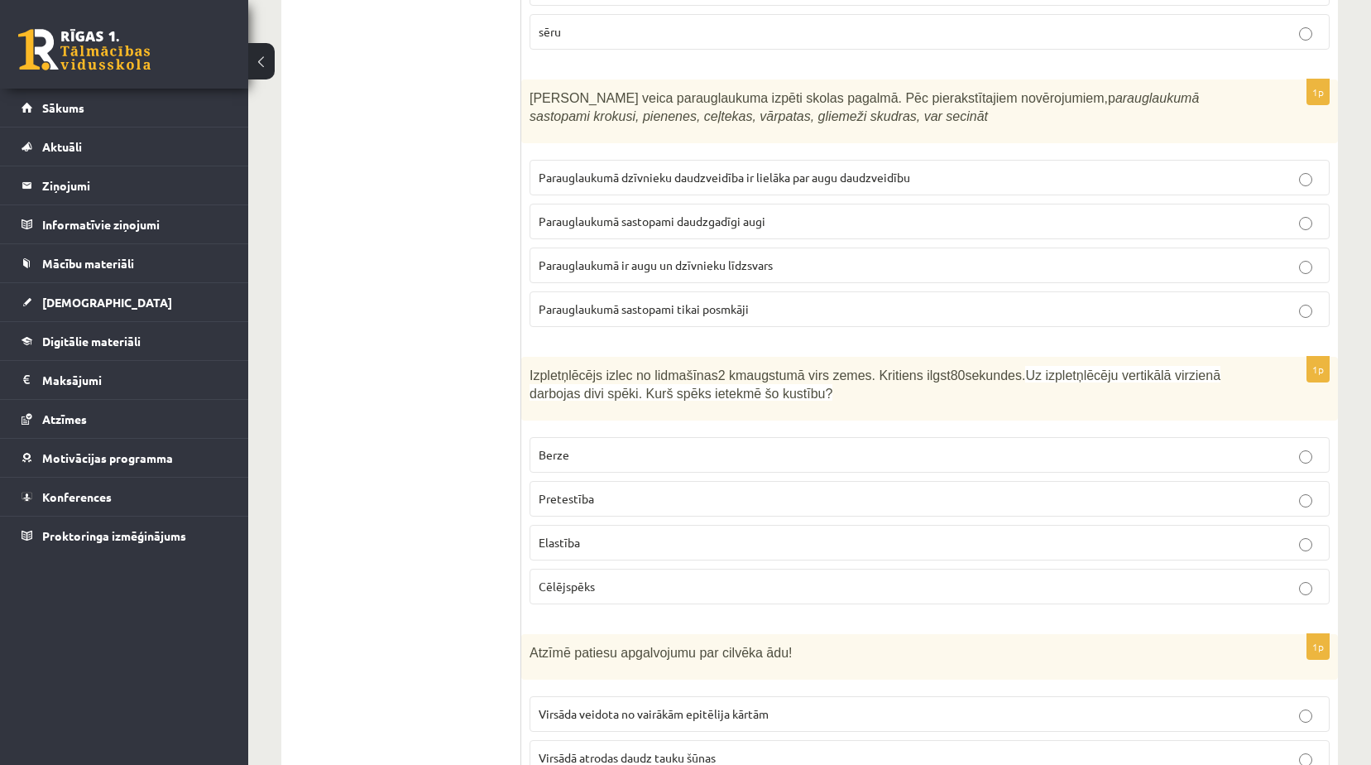
scroll to position [1159, 0]
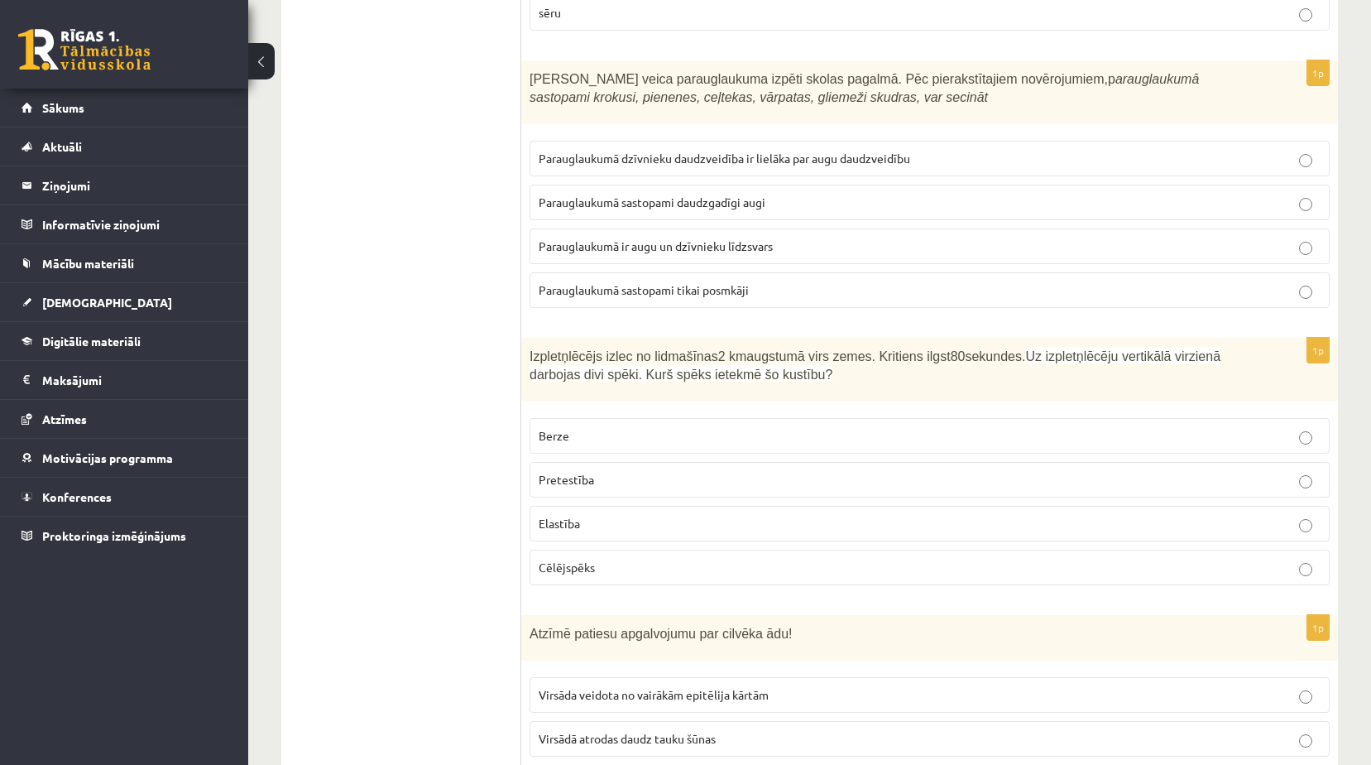
click at [802, 166] on p "Parauglaukumā dzīvnieku daudzveidība ir lielāka par augu daudzveidību" at bounding box center [930, 158] width 782 height 17
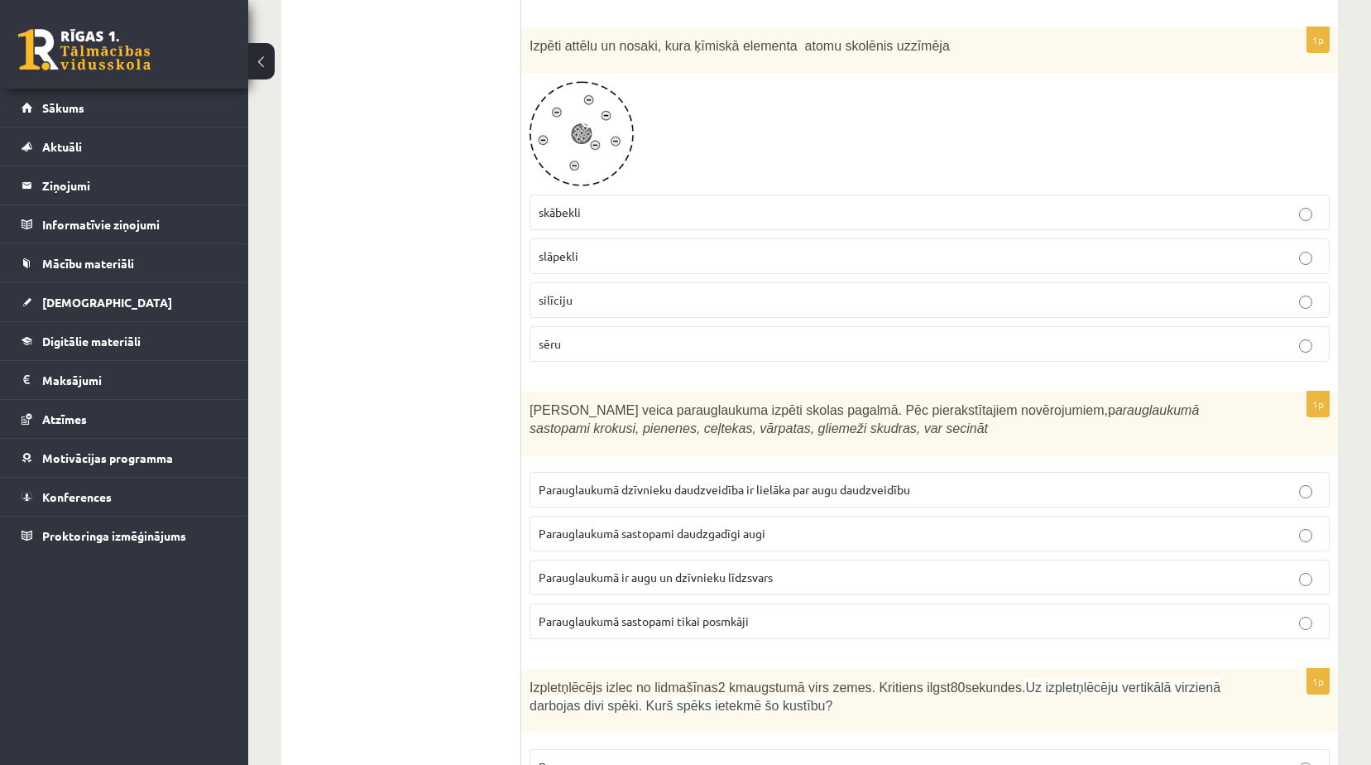
scroll to position [1076, 0]
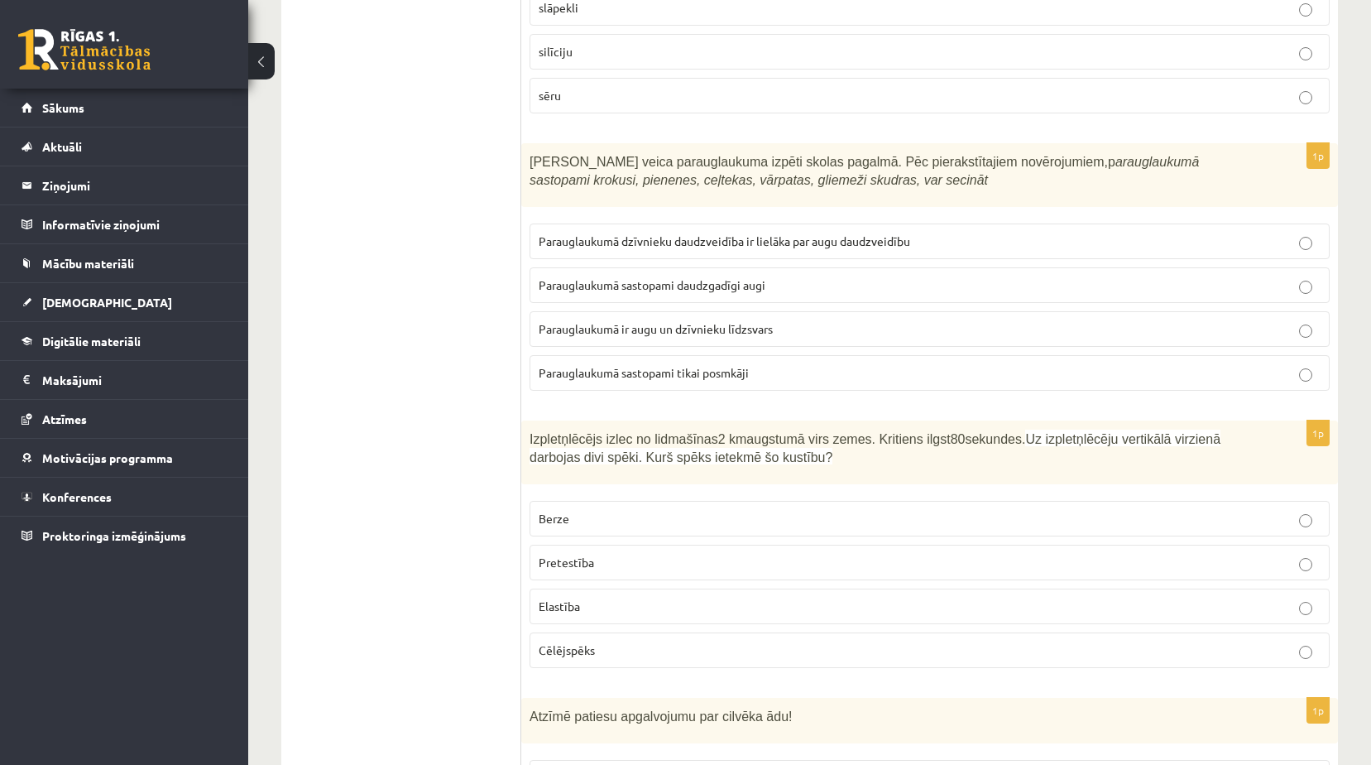
click at [720, 340] on label "Parauglaukumā ir augu un dzīvnieku līdzsvars" at bounding box center [930, 329] width 800 height 36
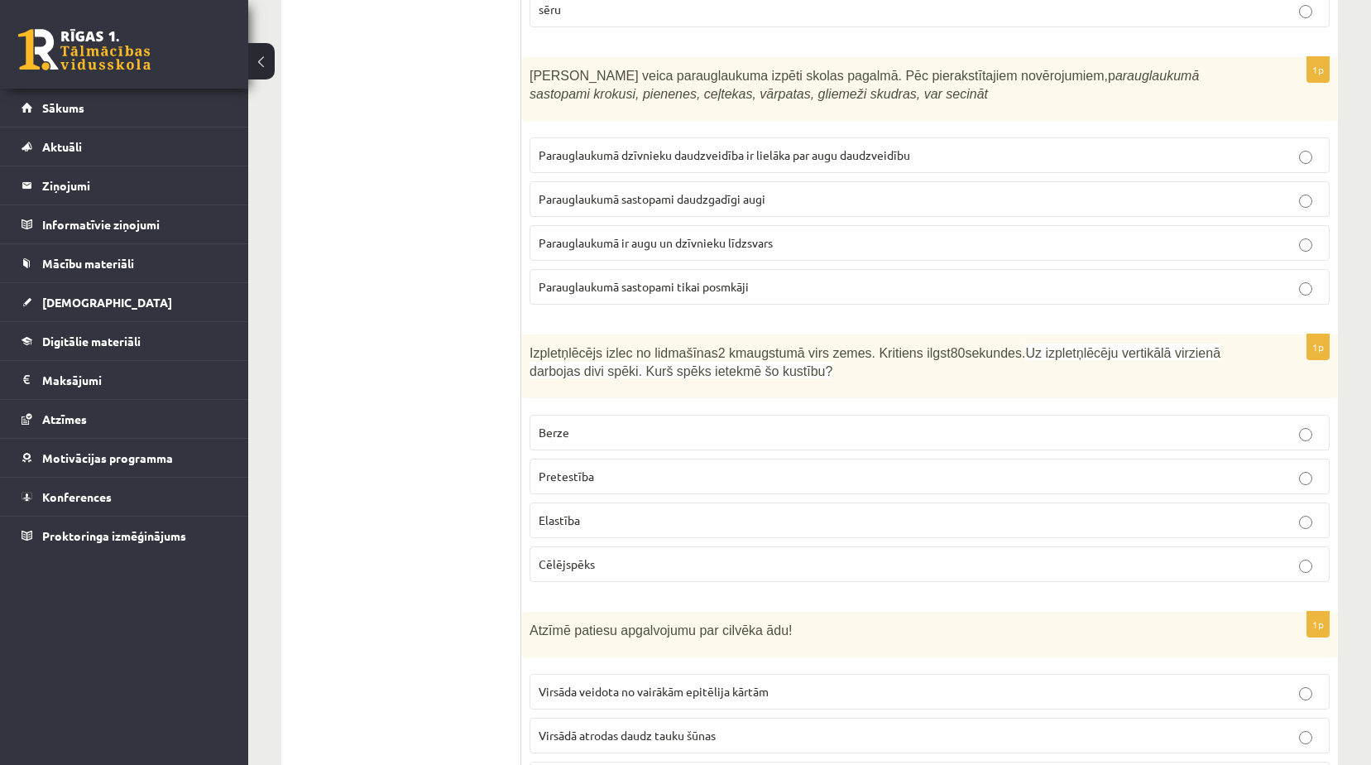
scroll to position [1324, 0]
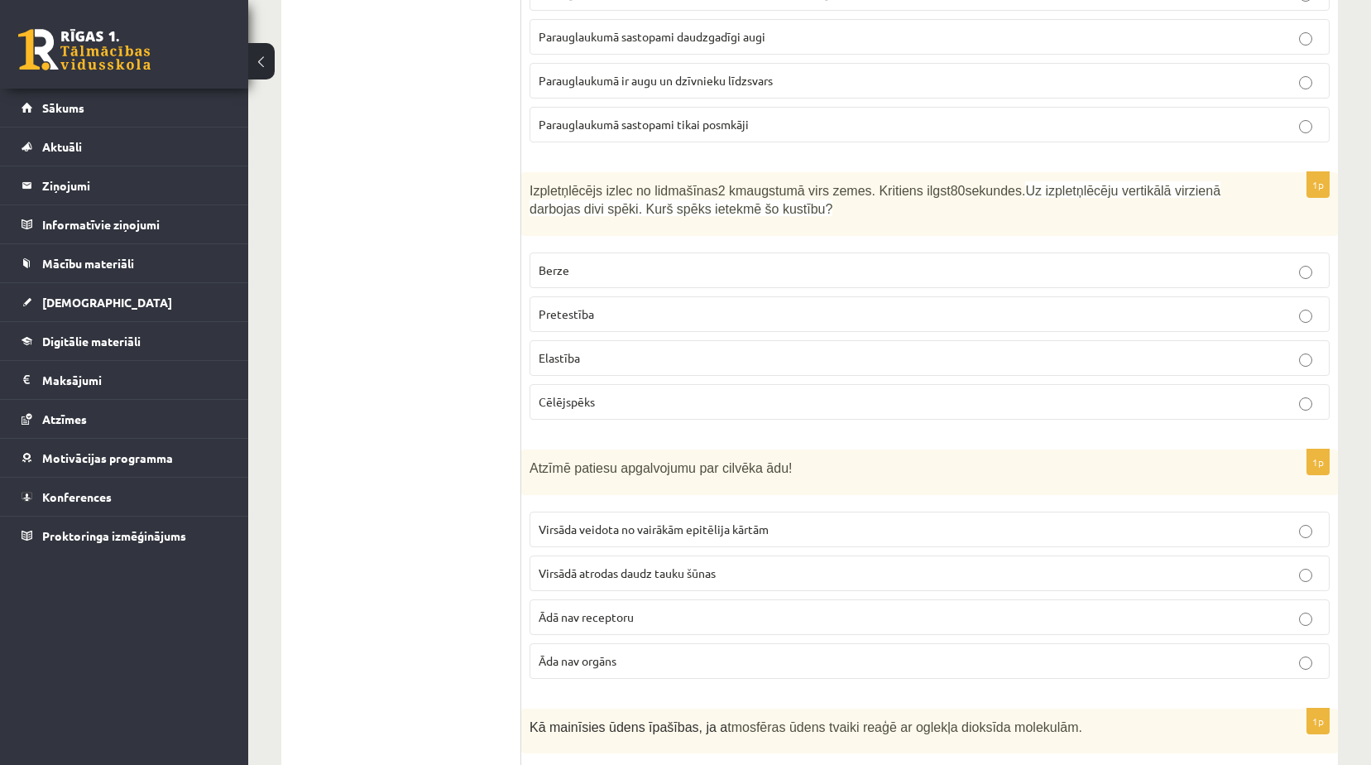
click at [724, 313] on p "Pretestība" at bounding box center [930, 313] width 782 height 17
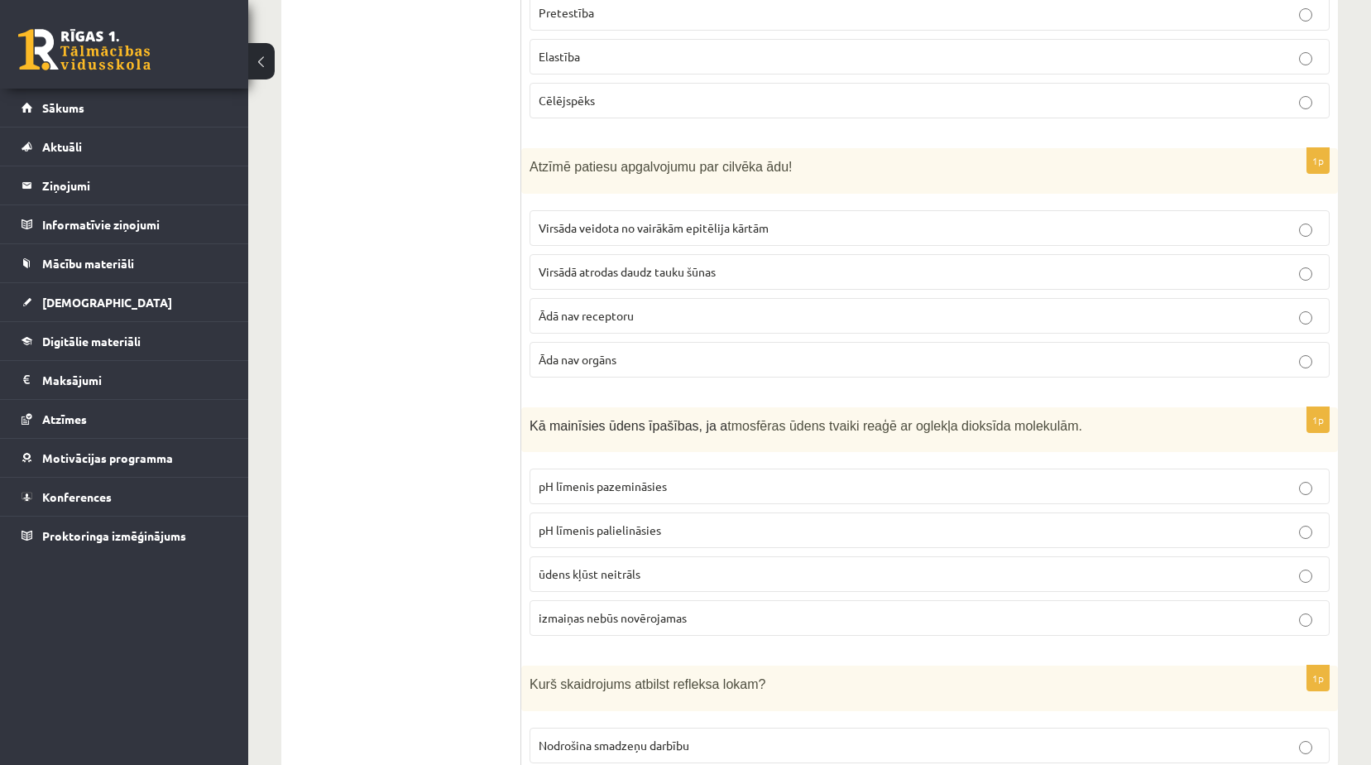
scroll to position [1655, 0]
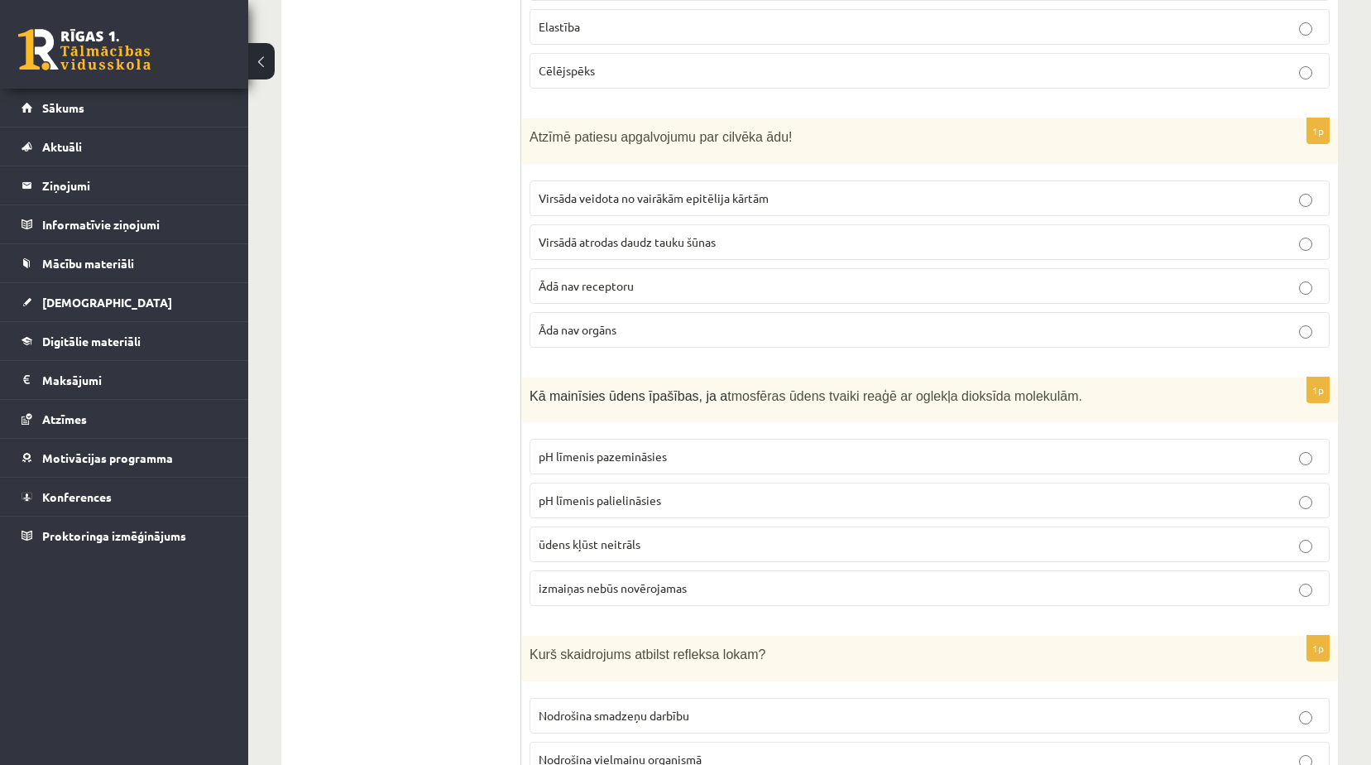
click at [732, 193] on span "Virsāda veidota no vairākām epitēlija kārtām" at bounding box center [654, 197] width 230 height 15
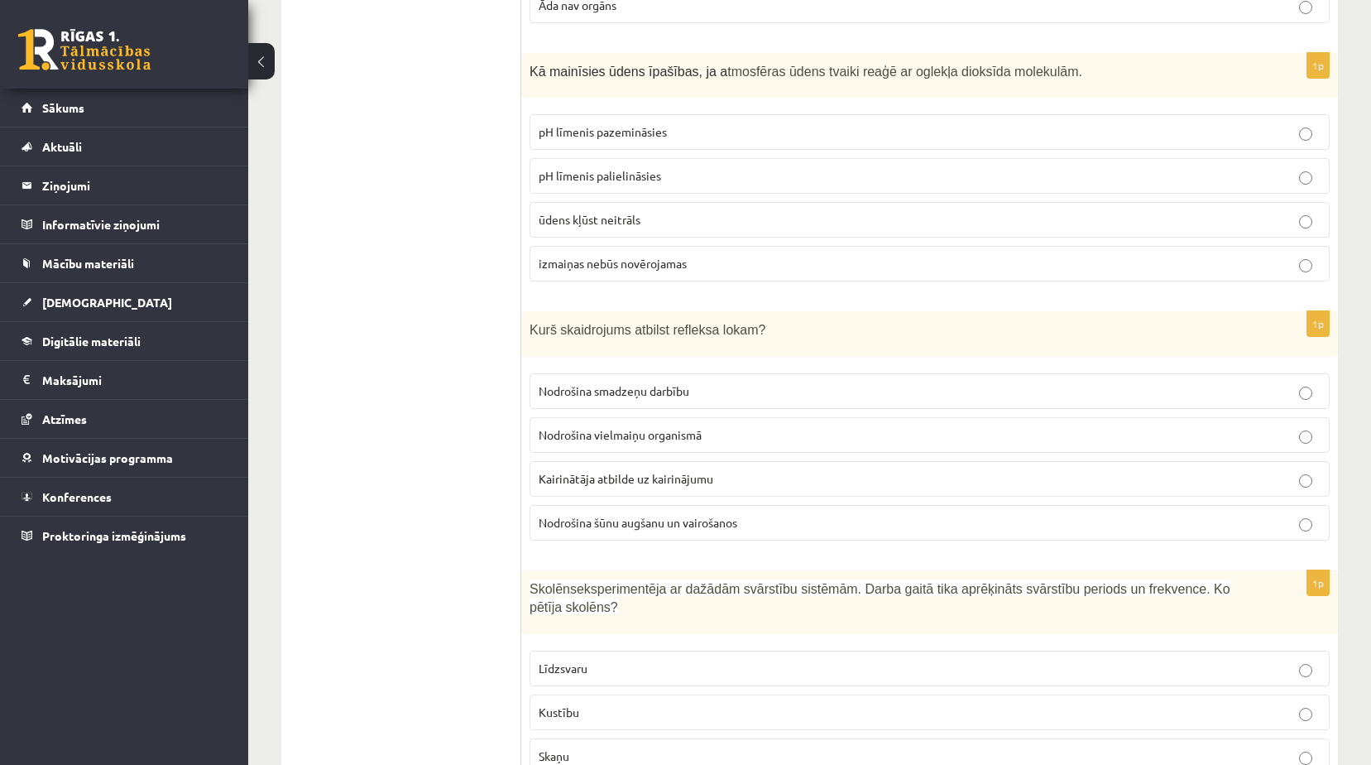
scroll to position [1986, 0]
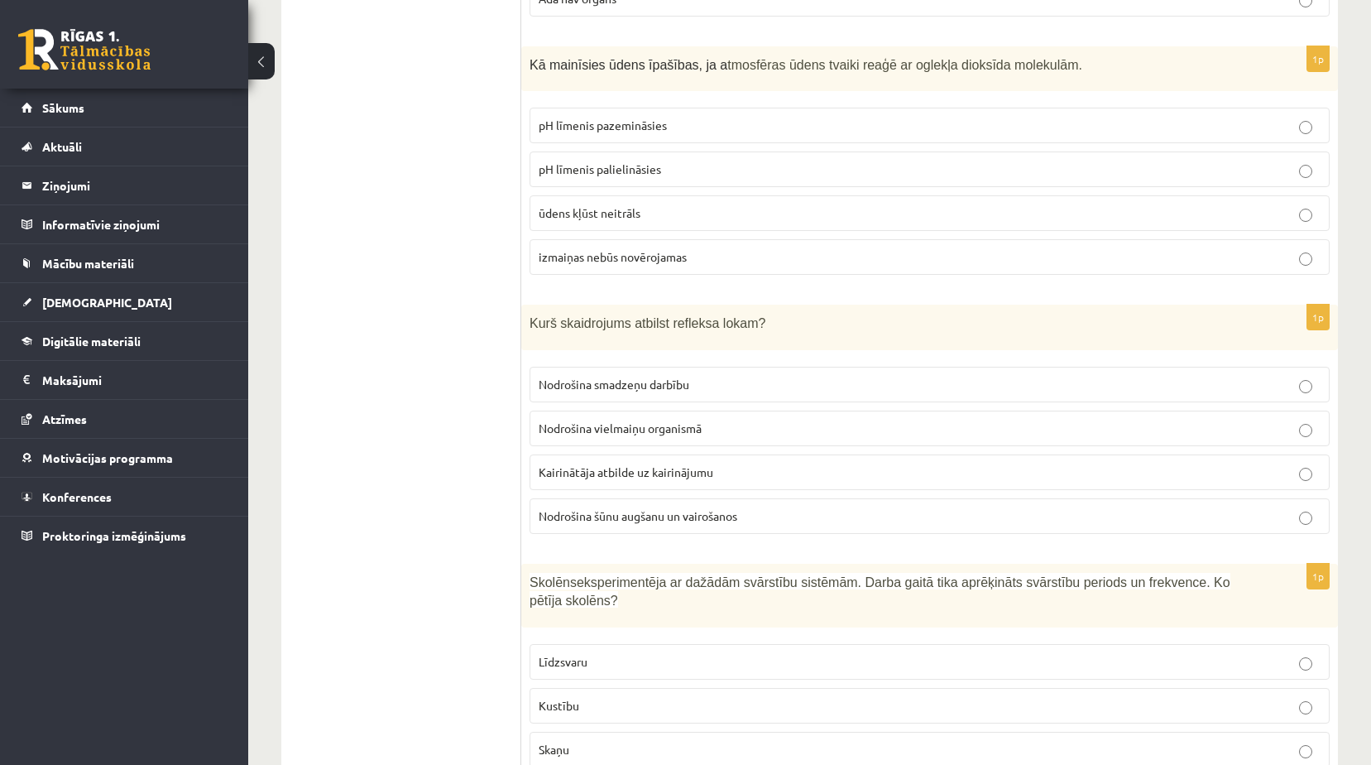
click at [710, 477] on span "Kairinātāja atbilde uz kairinājumu" at bounding box center [626, 471] width 175 height 15
click at [681, 132] on p "pH līmenis pazemināsies" at bounding box center [930, 125] width 782 height 17
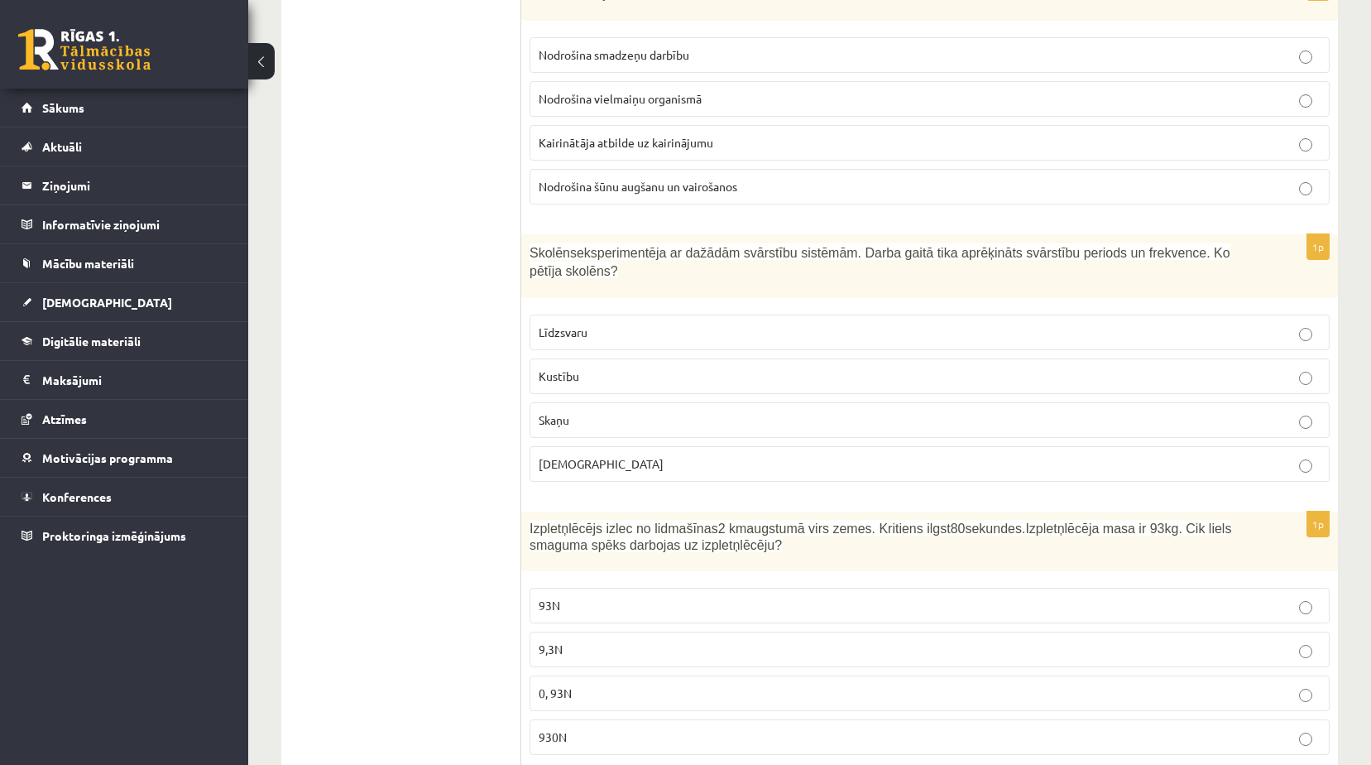
scroll to position [2317, 0]
click at [650, 366] on p "Kustību" at bounding box center [930, 374] width 782 height 17
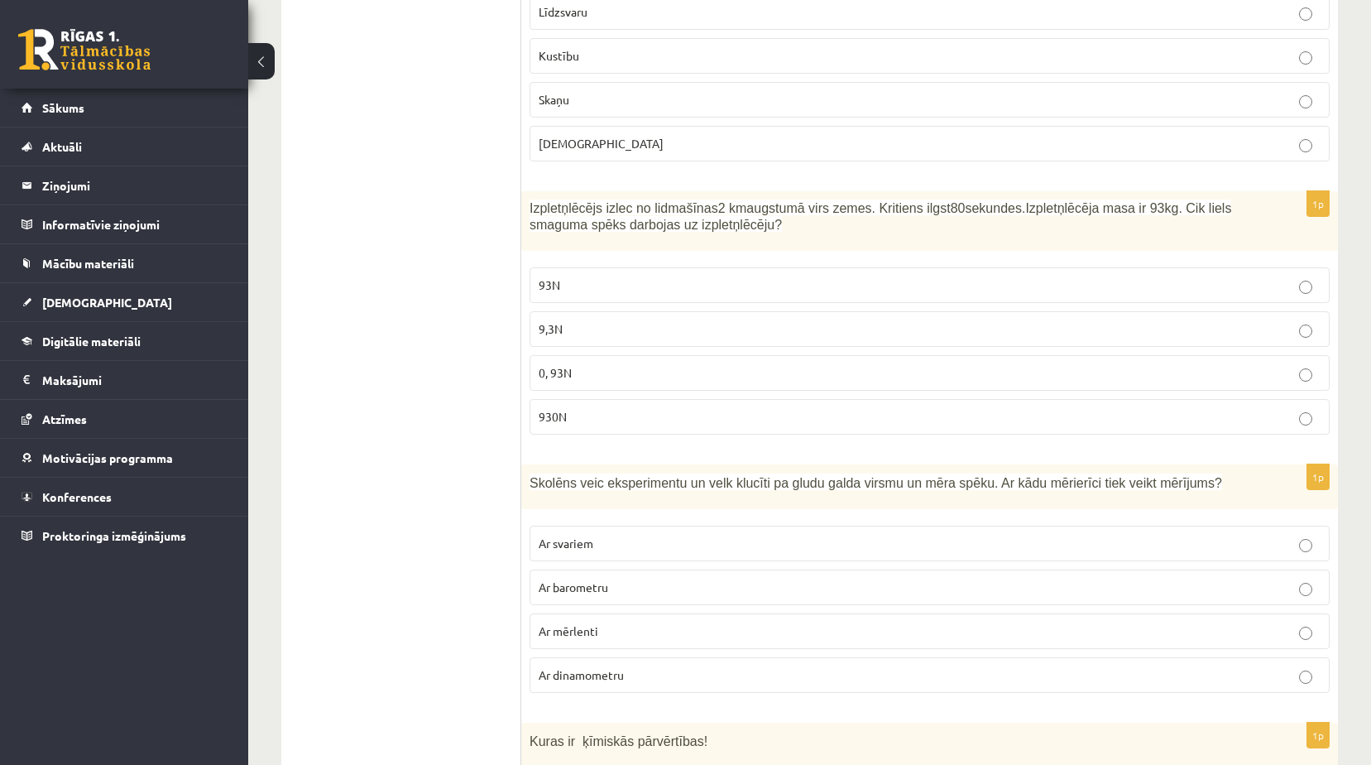
scroll to position [2648, 0]
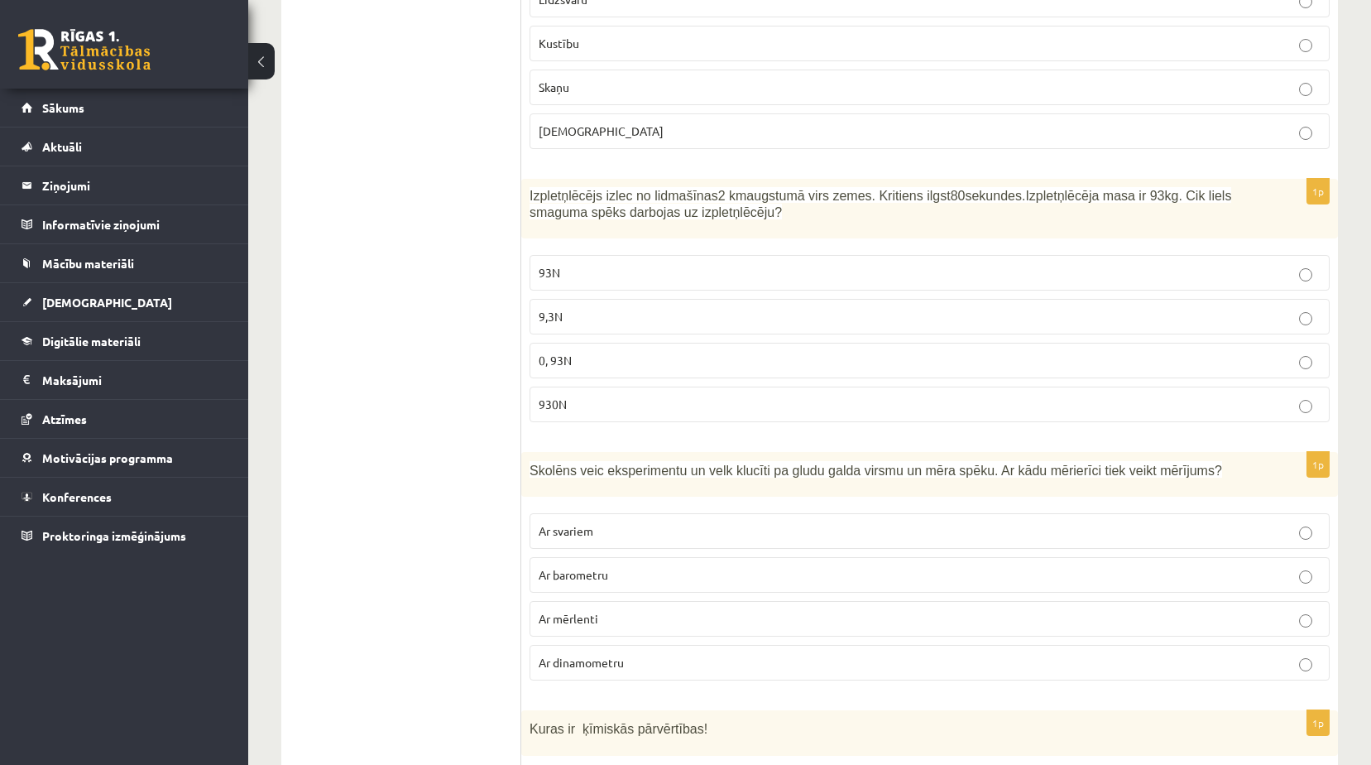
click at [625, 396] on p "930N" at bounding box center [930, 404] width 782 height 17
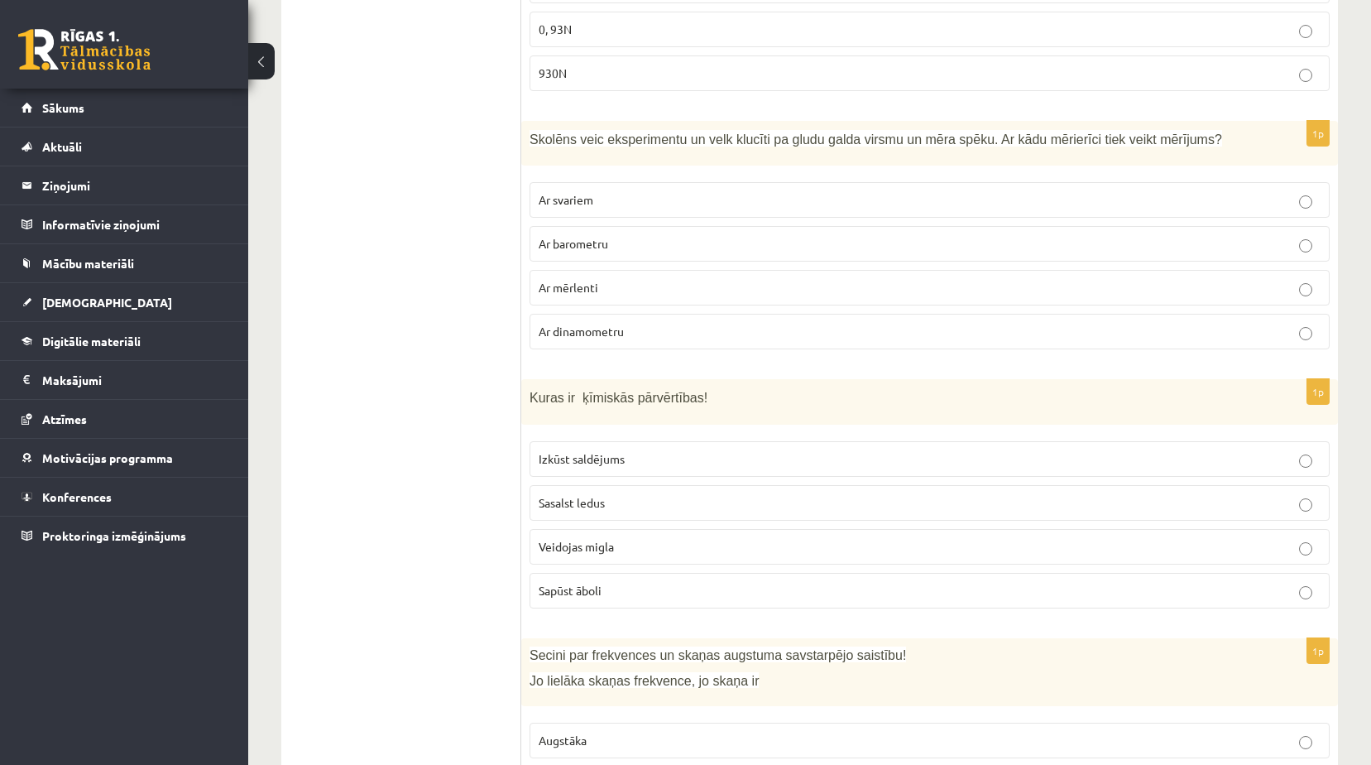
scroll to position [3062, 0]
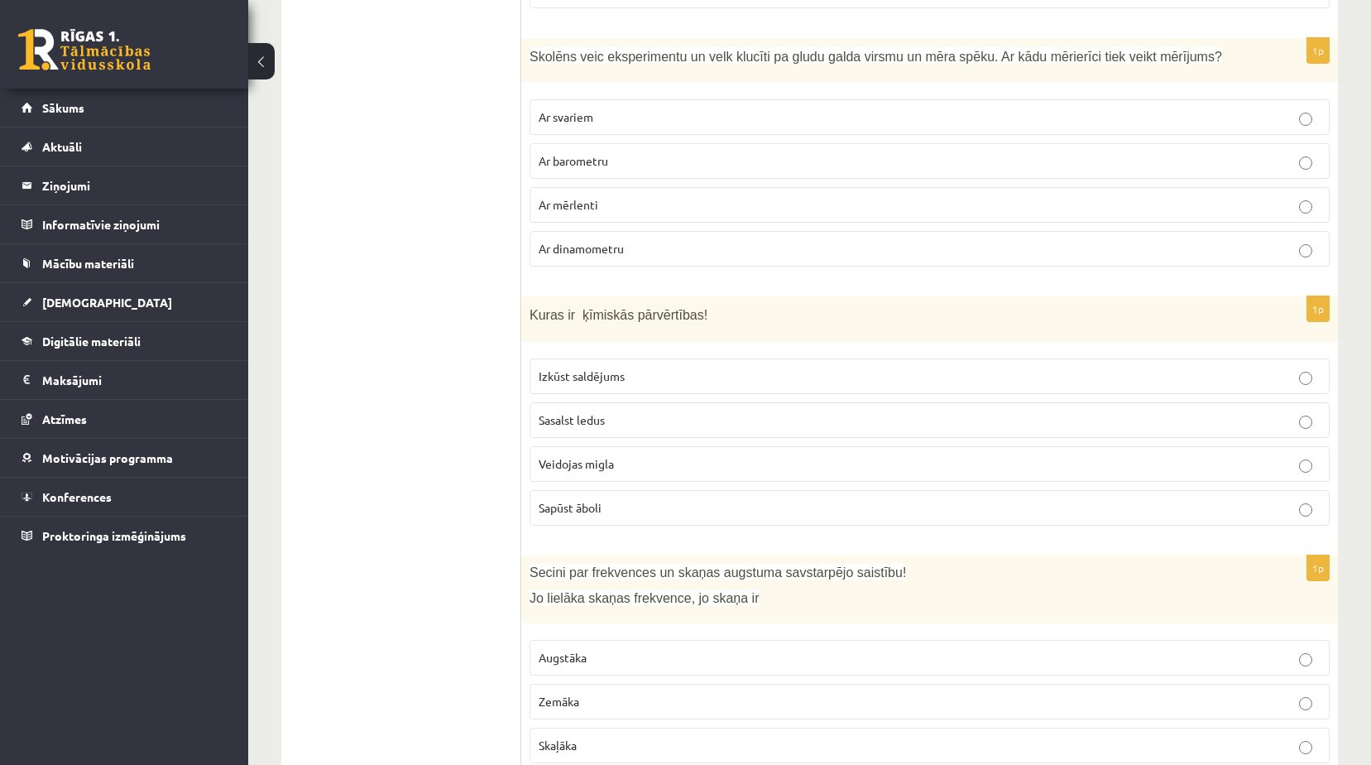
click at [630, 240] on p "Ar dinamometru" at bounding box center [930, 248] width 782 height 17
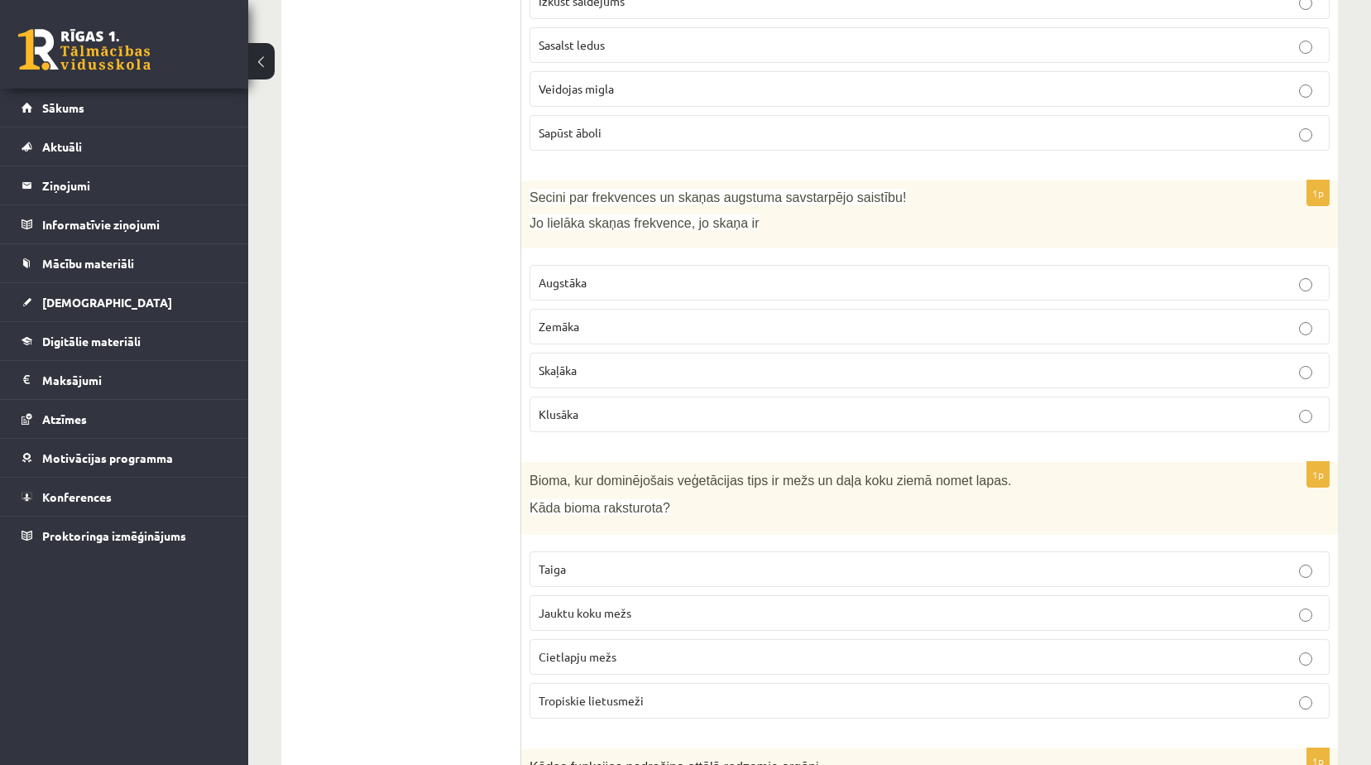
scroll to position [3476, 0]
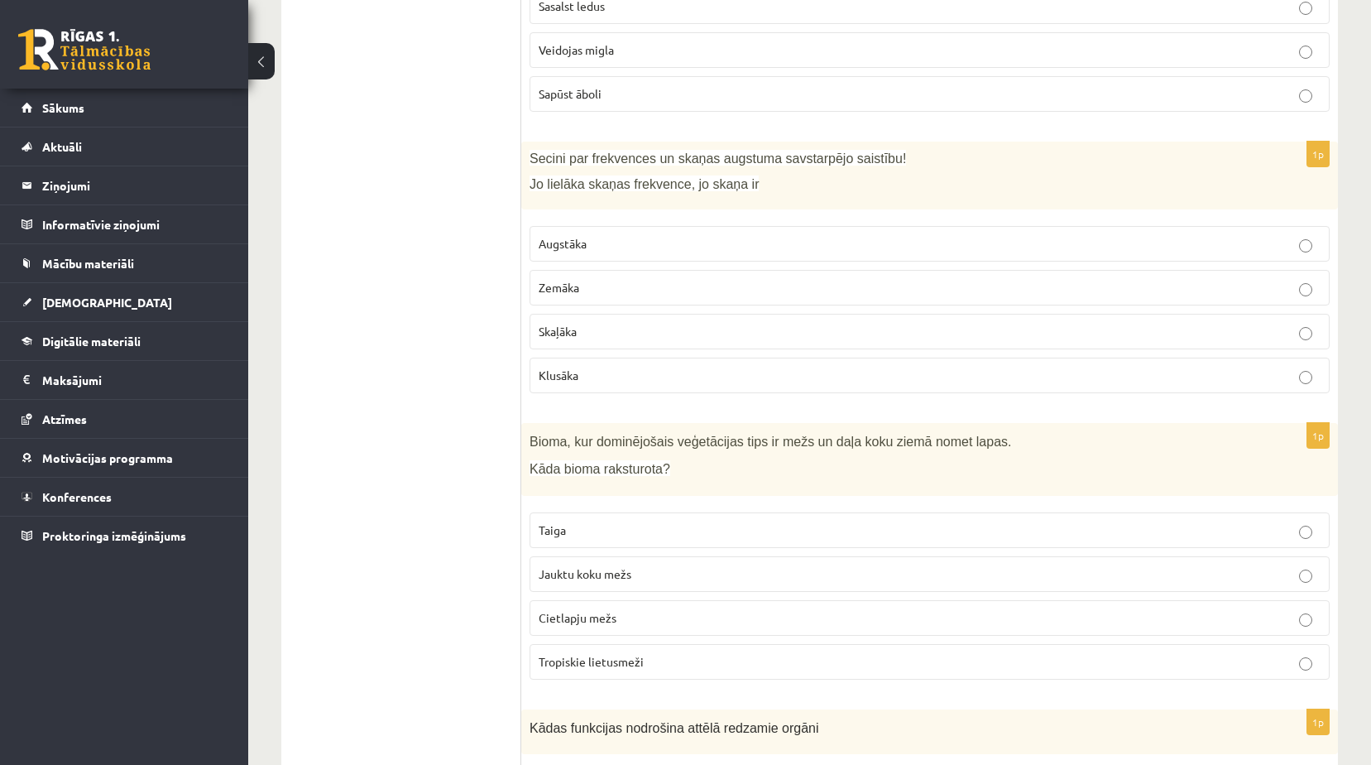
drag, startPoint x: 628, startPoint y: 222, endPoint x: 613, endPoint y: 333, distance: 111.9
click at [627, 235] on p "Augstāka" at bounding box center [930, 243] width 782 height 17
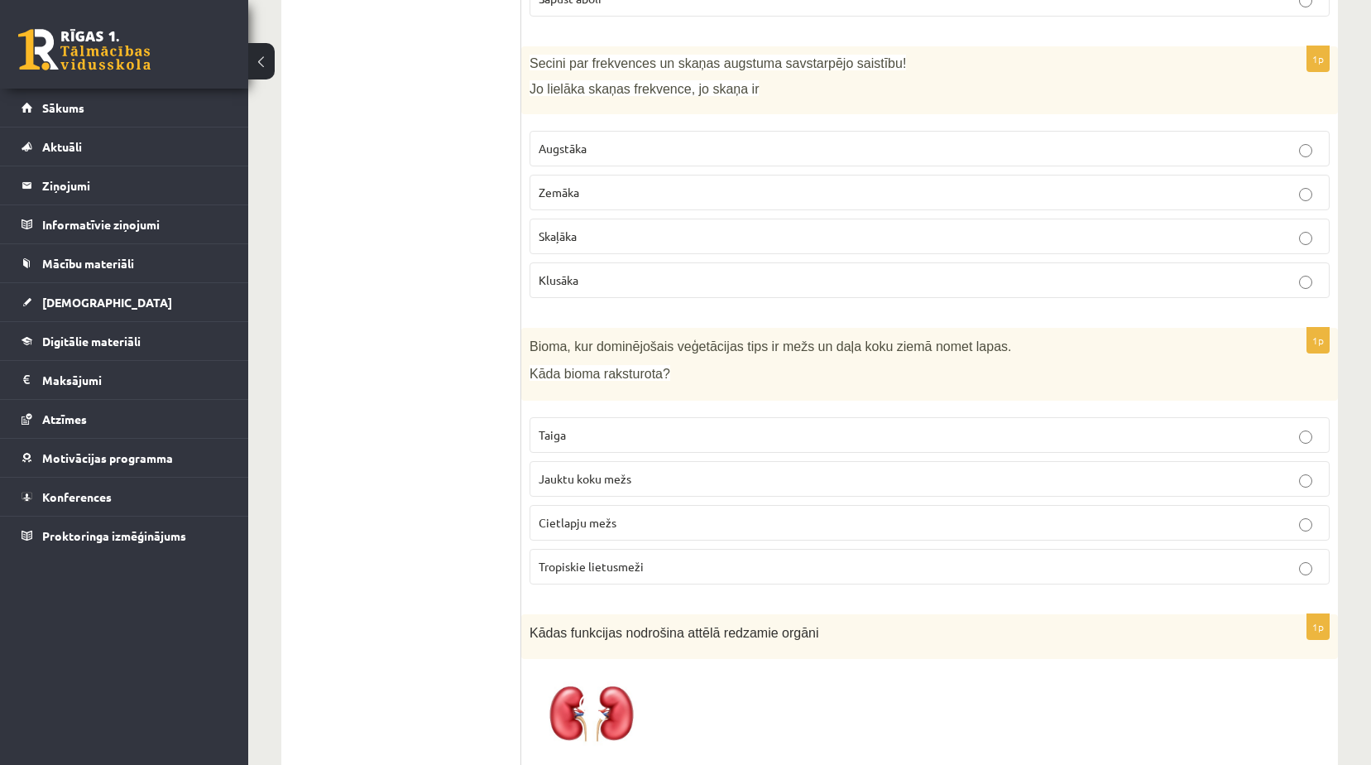
scroll to position [3724, 0]
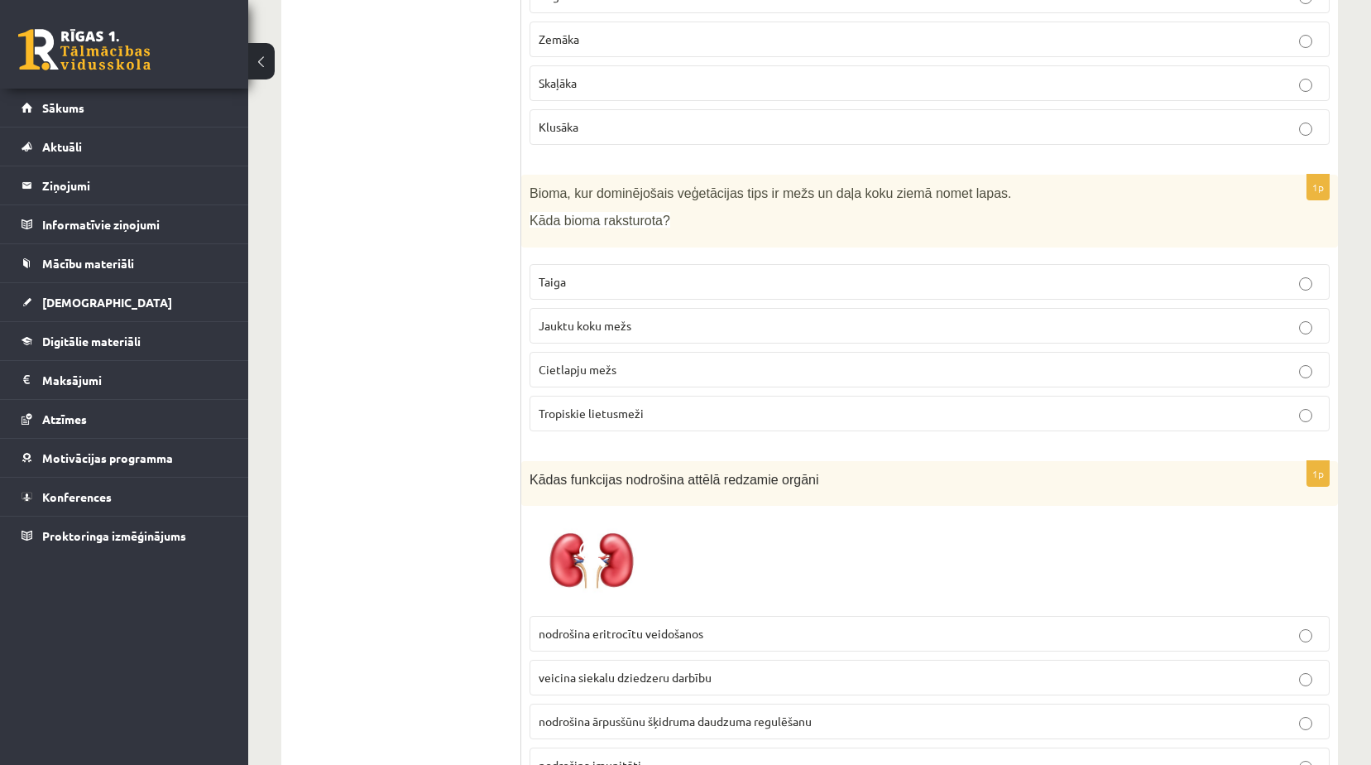
click at [616, 361] on p "Cietlapju mežs" at bounding box center [930, 369] width 782 height 17
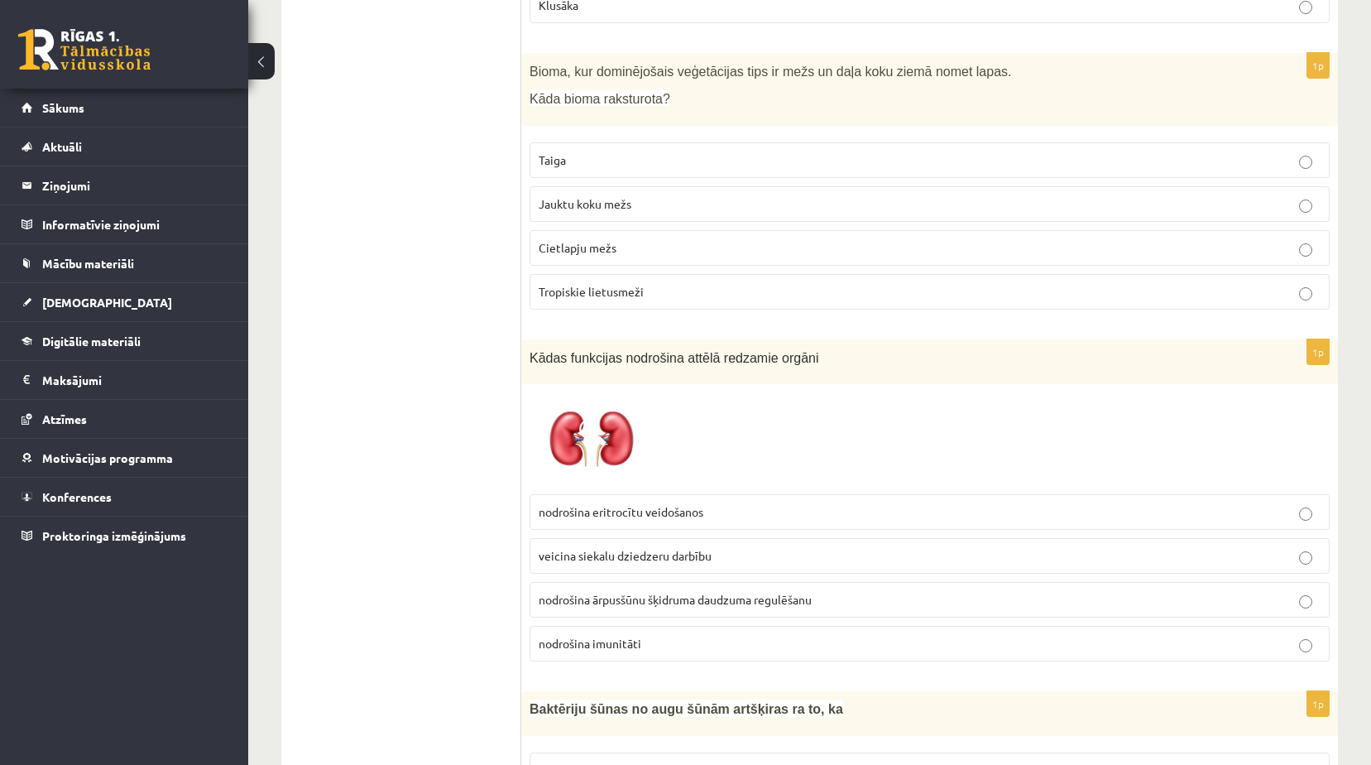
scroll to position [3972, 0]
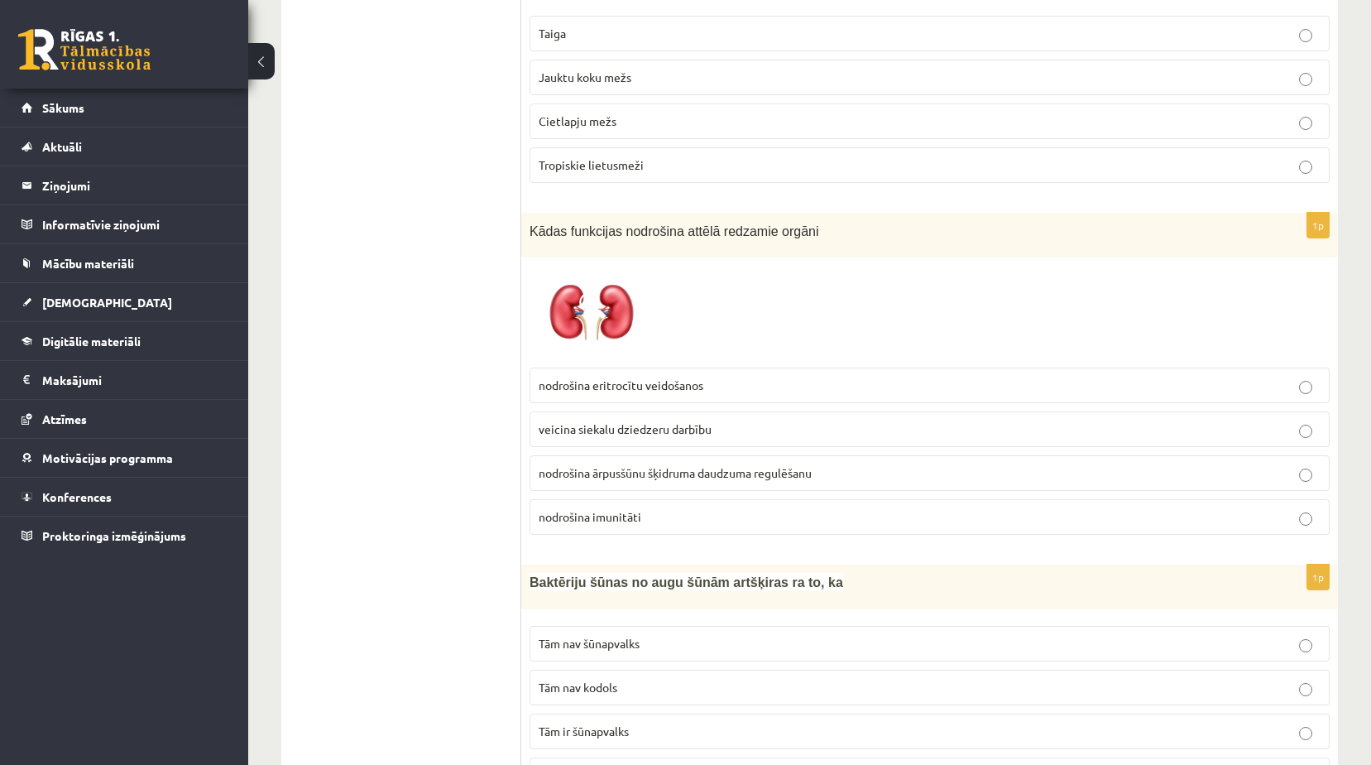
click at [650, 465] on span "nodrošina ārpusšūnu šķidruma daudzuma regulēšanu" at bounding box center [675, 472] width 273 height 15
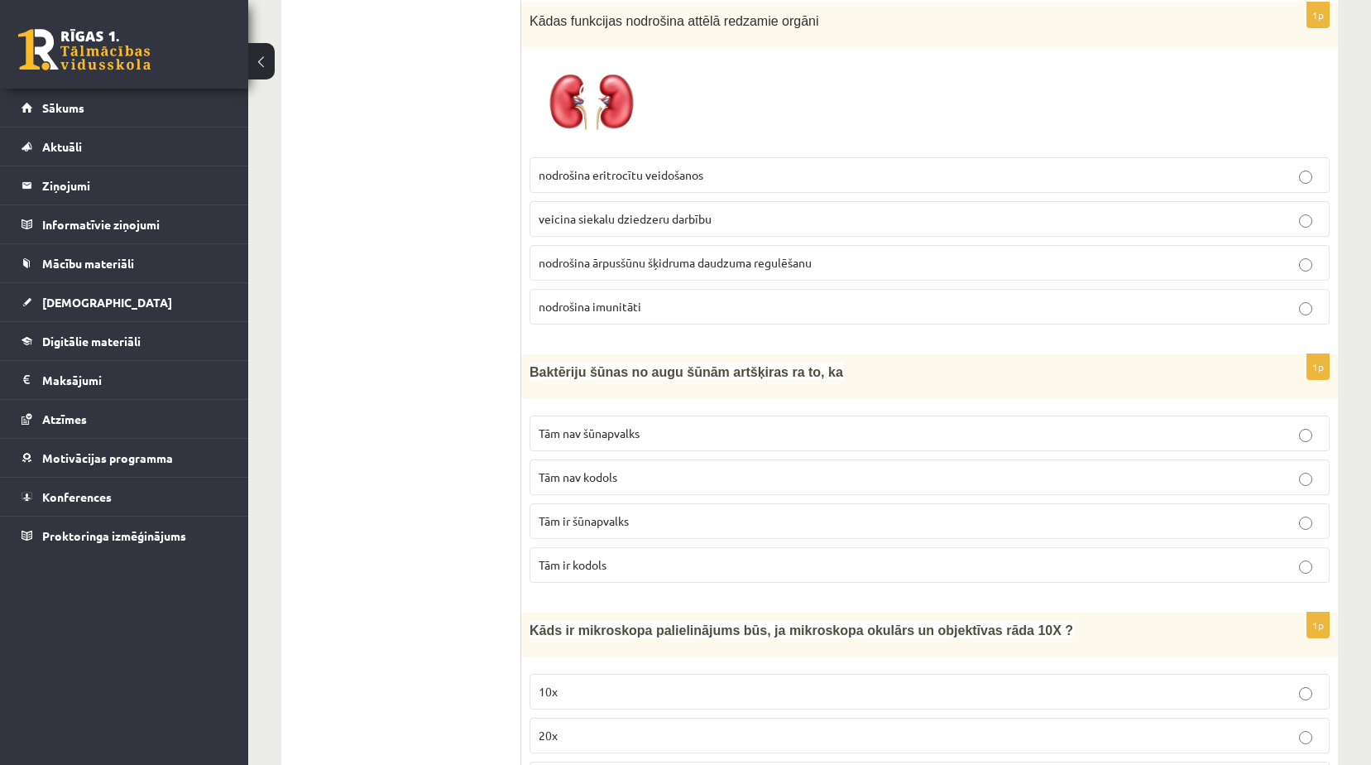
scroll to position [4220, 0]
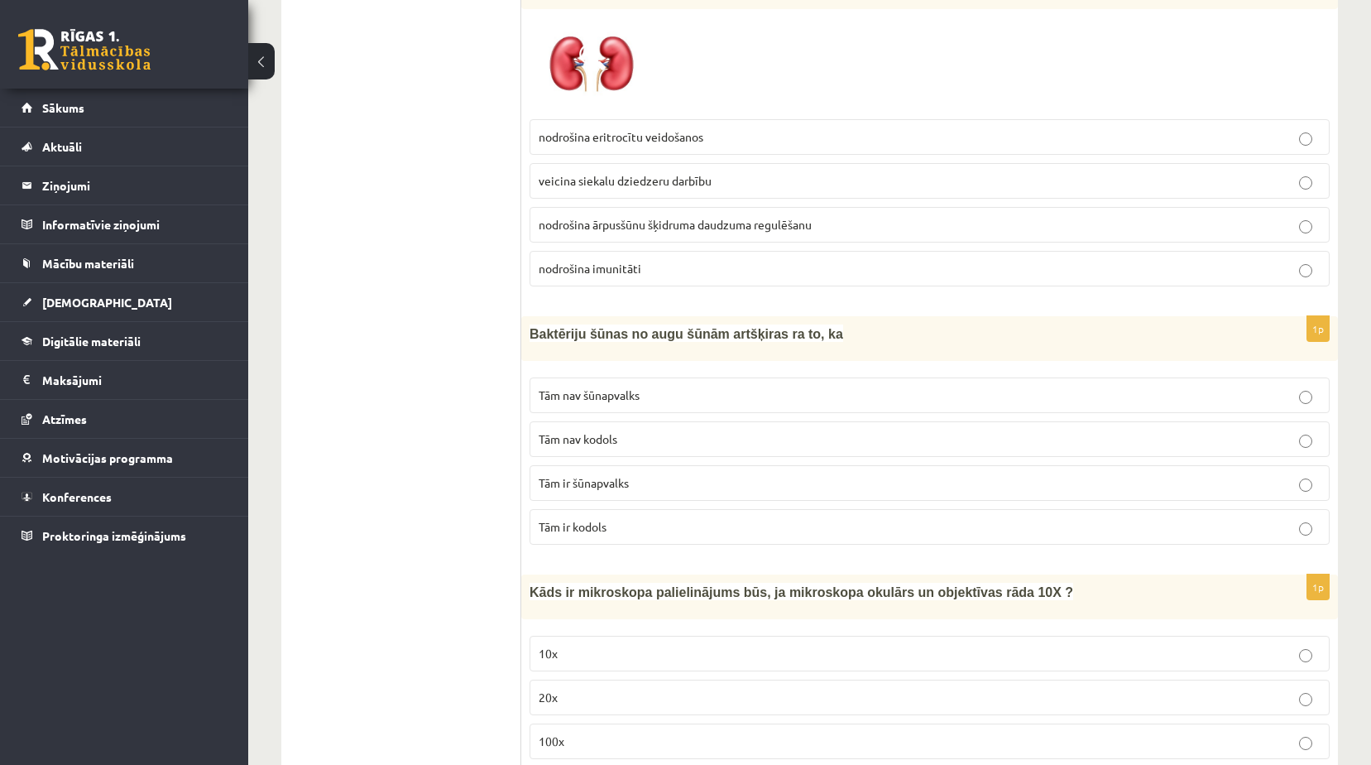
click at [639, 430] on p "Tām nav kodols" at bounding box center [930, 438] width 782 height 17
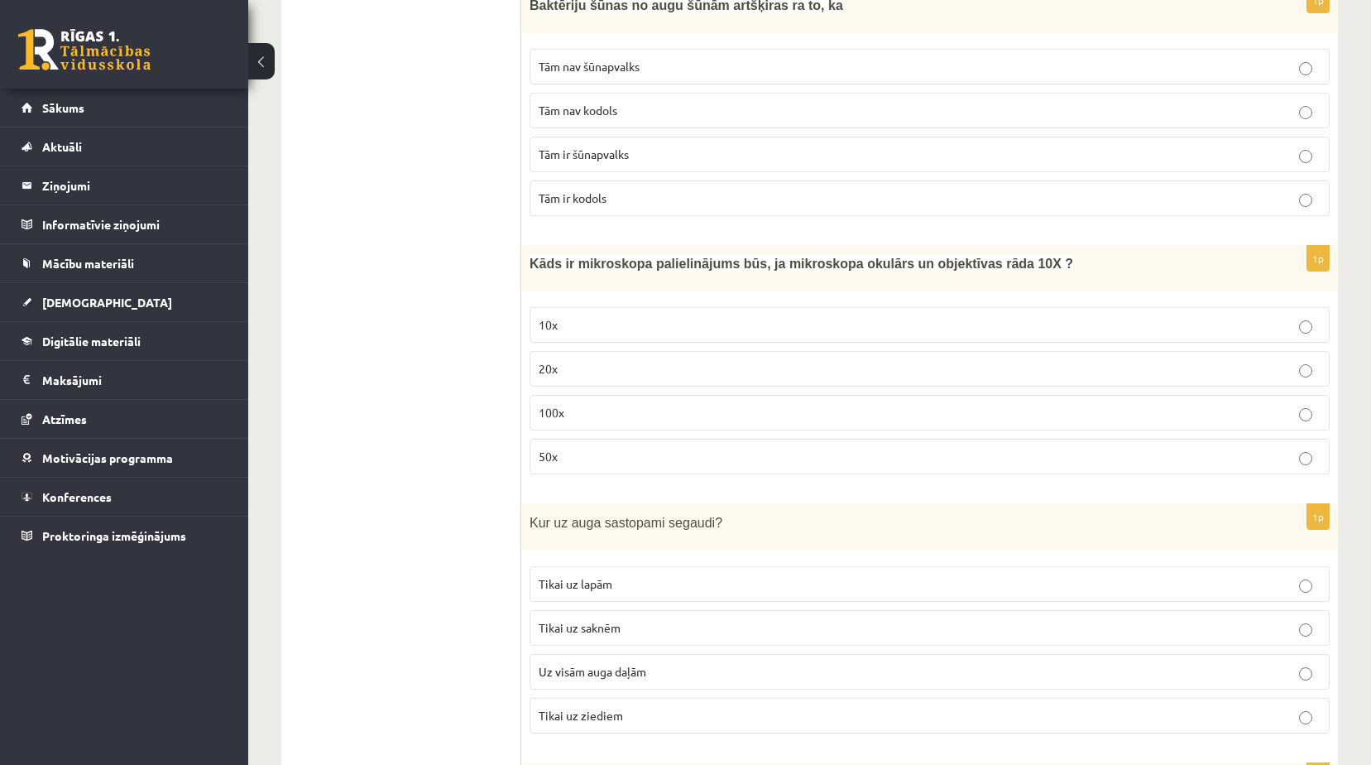
scroll to position [4551, 0]
click at [602, 401] on p "100x" at bounding box center [930, 409] width 782 height 17
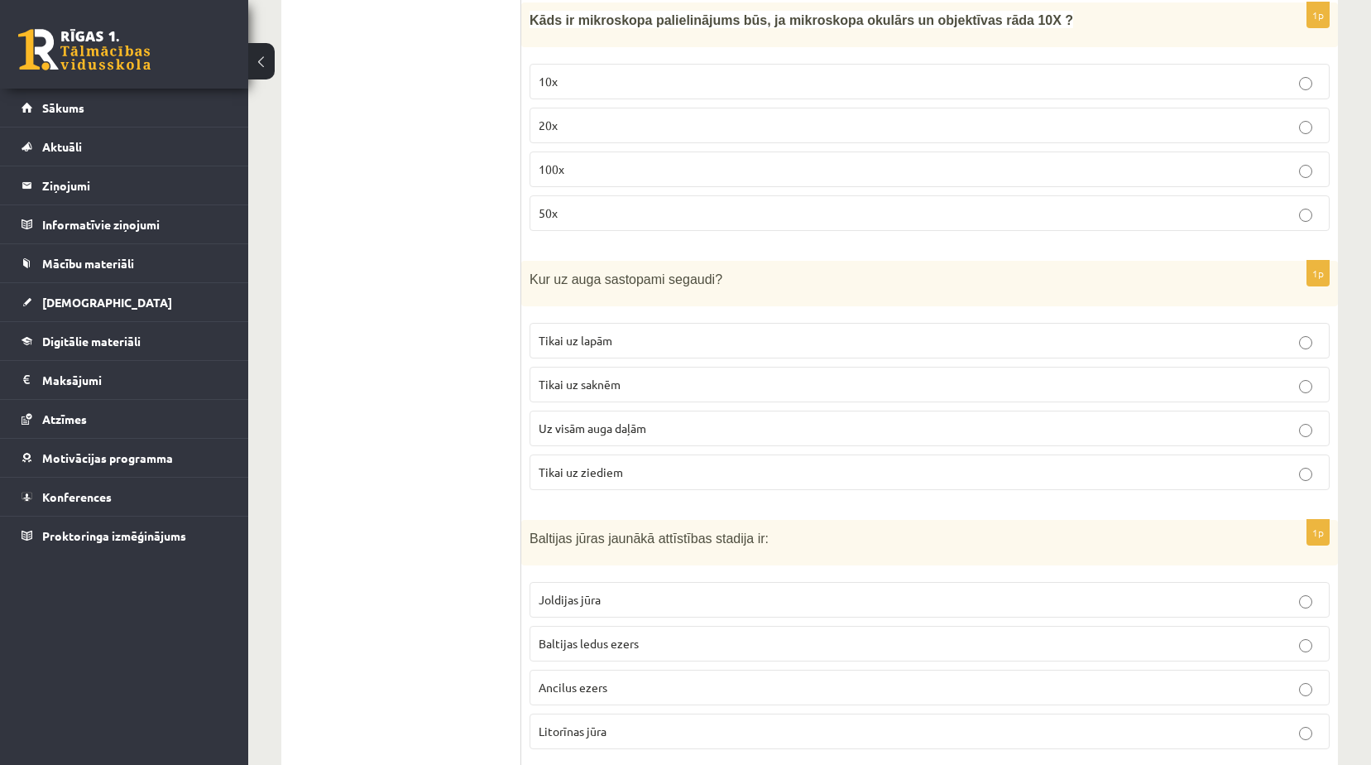
scroll to position [4882, 0]
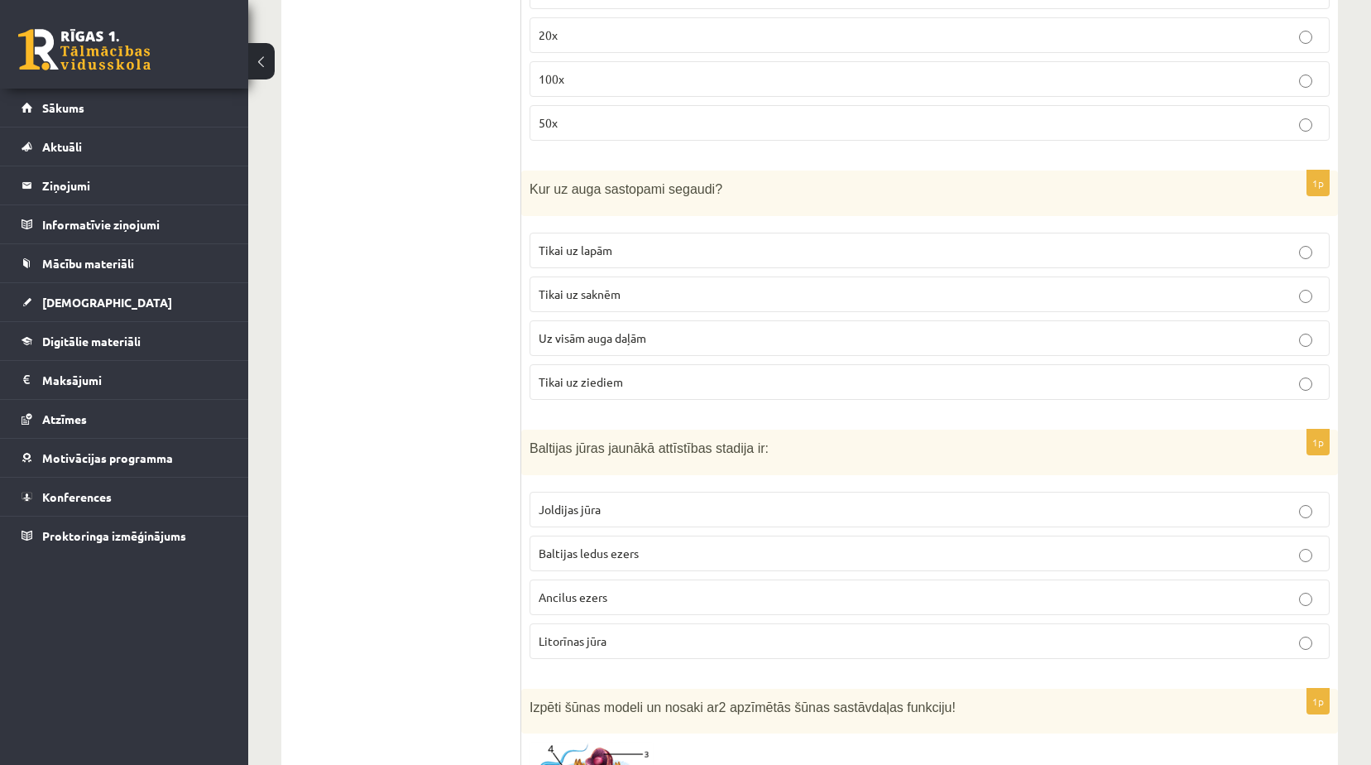
click at [660, 329] on p "Uz visām auga daļām" at bounding box center [930, 337] width 782 height 17
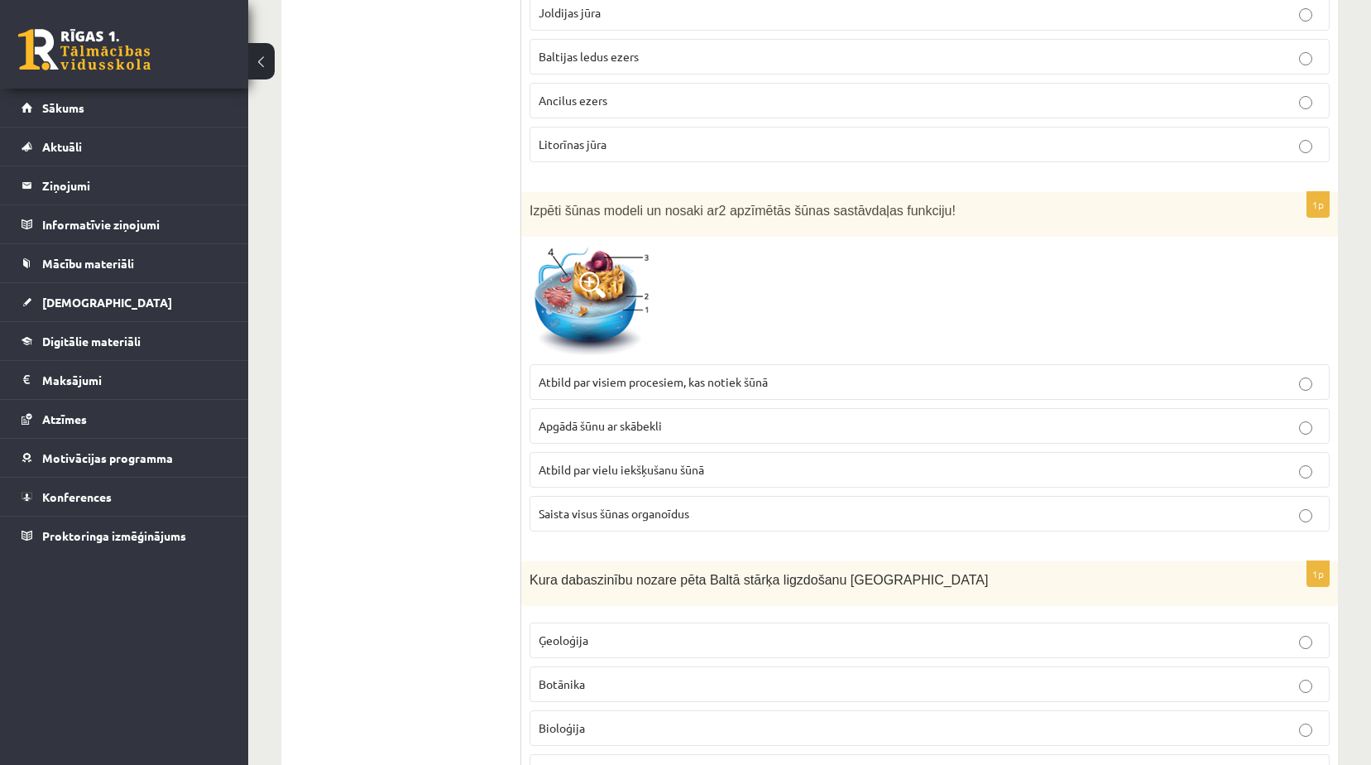
scroll to position [5462, 0]
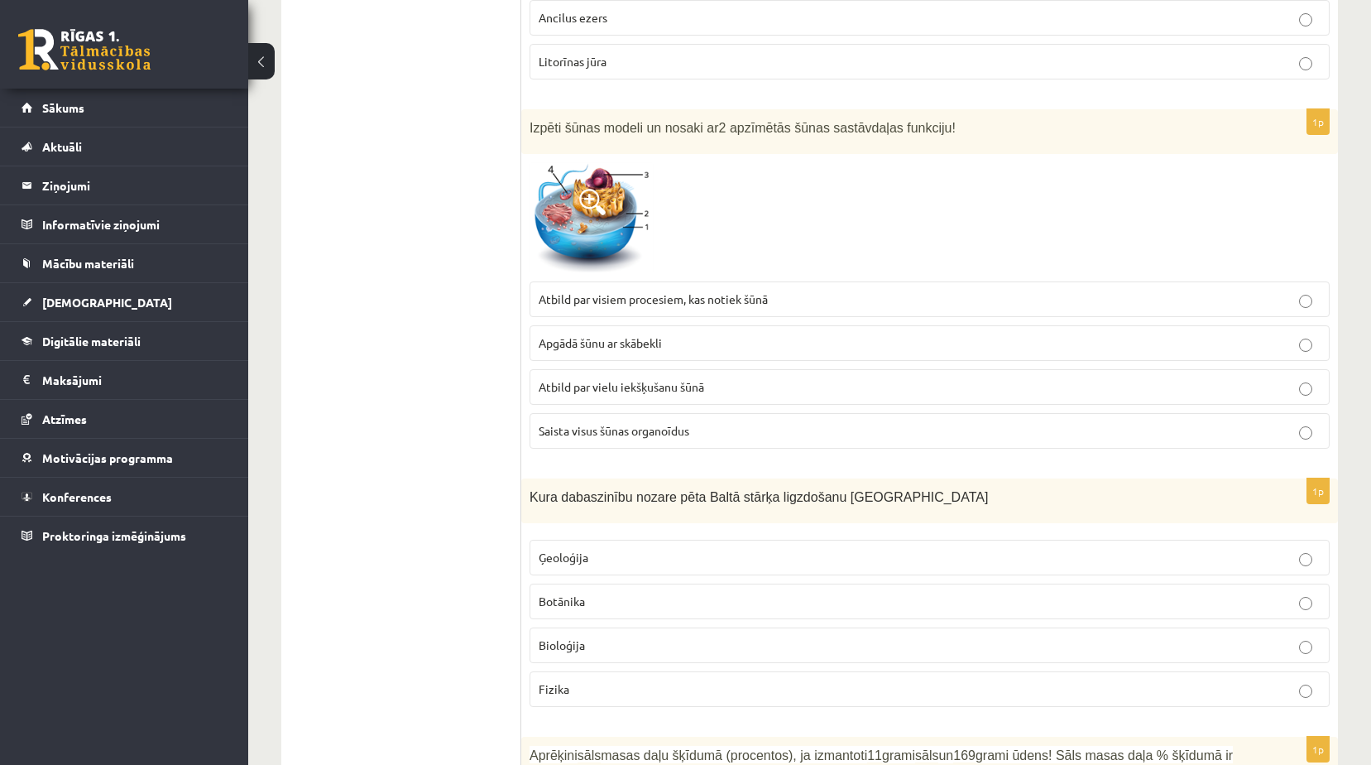
click at [703, 291] on span "Atbild par visiem procesiem, kas notiek šūnā" at bounding box center [653, 298] width 229 height 15
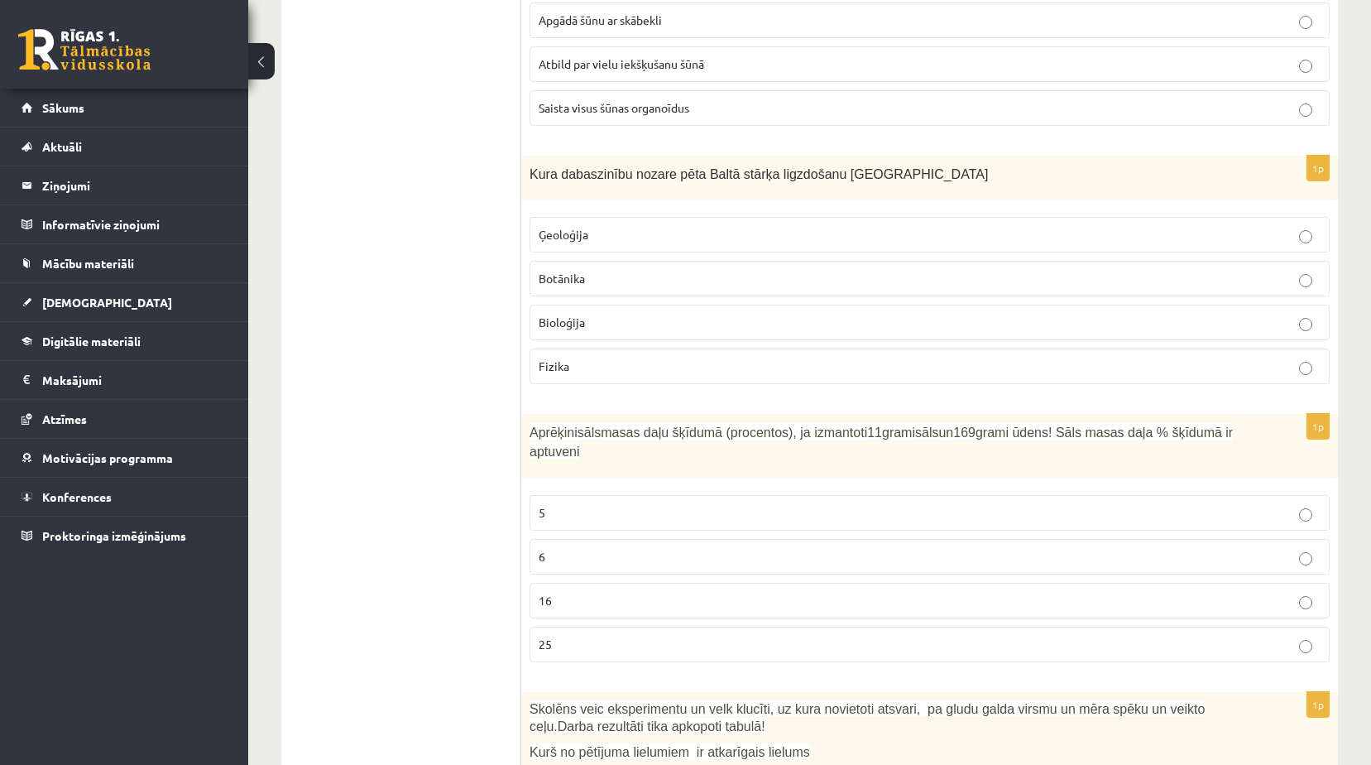
scroll to position [5875, 0]
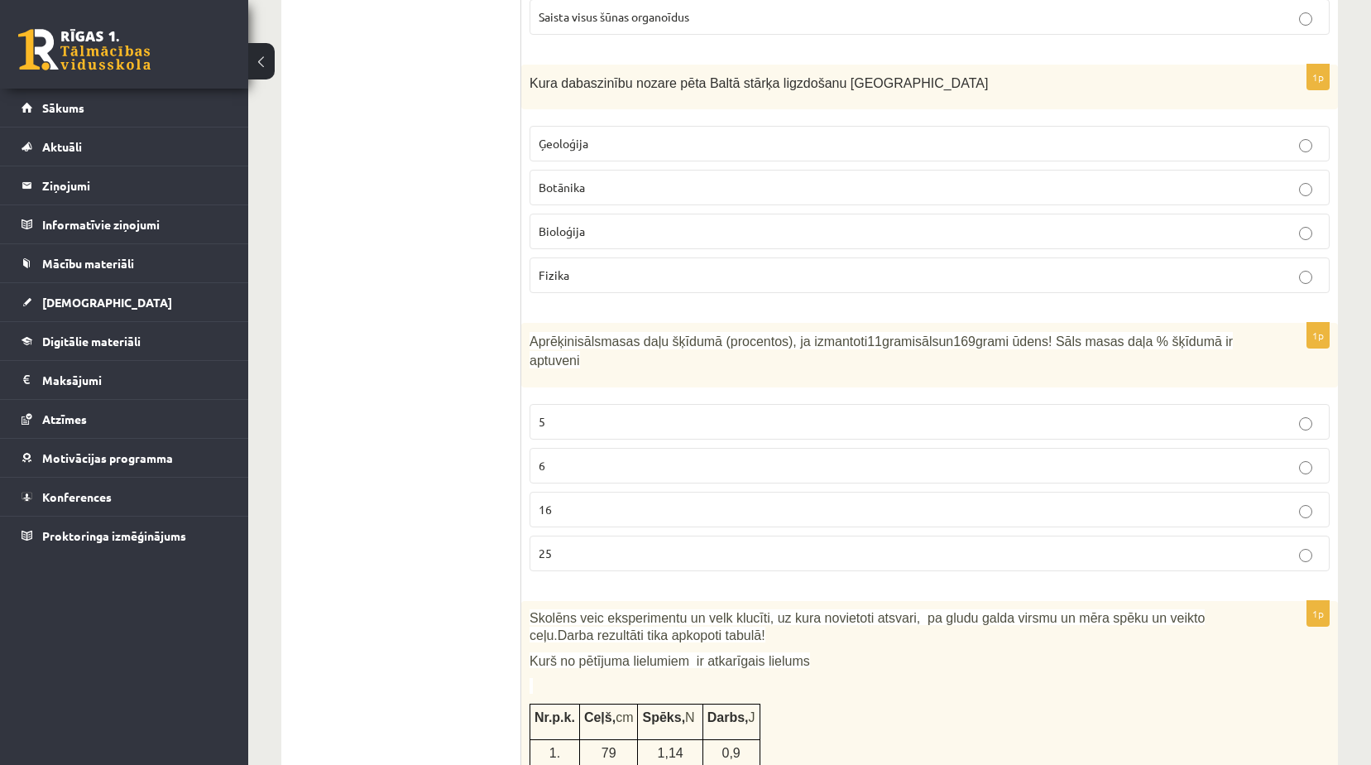
click at [606, 223] on p "Bioloģija" at bounding box center [930, 231] width 782 height 17
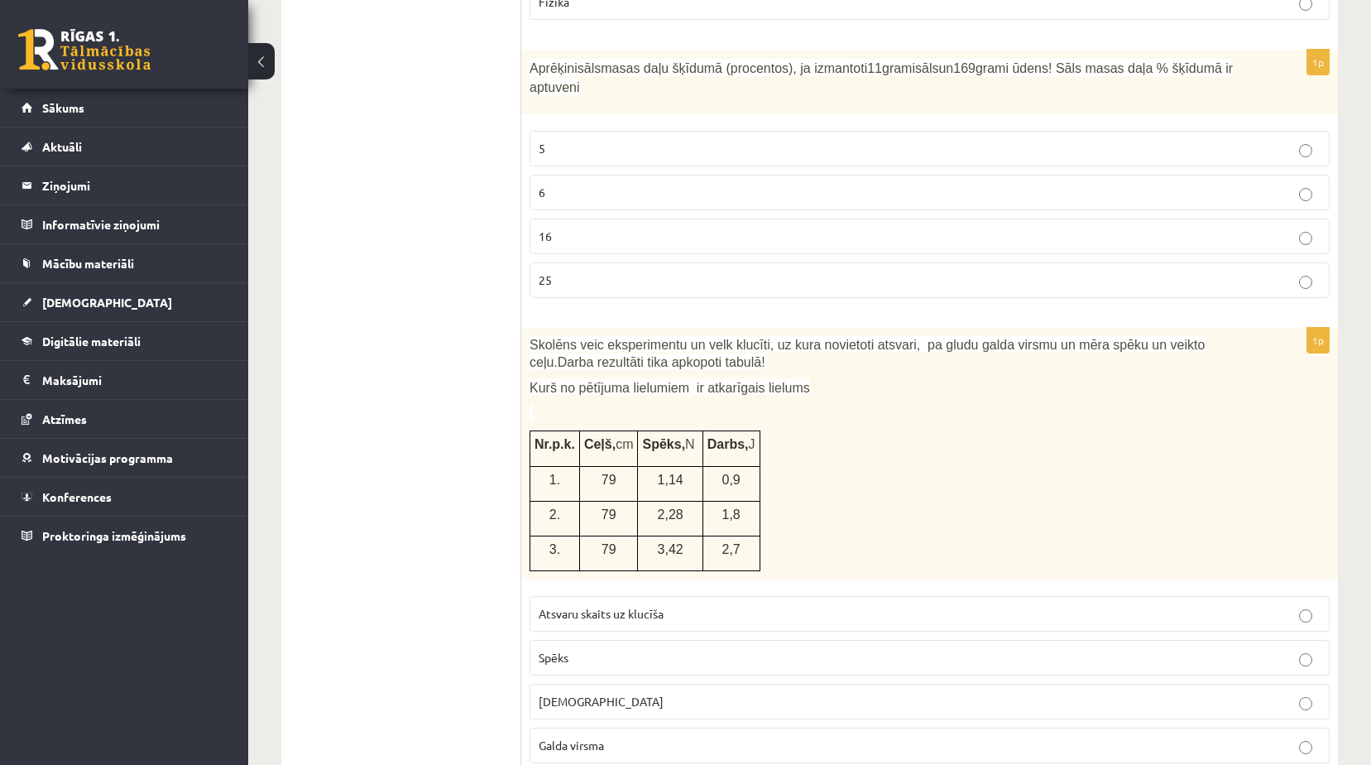
scroll to position [6124, 0]
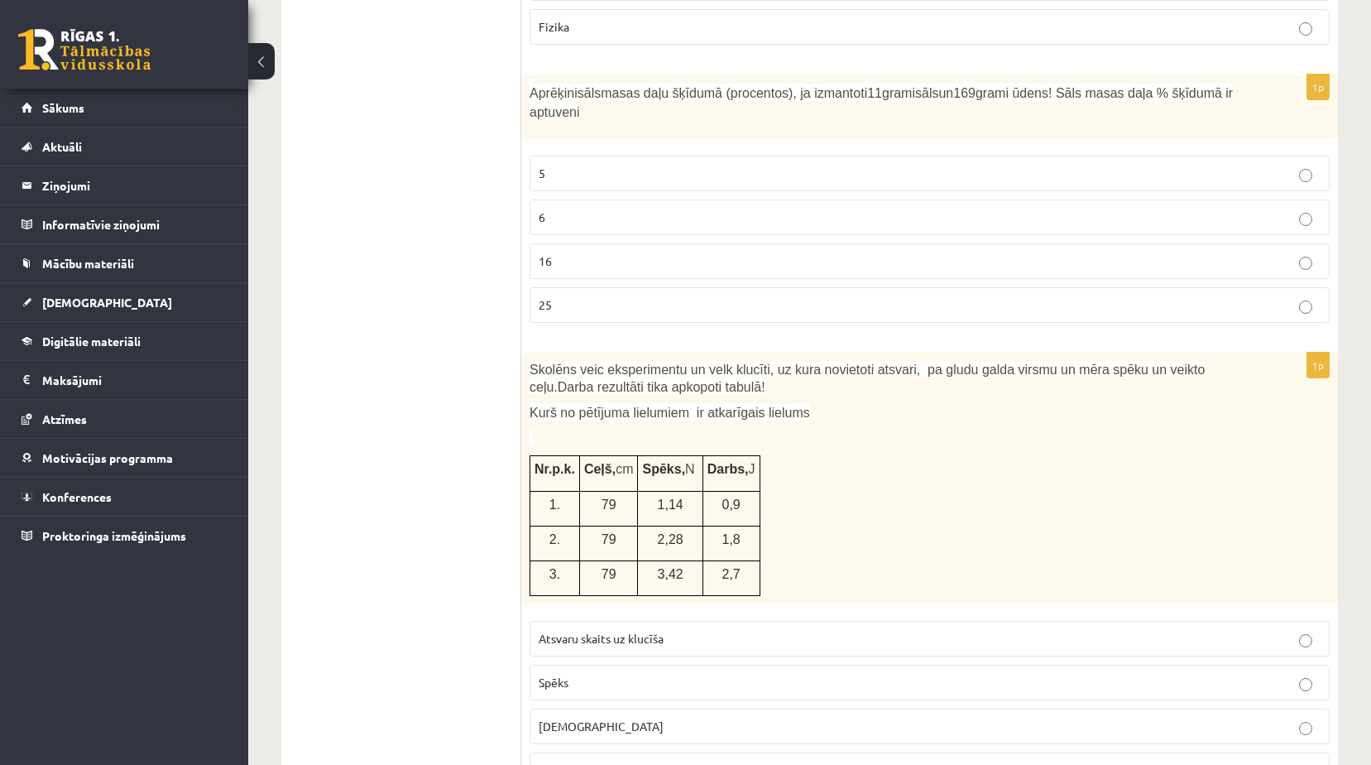
click at [591, 209] on p "6" at bounding box center [930, 217] width 782 height 17
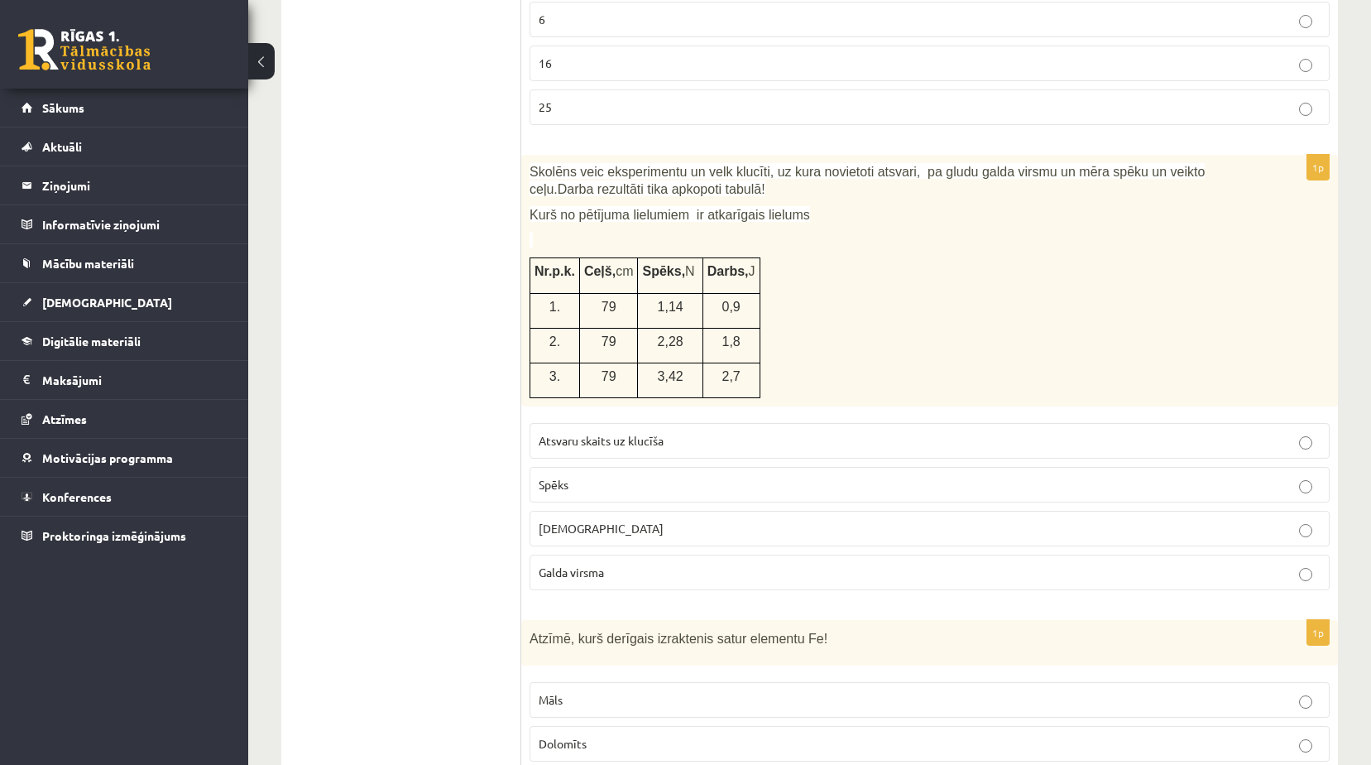
scroll to position [6463, 0]
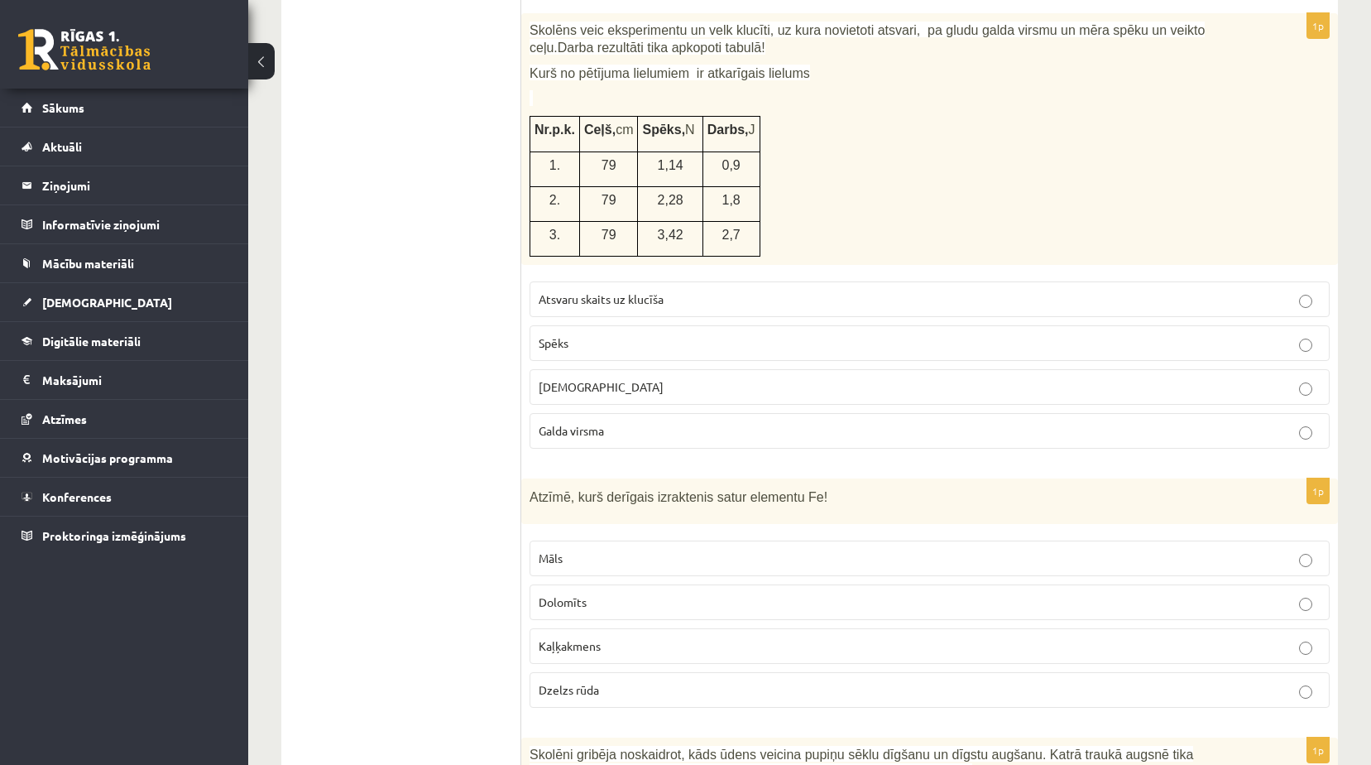
click at [693, 378] on p "[DEMOGRAPHIC_DATA]" at bounding box center [930, 386] width 782 height 17
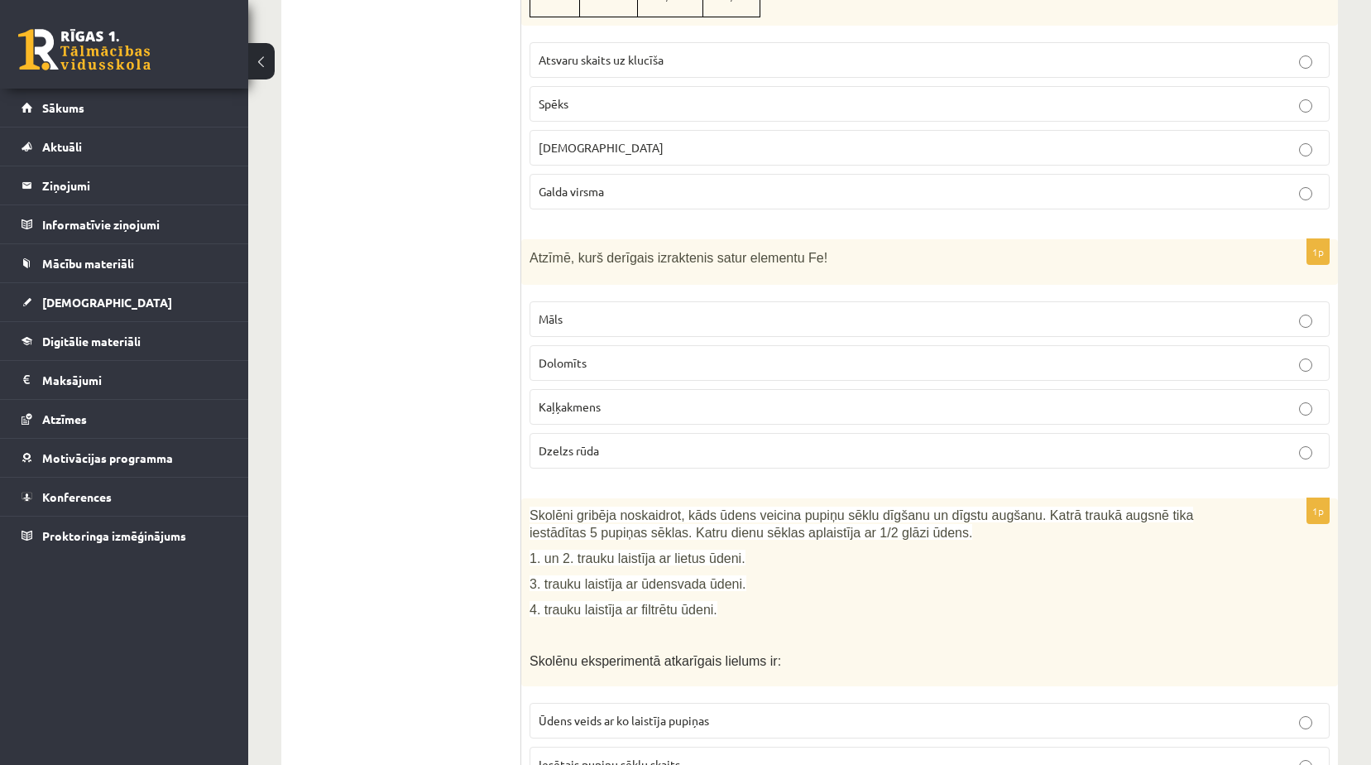
scroll to position [6711, 0]
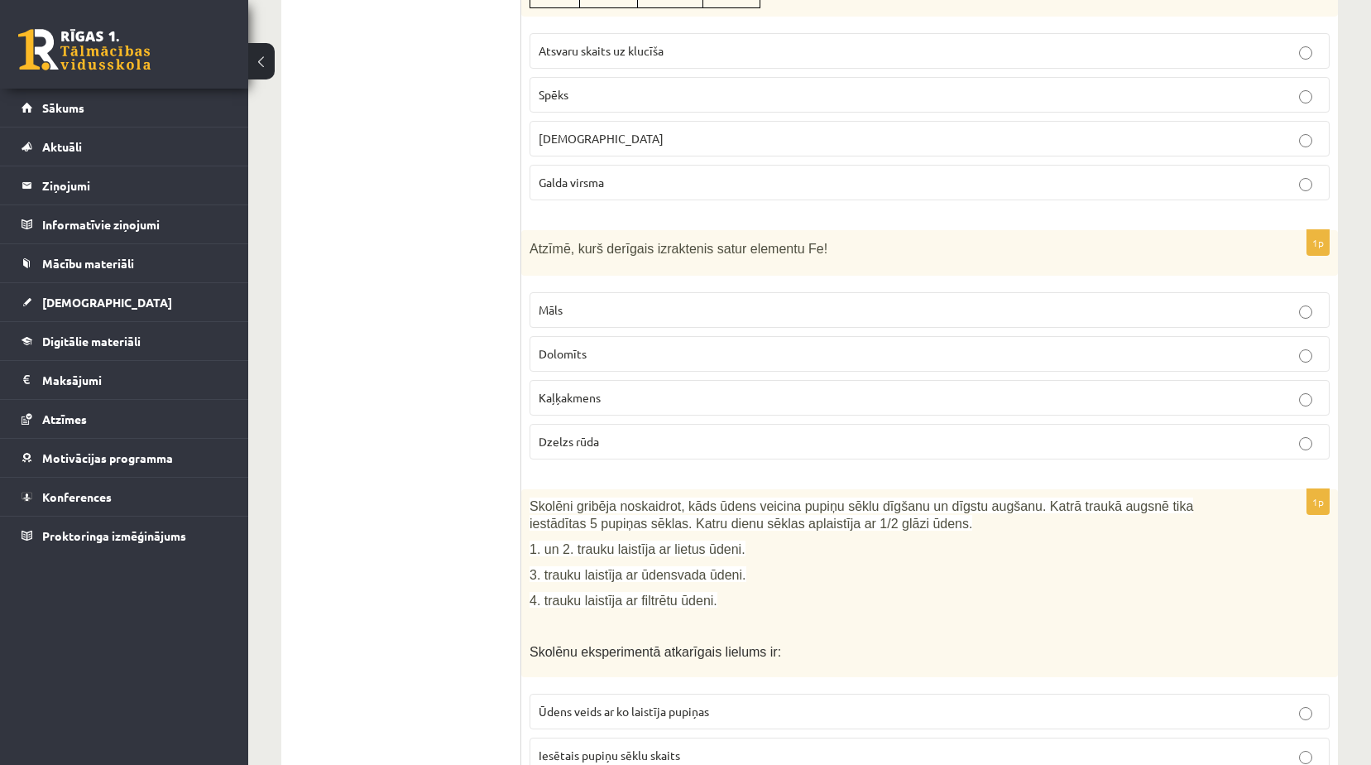
click at [646, 433] on p "Dzelzs rūda" at bounding box center [930, 441] width 782 height 17
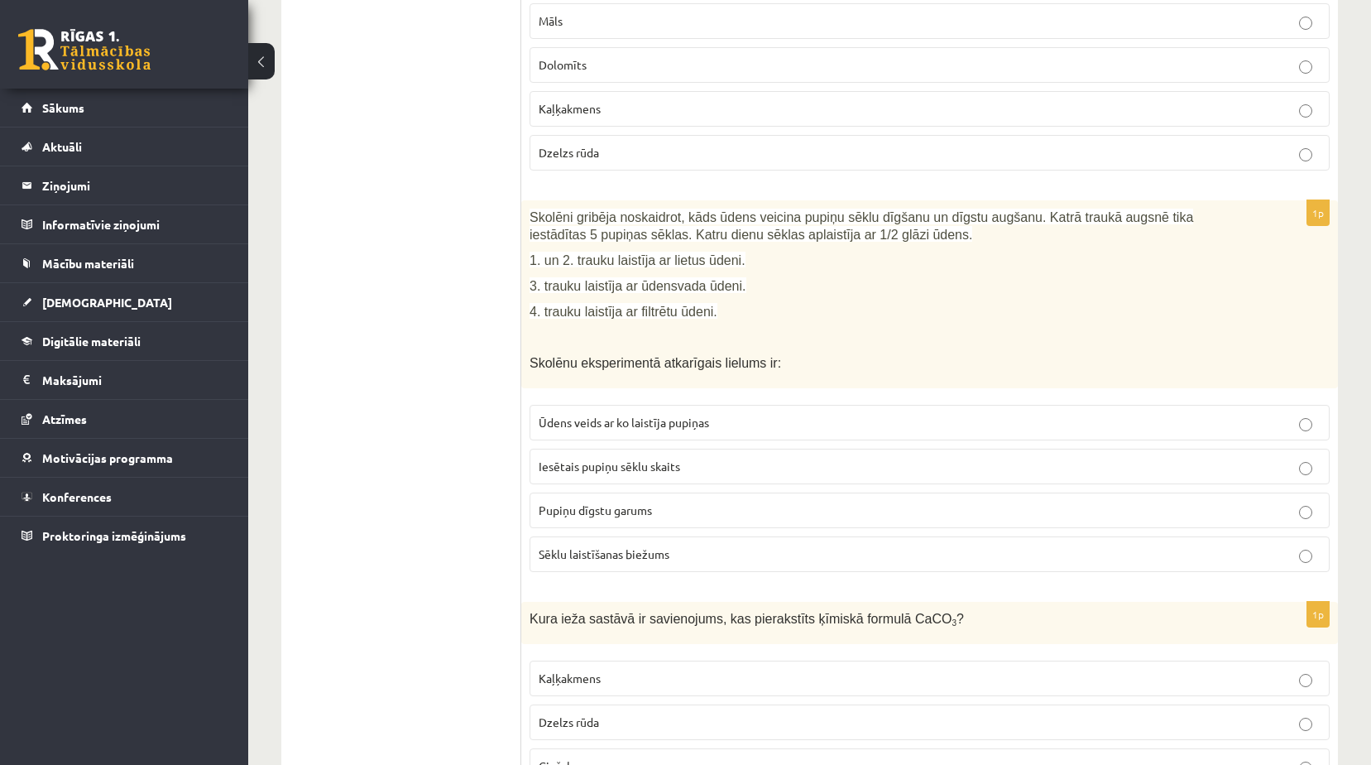
scroll to position [6959, 0]
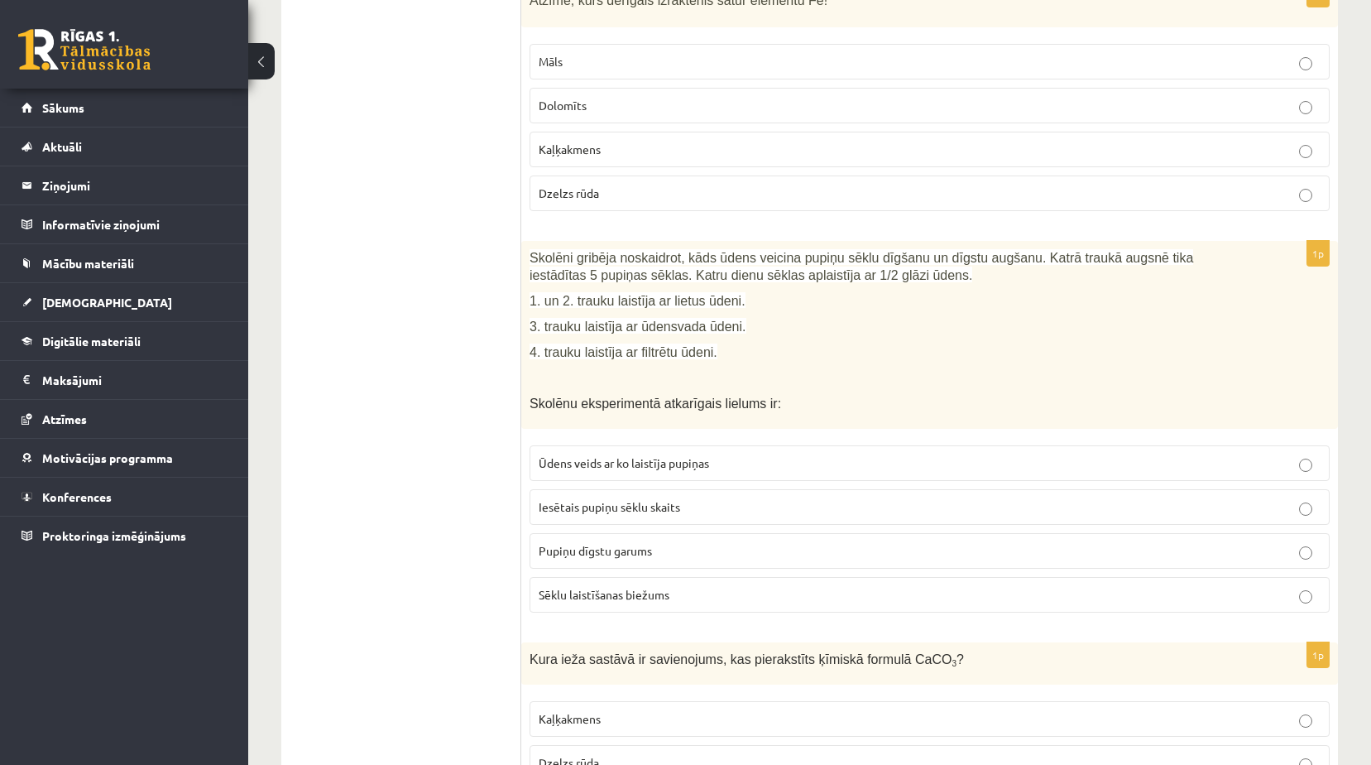
click at [679, 710] on p "Kaļķakmens" at bounding box center [930, 718] width 782 height 17
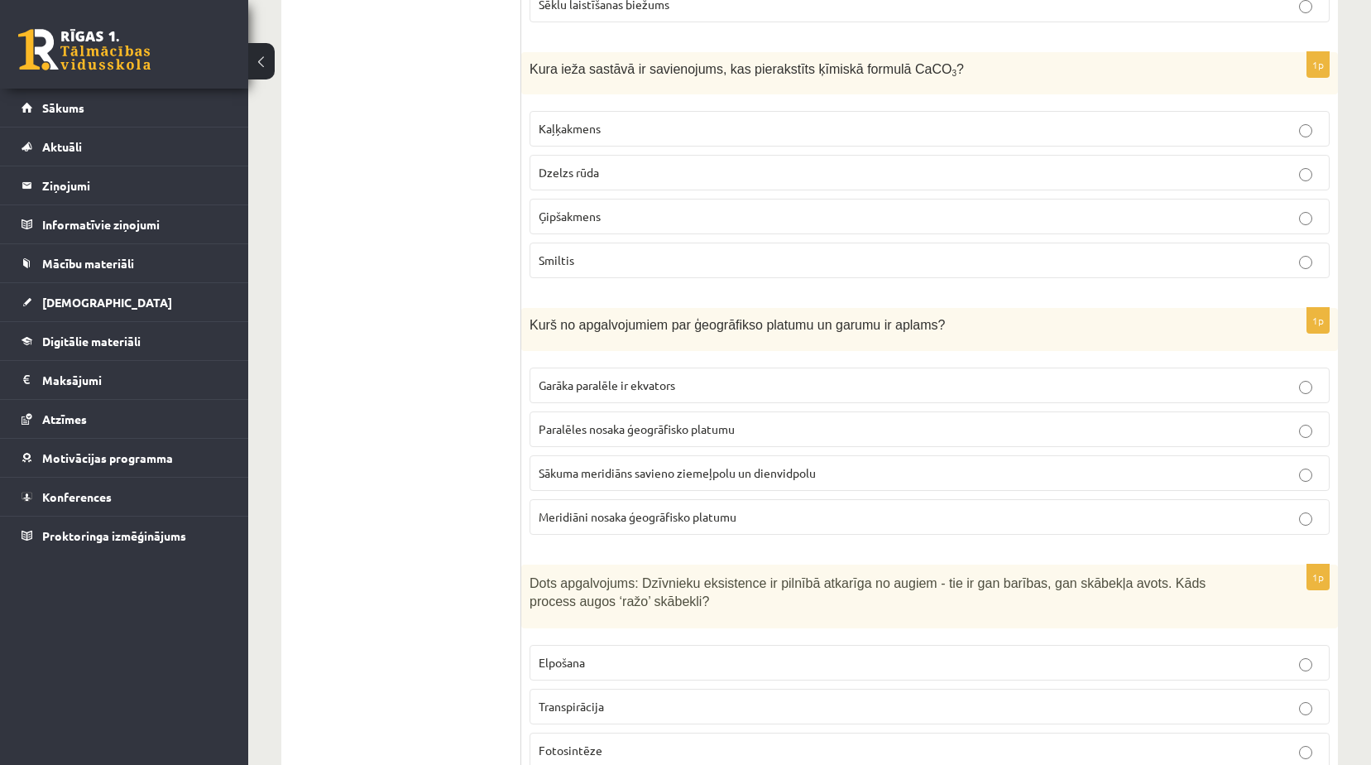
scroll to position [7621, 0]
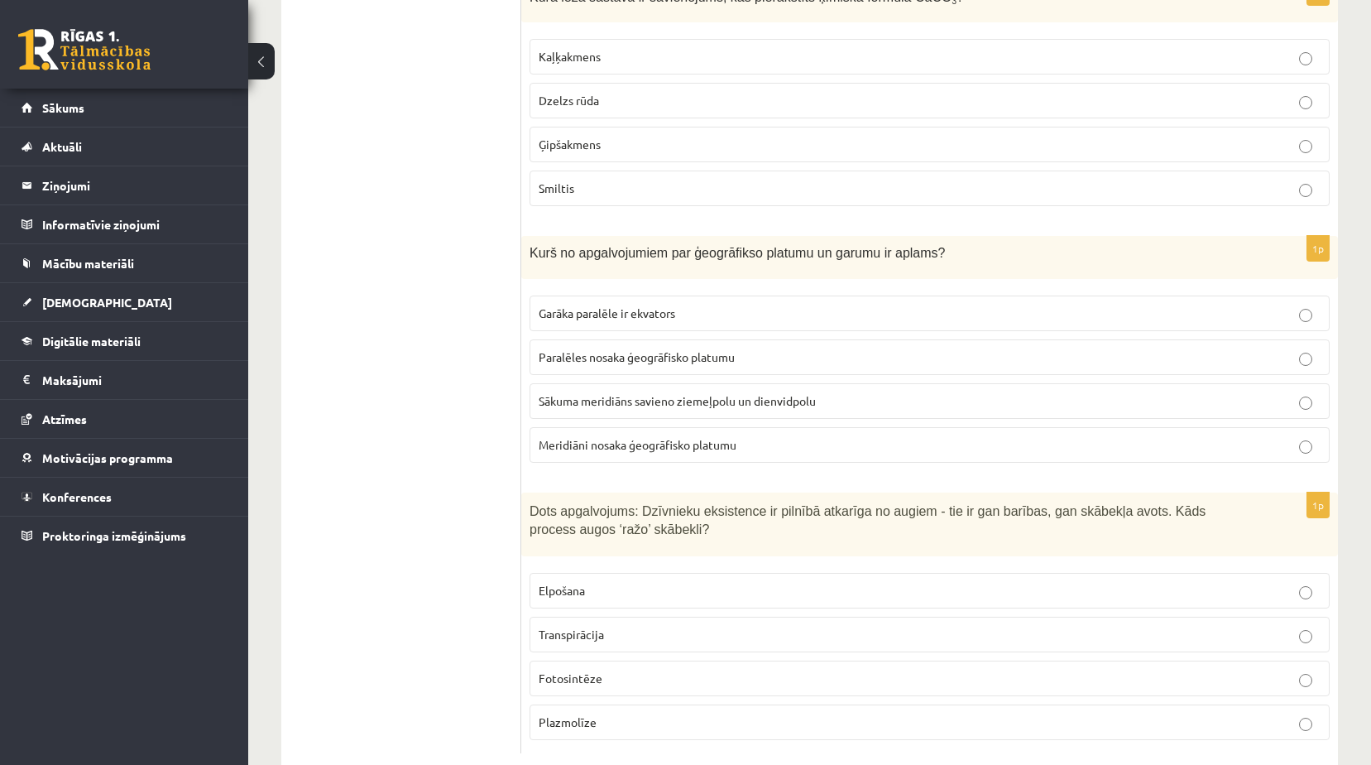
click at [644, 669] on p "Fotosintēze" at bounding box center [930, 677] width 782 height 17
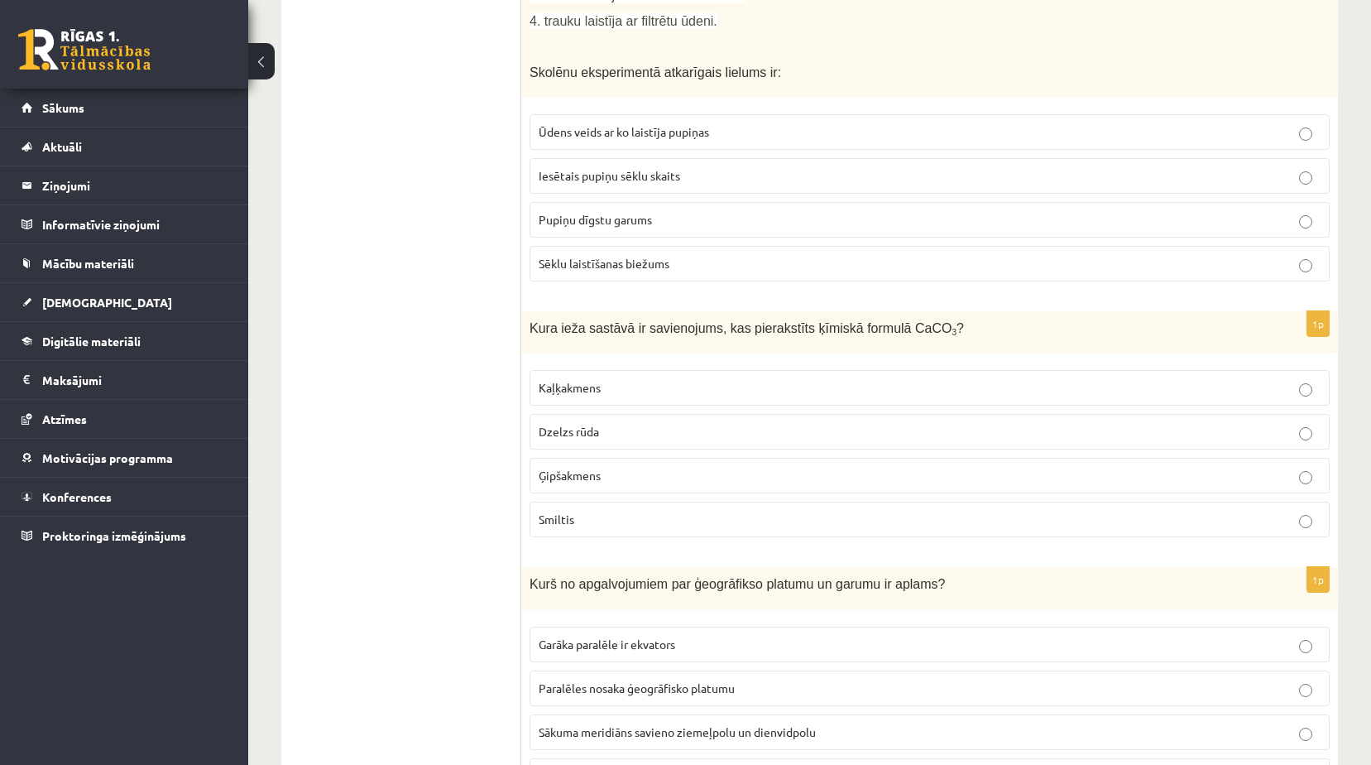
scroll to position [7539, 0]
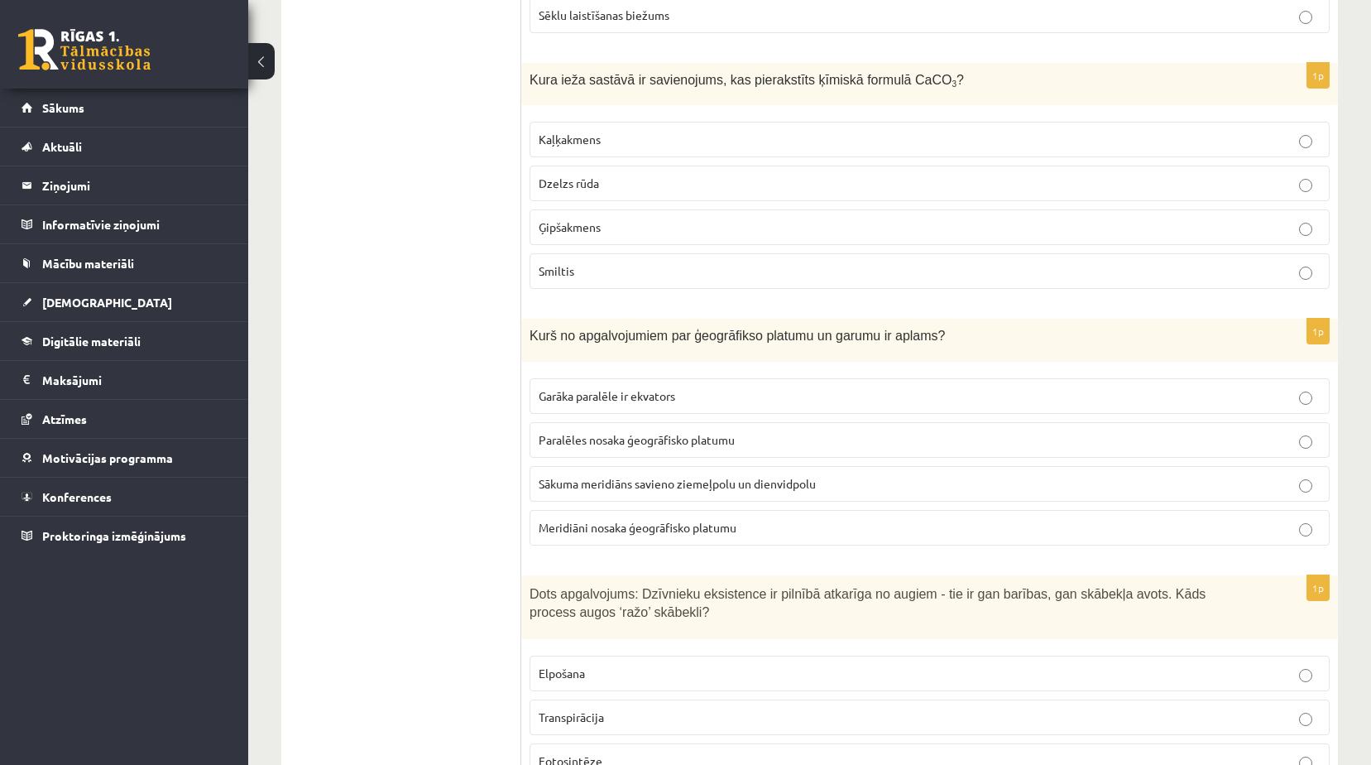
click at [653, 510] on label "Meridiāni nosaka ģeogrāfisko platumu" at bounding box center [930, 528] width 800 height 36
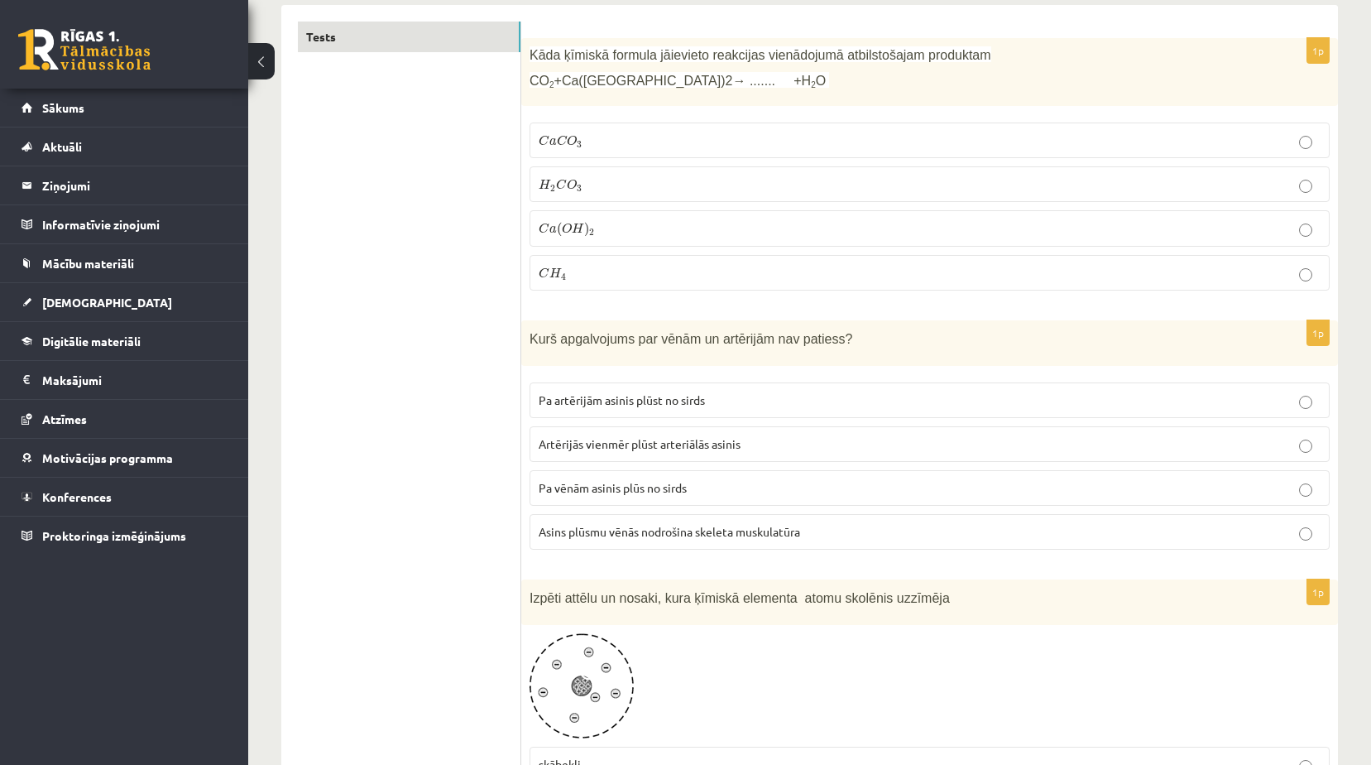
scroll to position [0, 0]
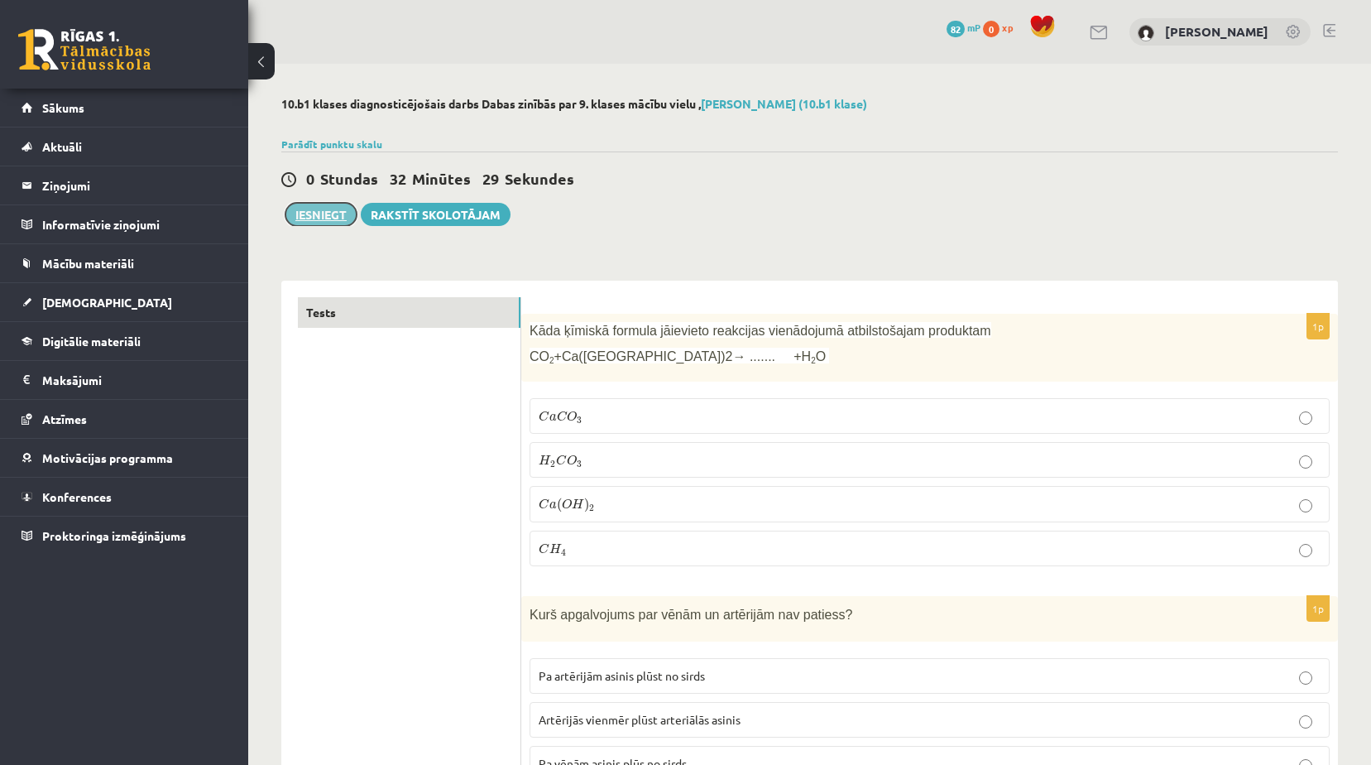
click at [334, 215] on button "Iesniegt" at bounding box center [320, 214] width 71 height 23
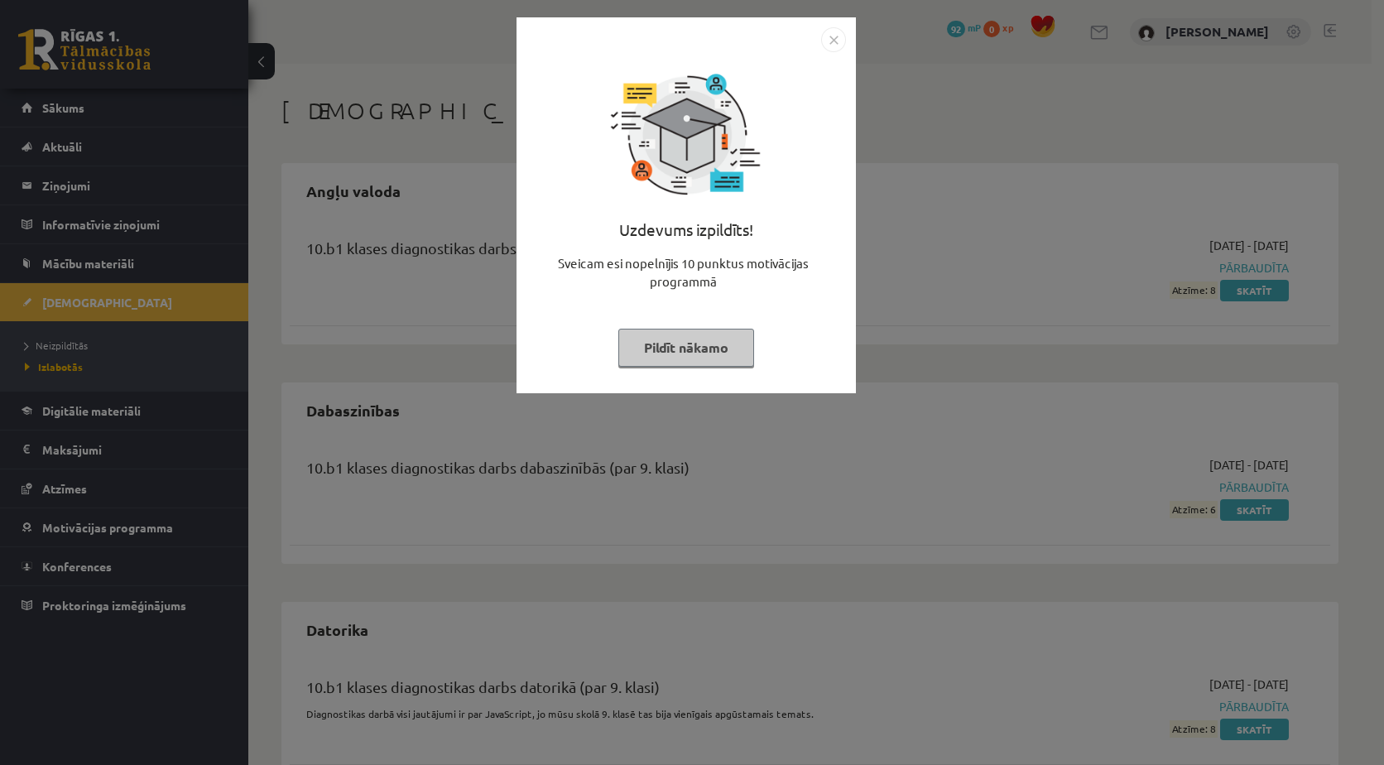
click at [832, 49] on img "Close" at bounding box center [833, 39] width 25 height 25
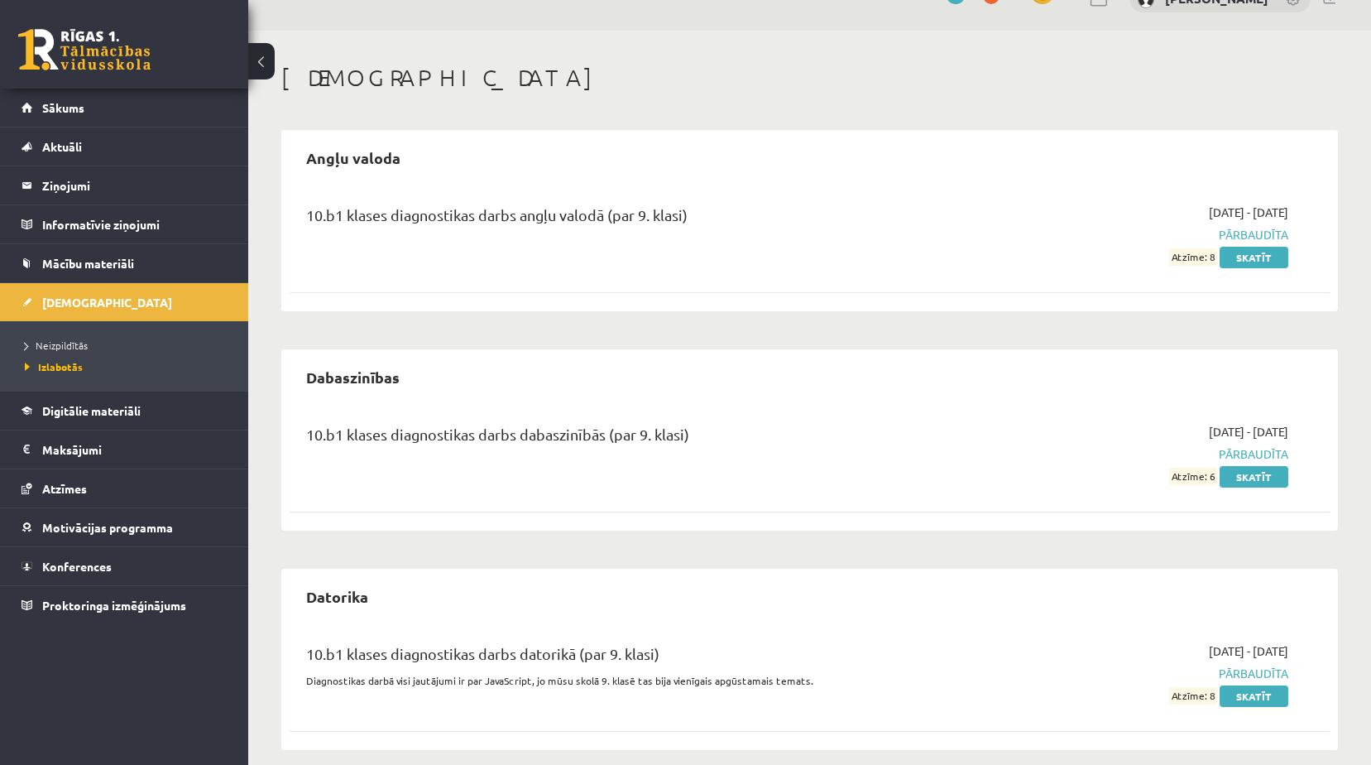
scroll to position [51, 0]
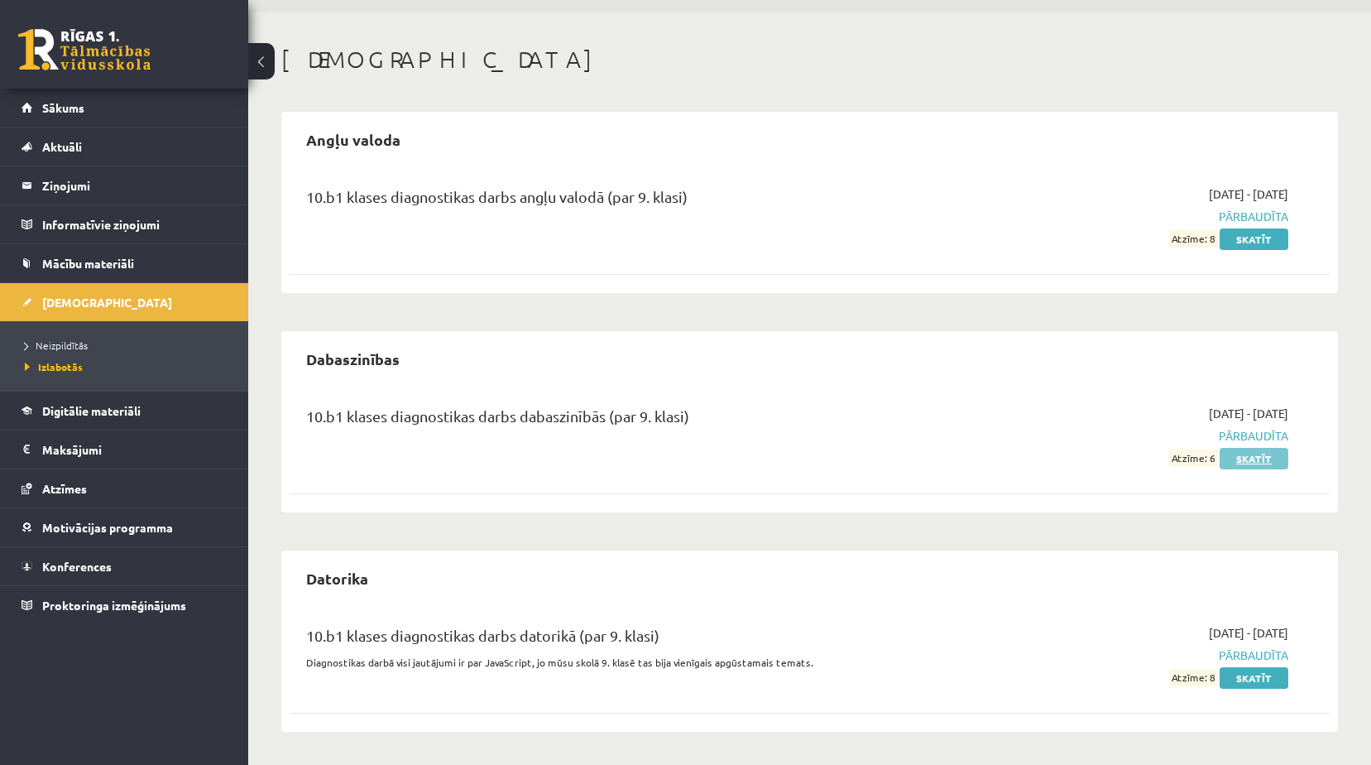
click at [1255, 456] on link "Skatīt" at bounding box center [1254, 459] width 69 height 22
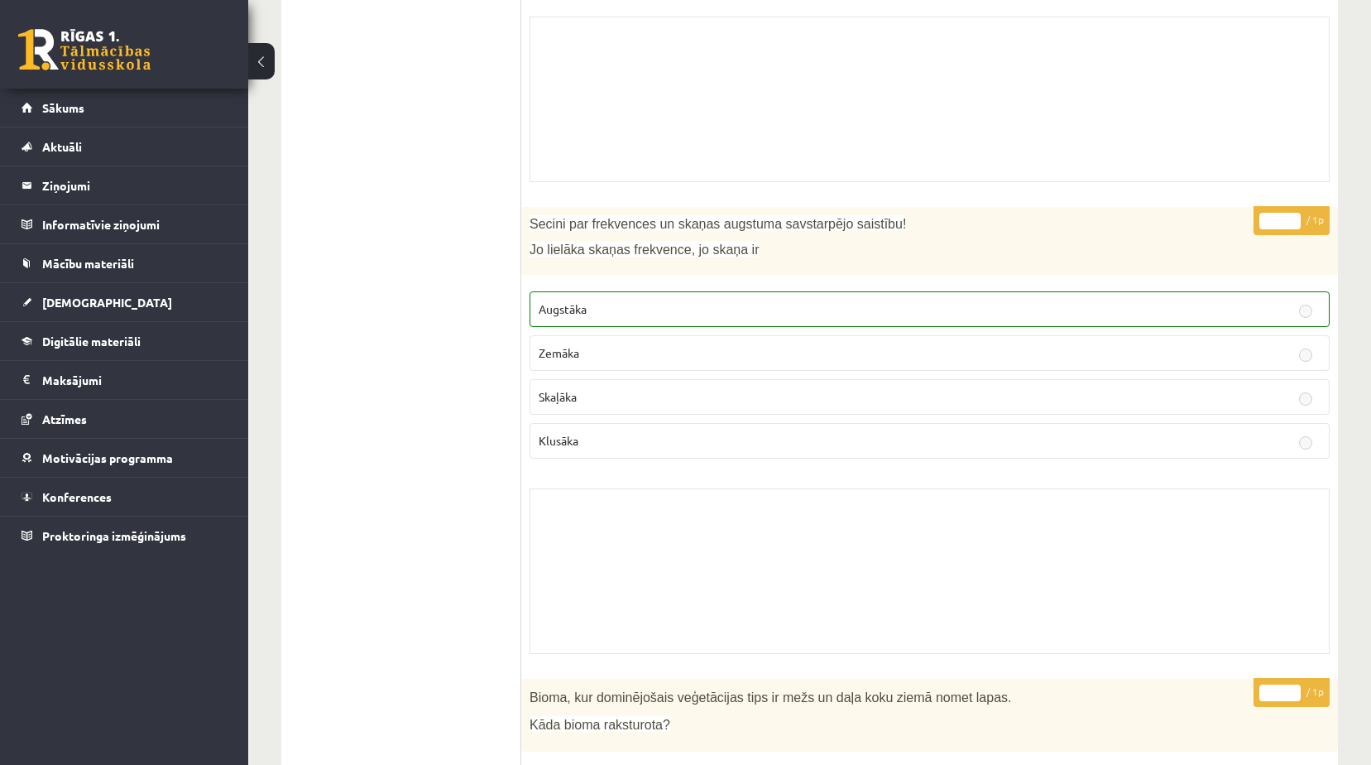
scroll to position [5710, 0]
